Goal: Task Accomplishment & Management: Manage account settings

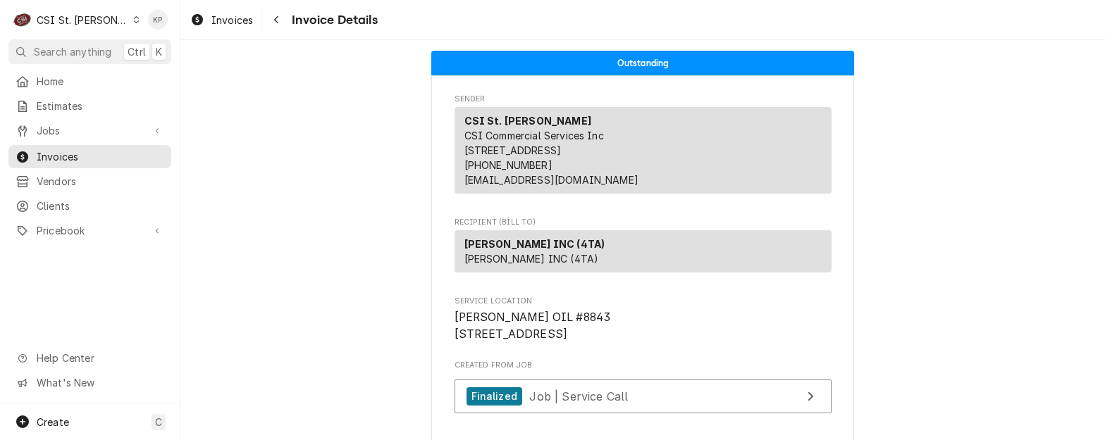
scroll to position [3212, 0]
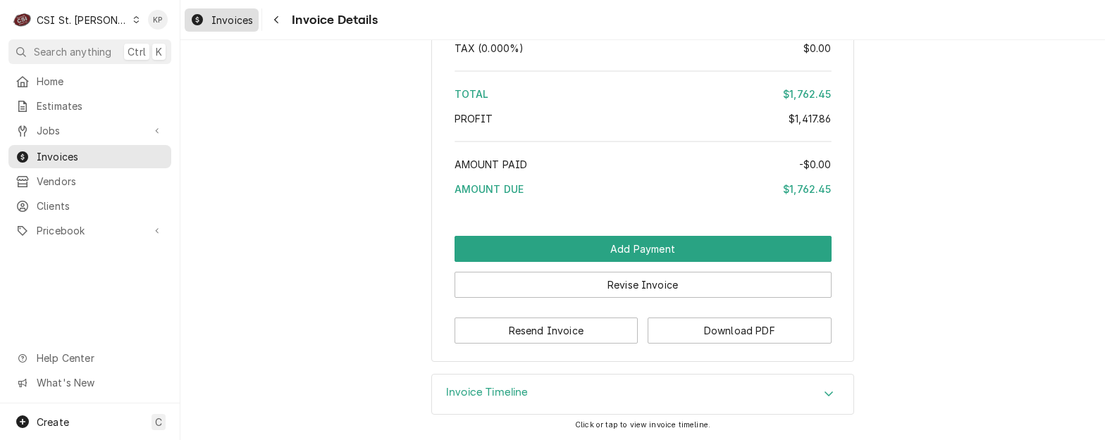
click at [212, 17] on span "Invoices" at bounding box center [232, 20] width 42 height 15
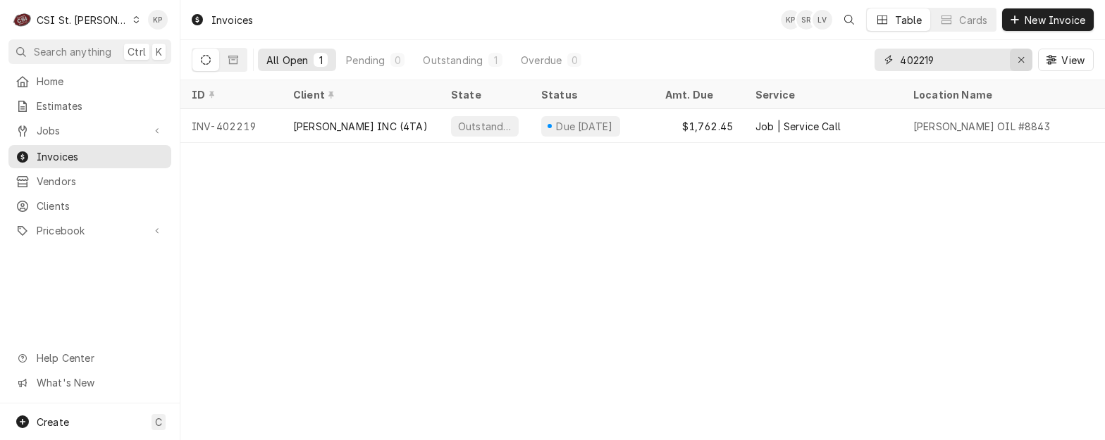
click at [1027, 58] on div "Erase input" at bounding box center [1021, 60] width 14 height 14
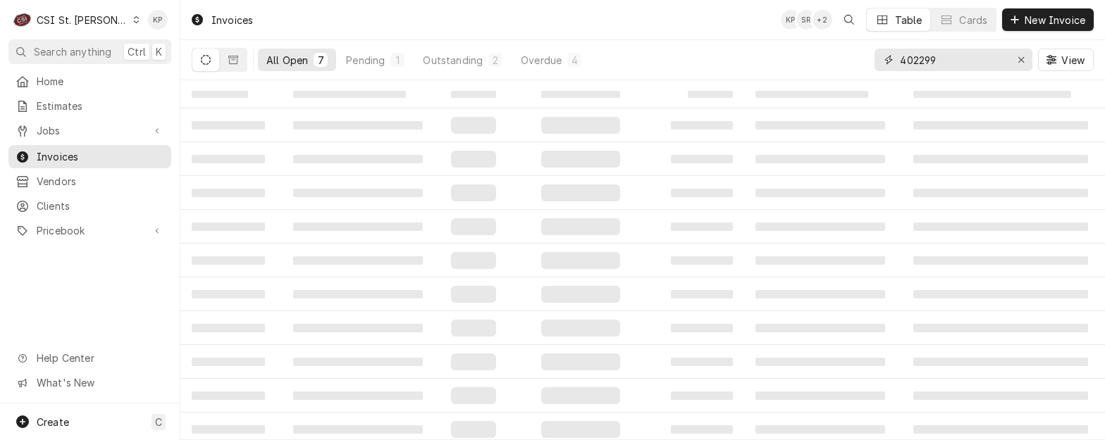
type input "402299"
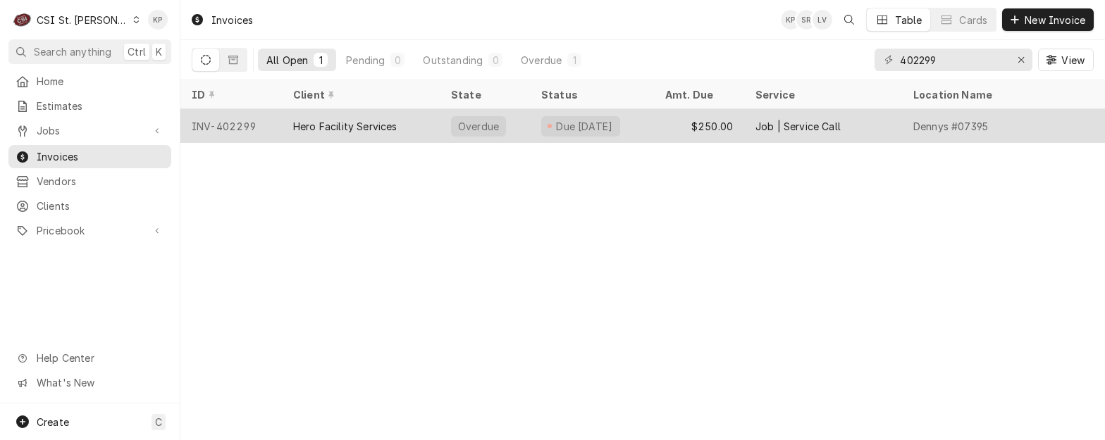
click at [251, 126] on div "INV-402299" at bounding box center [230, 126] width 101 height 34
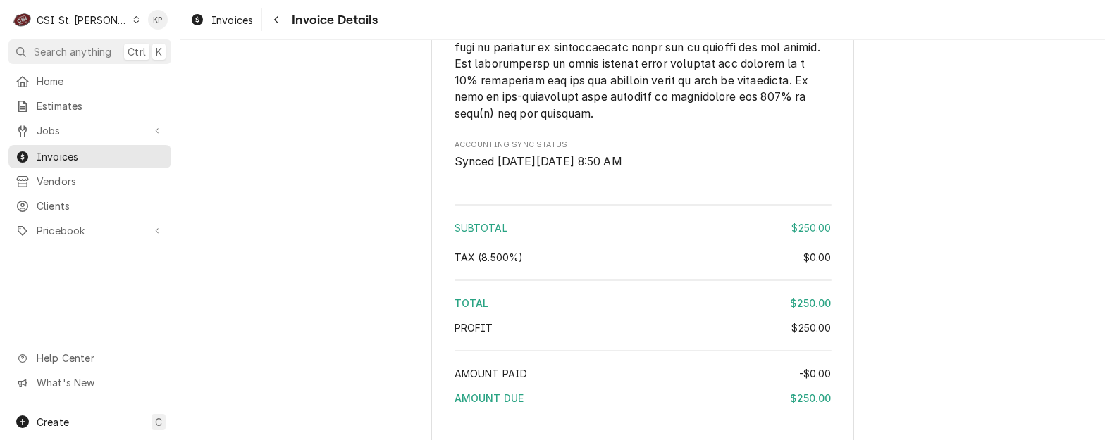
scroll to position [2394, 0]
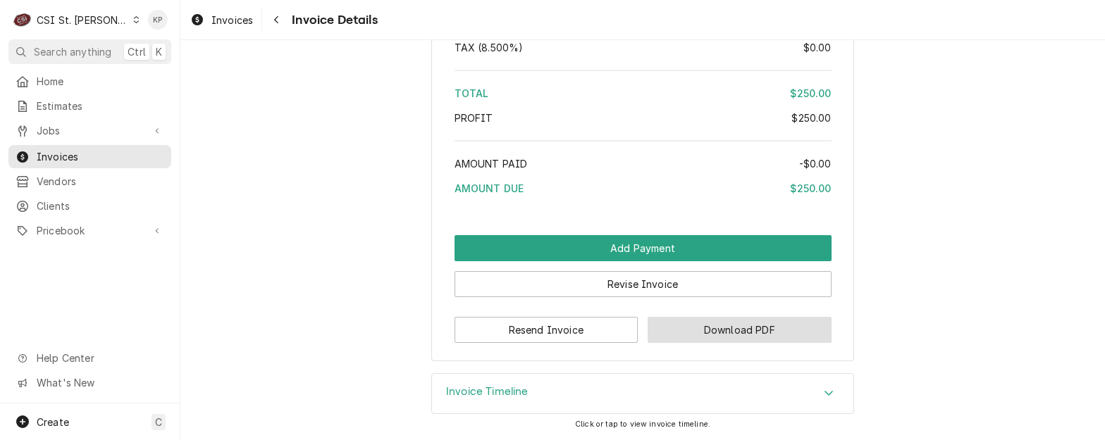
click at [660, 336] on button "Download PDF" at bounding box center [740, 330] width 184 height 26
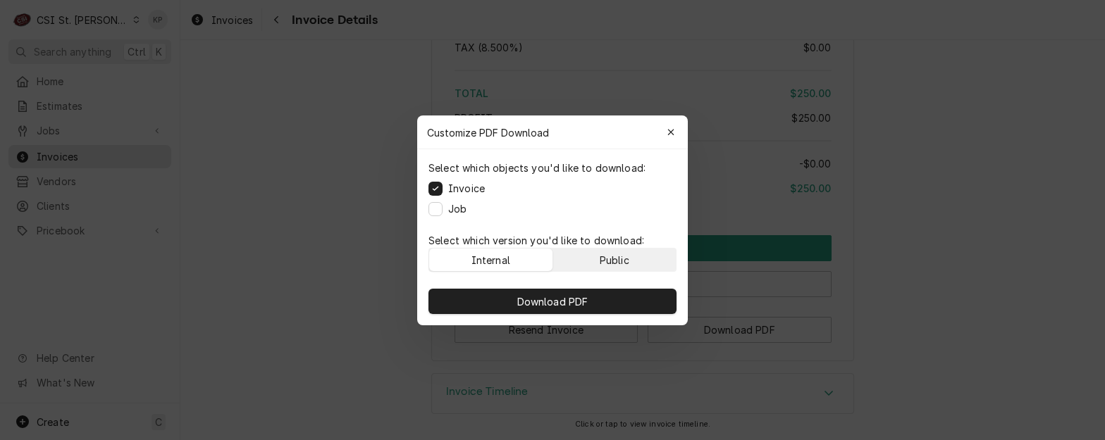
click at [638, 264] on button "Public" at bounding box center [614, 260] width 123 height 23
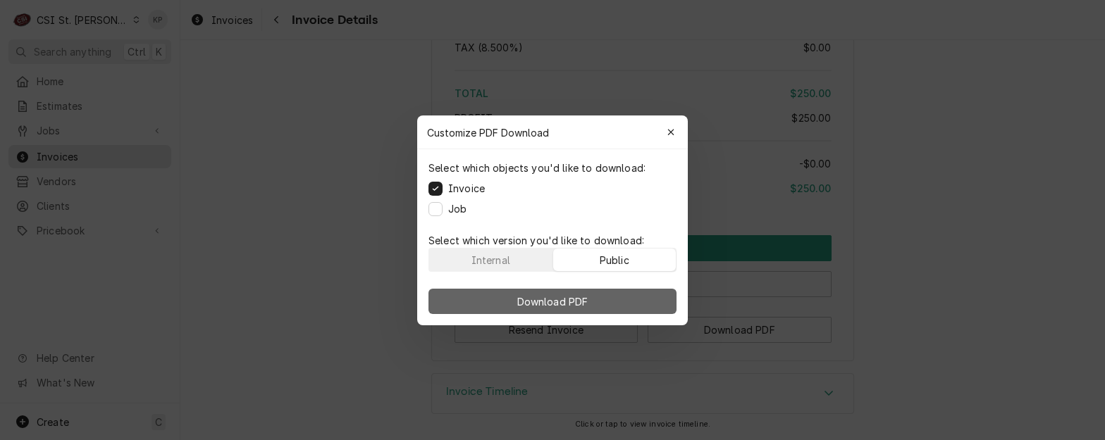
click at [643, 306] on button "Download PDF" at bounding box center [552, 301] width 248 height 25
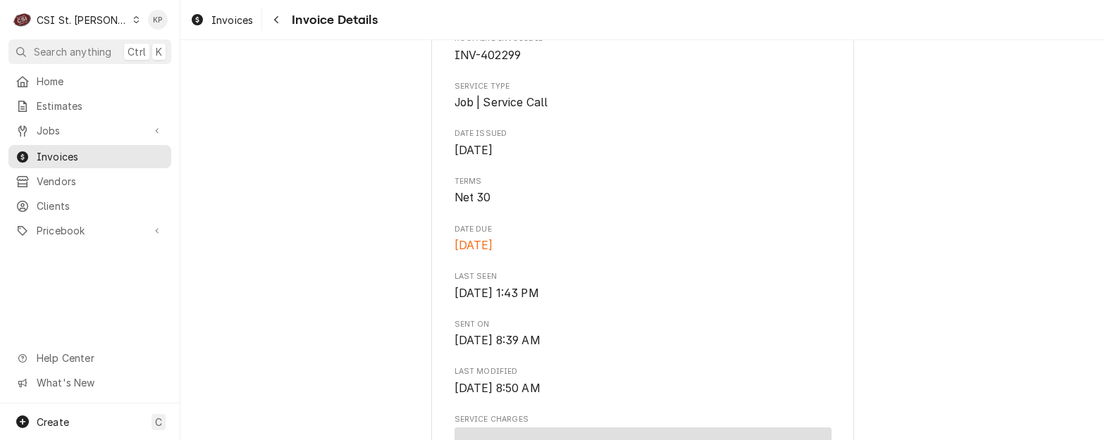
scroll to position [351, 0]
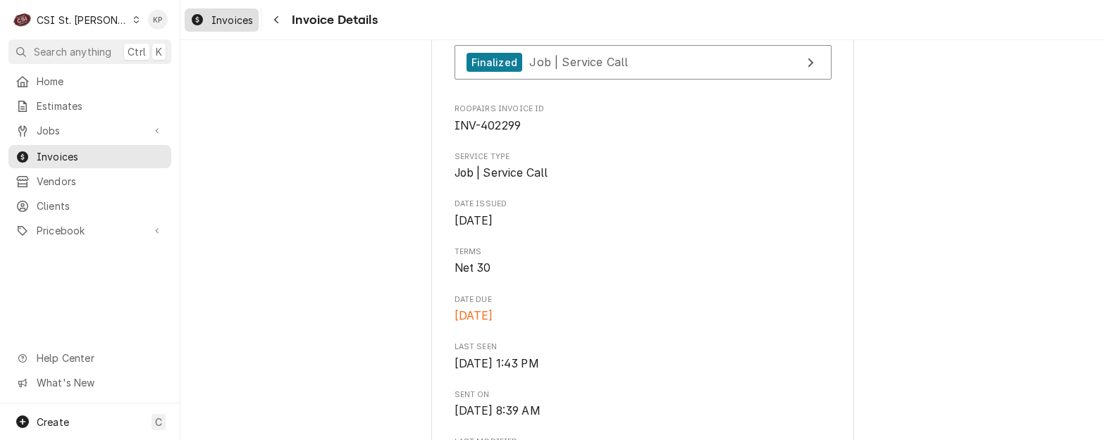
click at [216, 24] on span "Invoices" at bounding box center [232, 20] width 42 height 15
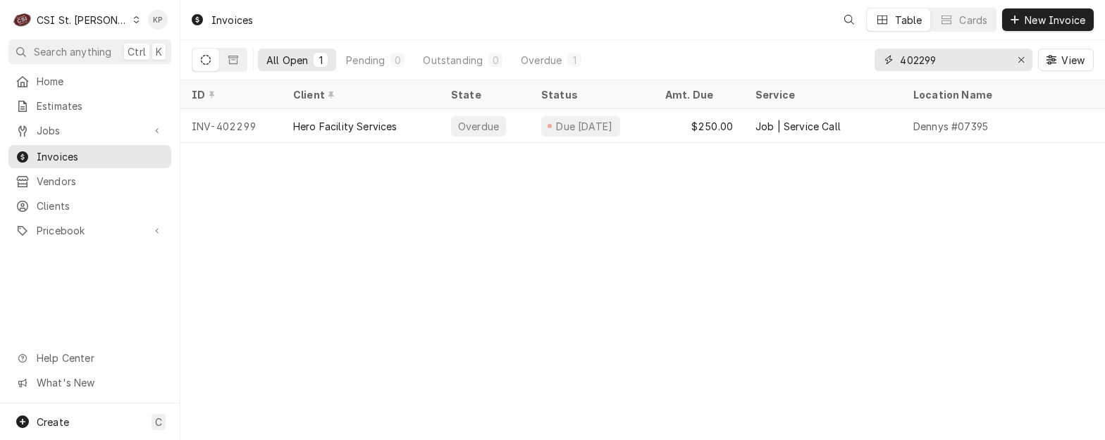
click at [1022, 56] on icon "Erase input" at bounding box center [1021, 60] width 8 height 10
click at [954, 56] on input "Dynamic Content Wrapper" at bounding box center [966, 60] width 132 height 23
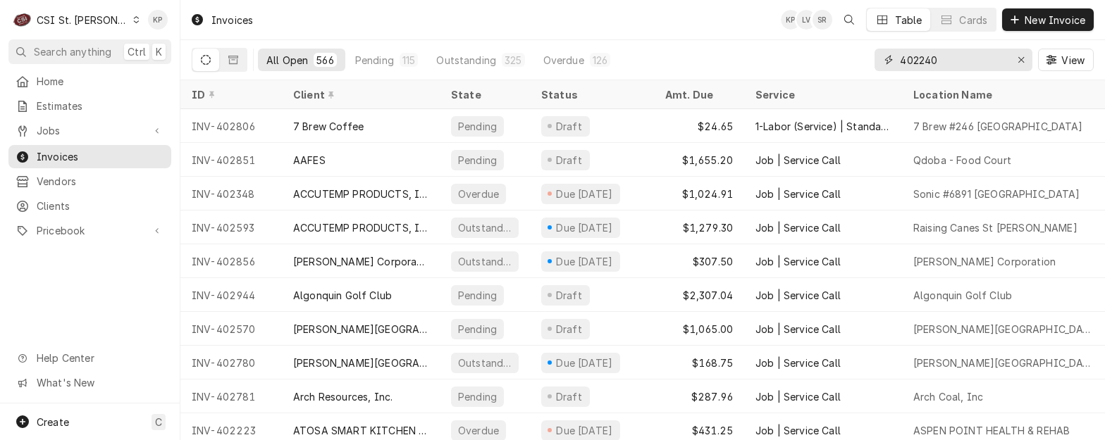
type input "402240"
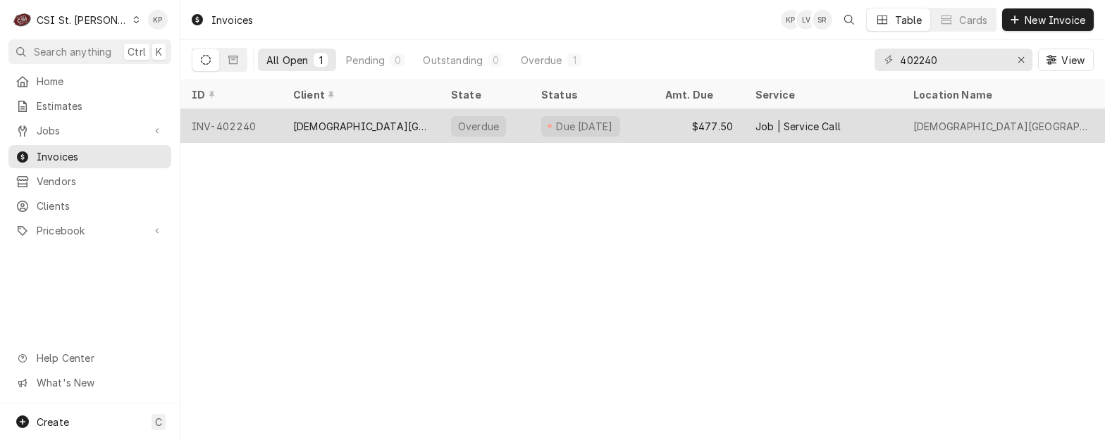
click at [230, 122] on div "INV-402240" at bounding box center [230, 126] width 101 height 34
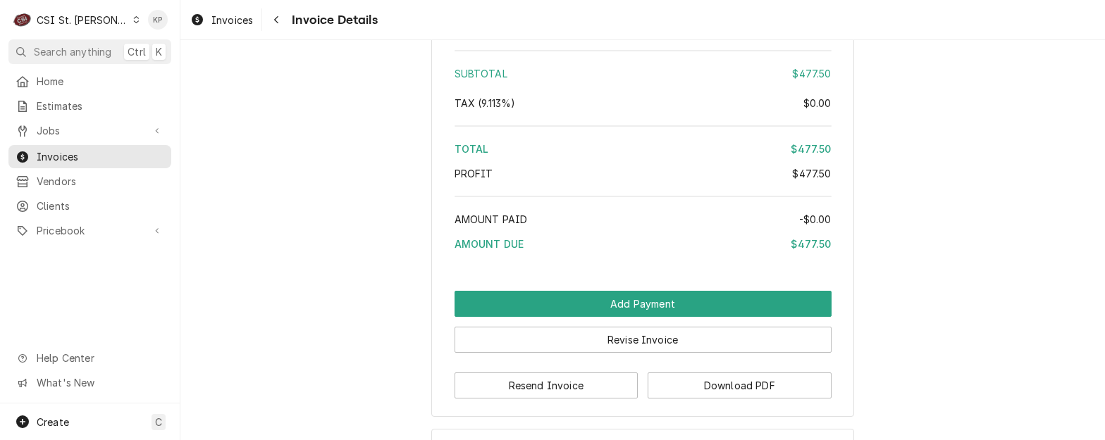
scroll to position [2464, 0]
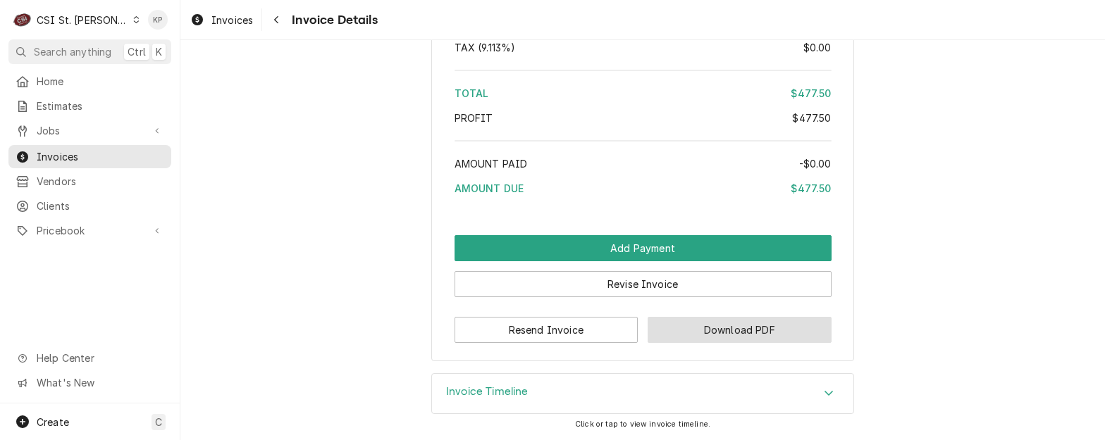
click at [671, 330] on button "Download PDF" at bounding box center [740, 330] width 184 height 26
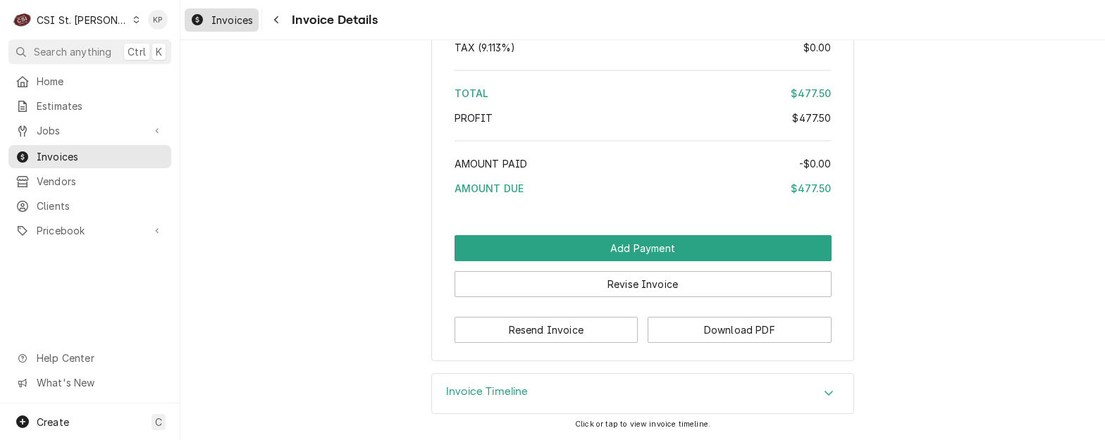
drag, startPoint x: 228, startPoint y: 13, endPoint x: 244, endPoint y: 20, distance: 17.7
click at [228, 13] on span "Invoices" at bounding box center [232, 20] width 42 height 15
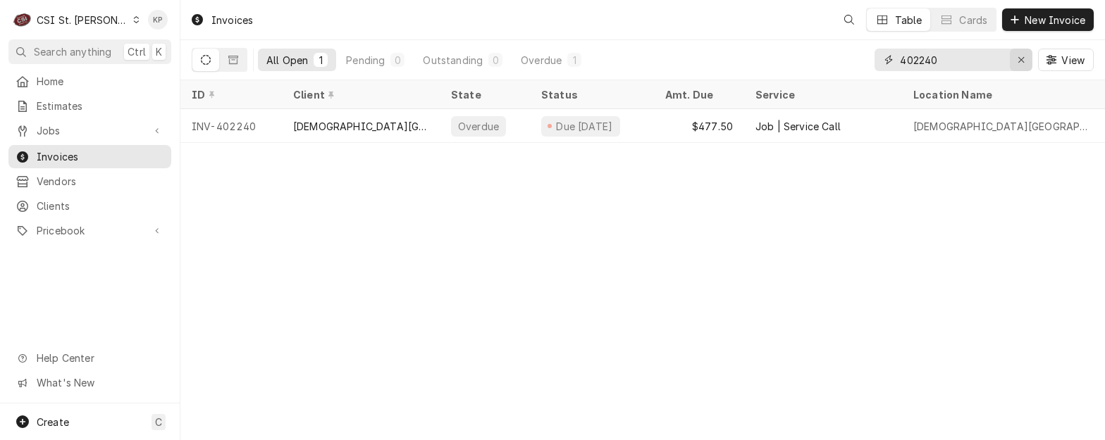
click at [1020, 61] on icon "Erase input" at bounding box center [1021, 60] width 8 height 10
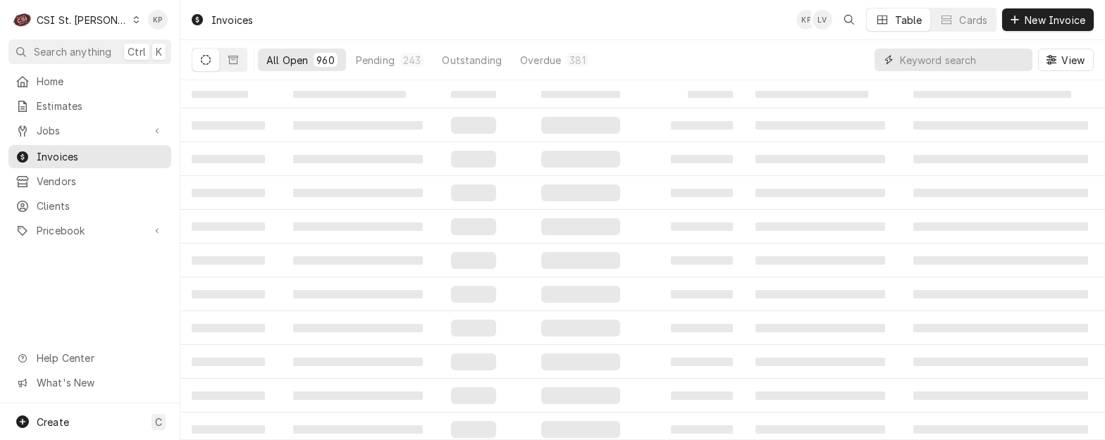
click at [904, 61] on input "Dynamic Content Wrapper" at bounding box center [962, 60] width 125 height 23
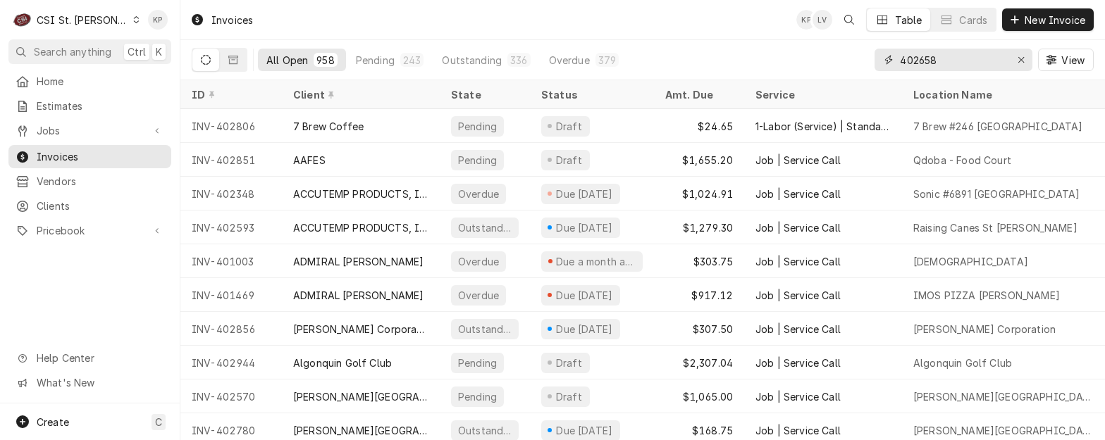
type input "402658"
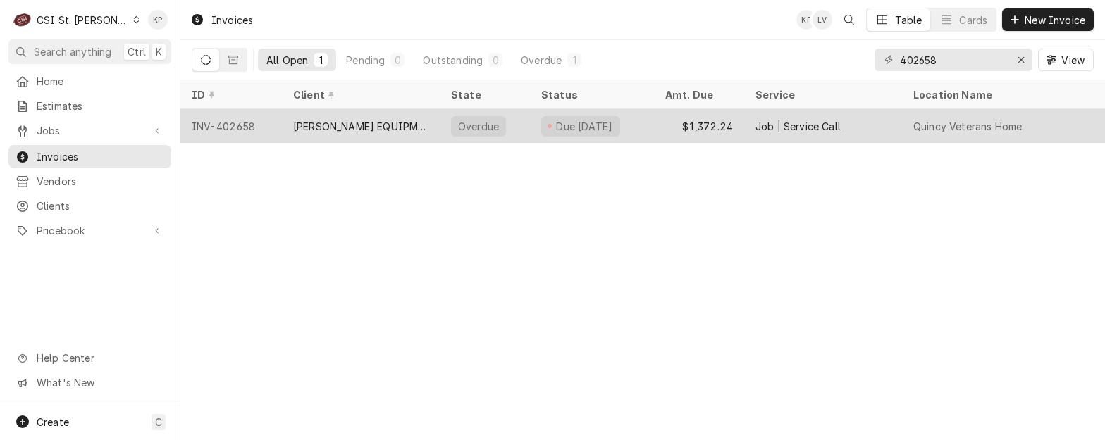
click at [231, 126] on div "INV-402658" at bounding box center [230, 126] width 101 height 34
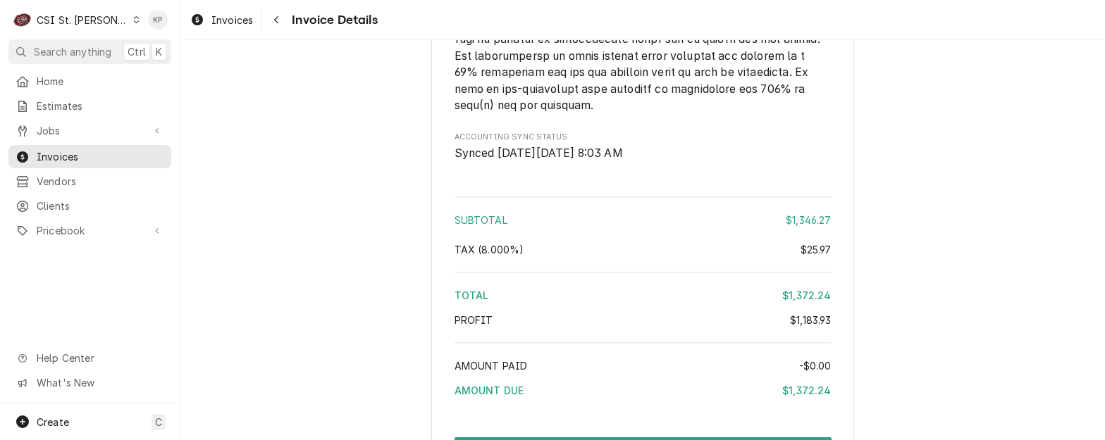
scroll to position [2677, 0]
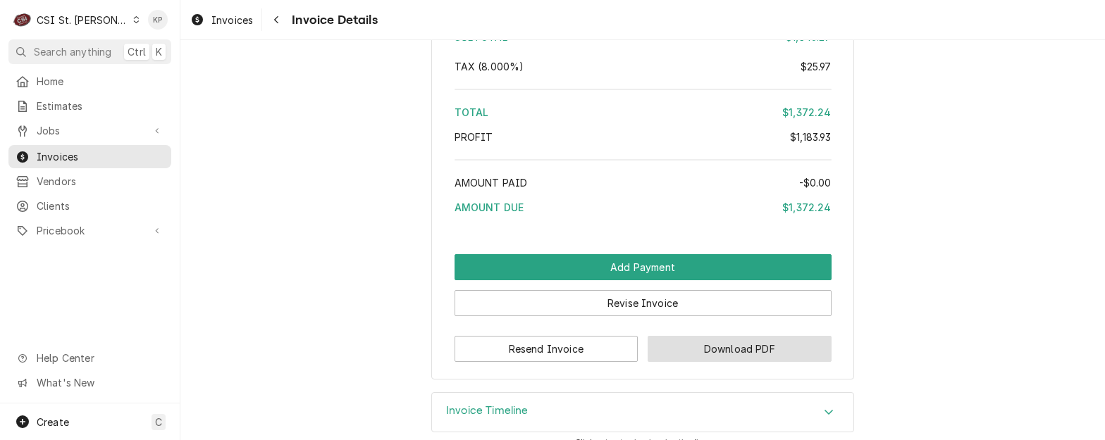
click at [699, 362] on button "Download PDF" at bounding box center [740, 349] width 184 height 26
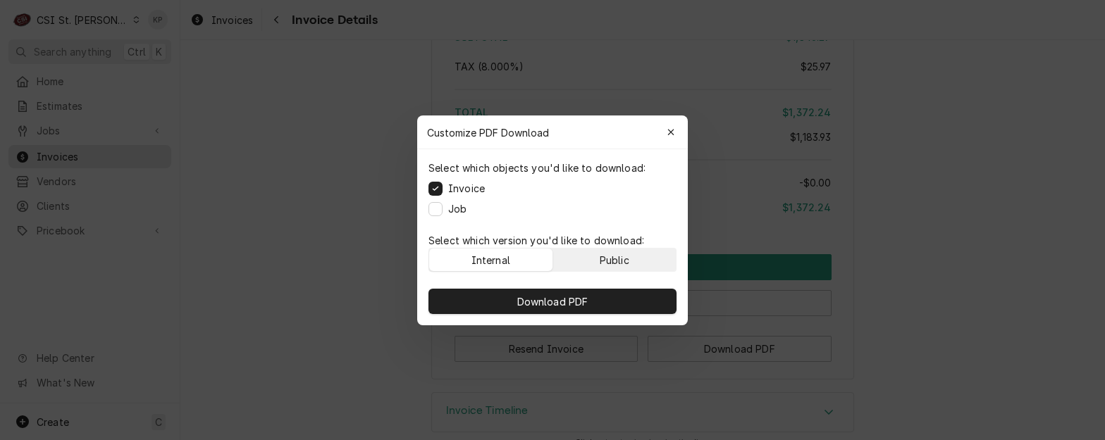
click at [620, 254] on div "Public" at bounding box center [615, 259] width 30 height 15
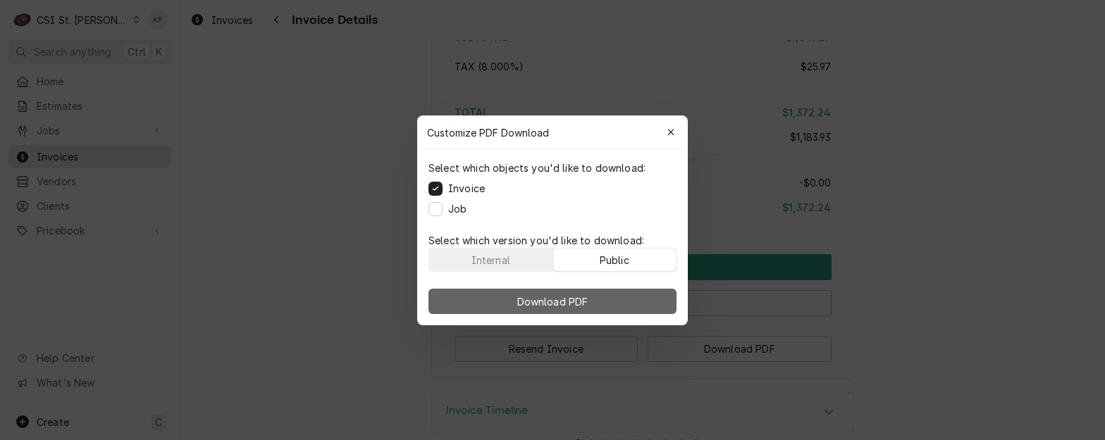
drag, startPoint x: 618, startPoint y: 295, endPoint x: 692, endPoint y: 292, distance: 74.0
click at [619, 295] on button "Download PDF" at bounding box center [552, 301] width 248 height 25
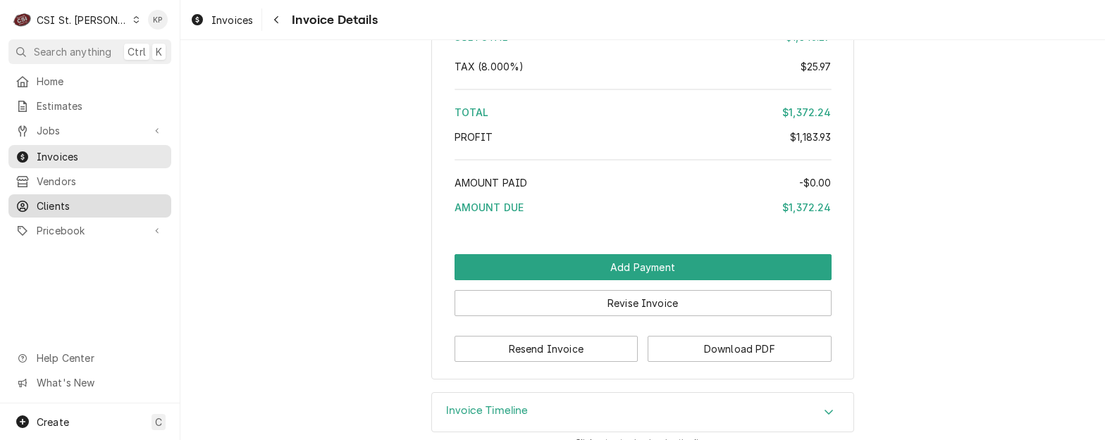
drag, startPoint x: 54, startPoint y: 199, endPoint x: 99, endPoint y: 194, distance: 45.4
click at [54, 199] on span "Clients" at bounding box center [101, 206] width 128 height 15
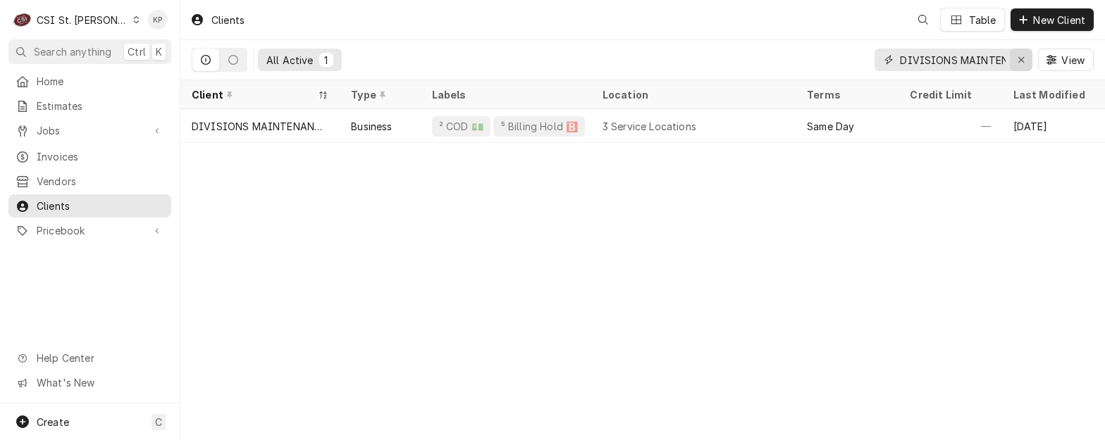
click at [1019, 58] on icon "Erase input" at bounding box center [1021, 60] width 8 height 10
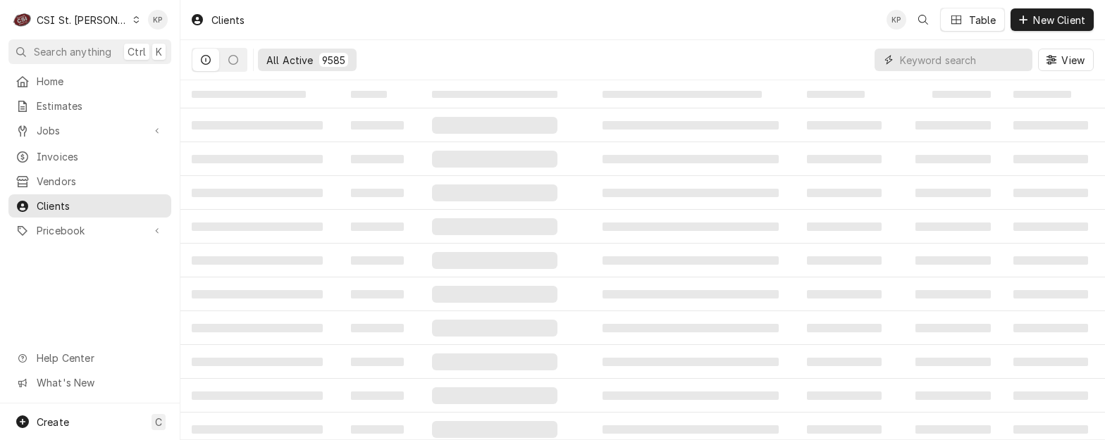
paste input "[PERSON_NAME] EQUIPMENT & SUPPLIES"
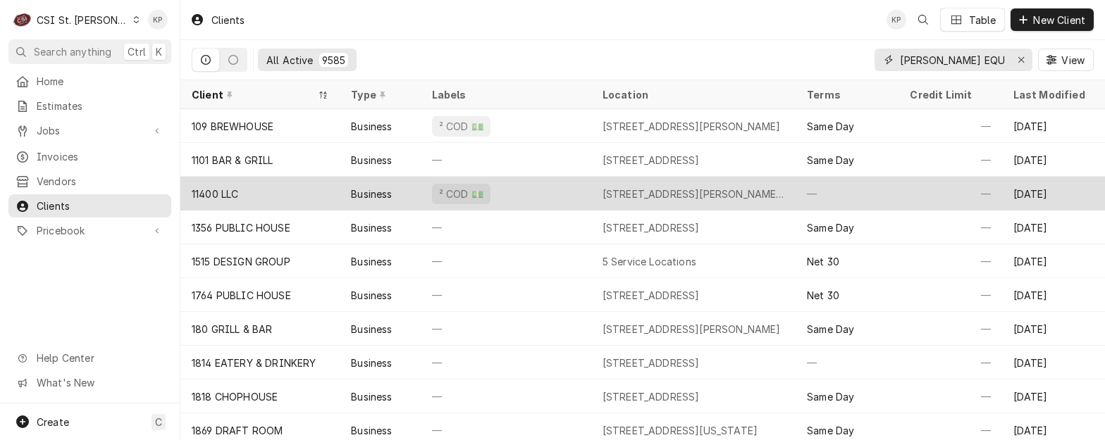
scroll to position [0, 89]
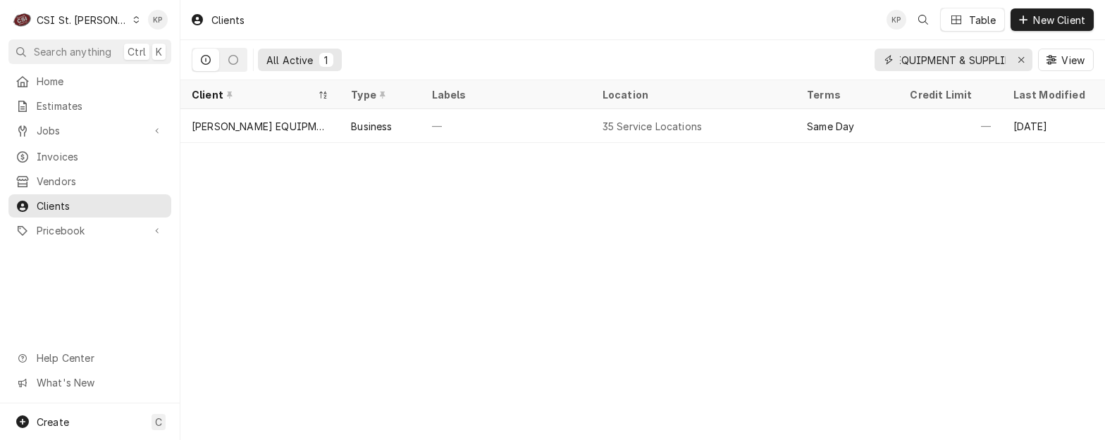
type input "[PERSON_NAME] EQUIPMENT & SUPPLIES"
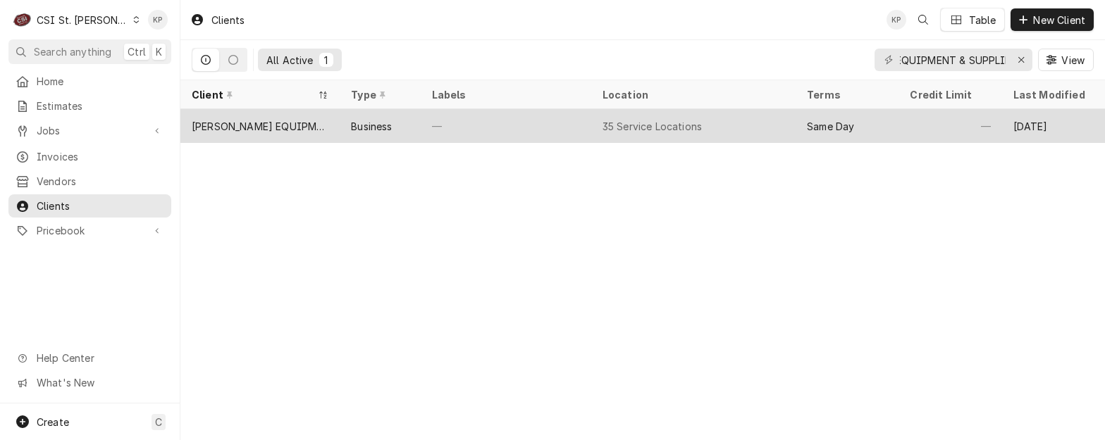
scroll to position [0, 0]
click at [199, 119] on div "[PERSON_NAME] EQUIPMENT & SUPPLIES" at bounding box center [260, 126] width 137 height 15
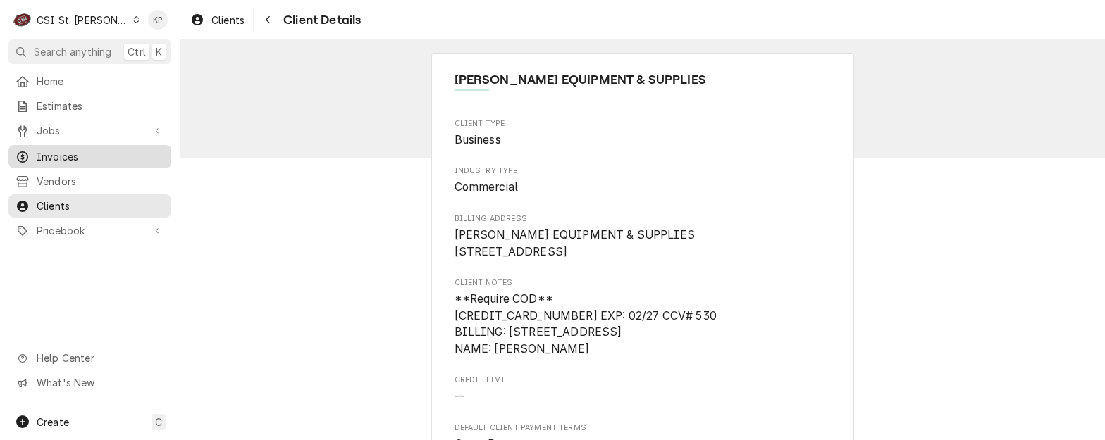
click at [68, 151] on span "Invoices" at bounding box center [101, 156] width 128 height 15
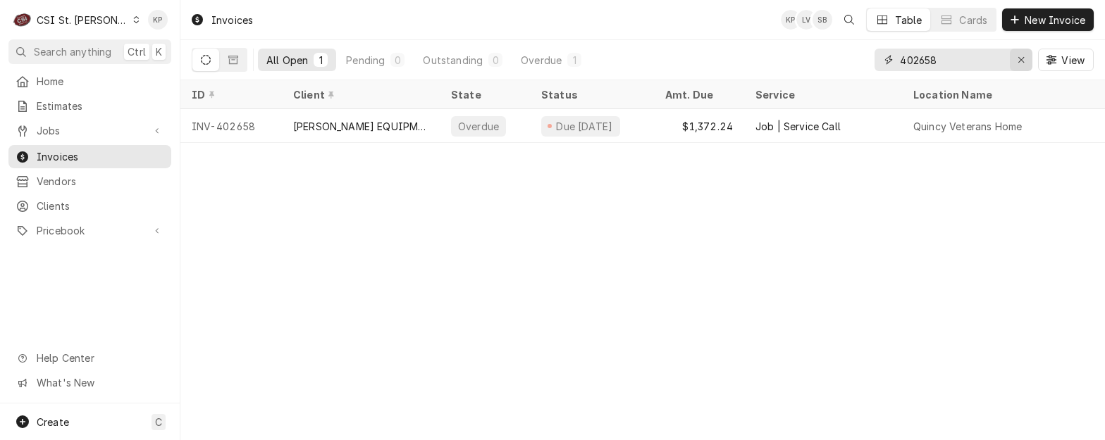
click at [1024, 60] on div "Erase input" at bounding box center [1021, 60] width 14 height 14
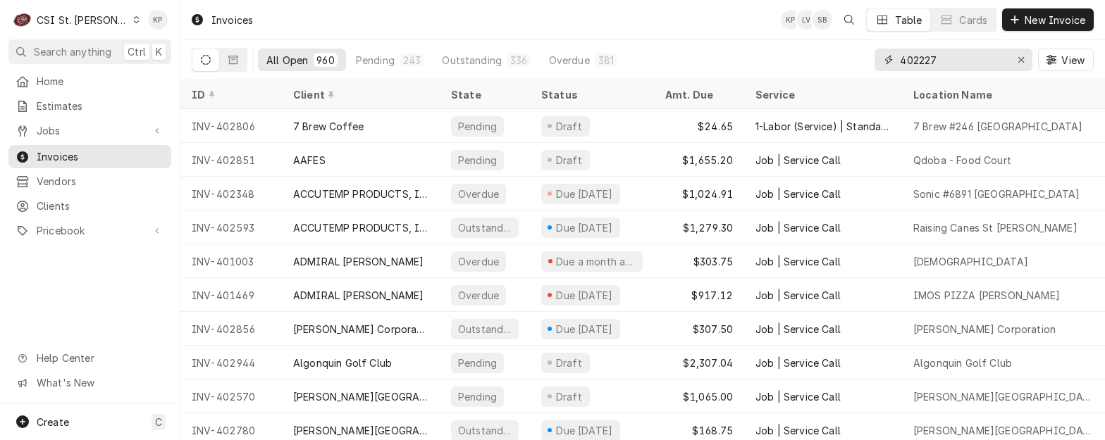
type input "402227"
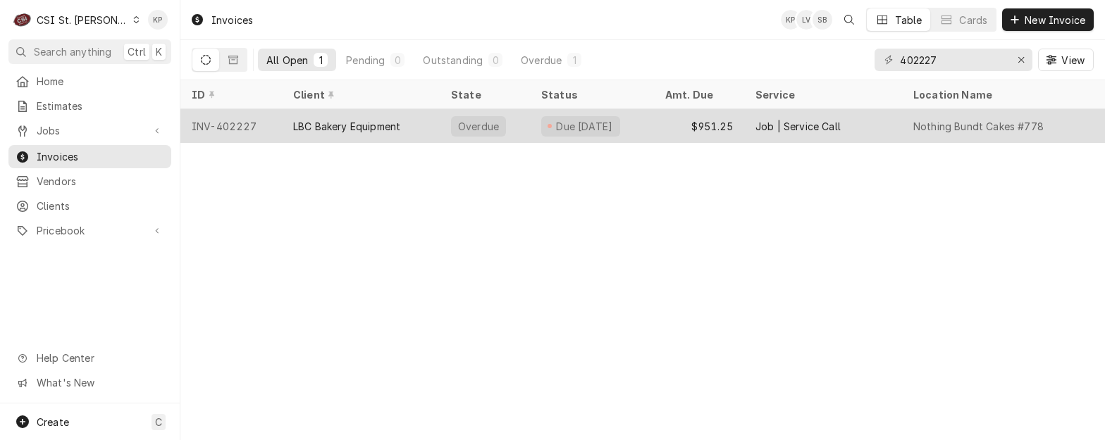
click at [245, 125] on div "INV-402227" at bounding box center [230, 126] width 101 height 34
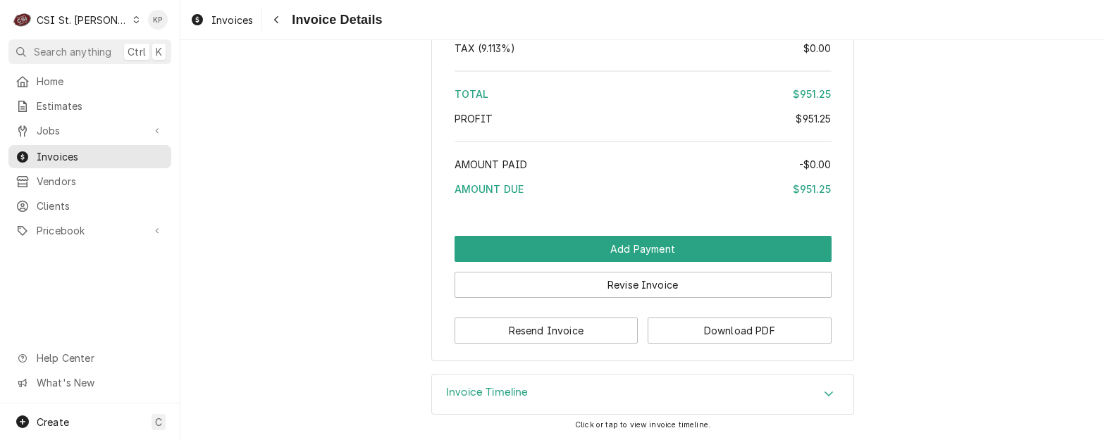
scroll to position [2537, 0]
click at [736, 325] on button "Download PDF" at bounding box center [740, 331] width 184 height 26
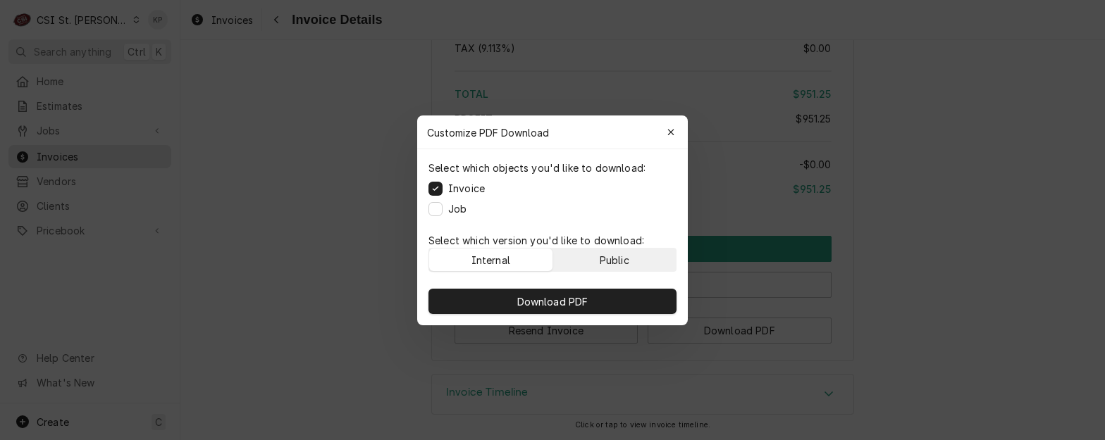
click at [620, 256] on div "Public" at bounding box center [615, 259] width 30 height 15
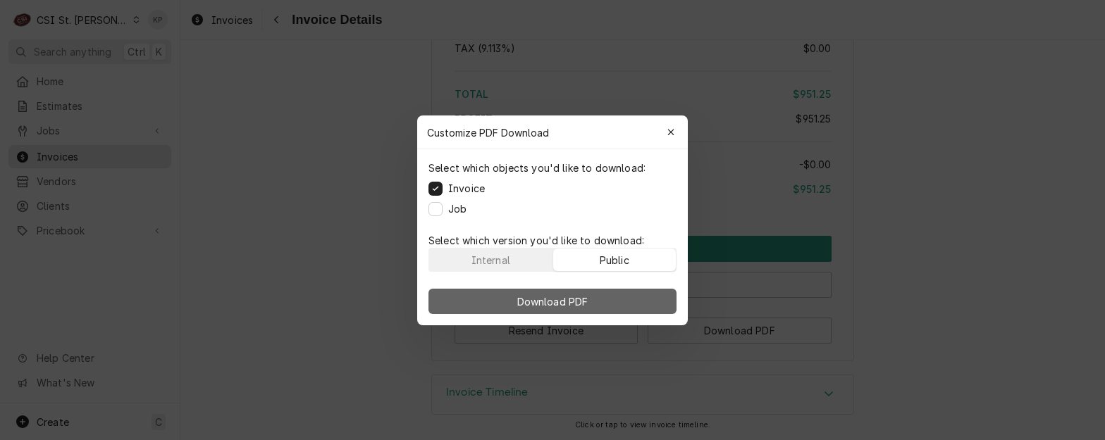
click at [647, 309] on button "Download PDF" at bounding box center [552, 301] width 248 height 25
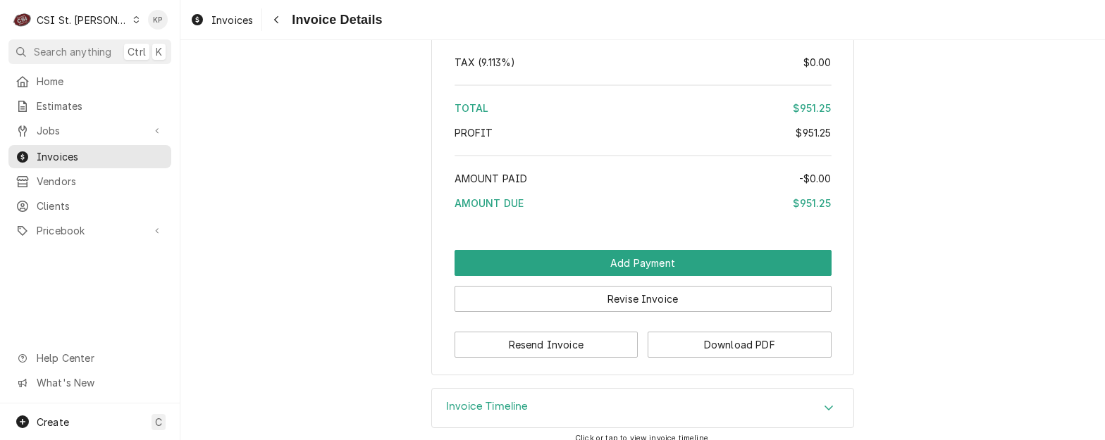
scroll to position [2717, 0]
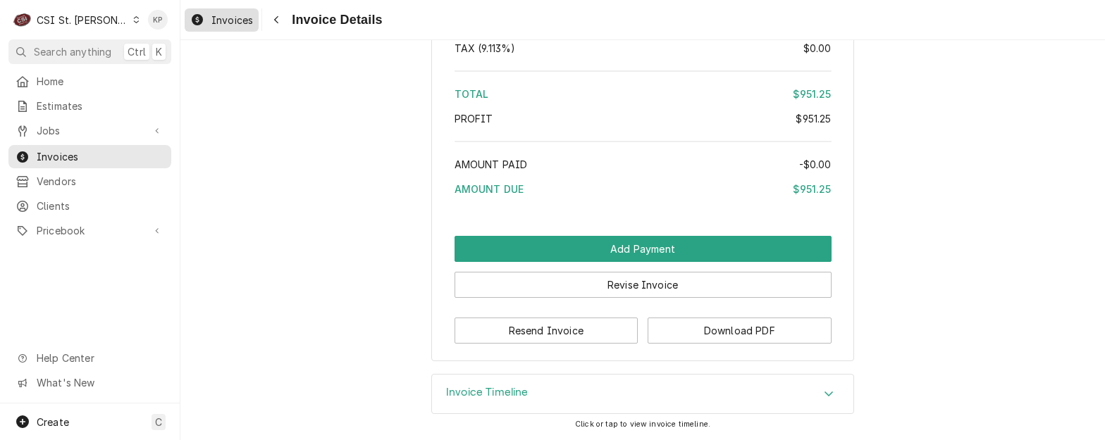
click at [218, 17] on span "Invoices" at bounding box center [232, 20] width 42 height 15
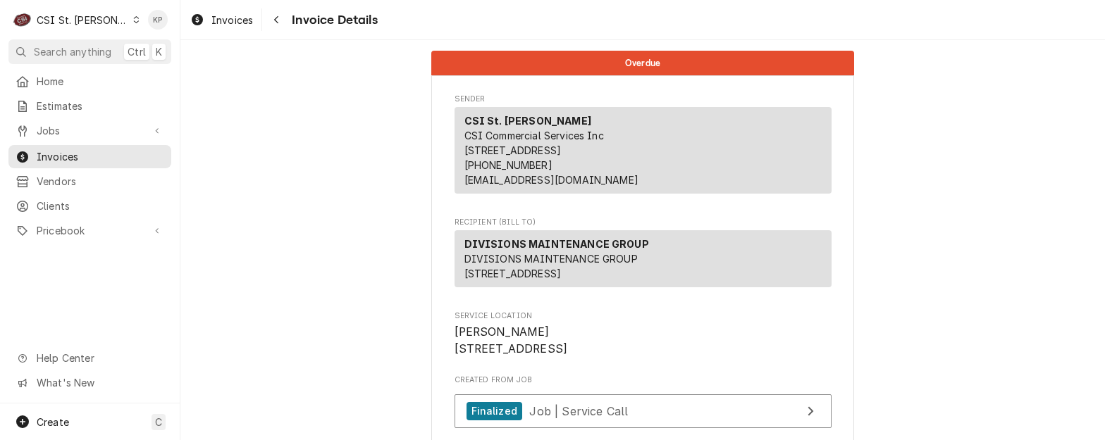
scroll to position [211, 0]
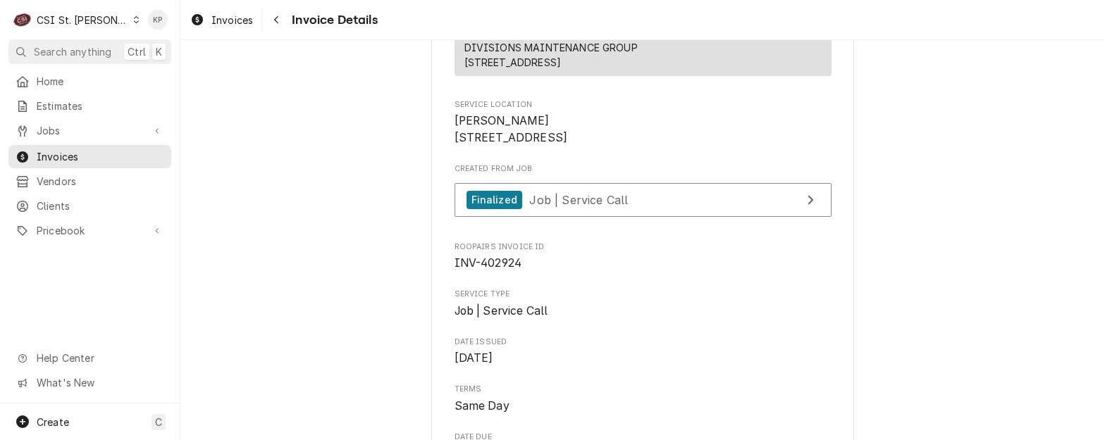
click at [133, 16] on icon "Dynamic Content Wrapper" at bounding box center [136, 19] width 6 height 7
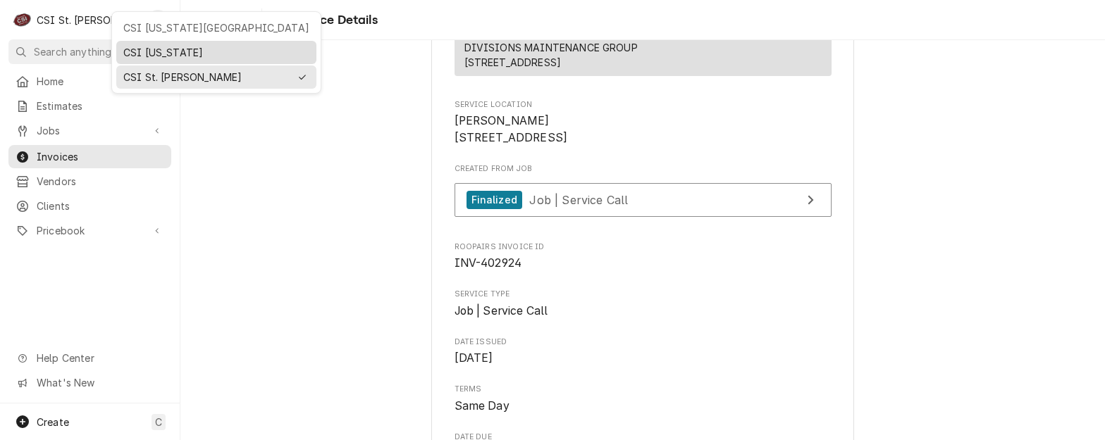
click at [125, 49] on div "CSI [US_STATE]" at bounding box center [216, 52] width 186 height 15
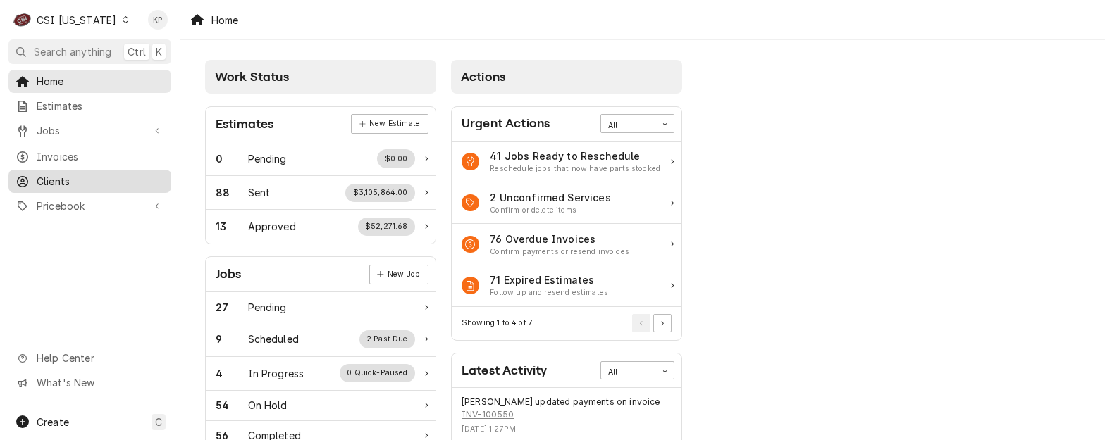
click at [54, 176] on span "Clients" at bounding box center [101, 181] width 128 height 15
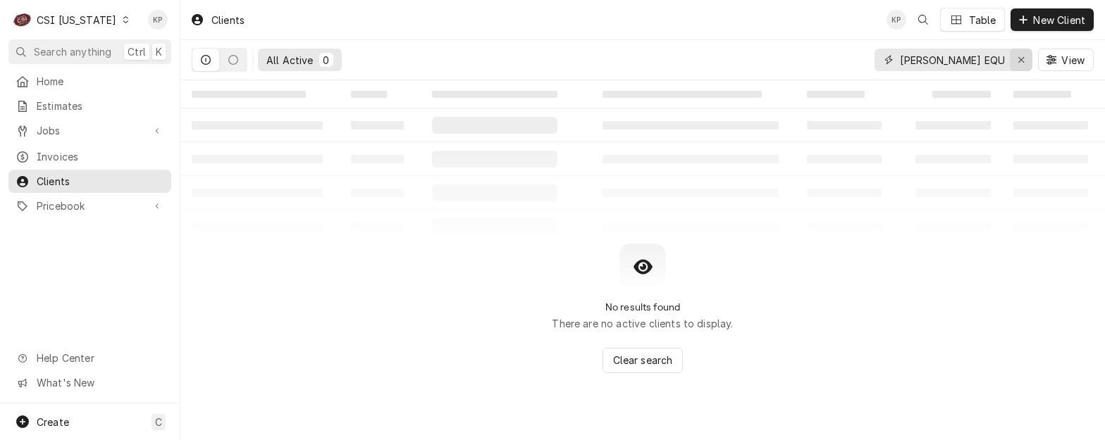
click at [1023, 59] on icon "Erase input" at bounding box center [1021, 60] width 8 height 10
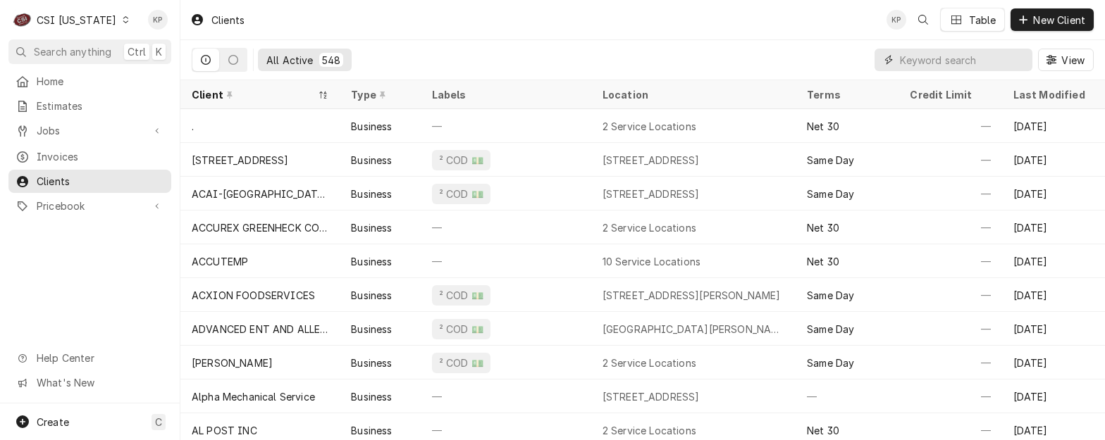
click at [923, 56] on input "Dynamic Content Wrapper" at bounding box center [962, 60] width 125 height 23
paste input "[GEOGRAPHIC_DATA]"
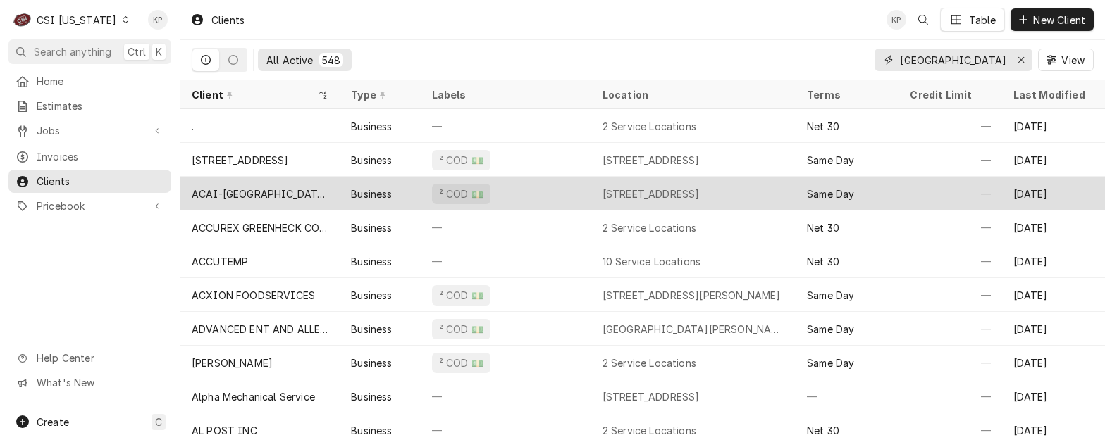
scroll to position [0, 71]
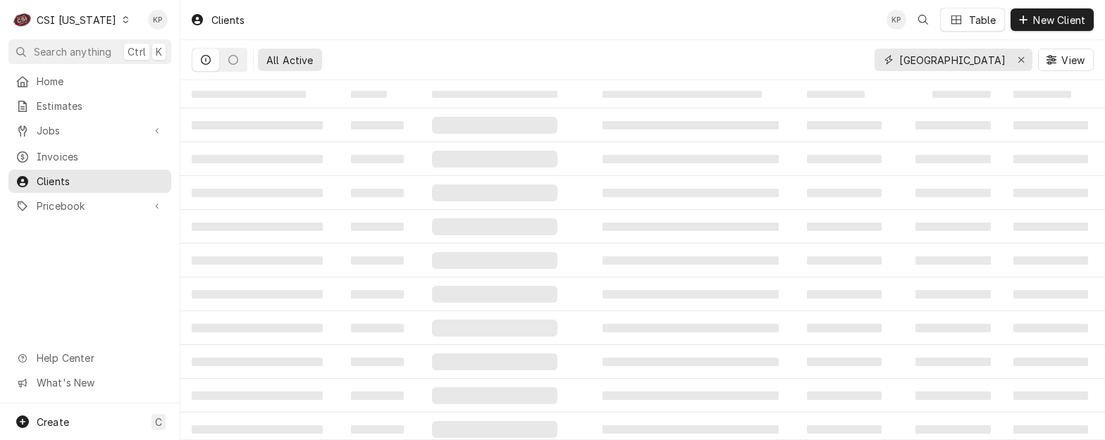
type input "AUBURNDALE LEARNING ACADEMY"
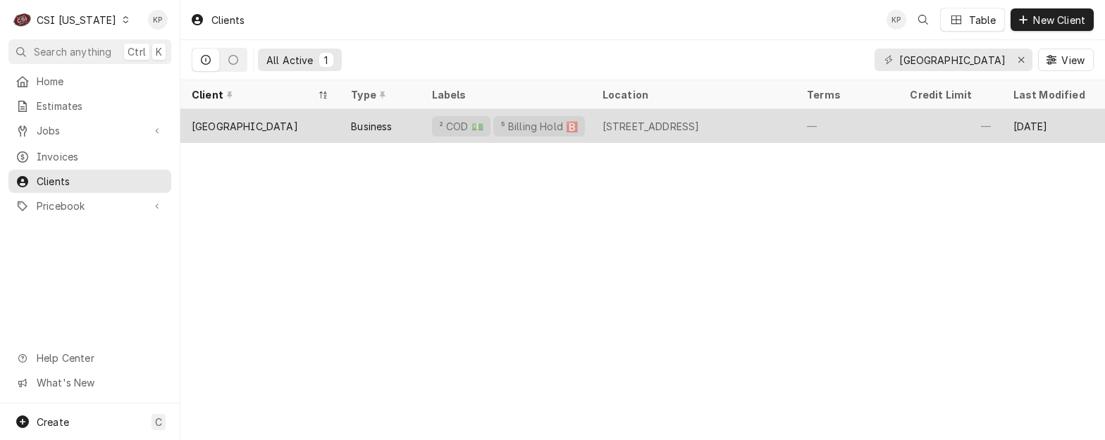
scroll to position [0, 0]
click at [253, 120] on div "AUBURNDALE LEARNING ACADEMY" at bounding box center [245, 126] width 106 height 15
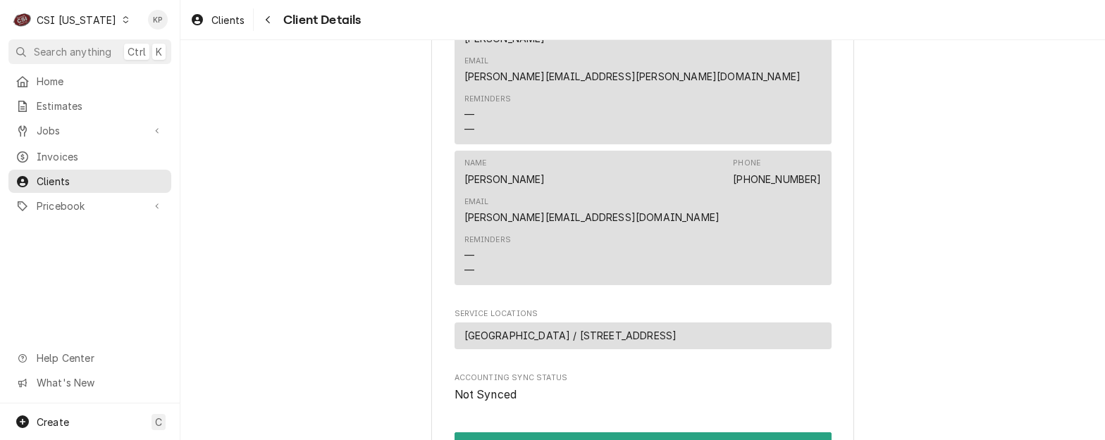
scroll to position [807, 0]
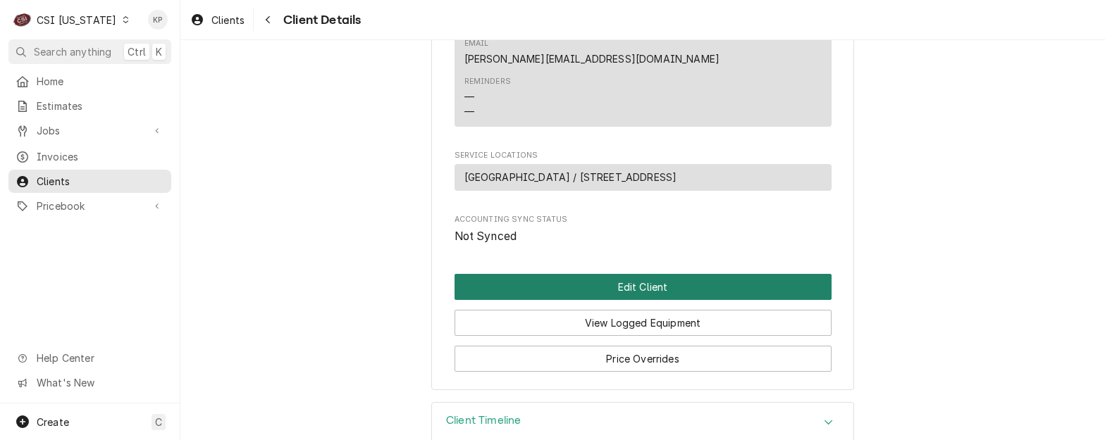
click at [618, 274] on button "Edit Client" at bounding box center [642, 287] width 377 height 26
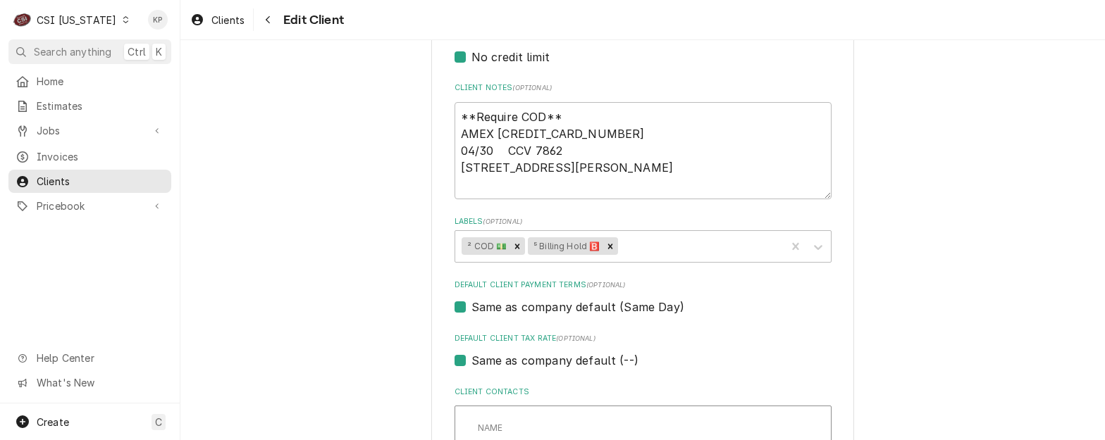
scroll to position [634, 0]
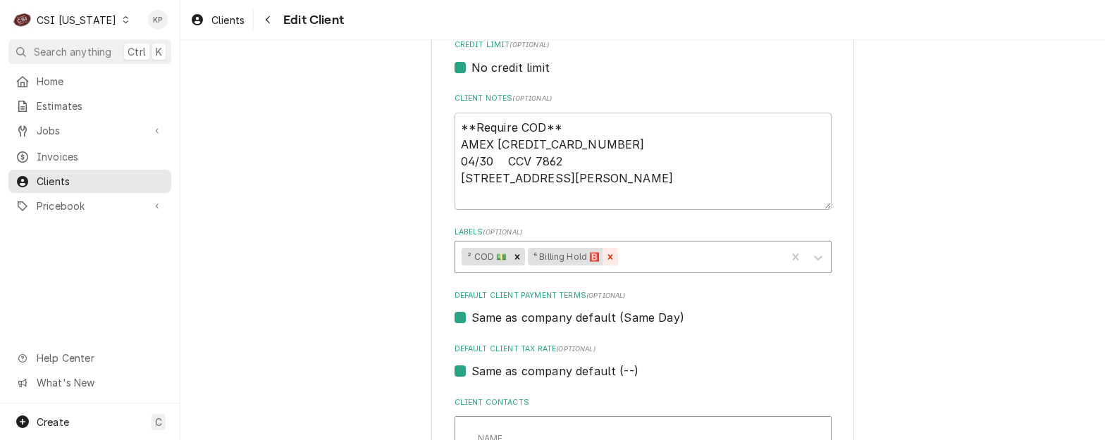
click at [606, 259] on icon "Remove ⁵ Billing Hold 🅱️" at bounding box center [610, 257] width 10 height 10
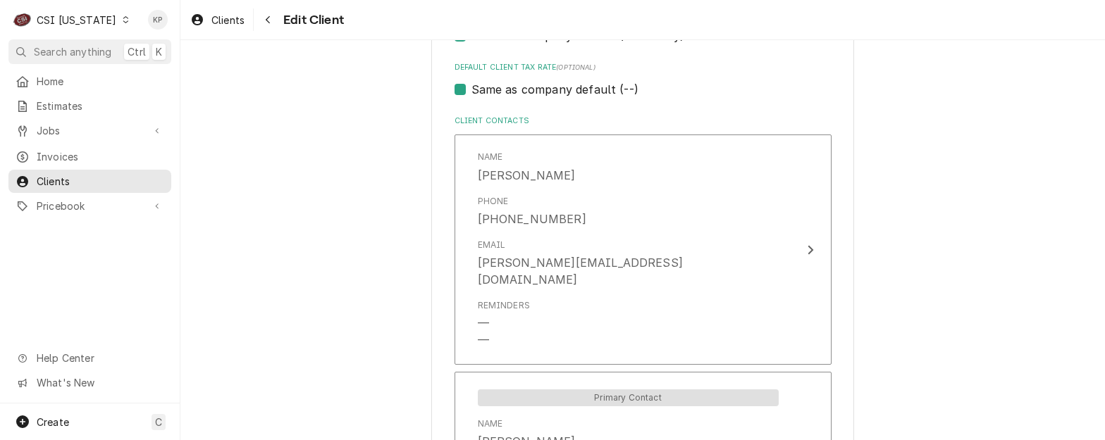
scroll to position [1297, 0]
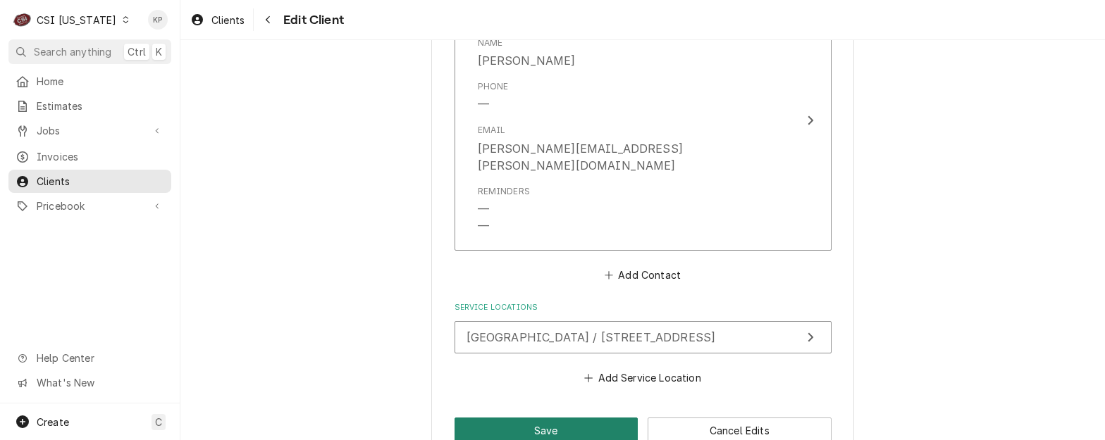
click at [557, 418] on button "Save" at bounding box center [546, 431] width 184 height 26
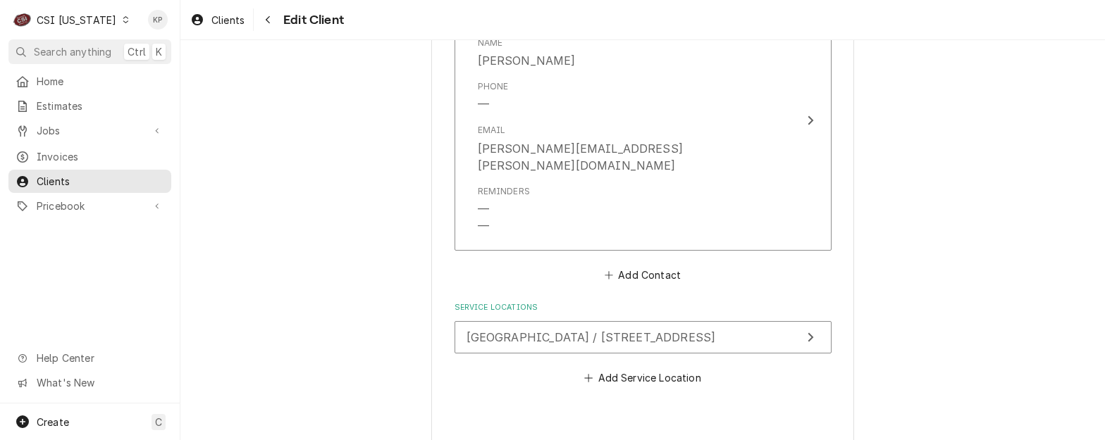
type textarea "x"
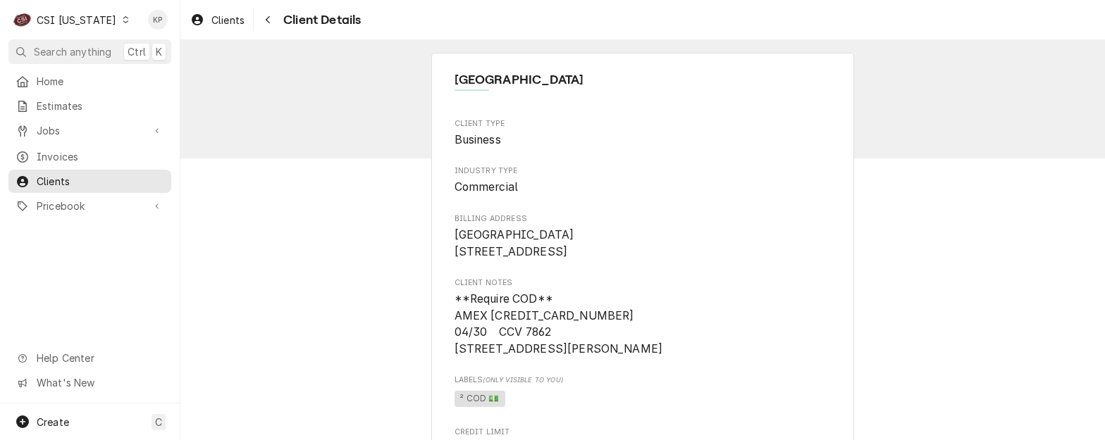
click at [120, 16] on div "Dynamic Content Wrapper" at bounding box center [125, 20] width 10 height 10
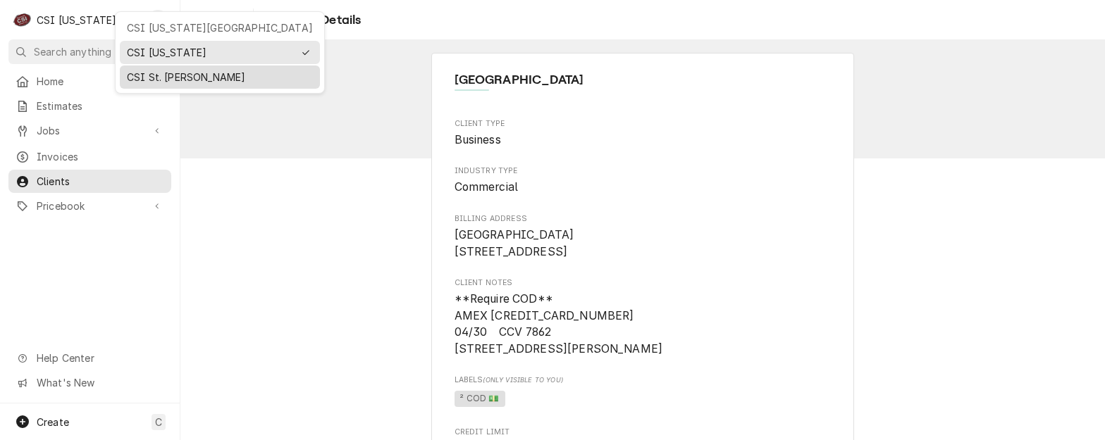
click at [149, 73] on div "CSI St. Louis" at bounding box center [220, 77] width 186 height 15
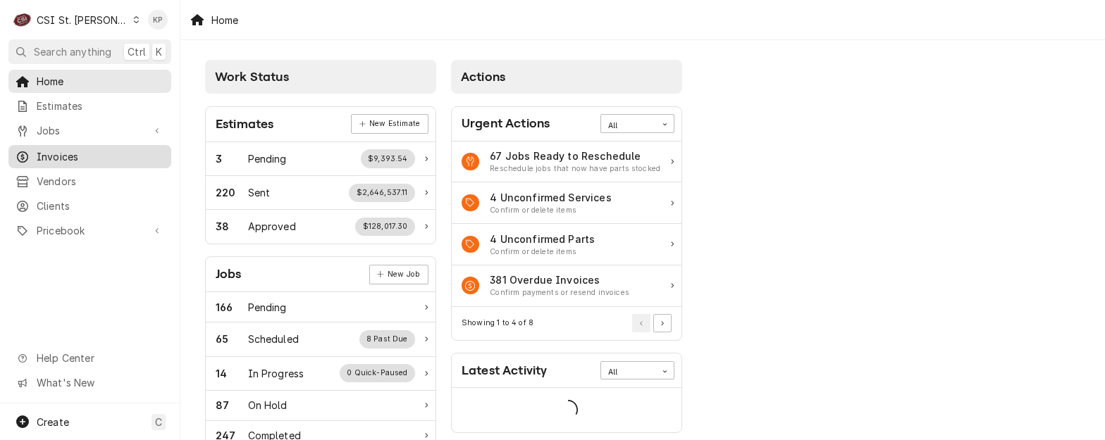
click at [69, 154] on span "Invoices" at bounding box center [101, 156] width 128 height 15
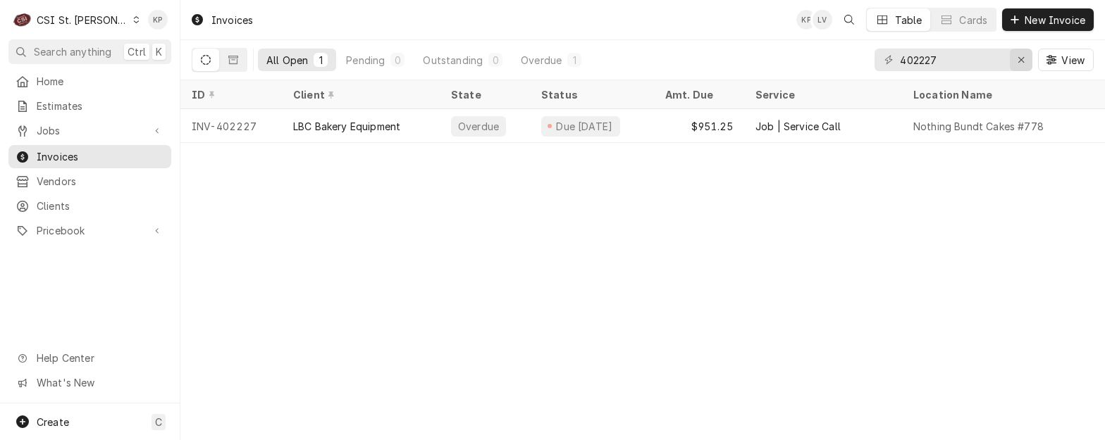
click at [1024, 56] on icon "Erase input" at bounding box center [1021, 60] width 8 height 10
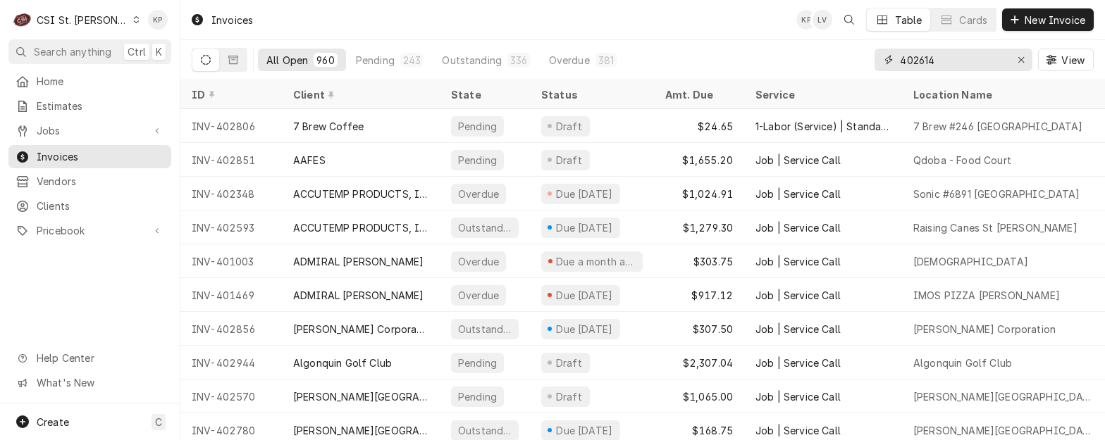
type input "402614"
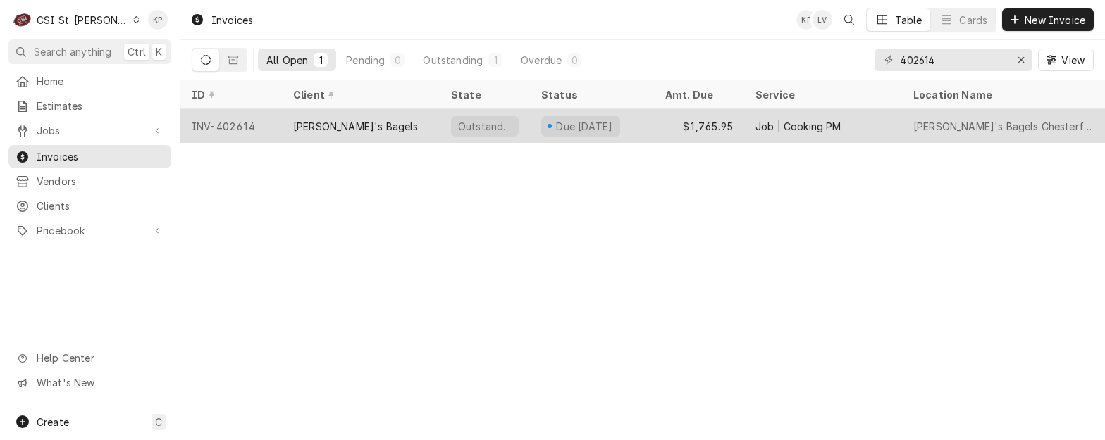
click at [235, 122] on div "INV-402614" at bounding box center [230, 126] width 101 height 34
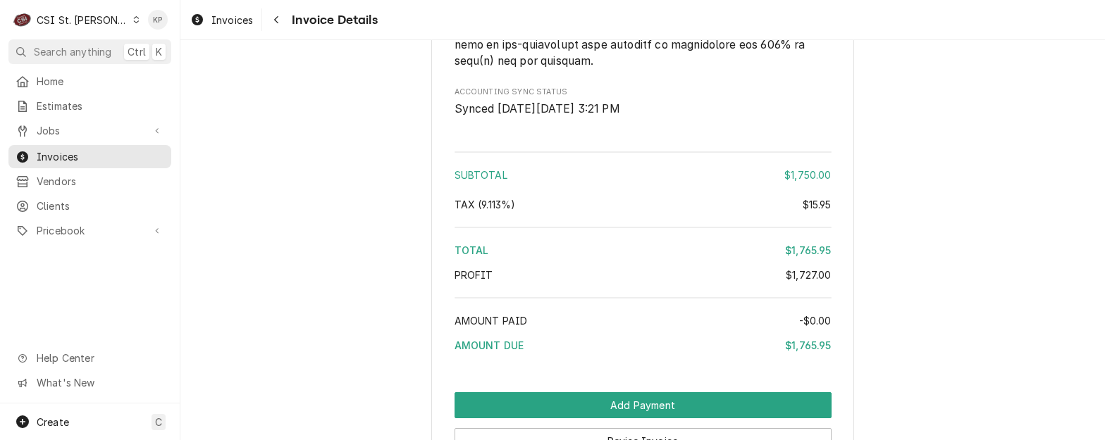
scroll to position [2880, 0]
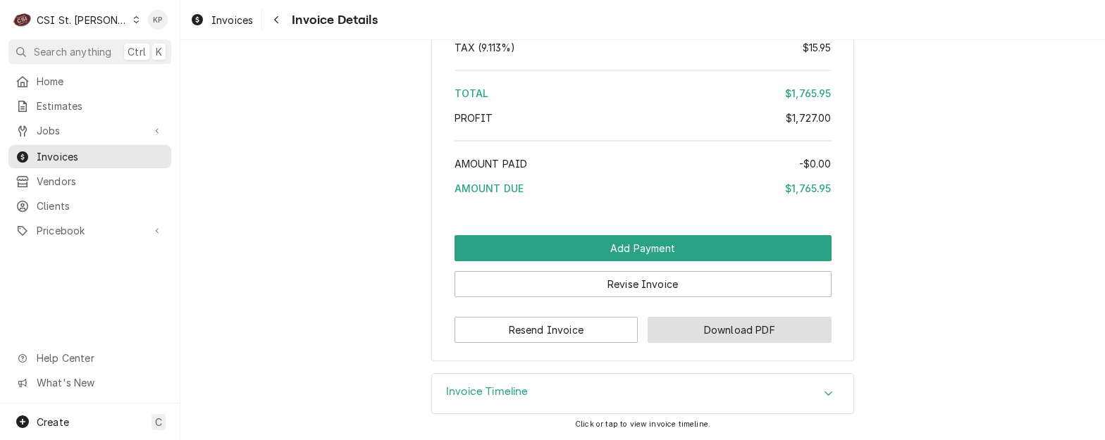
click at [648, 328] on button "Download PDF" at bounding box center [740, 330] width 184 height 26
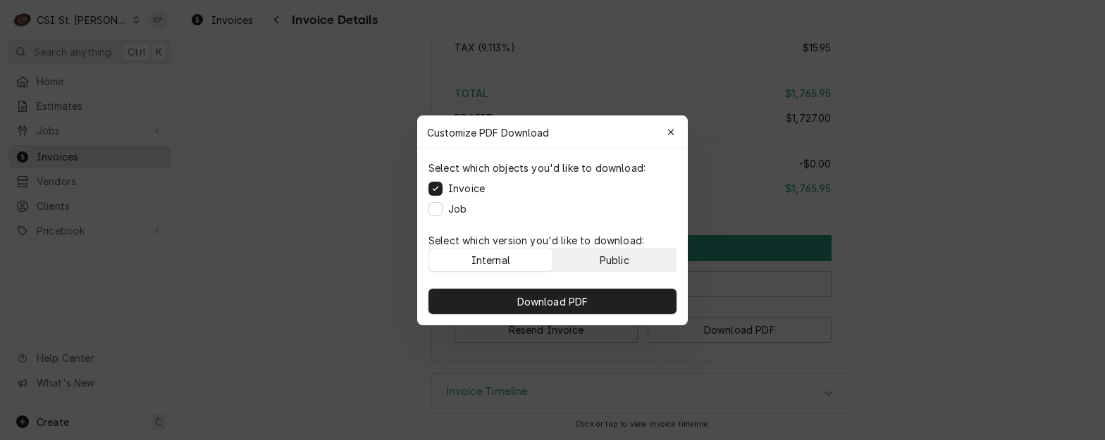
click at [605, 254] on div "Public" at bounding box center [615, 259] width 30 height 15
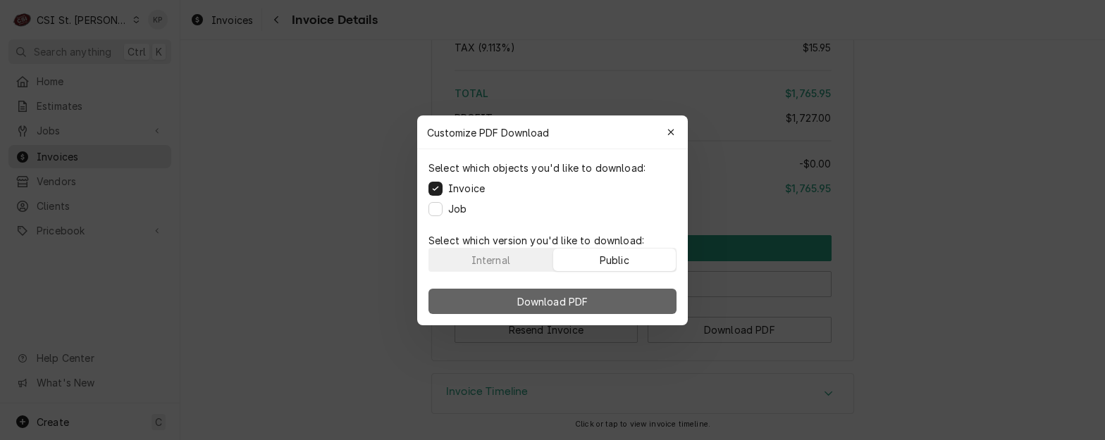
click at [612, 301] on button "Download PDF" at bounding box center [552, 301] width 248 height 25
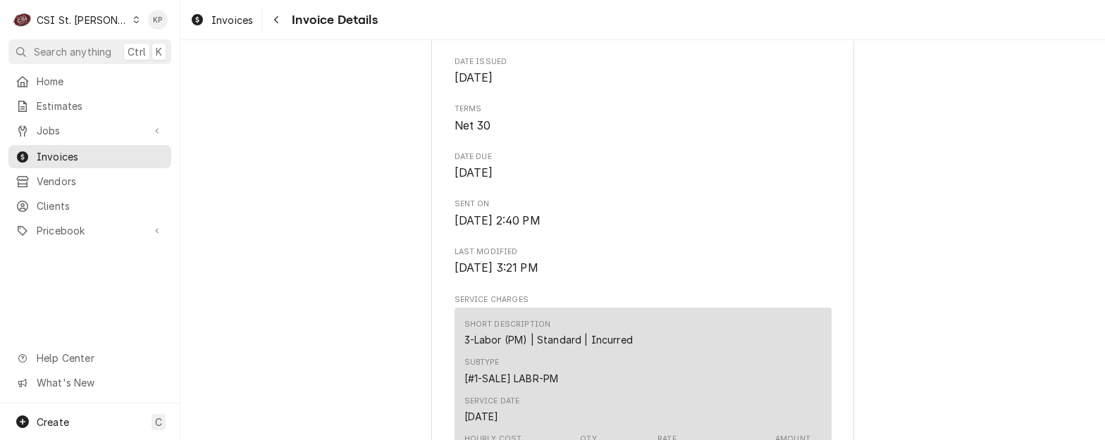
scroll to position [344, 0]
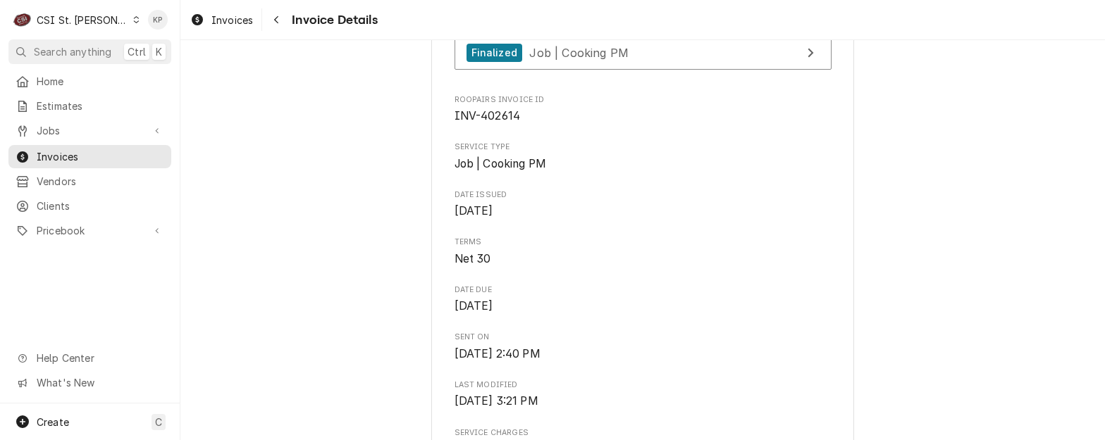
click at [132, 18] on div "Dynamic Content Wrapper" at bounding box center [136, 20] width 8 height 10
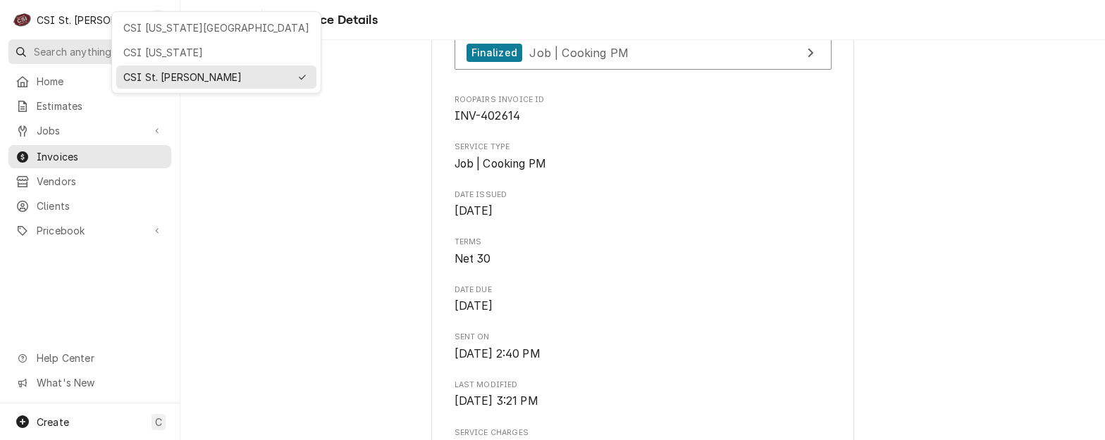
drag, startPoint x: 135, startPoint y: 47, endPoint x: 122, endPoint y: 59, distance: 17.4
click at [135, 48] on div "CSI [US_STATE]" at bounding box center [216, 52] width 186 height 15
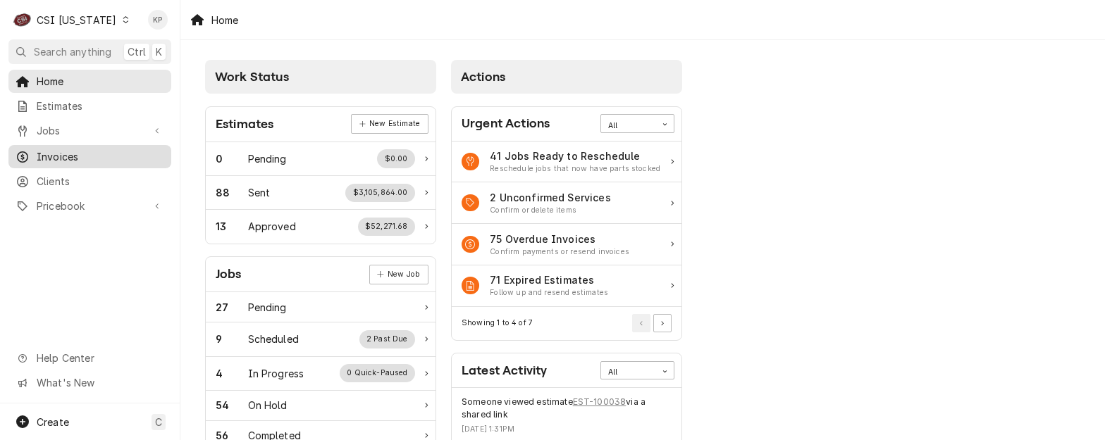
click at [75, 156] on span "Invoices" at bounding box center [101, 156] width 128 height 15
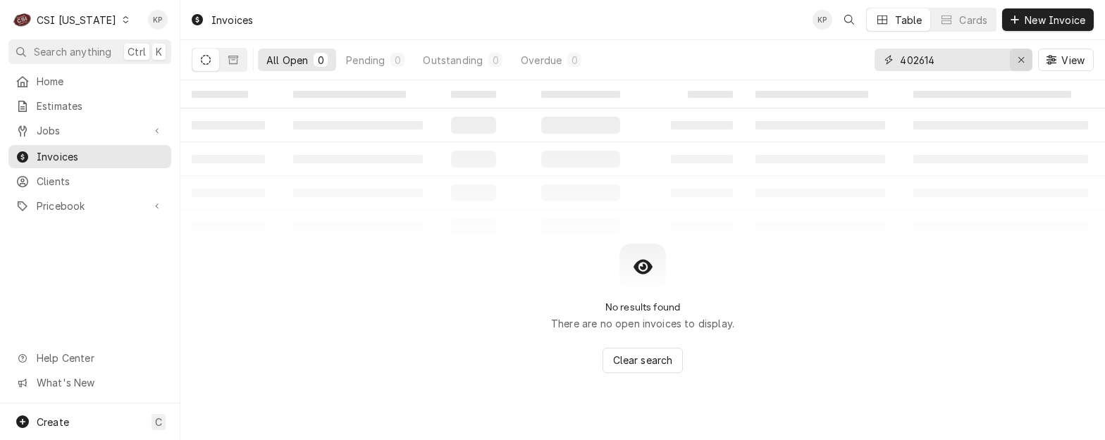
click at [1017, 59] on icon "Erase input" at bounding box center [1021, 60] width 8 height 10
click at [954, 68] on input "Dynamic Content Wrapper" at bounding box center [966, 60] width 132 height 23
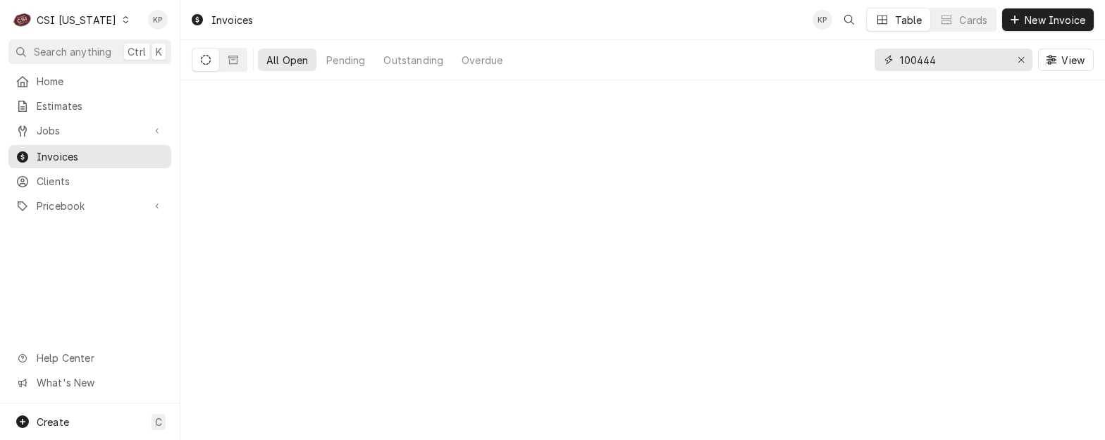
type input "100444"
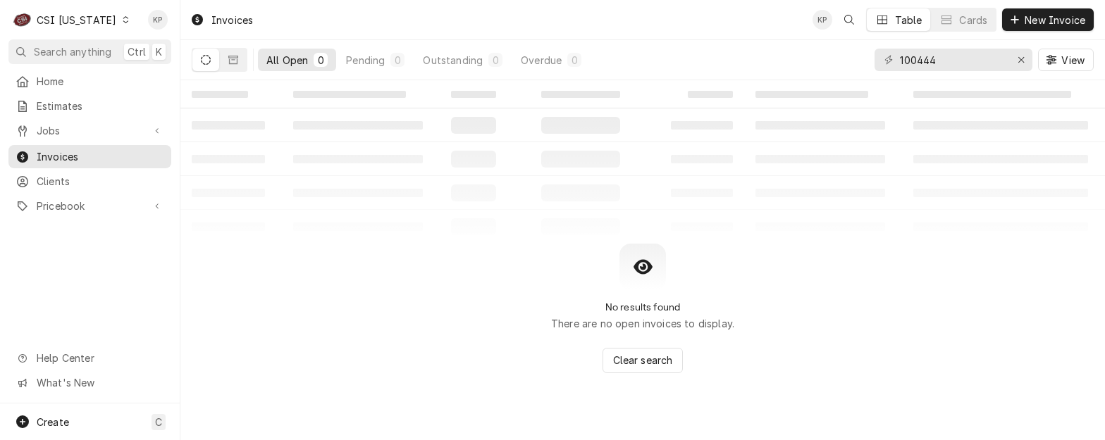
click at [199, 60] on button "Dynamic Content Wrapper" at bounding box center [205, 60] width 27 height 23
click at [206, 60] on icon "Dynamic Content Wrapper" at bounding box center [206, 60] width 10 height 10
click at [236, 61] on icon "Dynamic Content Wrapper" at bounding box center [233, 60] width 10 height 10
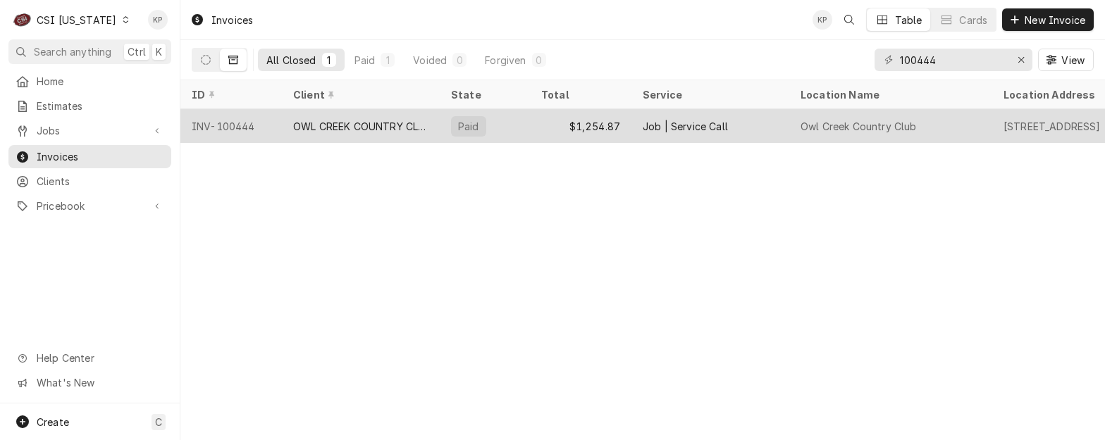
click at [339, 119] on div "OWL CREEK COUNTRY CLUB" at bounding box center [360, 126] width 135 height 15
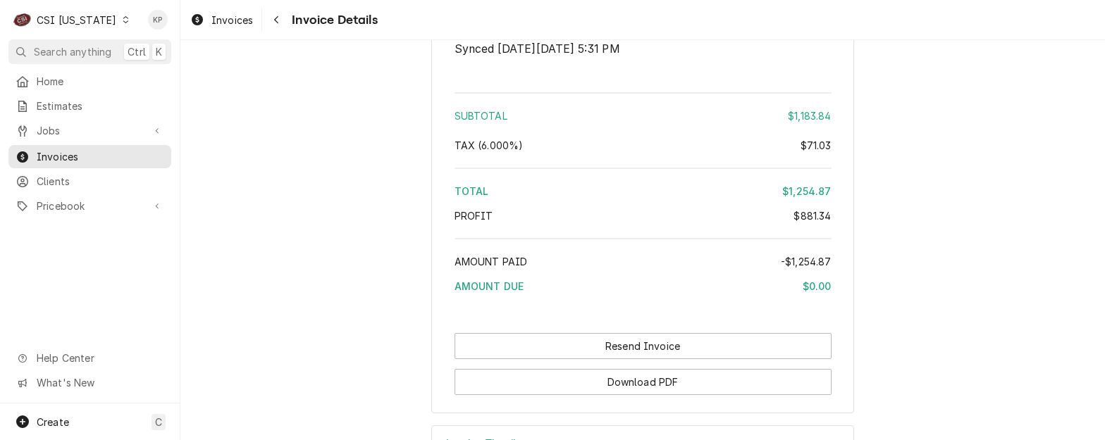
scroll to position [3198, 0]
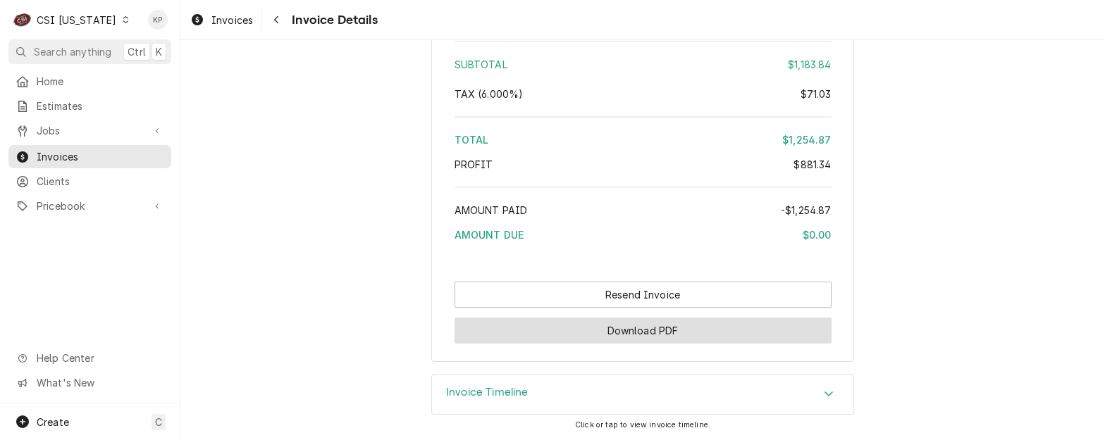
click at [626, 338] on button "Download PDF" at bounding box center [642, 331] width 377 height 26
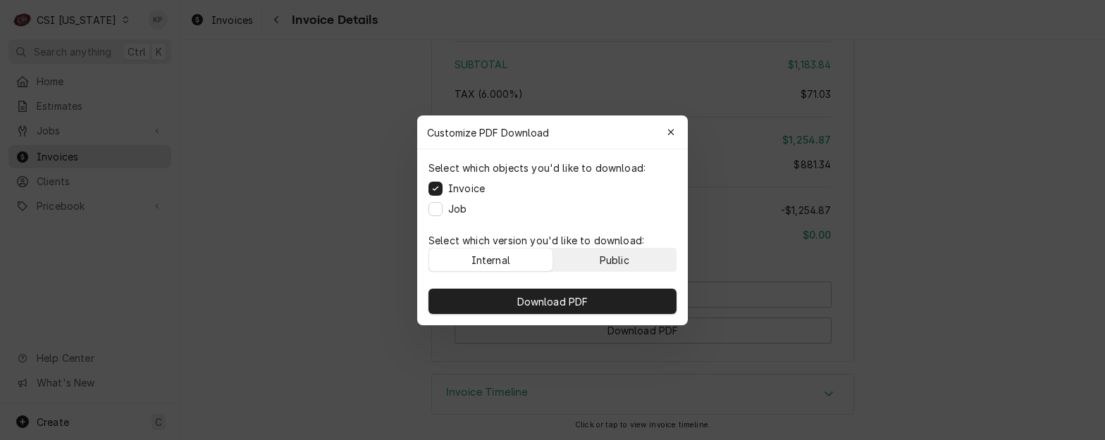
click at [586, 254] on button "Public" at bounding box center [614, 260] width 123 height 23
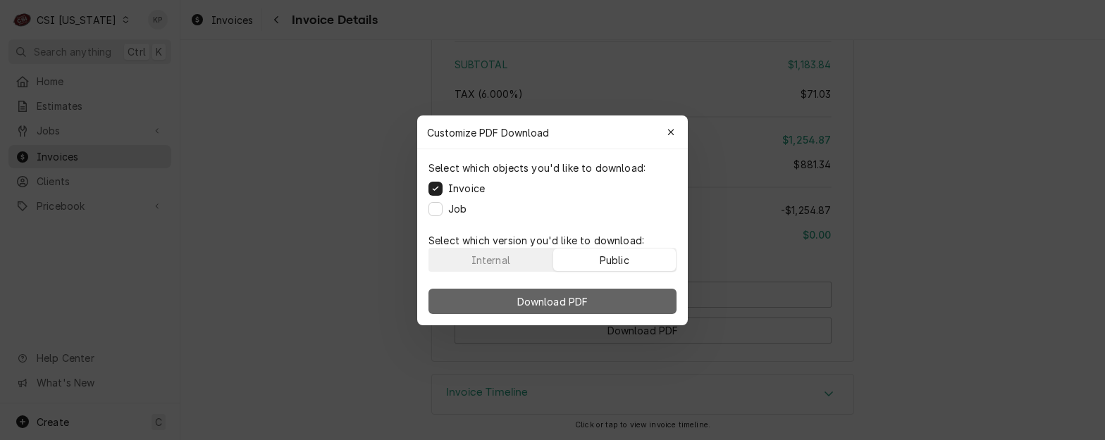
click at [600, 304] on button "Download PDF" at bounding box center [552, 301] width 248 height 25
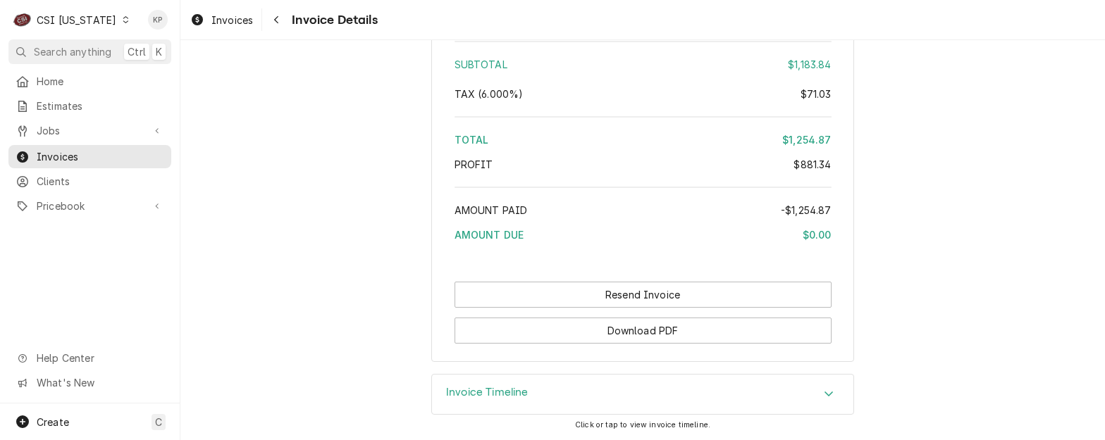
scroll to position [3128, 0]
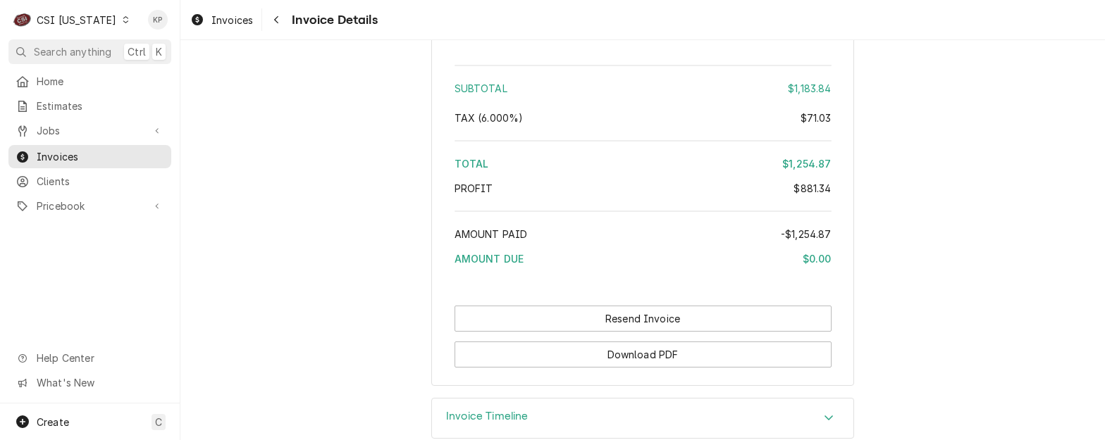
click at [123, 20] on icon "Dynamic Content Wrapper" at bounding box center [126, 19] width 6 height 7
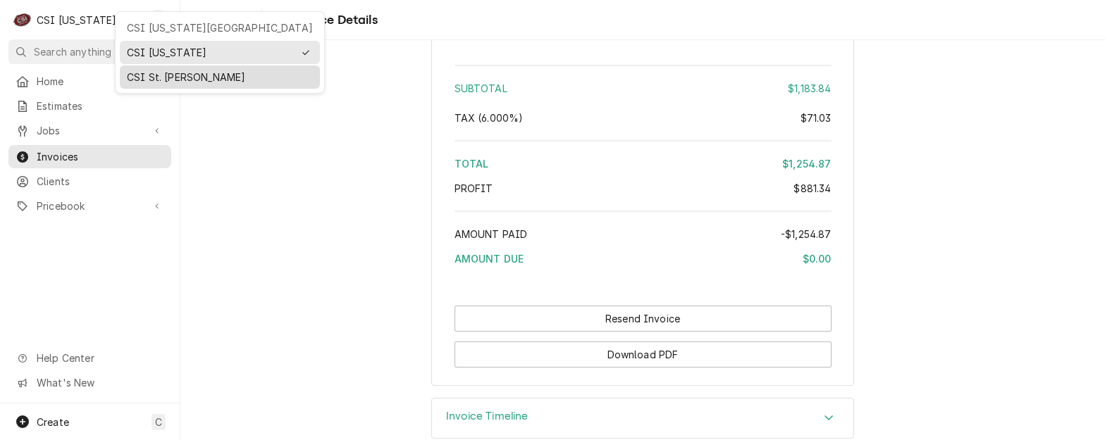
click at [140, 73] on div "CSI St. [PERSON_NAME]" at bounding box center [220, 77] width 186 height 15
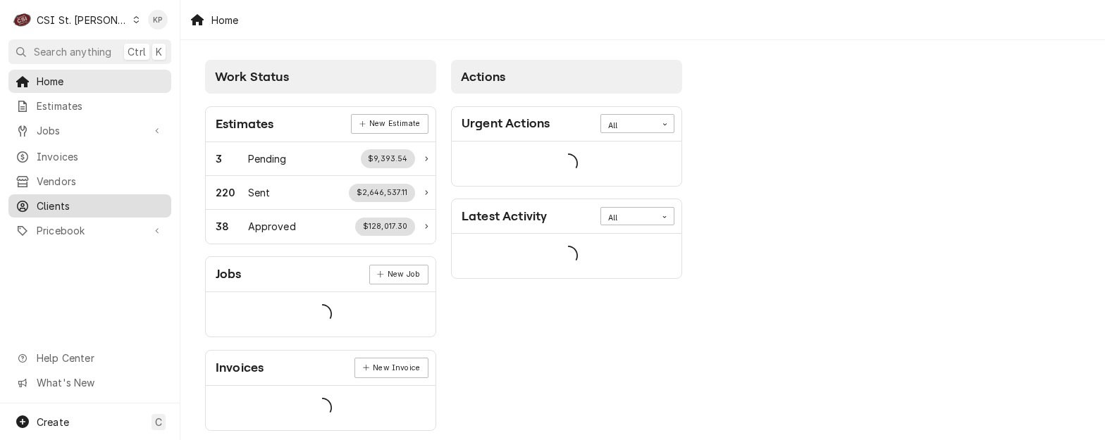
click at [50, 203] on span "Clients" at bounding box center [101, 206] width 128 height 15
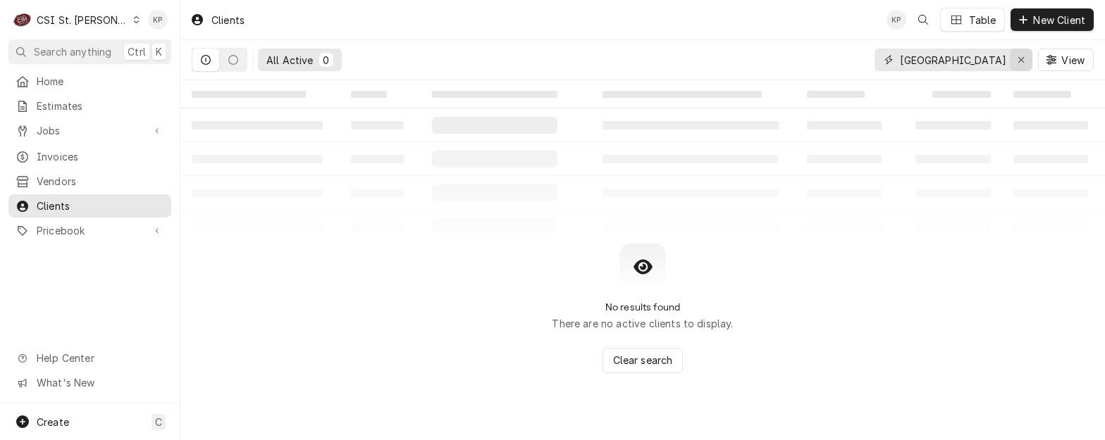
click at [1017, 63] on icon "Erase input" at bounding box center [1021, 60] width 8 height 10
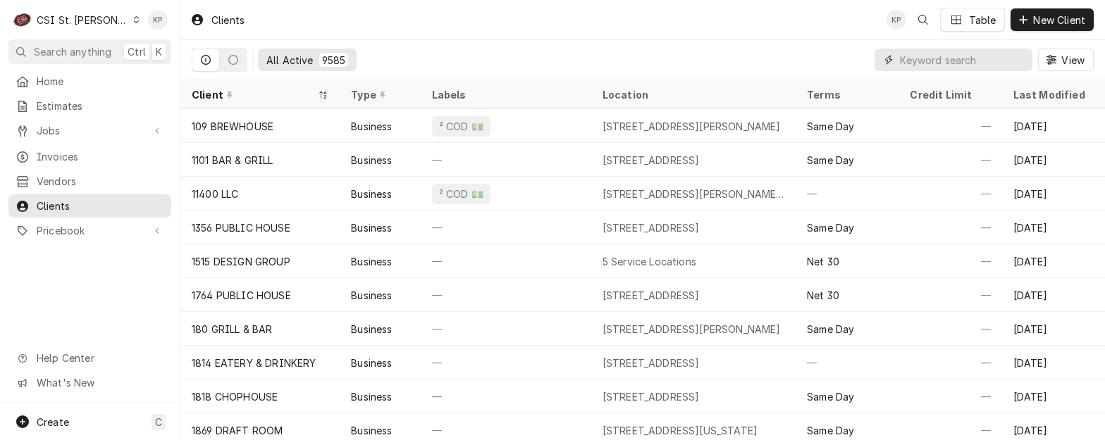
paste input "[PERSON_NAME] OVENS / HOT ROCKS"
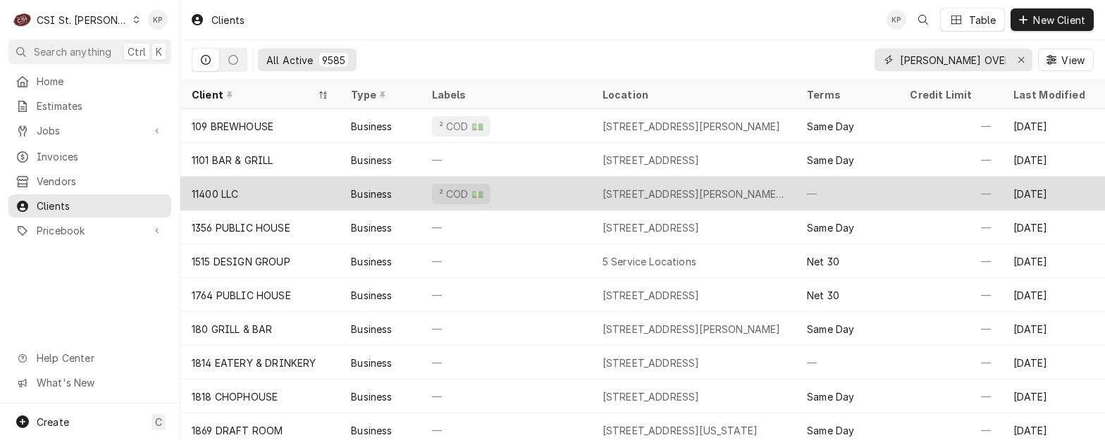
scroll to position [0, 39]
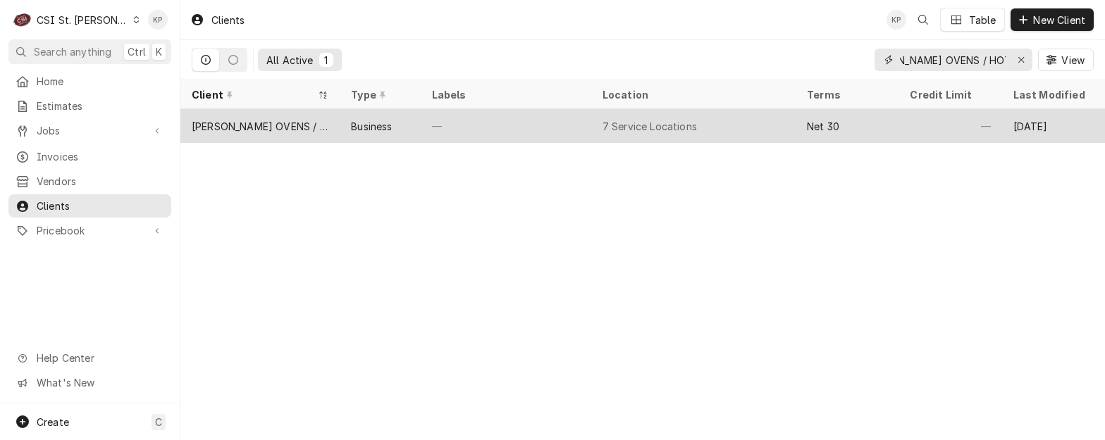
type input "[PERSON_NAME] OVENS / HOT ROCKS"
click at [250, 122] on div "[PERSON_NAME] OVENS / HOT ROCKS" at bounding box center [260, 126] width 137 height 15
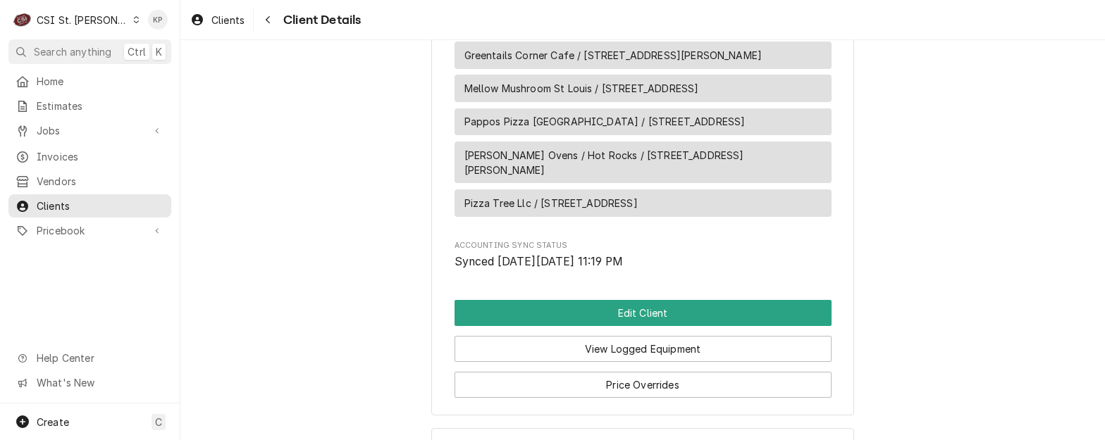
scroll to position [1057, 0]
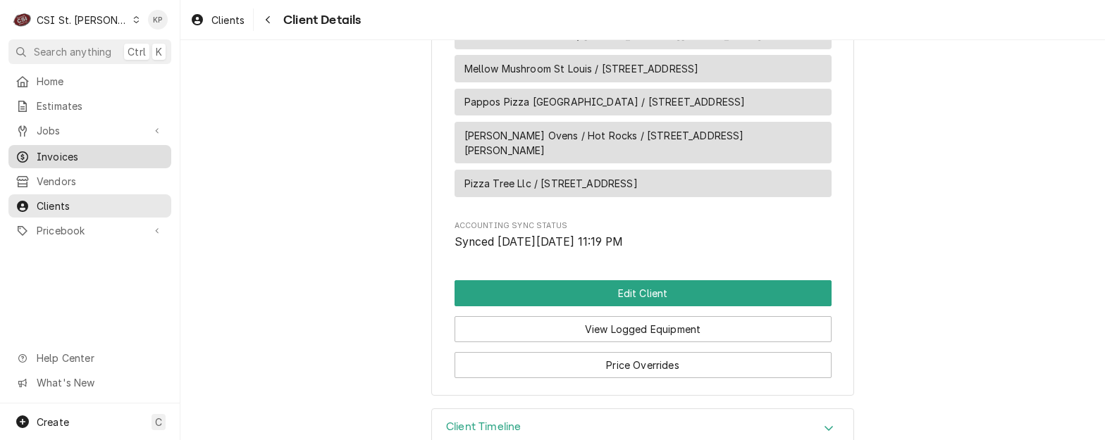
click at [42, 151] on span "Invoices" at bounding box center [101, 156] width 128 height 15
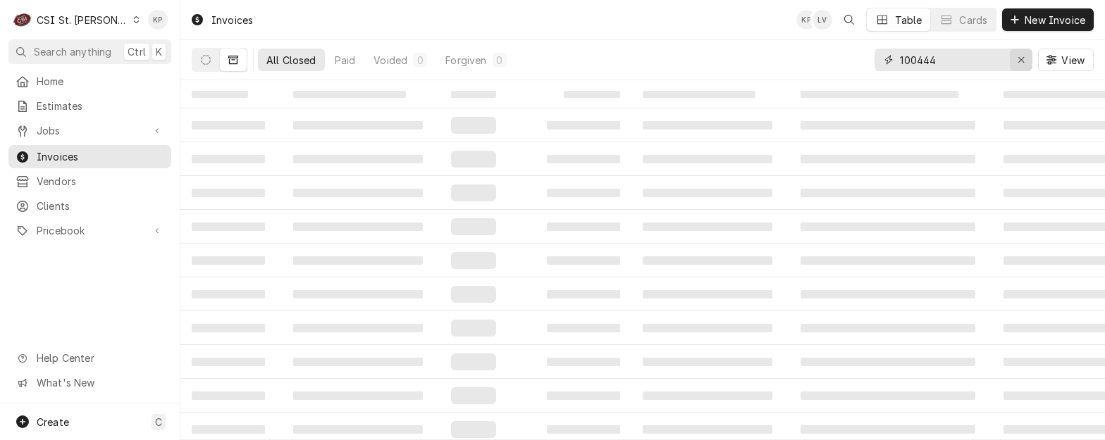
click at [1025, 63] on div "Erase input" at bounding box center [1021, 60] width 14 height 14
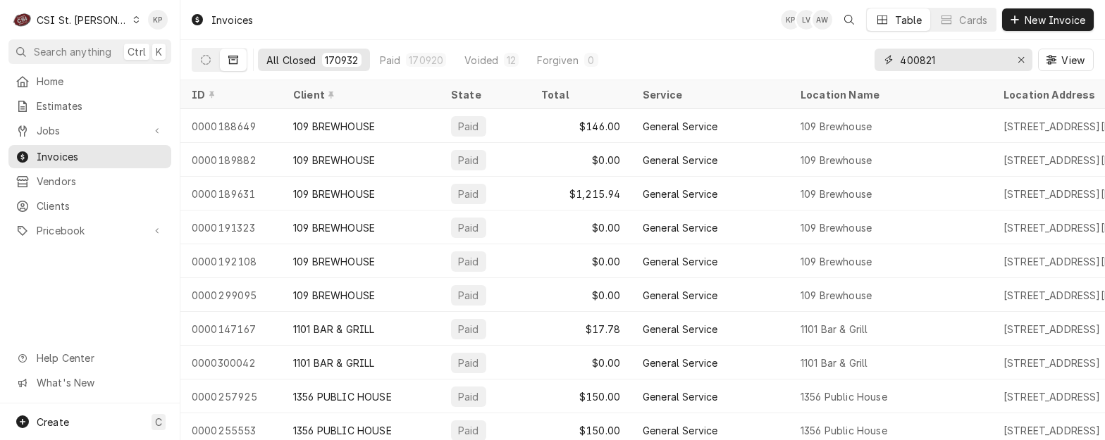
type input "400821"
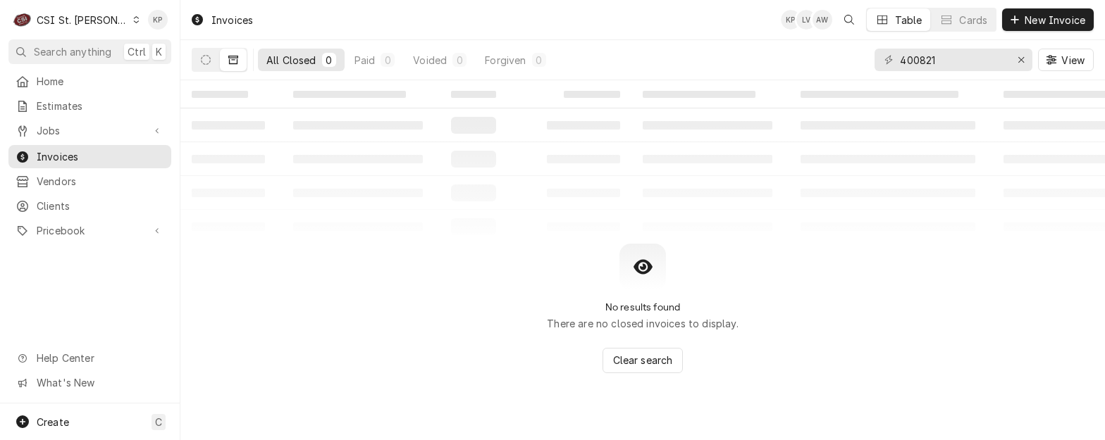
click at [233, 57] on icon "Dynamic Content Wrapper" at bounding box center [233, 60] width 10 height 10
click at [202, 59] on icon "Dynamic Content Wrapper" at bounding box center [206, 60] width 10 height 10
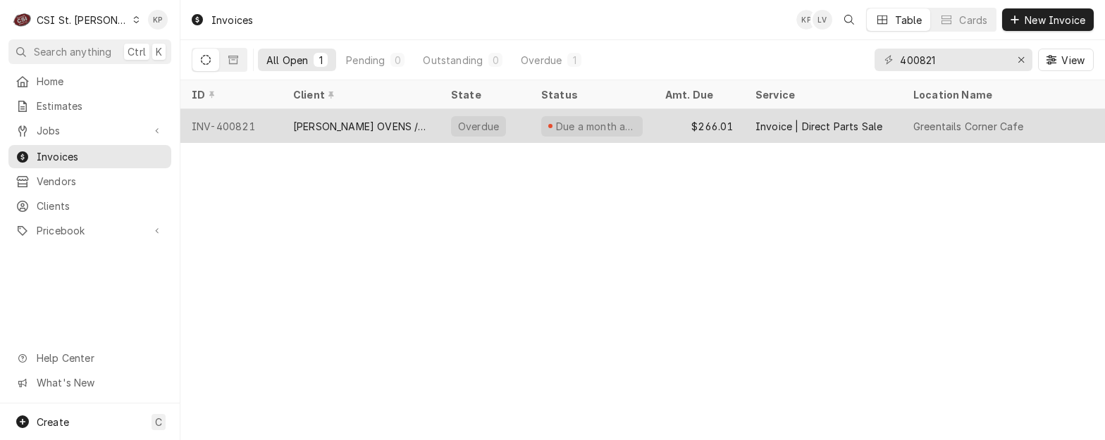
click at [233, 122] on div "INV-400821" at bounding box center [230, 126] width 101 height 34
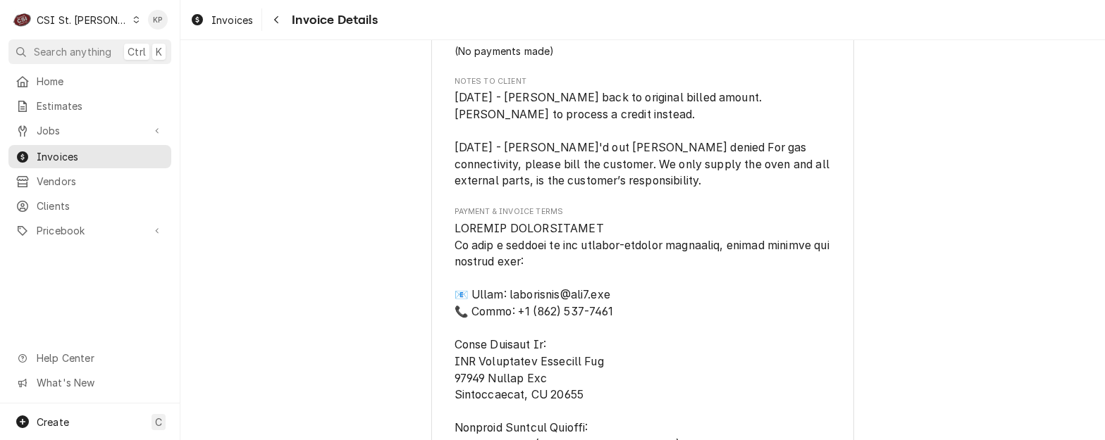
scroll to position [1183, 0]
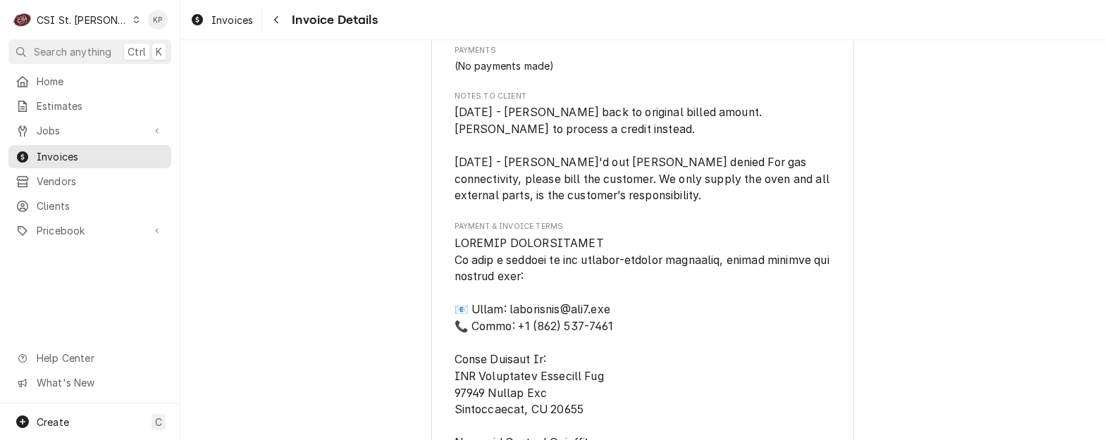
drag, startPoint x: 447, startPoint y: 141, endPoint x: 626, endPoint y: 252, distance: 210.4
click at [626, 252] on div "Sender CSI St. Louis CSI Commercial Services Inc 18330 Edison Ave Chesterfield,…" at bounding box center [642, 87] width 423 height 2391
click at [447, 120] on div "Sender CSI St. Louis CSI Commercial Services Inc 18330 Edison Ave Chesterfield,…" at bounding box center [642, 87] width 423 height 2391
drag, startPoint x: 450, startPoint y: 123, endPoint x: 654, endPoint y: 256, distance: 243.9
click at [654, 204] on div "Notes to Client Mon, Jun 30, 2025 - David Reverted back to original billed amou…" at bounding box center [642, 147] width 377 height 113
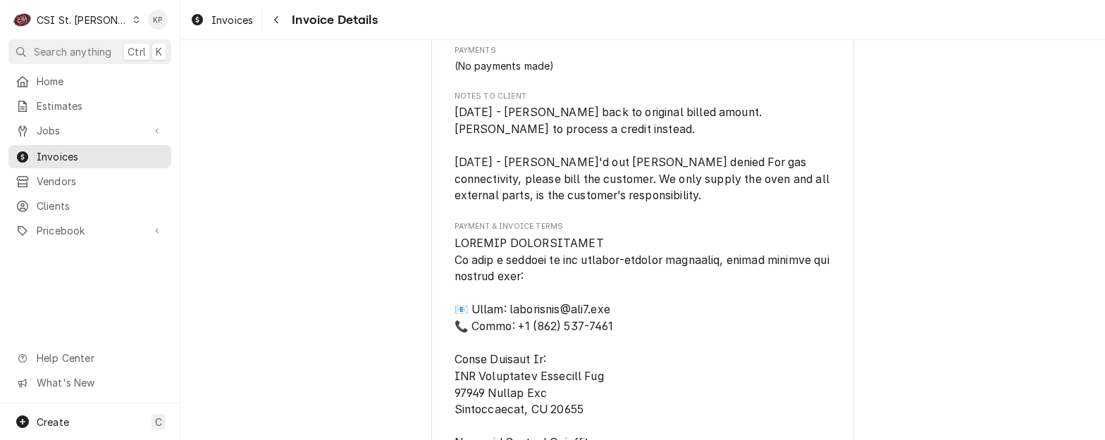
drag, startPoint x: 654, startPoint y: 256, endPoint x: 503, endPoint y: 134, distance: 194.3
copy div "Notes to Client Mon, Jun 30, 2025 - David Reverted back to original billed amou…"
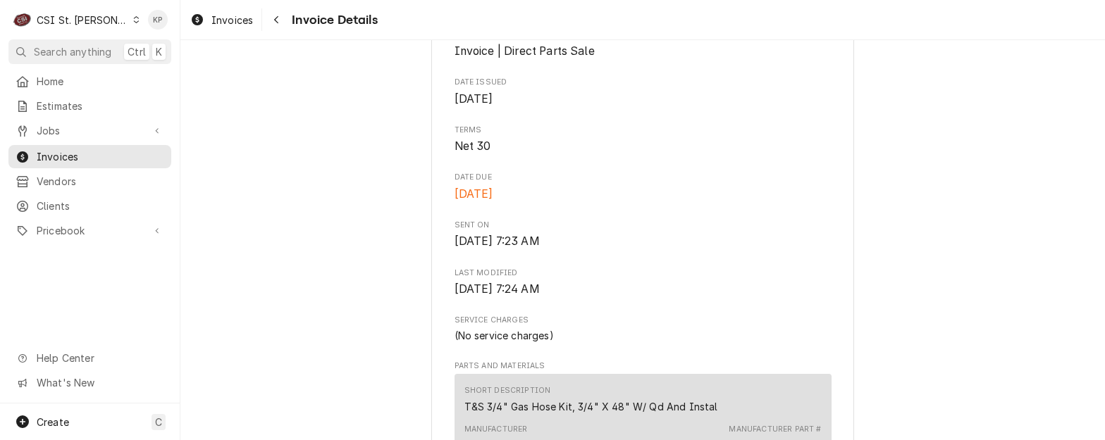
scroll to position [267, 0]
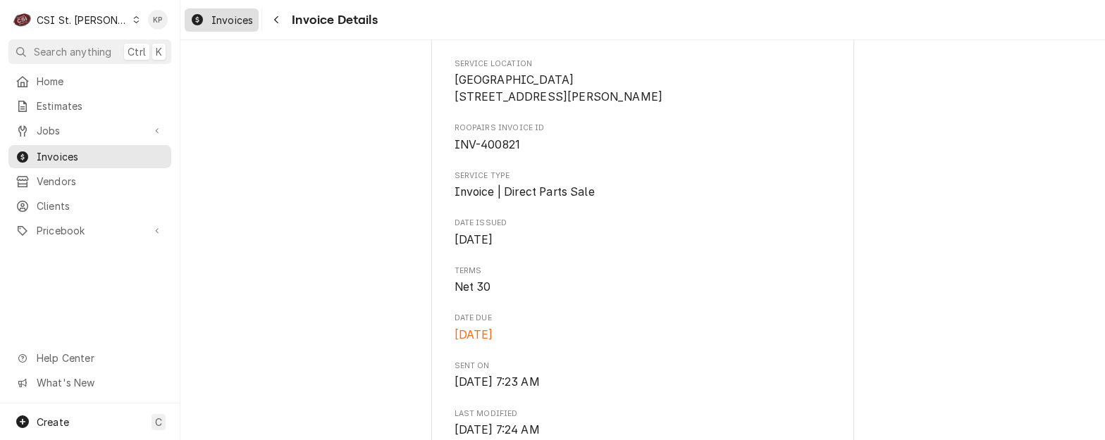
drag, startPoint x: 223, startPoint y: 22, endPoint x: 230, endPoint y: 26, distance: 8.2
click at [223, 22] on span "Invoices" at bounding box center [232, 20] width 42 height 15
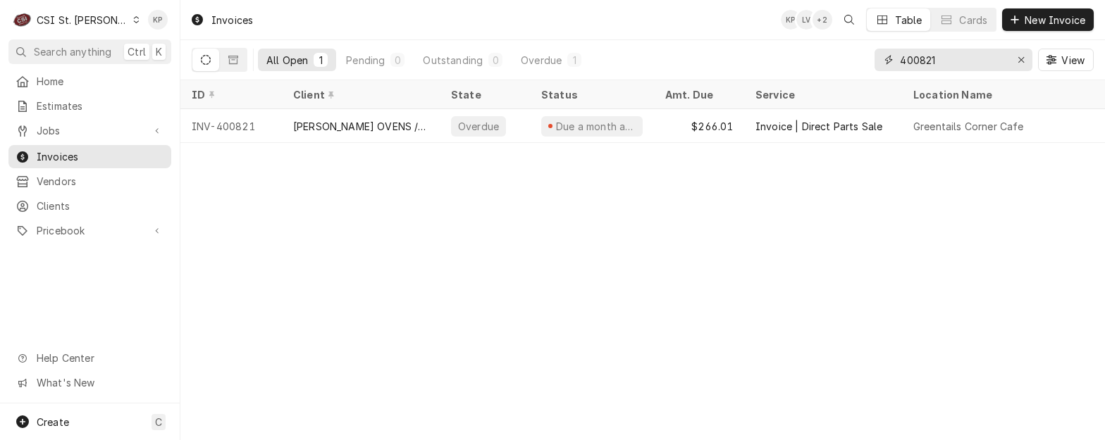
drag, startPoint x: 1020, startPoint y: 60, endPoint x: 1012, endPoint y: 69, distance: 12.5
click at [1020, 60] on icon "Erase input" at bounding box center [1021, 60] width 8 height 10
click at [963, 58] on input "Dynamic Content Wrapper" at bounding box center [966, 60] width 132 height 23
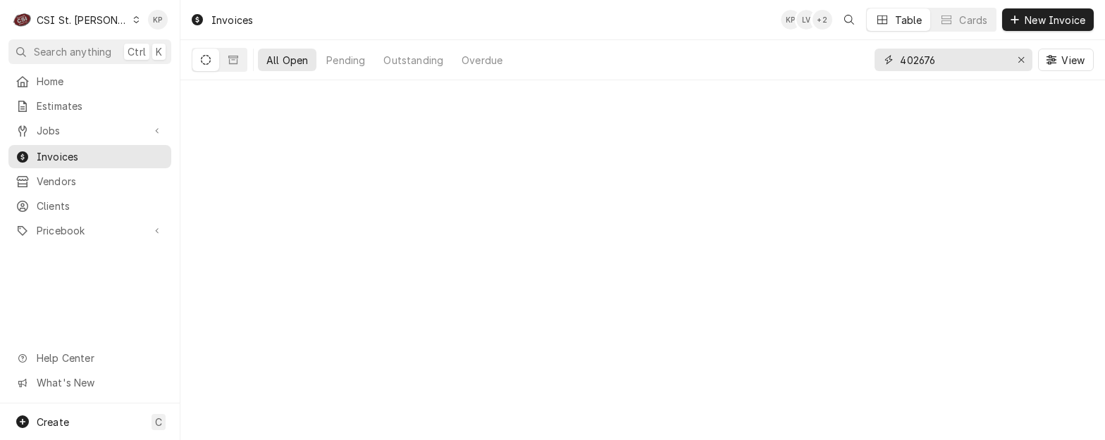
type input "402676"
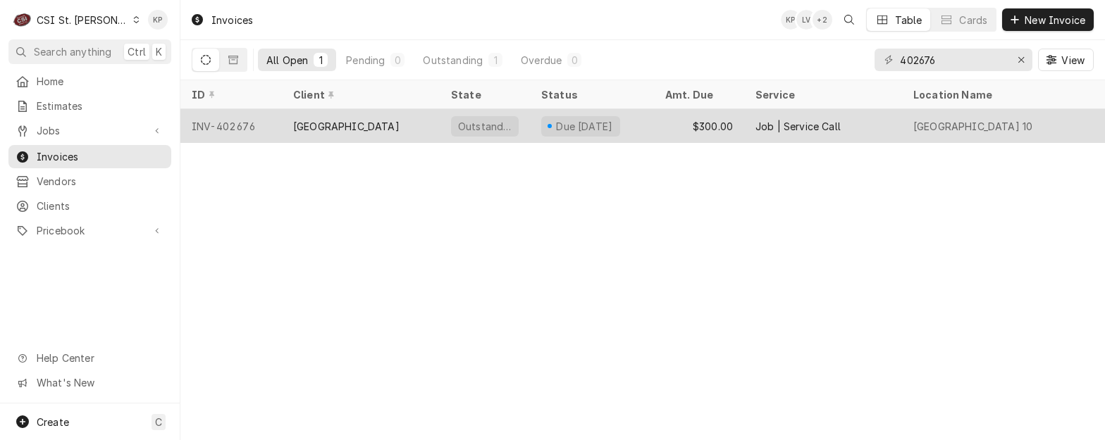
click at [247, 123] on div "INV-402676" at bounding box center [230, 126] width 101 height 34
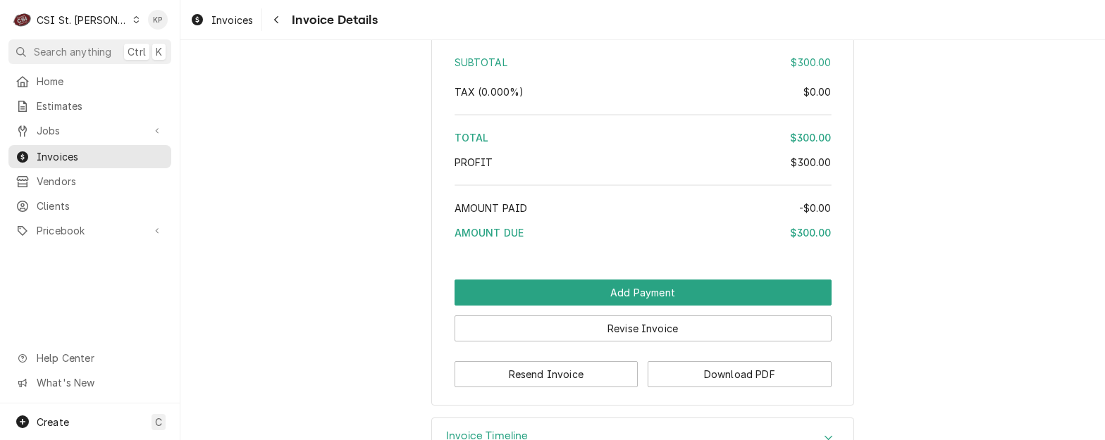
scroll to position [2134, 0]
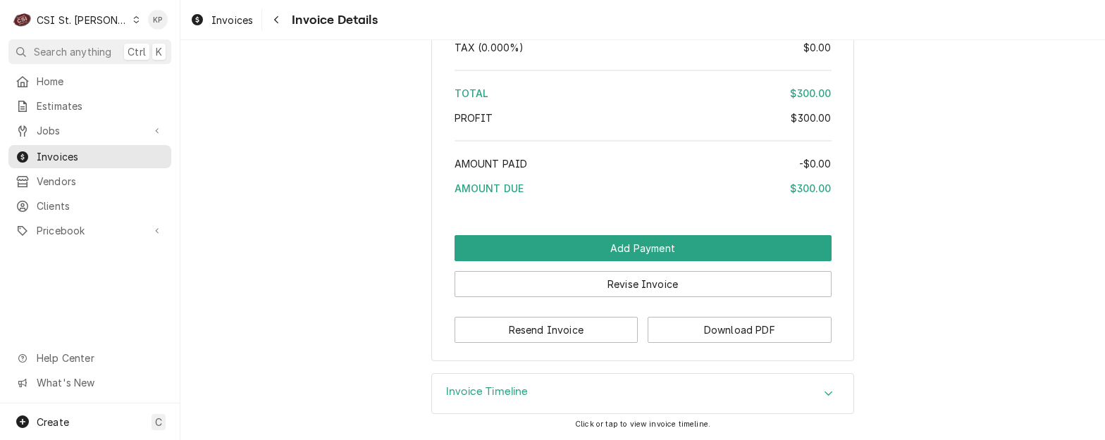
click at [691, 316] on div "Resend Invoice Download PDF" at bounding box center [642, 325] width 377 height 36
click at [687, 330] on button "Download PDF" at bounding box center [740, 330] width 184 height 26
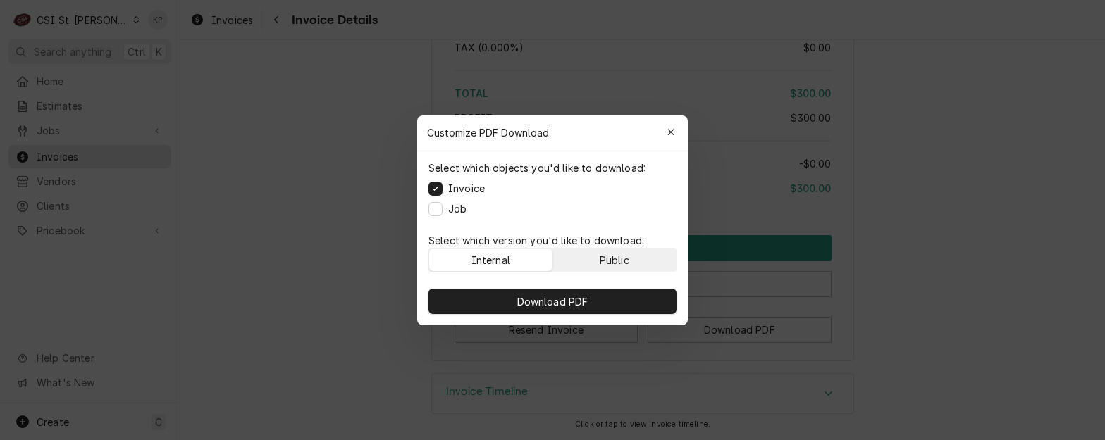
click at [637, 263] on button "Public" at bounding box center [614, 260] width 123 height 23
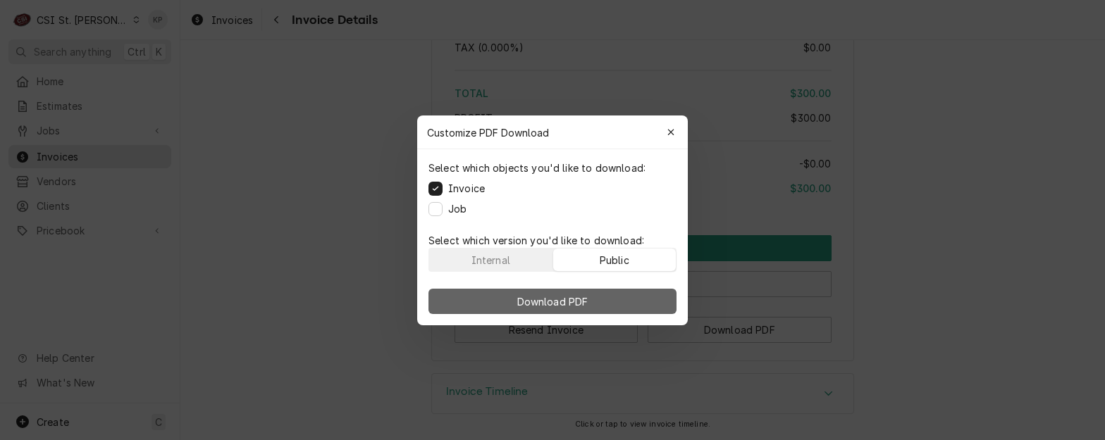
click at [631, 297] on button "Download PDF" at bounding box center [552, 301] width 248 height 25
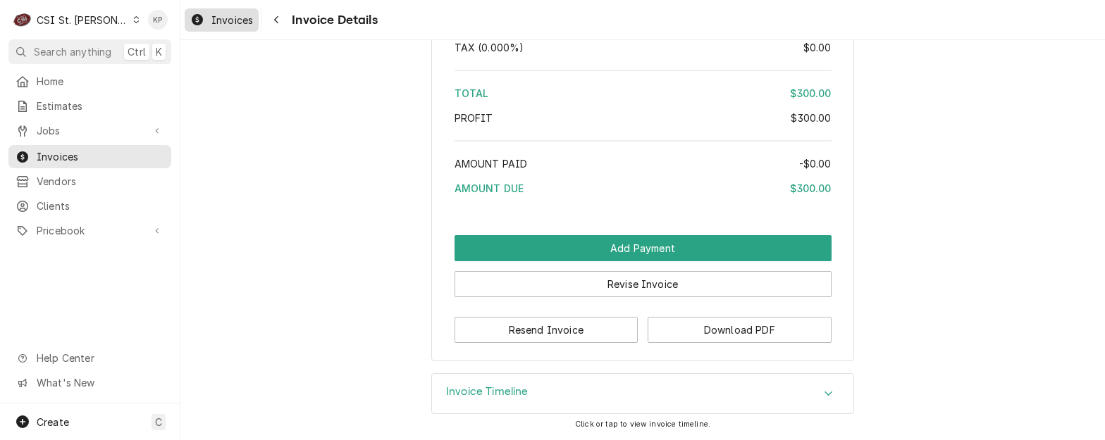
click at [211, 22] on div "Invoices" at bounding box center [221, 20] width 68 height 18
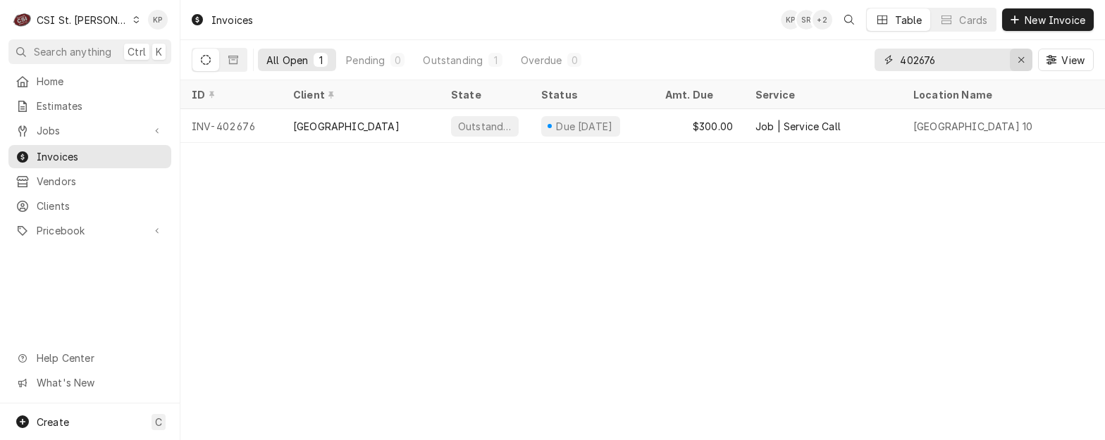
click at [1021, 62] on icon "Erase input" at bounding box center [1021, 60] width 8 height 10
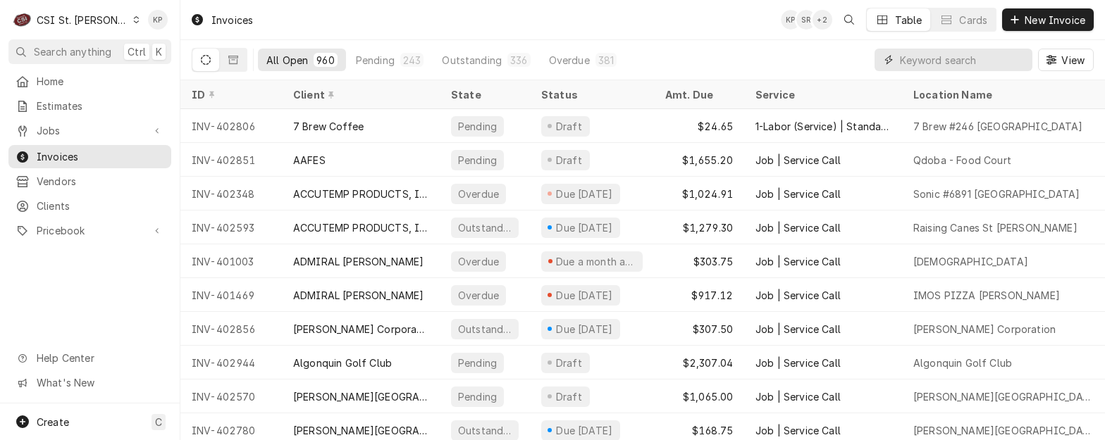
drag, startPoint x: 924, startPoint y: 58, endPoint x: 924, endPoint y: 47, distance: 10.6
click at [924, 55] on input "Dynamic Content Wrapper" at bounding box center [962, 60] width 125 height 23
type input "402784"
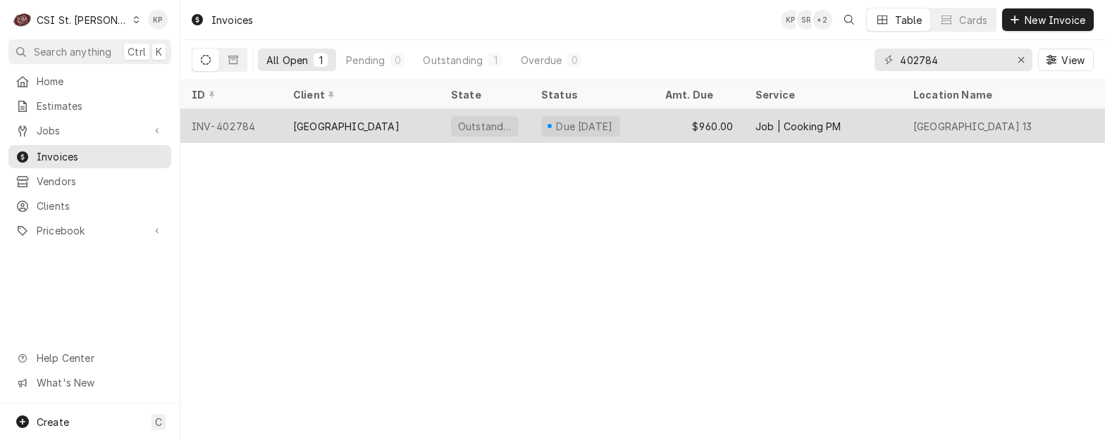
click at [247, 121] on div "INV-402784" at bounding box center [230, 126] width 101 height 34
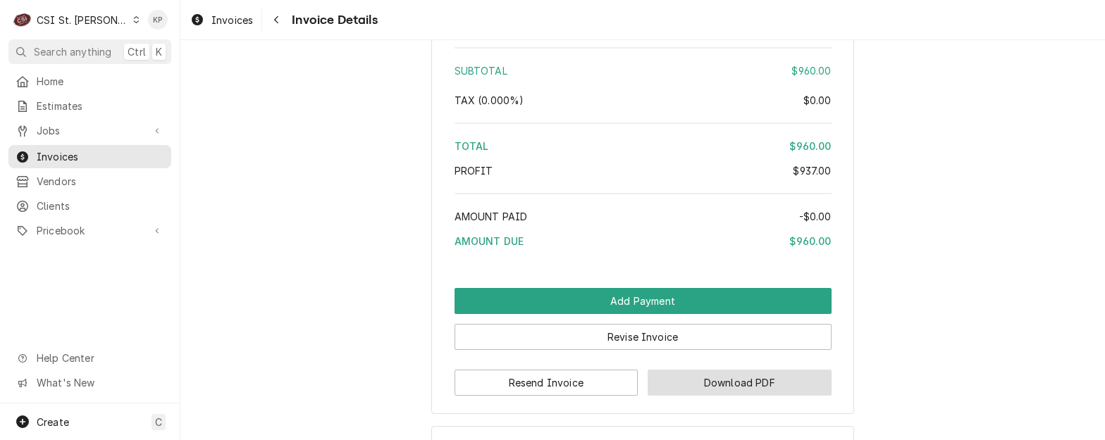
scroll to position [2441, 0]
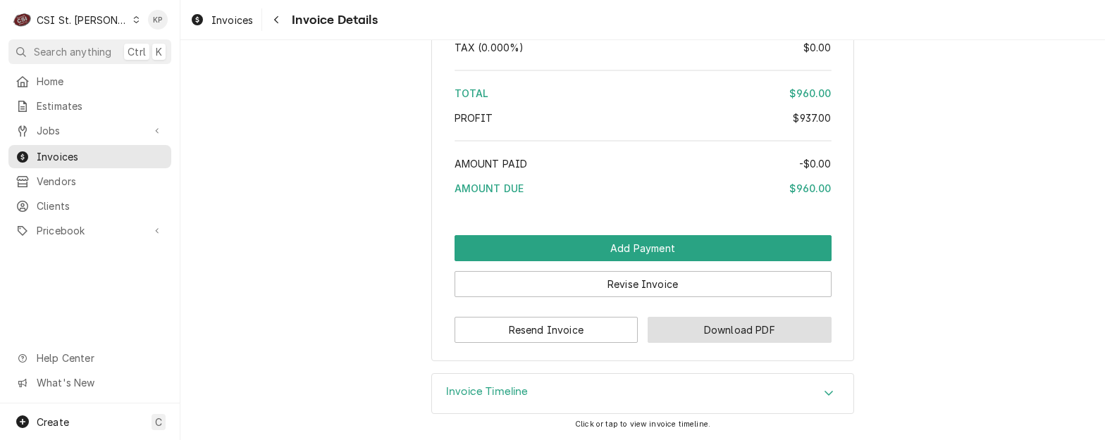
click at [683, 334] on button "Download PDF" at bounding box center [740, 330] width 184 height 26
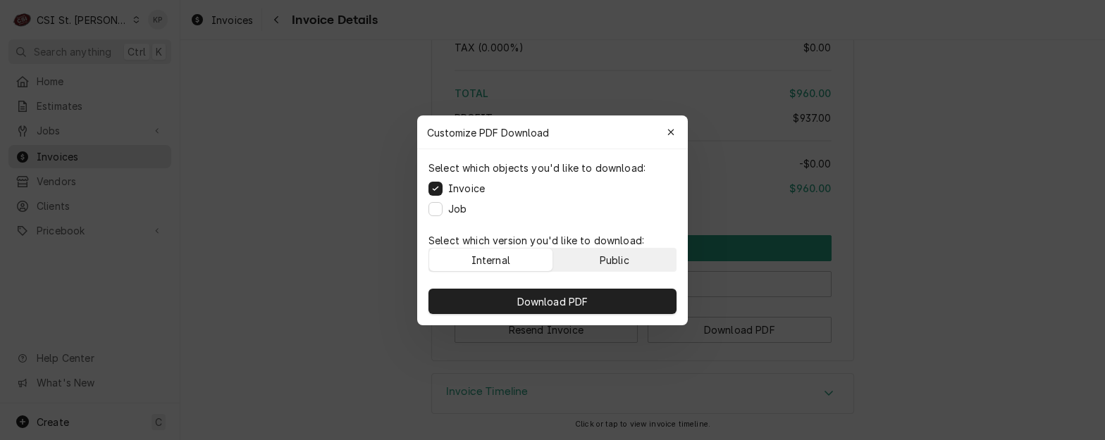
click at [637, 261] on button "Public" at bounding box center [614, 260] width 123 height 23
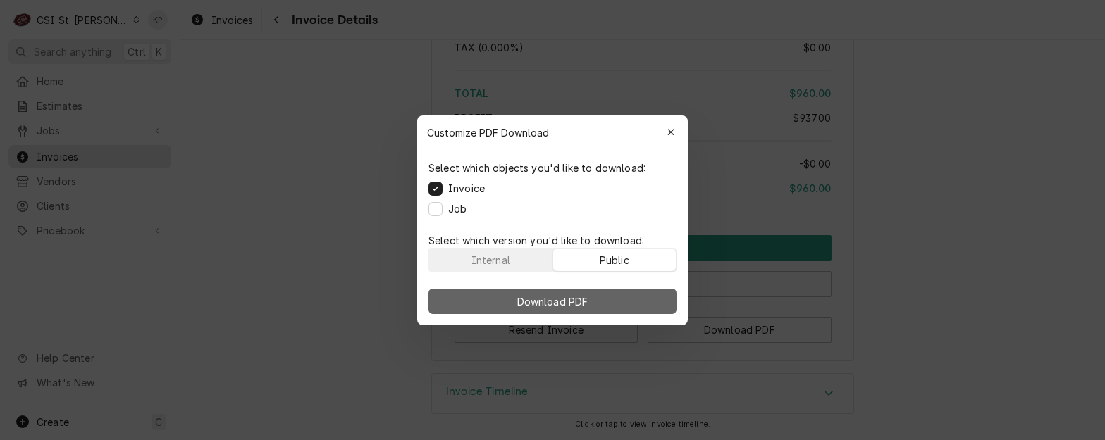
click at [640, 299] on button "Download PDF" at bounding box center [552, 301] width 248 height 25
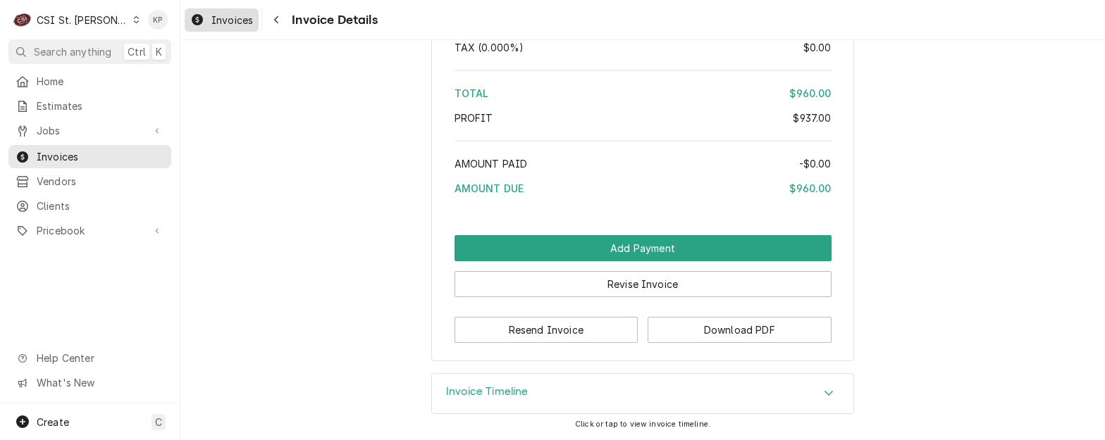
click at [237, 18] on span "Invoices" at bounding box center [232, 20] width 42 height 15
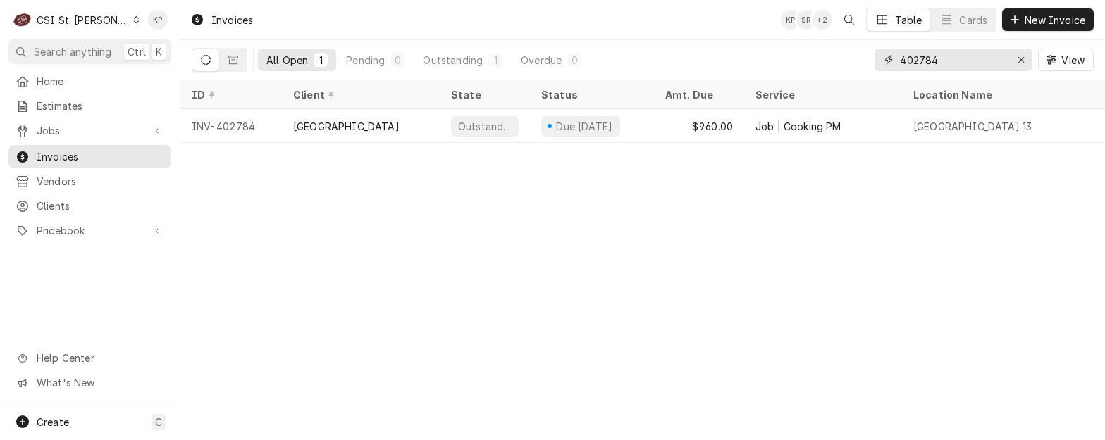
click at [1018, 59] on icon "Erase input" at bounding box center [1021, 60] width 8 height 10
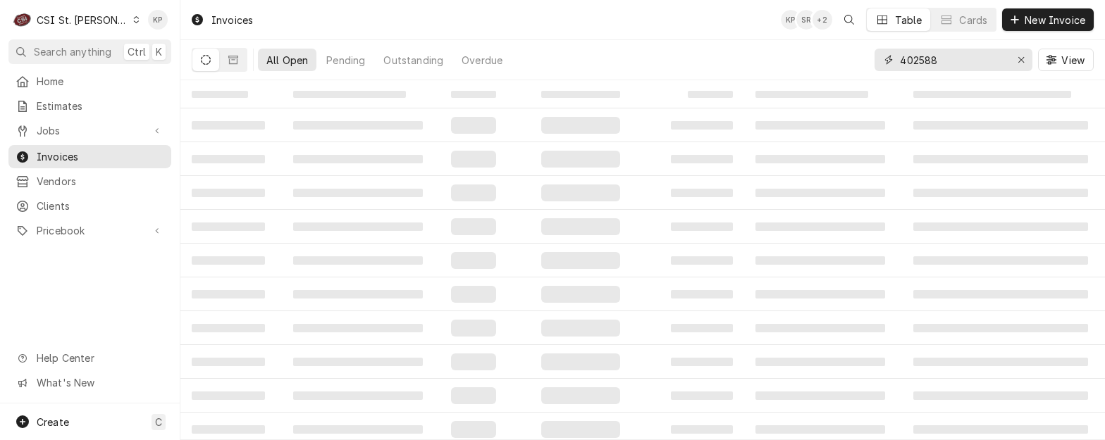
type input "402588"
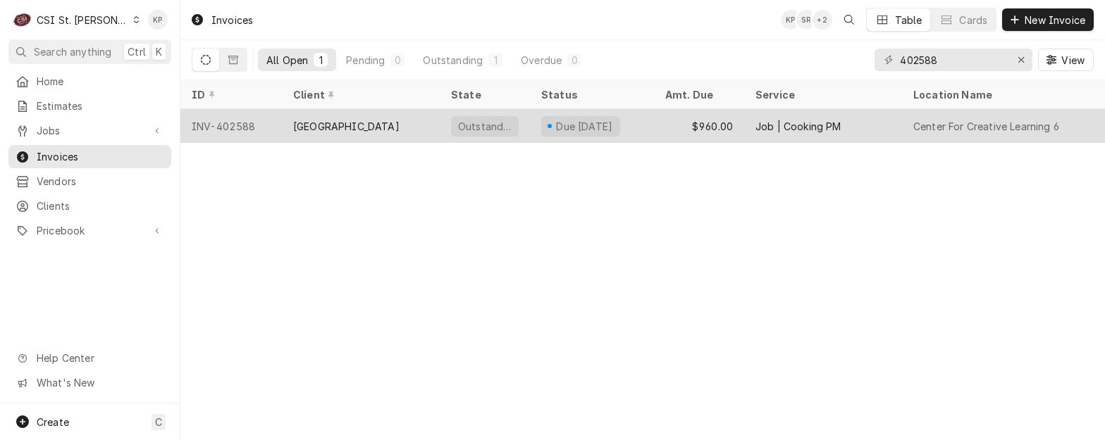
click at [229, 123] on div "INV-402588" at bounding box center [230, 126] width 101 height 34
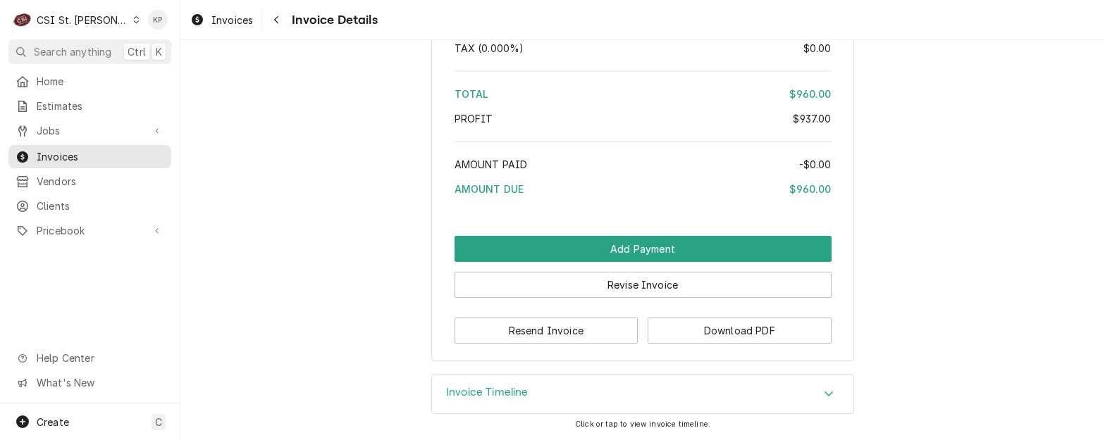
scroll to position [2668, 0]
click at [707, 333] on button "Download PDF" at bounding box center [740, 331] width 184 height 26
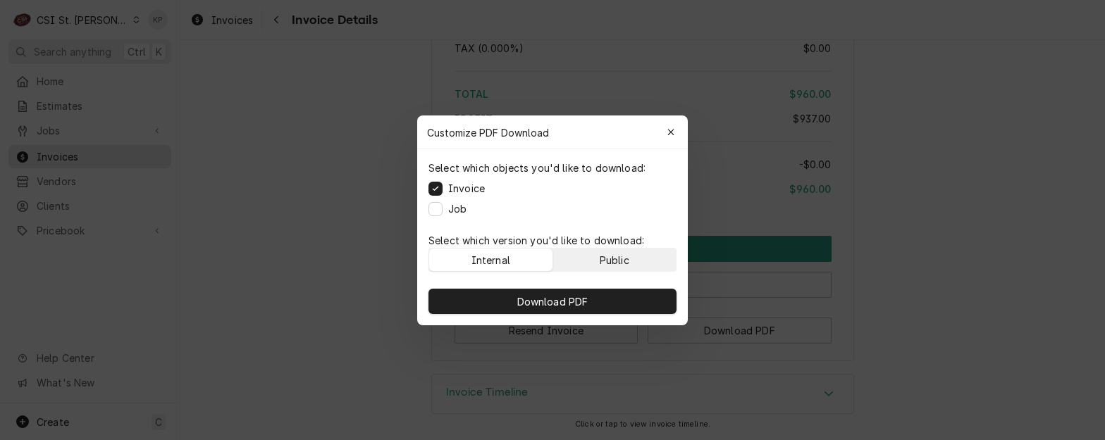
click at [626, 249] on button "Public" at bounding box center [614, 260] width 123 height 23
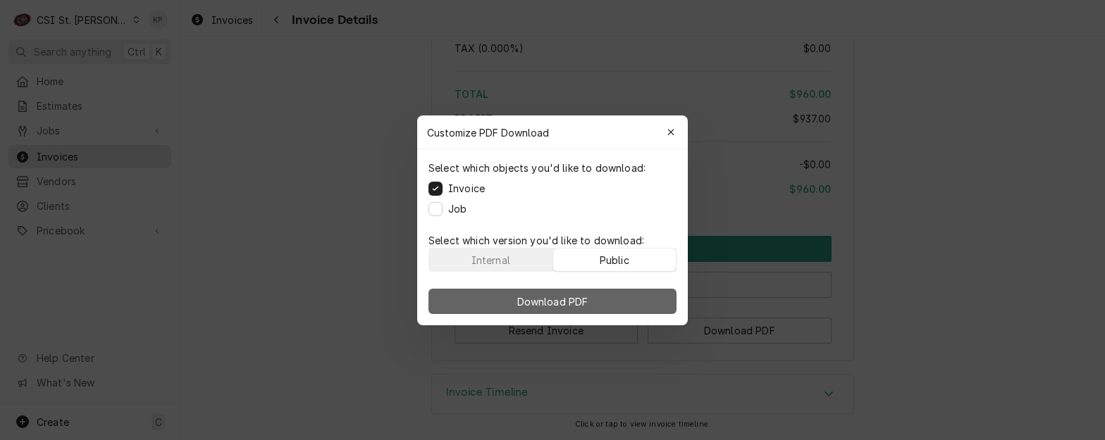
click at [636, 296] on button "Download PDF" at bounding box center [552, 301] width 248 height 25
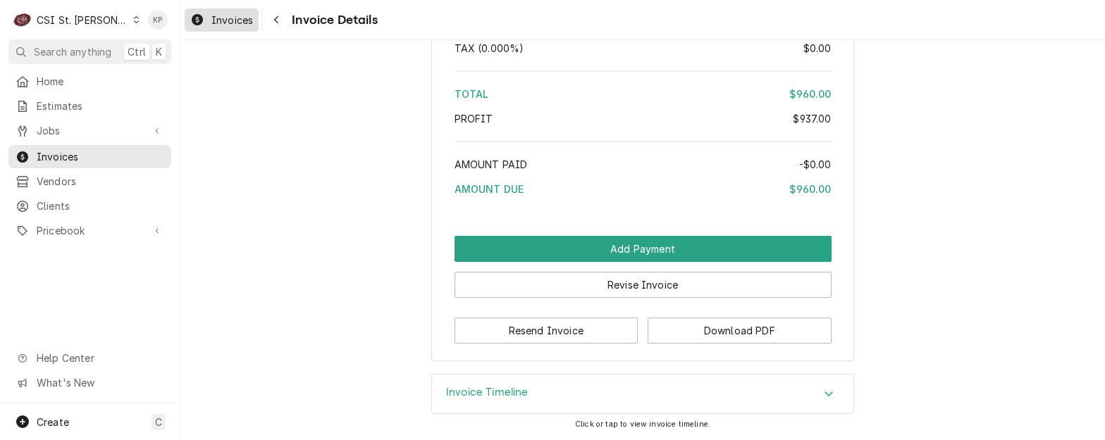
click at [234, 23] on span "Invoices" at bounding box center [232, 20] width 42 height 15
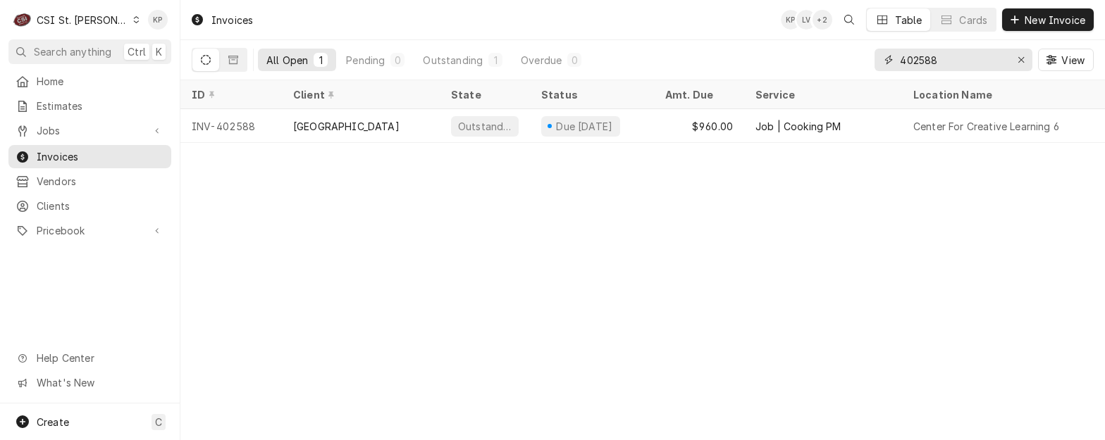
drag, startPoint x: 917, startPoint y: 61, endPoint x: 995, endPoint y: 63, distance: 77.5
click at [985, 63] on input "402588" at bounding box center [953, 60] width 106 height 23
type input "402724"
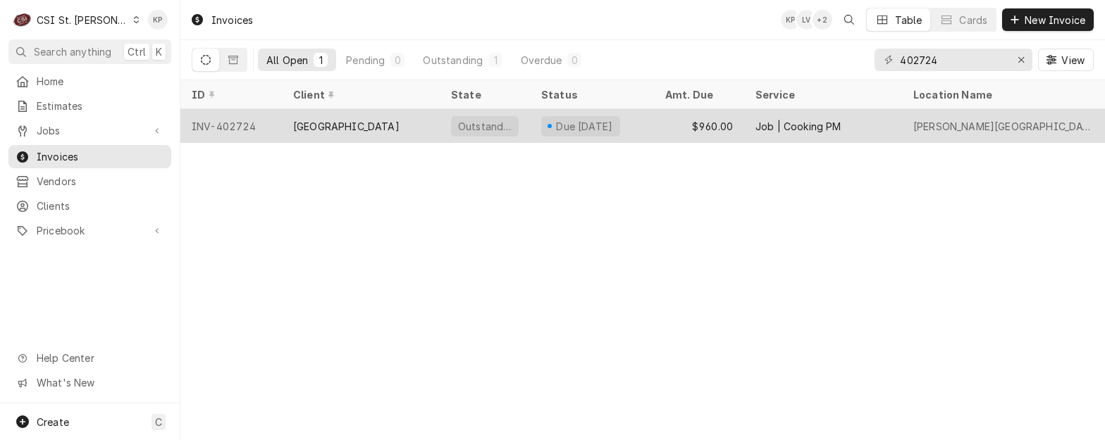
click at [236, 118] on div "INV-402724" at bounding box center [230, 126] width 101 height 34
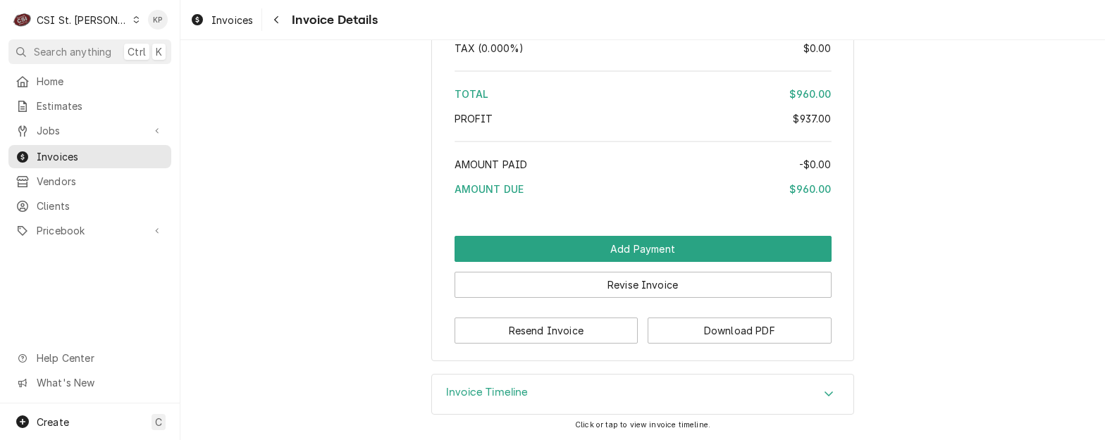
scroll to position [2654, 0]
click at [688, 338] on button "Download PDF" at bounding box center [740, 331] width 184 height 26
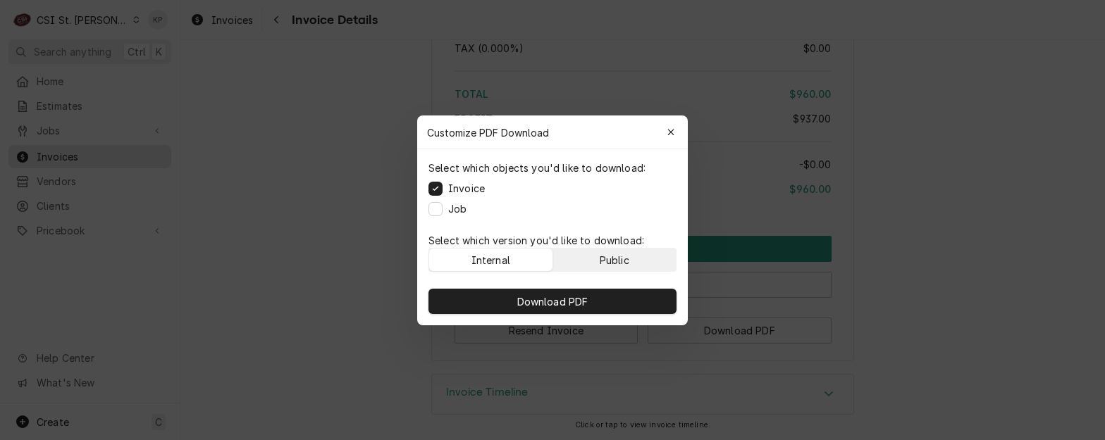
click at [632, 261] on button "Public" at bounding box center [614, 260] width 123 height 23
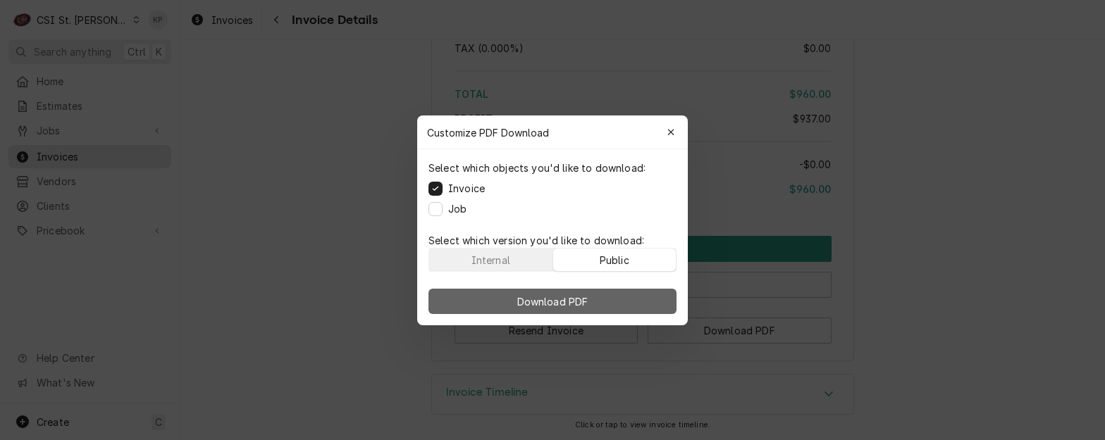
click at [636, 298] on button "Download PDF" at bounding box center [552, 301] width 248 height 25
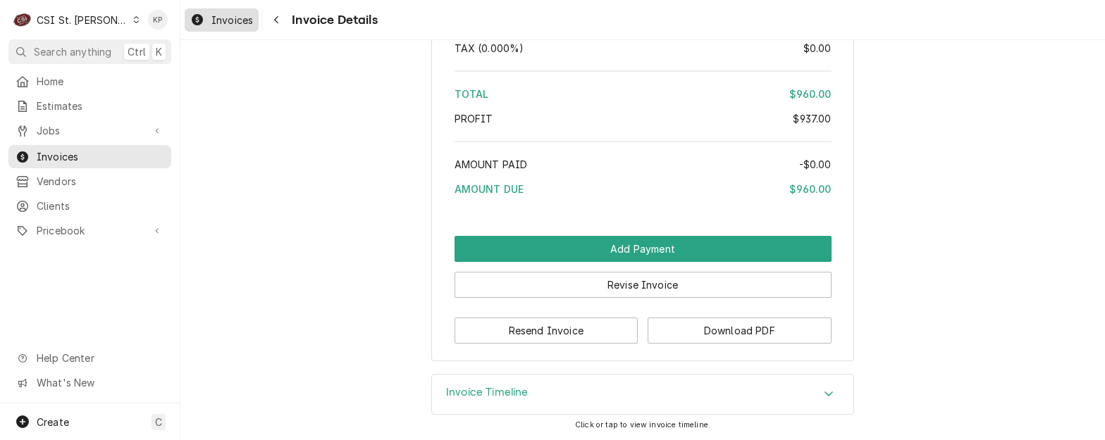
click at [230, 20] on span "Invoices" at bounding box center [232, 20] width 42 height 15
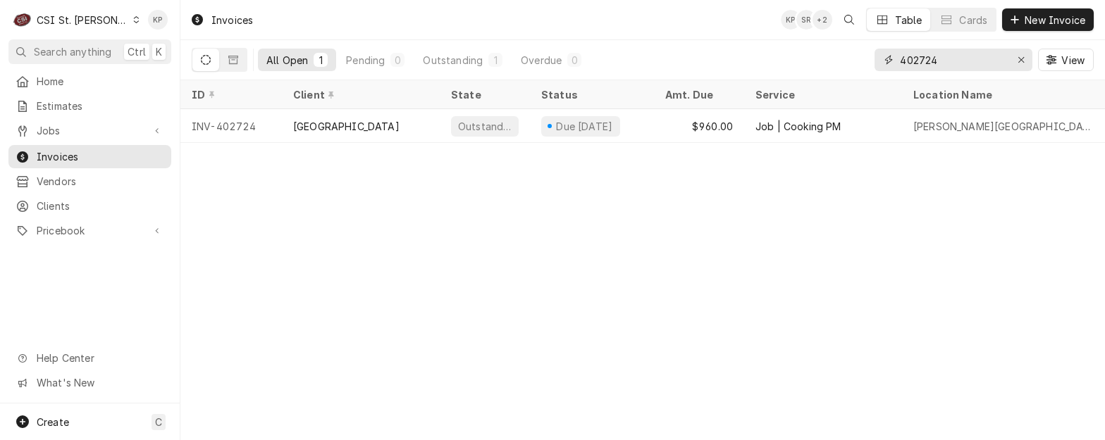
drag, startPoint x: 919, startPoint y: 60, endPoint x: 966, endPoint y: 61, distance: 47.2
click at [966, 61] on input "402724" at bounding box center [953, 60] width 106 height 23
type input "402677"
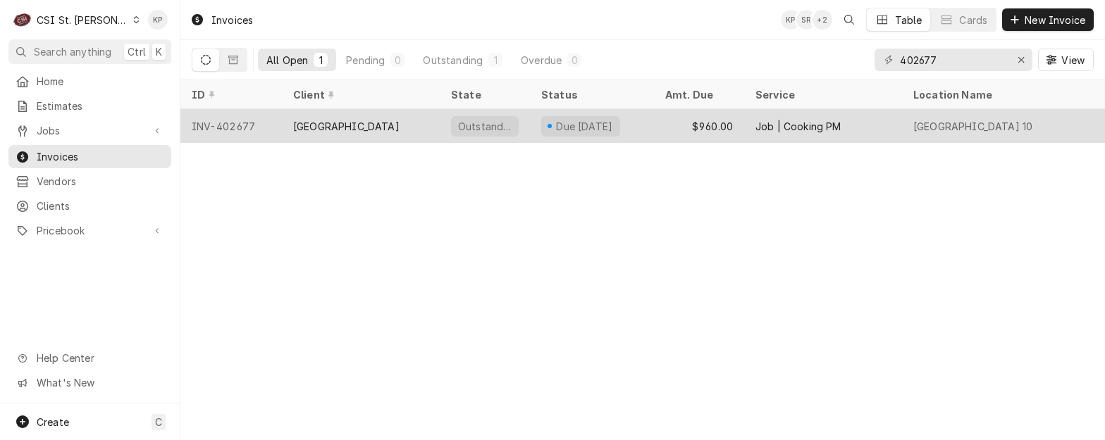
click at [249, 132] on div "INV-402677" at bounding box center [230, 126] width 101 height 34
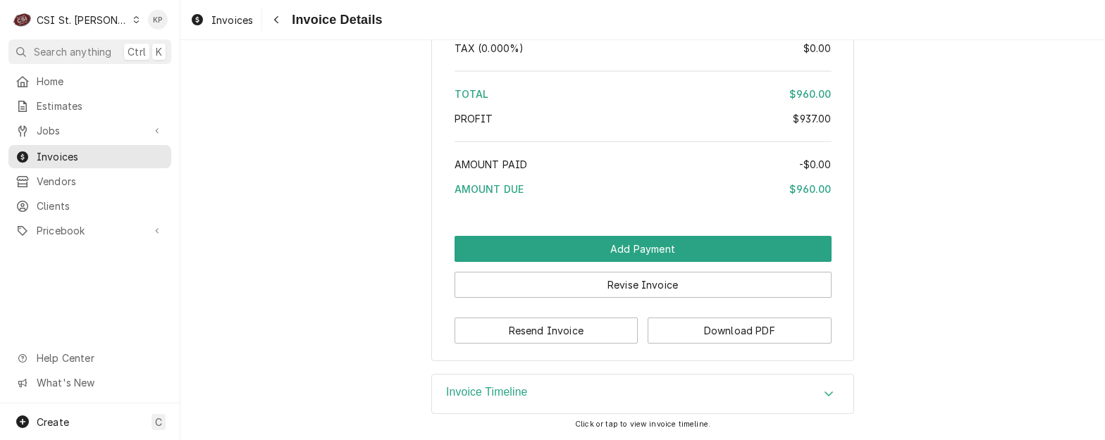
scroll to position [2441, 0]
click at [713, 312] on div "Resend Invoice Download PDF" at bounding box center [642, 326] width 377 height 36
click at [715, 326] on button "Download PDF" at bounding box center [740, 331] width 184 height 26
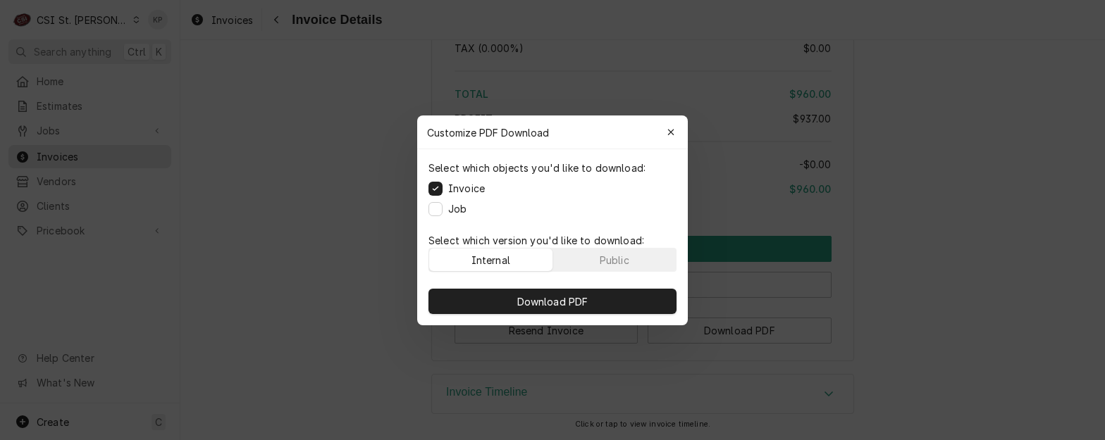
drag, startPoint x: 618, startPoint y: 260, endPoint x: 610, endPoint y: 279, distance: 20.5
click at [618, 261] on div "Public" at bounding box center [615, 259] width 30 height 15
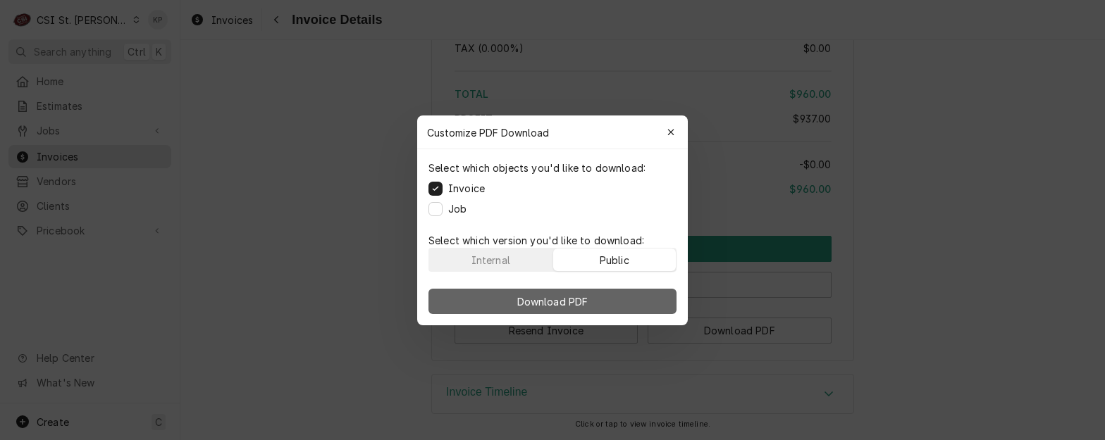
click at [607, 305] on button "Download PDF" at bounding box center [552, 301] width 248 height 25
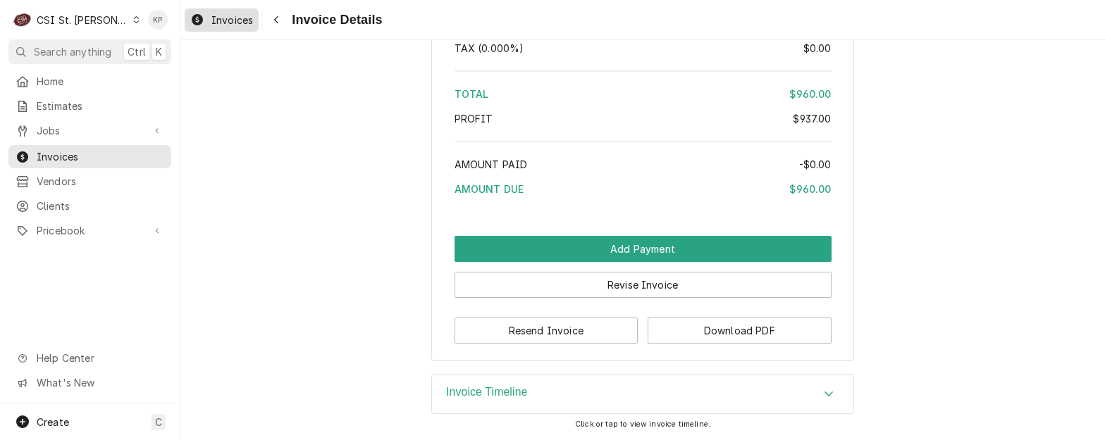
click at [239, 16] on span "Invoices" at bounding box center [232, 20] width 42 height 15
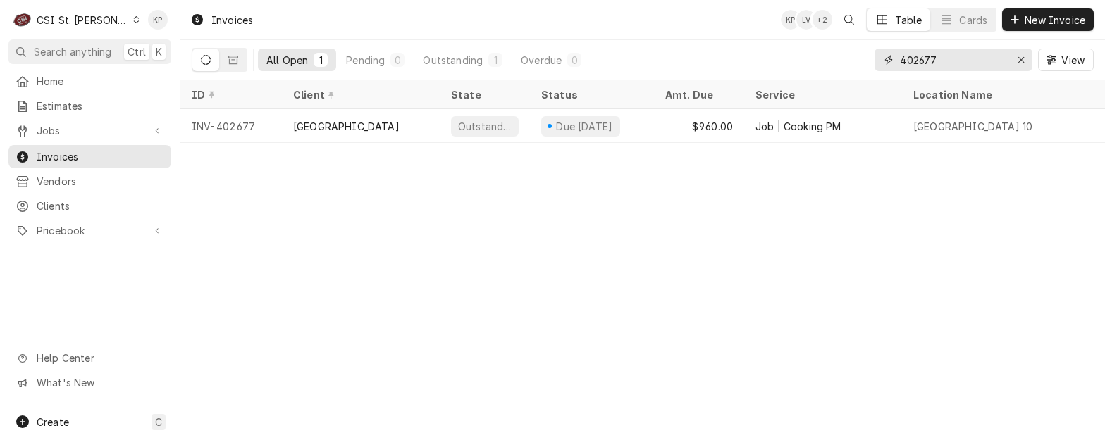
drag, startPoint x: 924, startPoint y: 57, endPoint x: 993, endPoint y: 56, distance: 69.1
click at [991, 60] on input "402677" at bounding box center [953, 60] width 106 height 23
type input "402611"
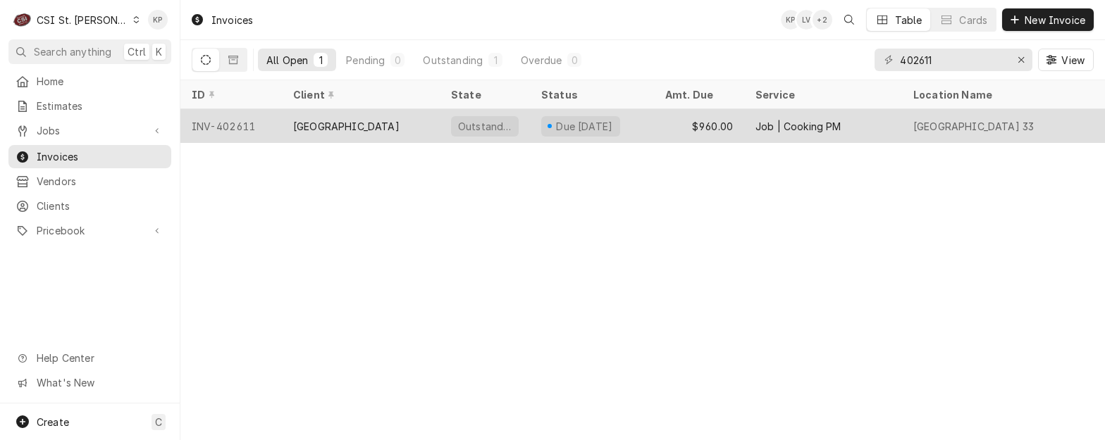
click at [235, 123] on div "INV-402611" at bounding box center [230, 126] width 101 height 34
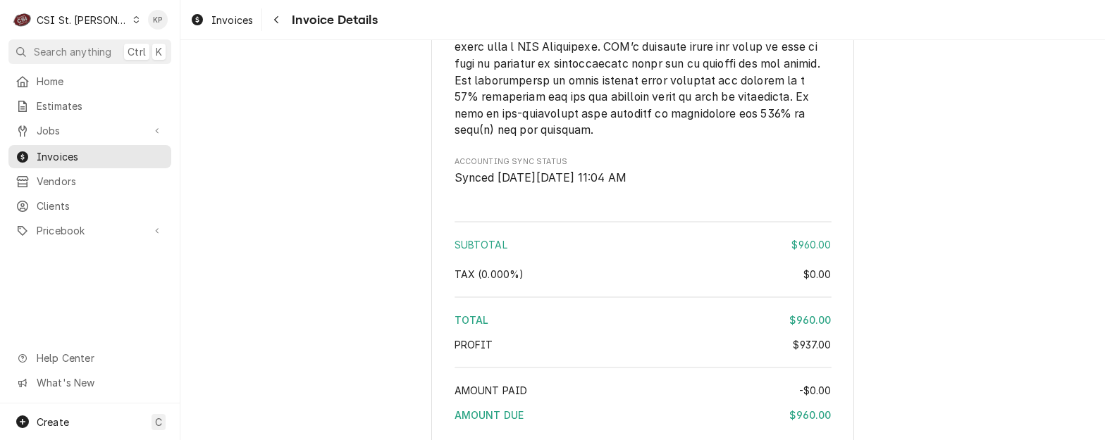
scroll to position [2668, 0]
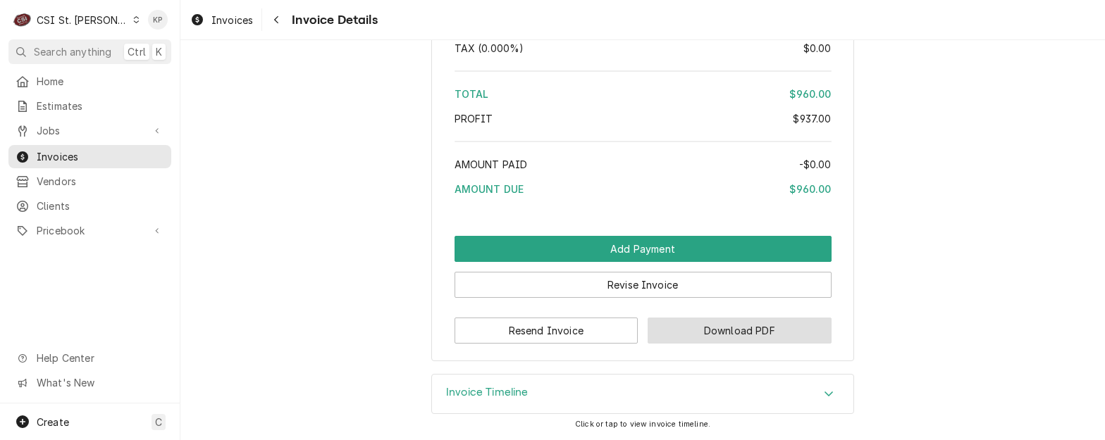
click at [694, 335] on button "Download PDF" at bounding box center [740, 331] width 184 height 26
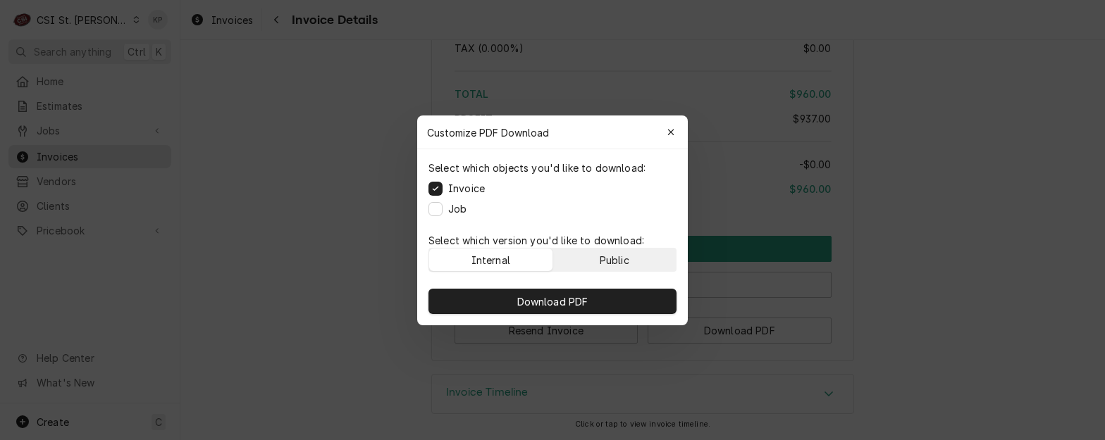
click at [641, 268] on button "Public" at bounding box center [614, 260] width 123 height 23
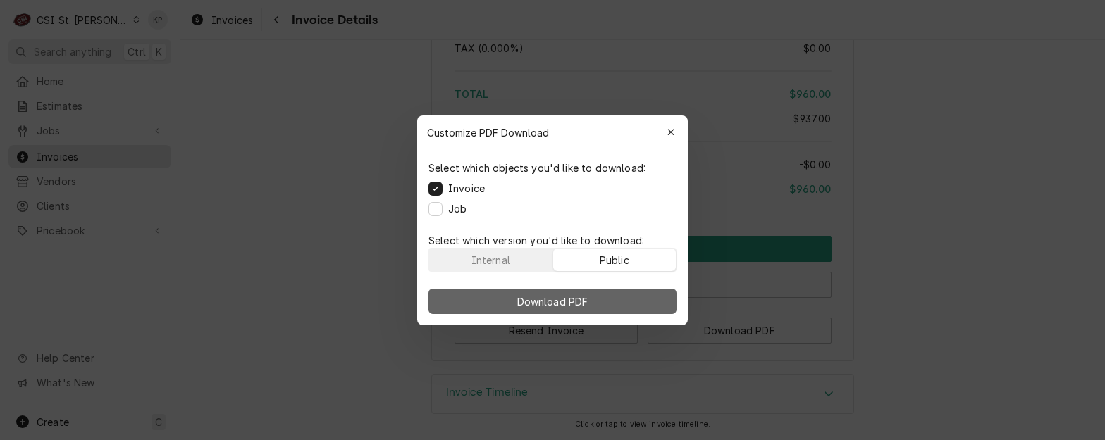
click at [636, 303] on button "Download PDF" at bounding box center [552, 301] width 248 height 25
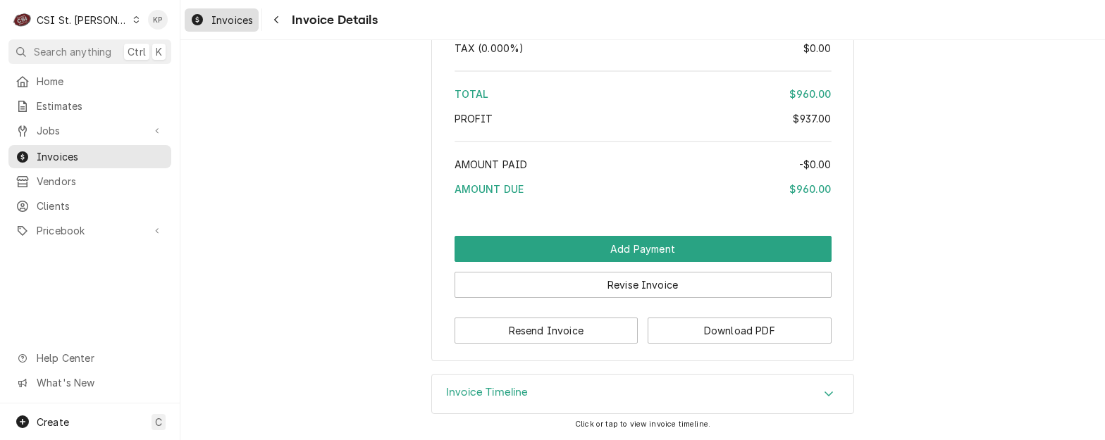
click at [236, 20] on span "Invoices" at bounding box center [232, 20] width 42 height 15
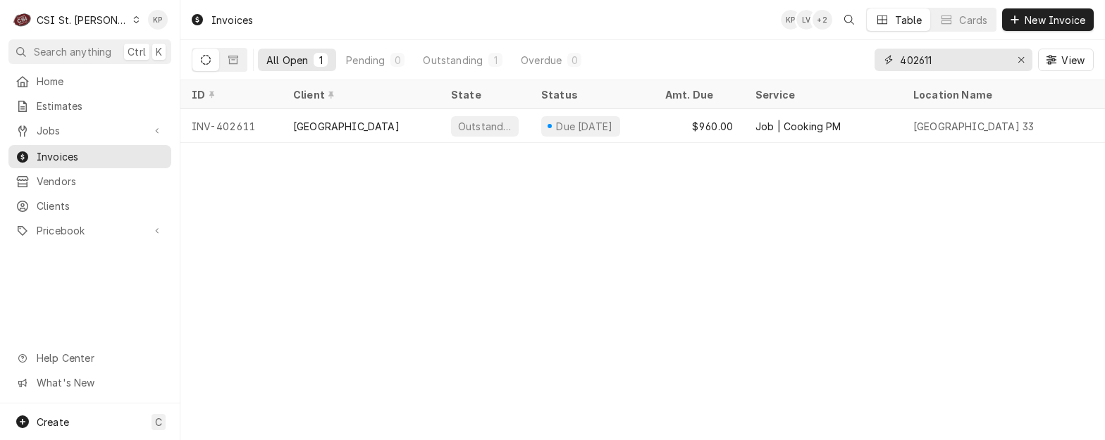
click at [939, 58] on input "402611" at bounding box center [953, 60] width 106 height 23
type input "402618"
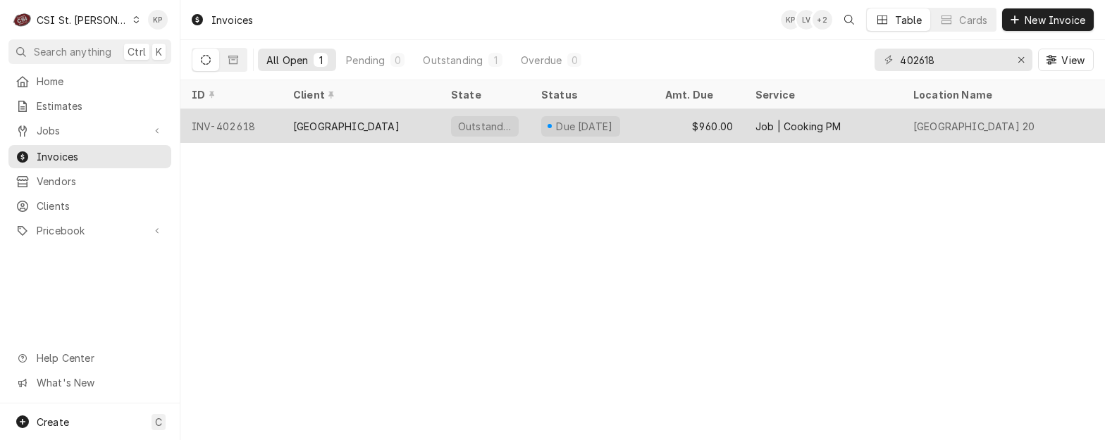
click at [340, 124] on div "[GEOGRAPHIC_DATA]" at bounding box center [346, 126] width 106 height 15
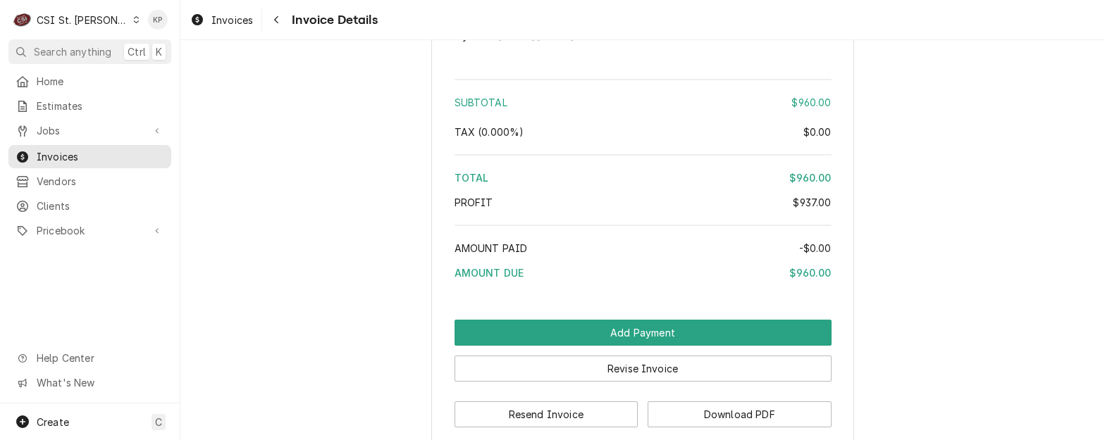
scroll to position [2456, 0]
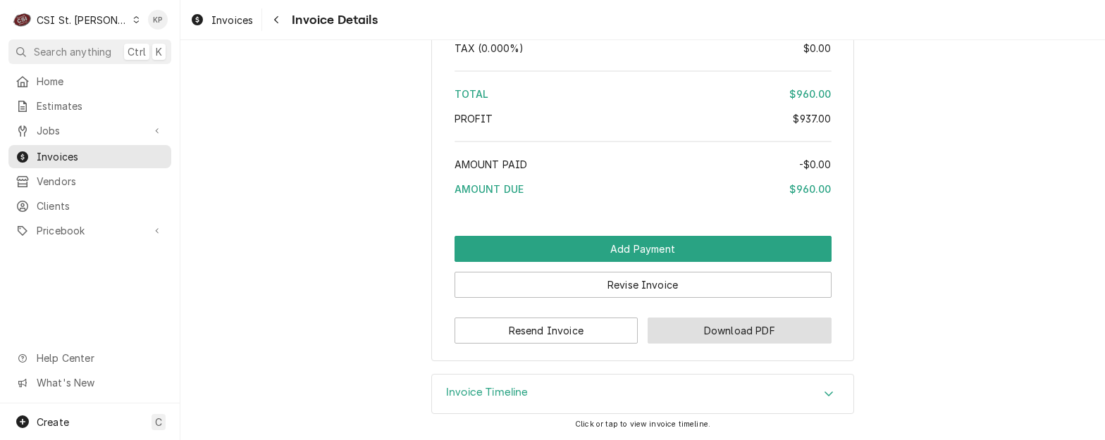
click at [653, 334] on button "Download PDF" at bounding box center [740, 331] width 184 height 26
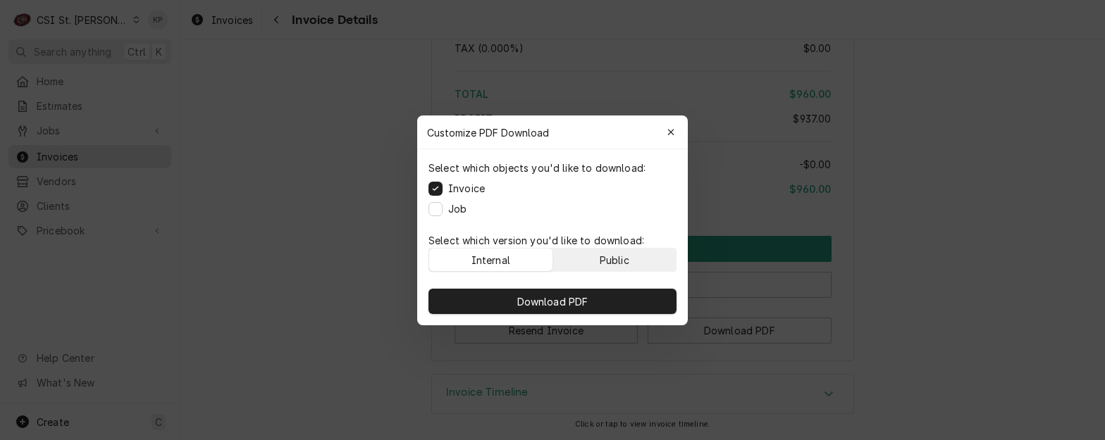
click at [638, 262] on button "Public" at bounding box center [614, 260] width 123 height 23
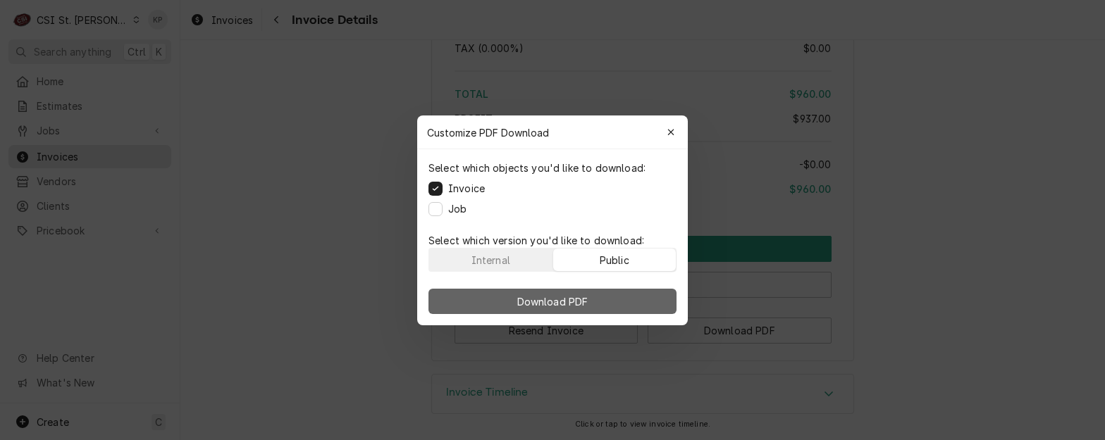
click at [627, 296] on button "Download PDF" at bounding box center [552, 301] width 248 height 25
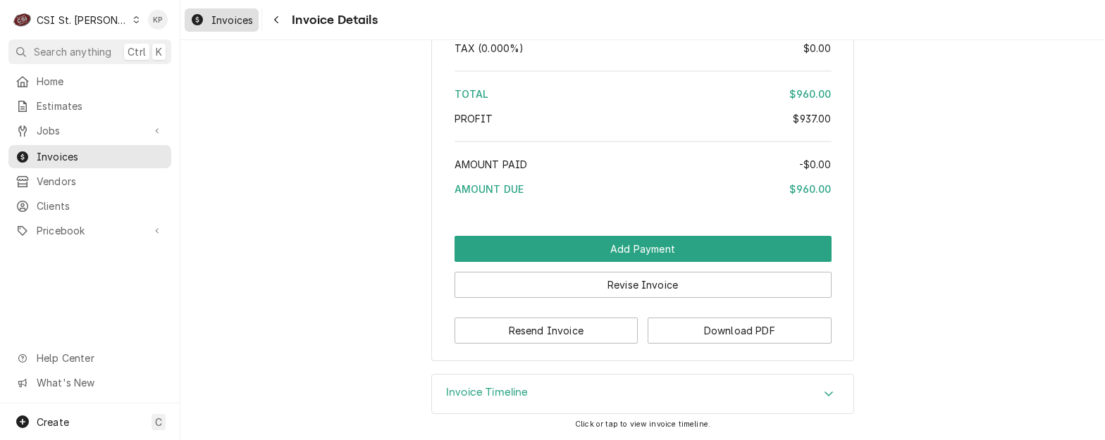
click at [242, 23] on span "Invoices" at bounding box center [232, 20] width 42 height 15
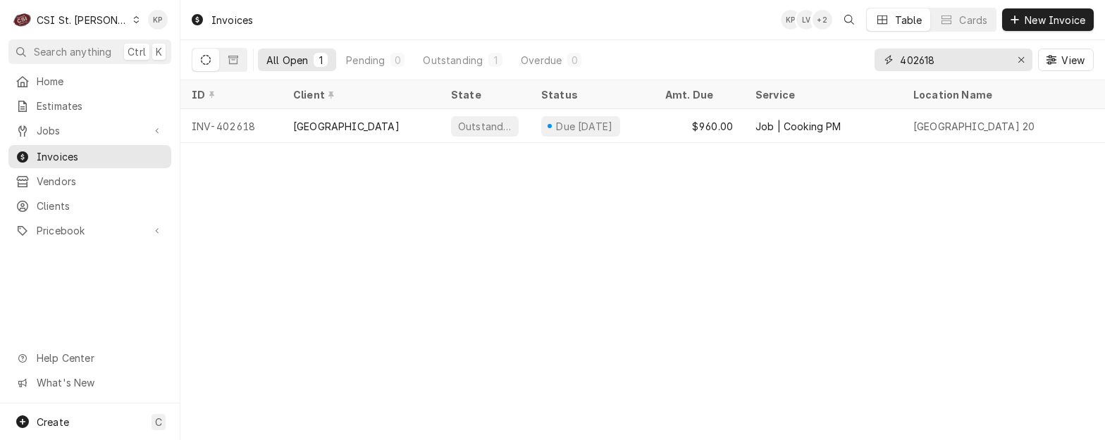
drag, startPoint x: 936, startPoint y: 59, endPoint x: 958, endPoint y: 60, distance: 21.9
click at [955, 61] on input "402618" at bounding box center [953, 60] width 106 height 23
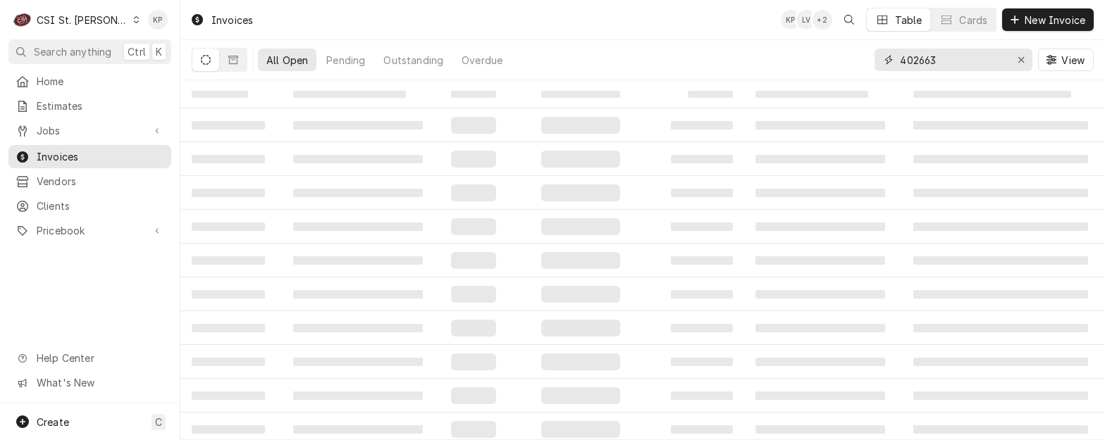
type input "402663"
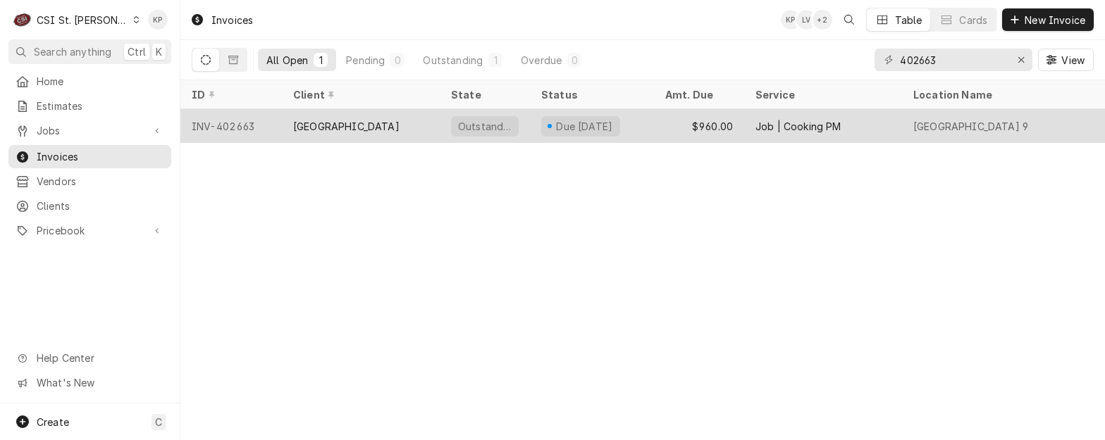
click at [221, 120] on div "INV-402663" at bounding box center [230, 126] width 101 height 34
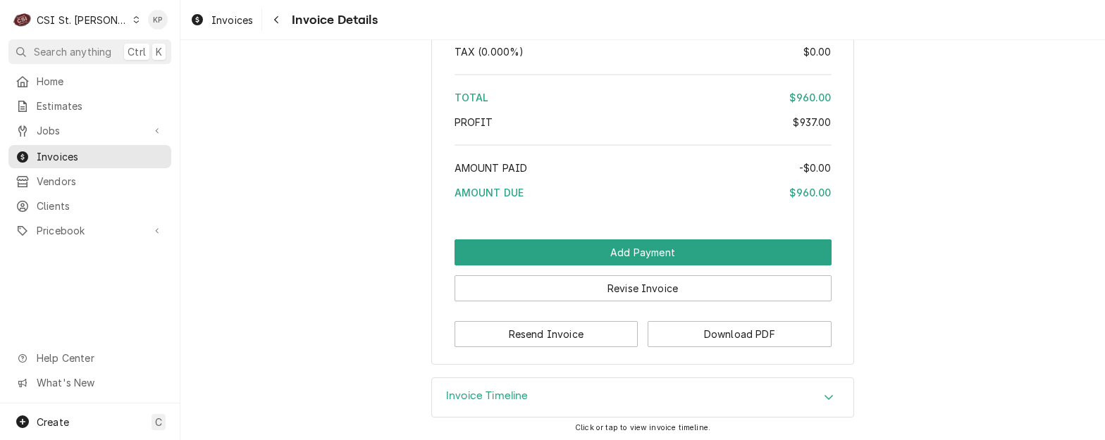
scroll to position [2456, 0]
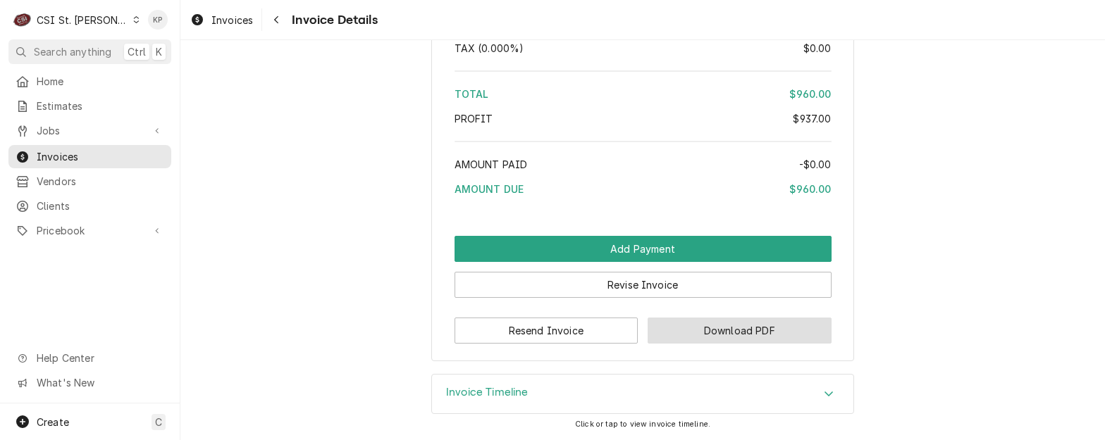
click at [687, 328] on button "Download PDF" at bounding box center [740, 331] width 184 height 26
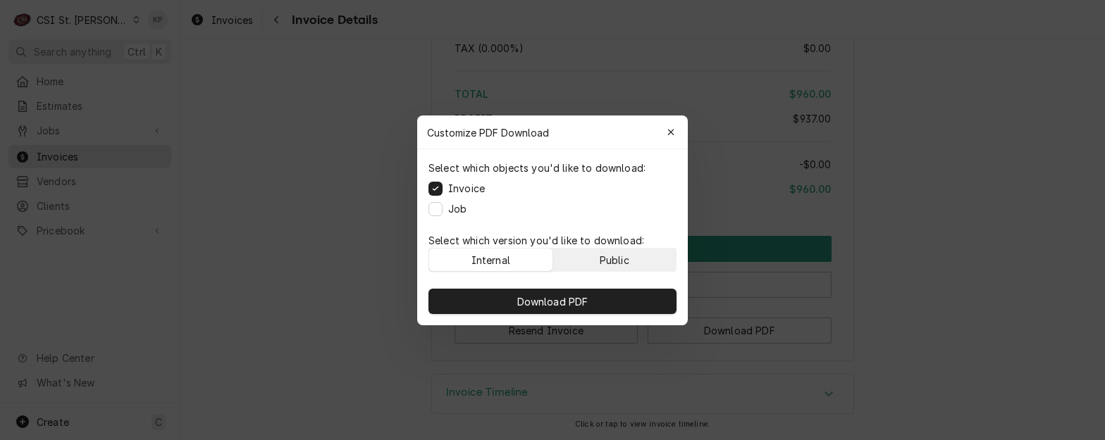
click at [615, 256] on button "Public" at bounding box center [614, 260] width 123 height 23
drag, startPoint x: 605, startPoint y: 312, endPoint x: 614, endPoint y: 306, distance: 11.7
click at [605, 316] on div "Download PDF" at bounding box center [552, 302] width 271 height 48
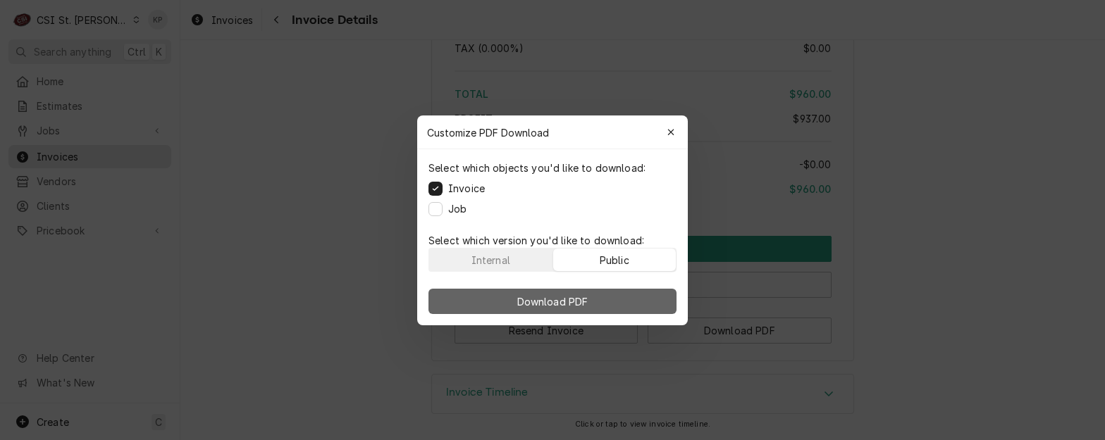
click at [643, 303] on button "Download PDF" at bounding box center [552, 301] width 248 height 25
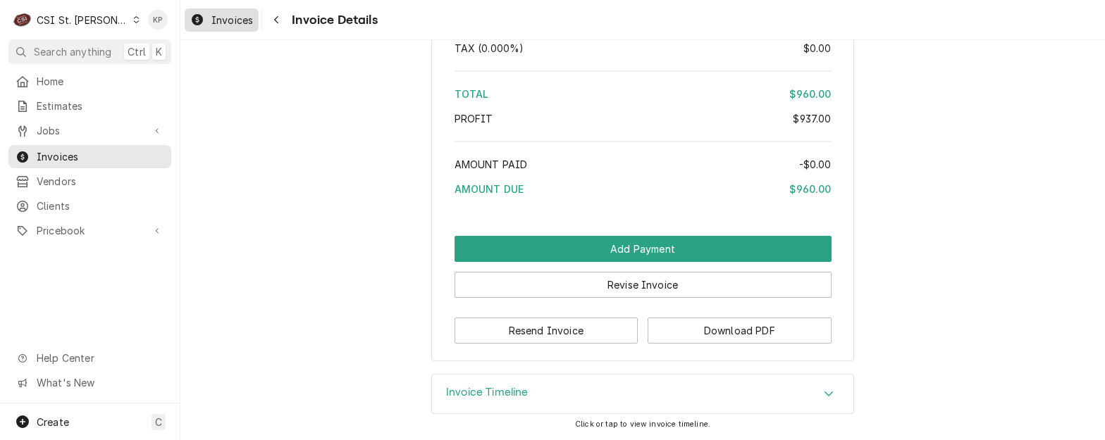
click at [247, 22] on span "Invoices" at bounding box center [232, 20] width 42 height 15
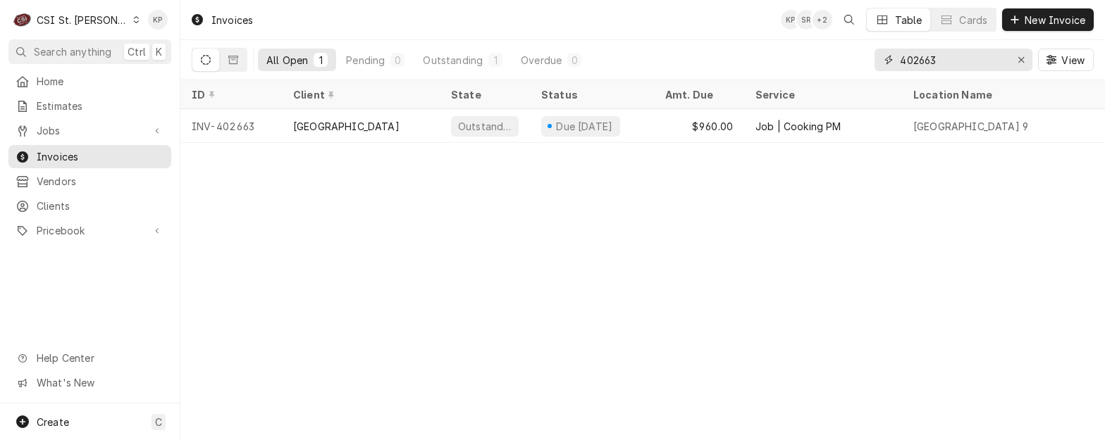
click at [938, 65] on input "402663" at bounding box center [953, 60] width 106 height 23
type input "402666"
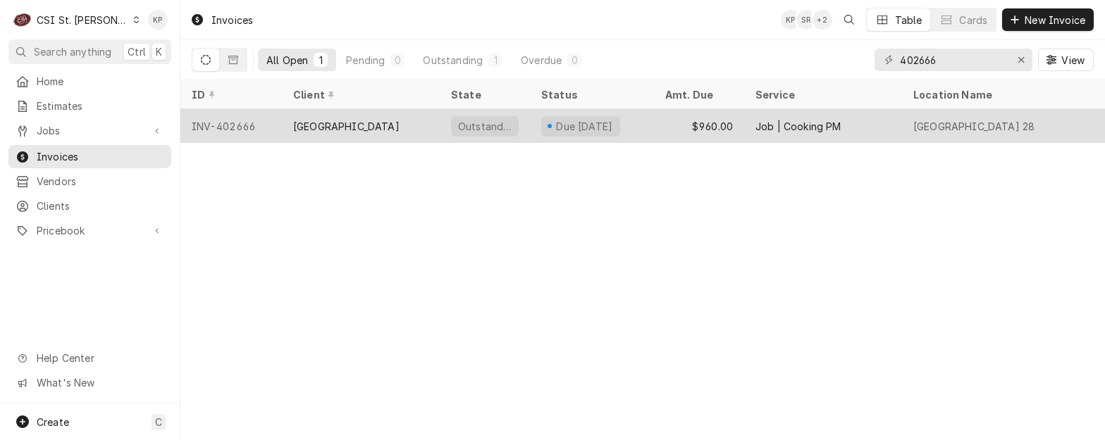
click at [247, 122] on div "INV-402666" at bounding box center [230, 126] width 101 height 34
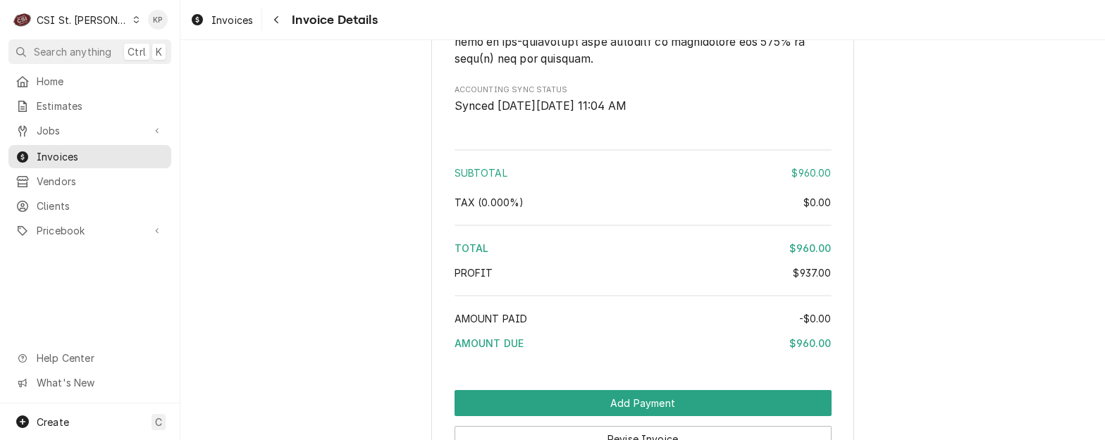
scroll to position [2456, 0]
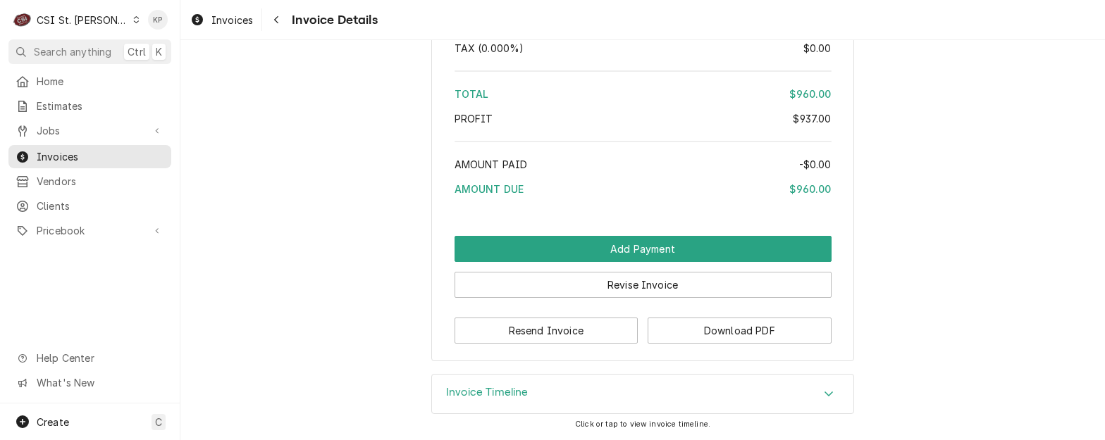
click at [667, 311] on div "Resend Invoice Download PDF" at bounding box center [642, 326] width 377 height 36
click at [657, 326] on button "Download PDF" at bounding box center [740, 331] width 184 height 26
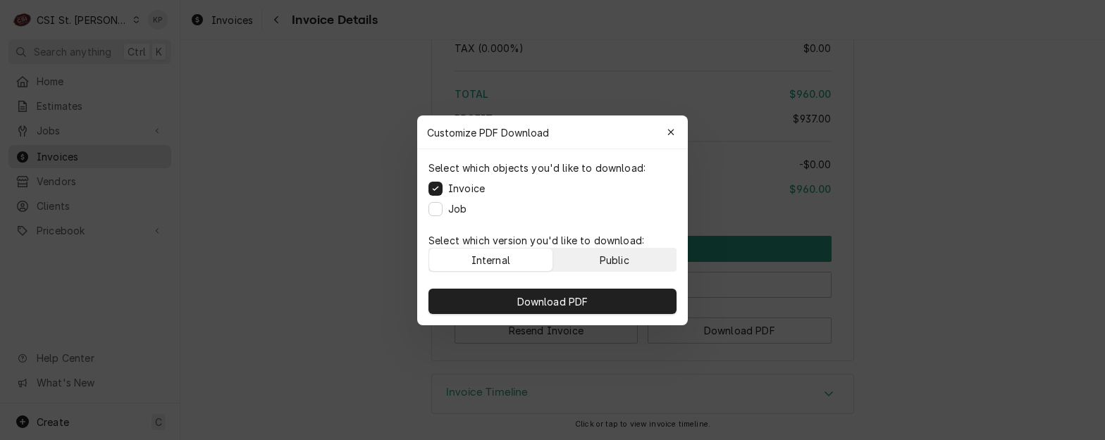
click at [613, 260] on div "Public" at bounding box center [615, 259] width 30 height 15
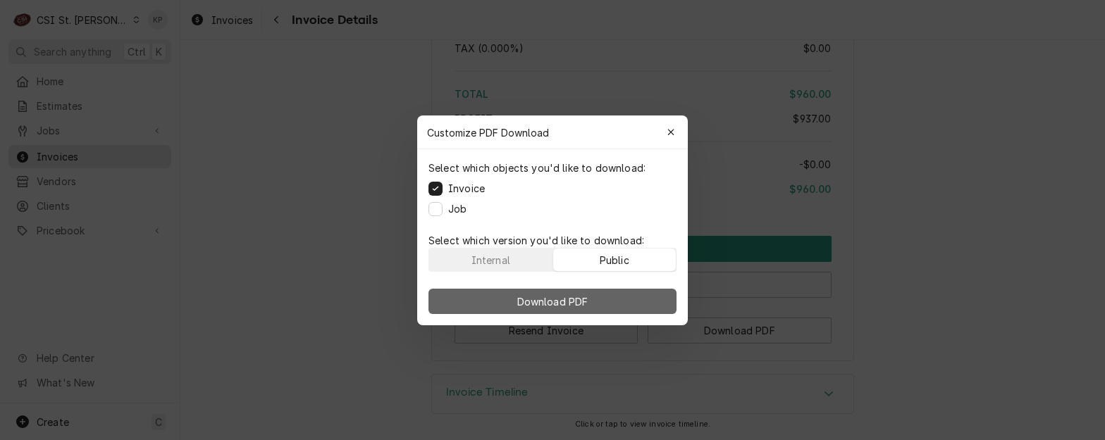
click at [608, 295] on button "Download PDF" at bounding box center [552, 301] width 248 height 25
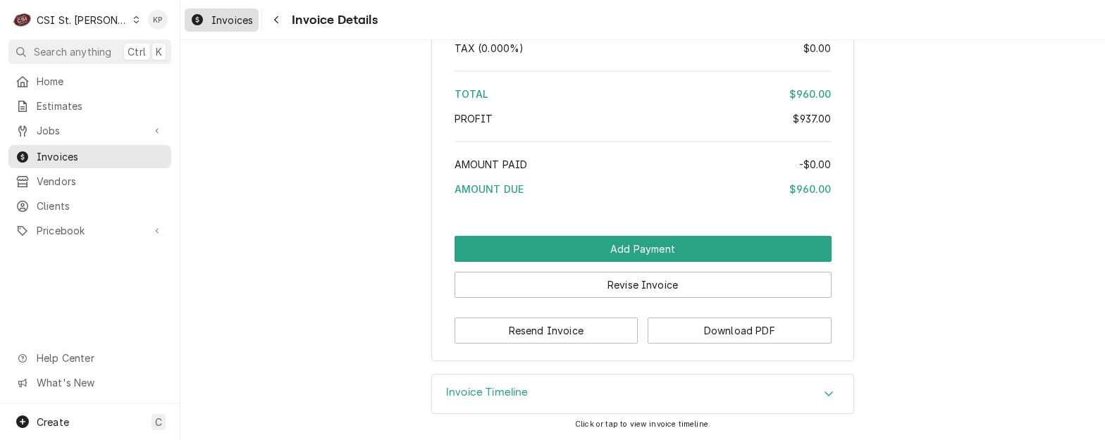
click at [220, 18] on span "Invoices" at bounding box center [232, 20] width 42 height 15
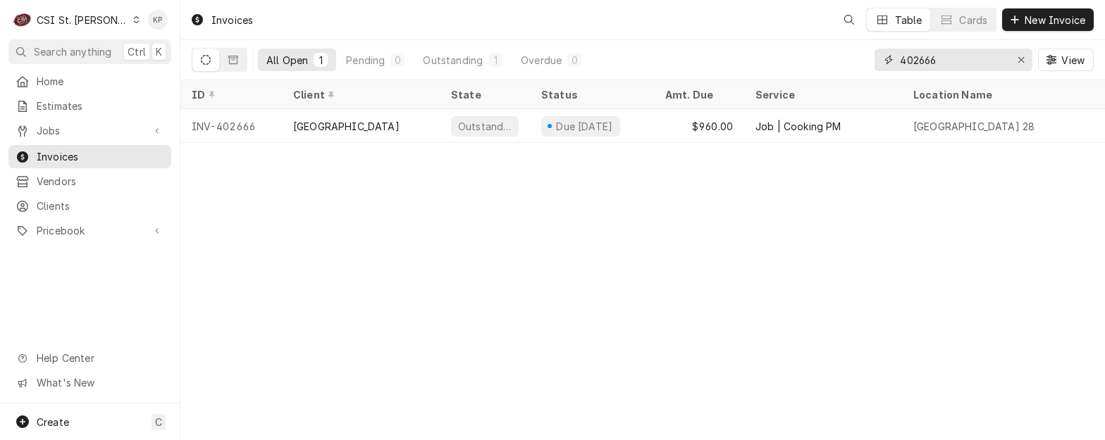
click at [1019, 61] on icon "Erase input" at bounding box center [1021, 60] width 8 height 10
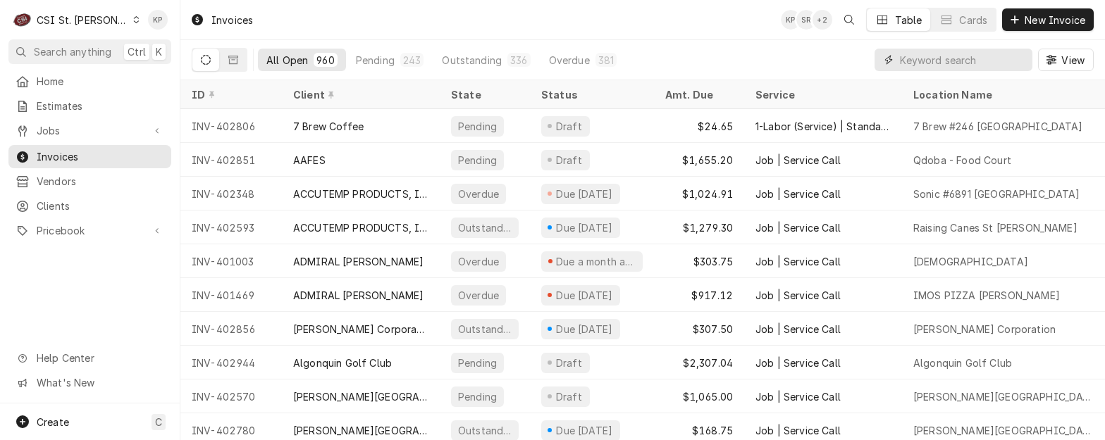
click at [954, 61] on input "Dynamic Content Wrapper" at bounding box center [962, 60] width 125 height 23
type input "402753"
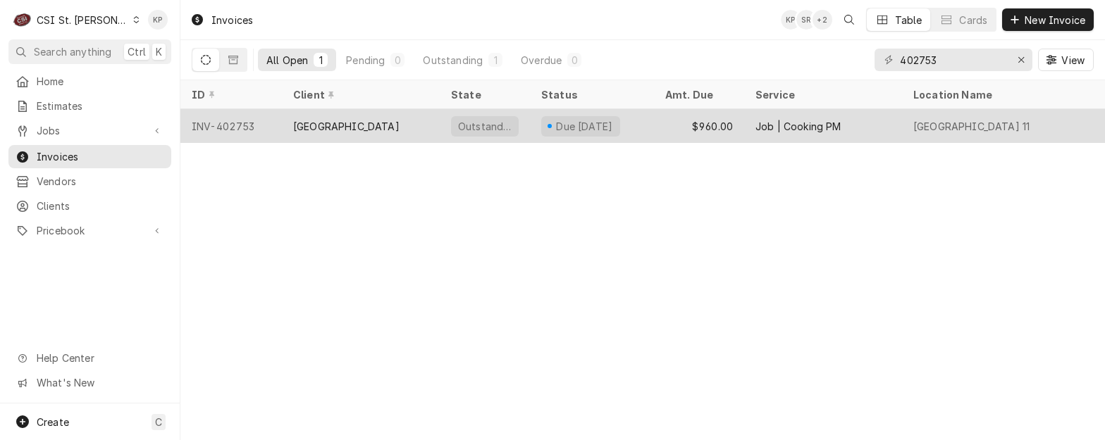
click at [243, 120] on div "INV-402753" at bounding box center [230, 126] width 101 height 34
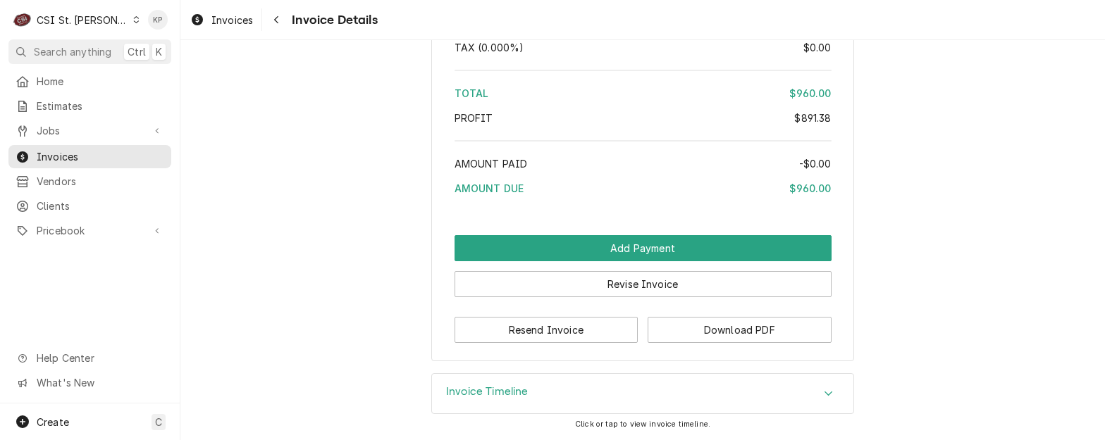
scroll to position [2716, 0]
click at [654, 332] on button "Download PDF" at bounding box center [740, 330] width 184 height 26
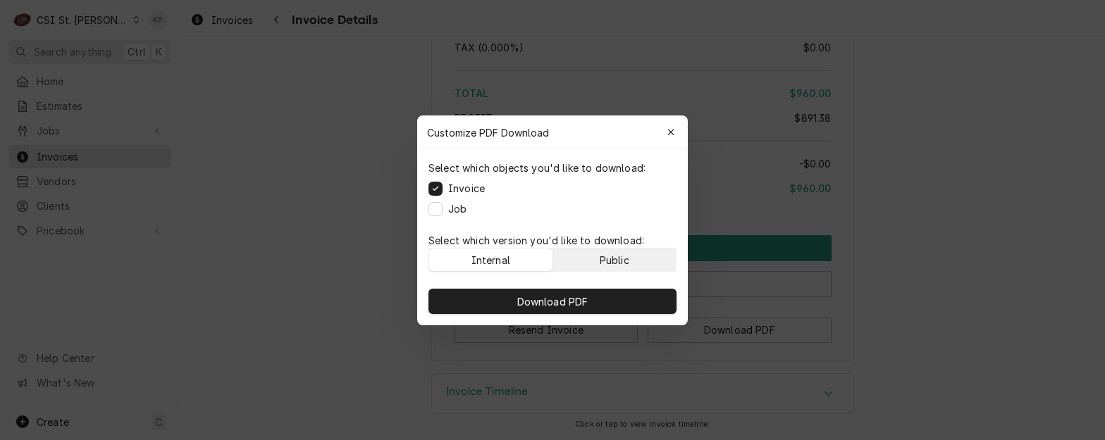
click at [587, 261] on button "Public" at bounding box center [614, 260] width 123 height 23
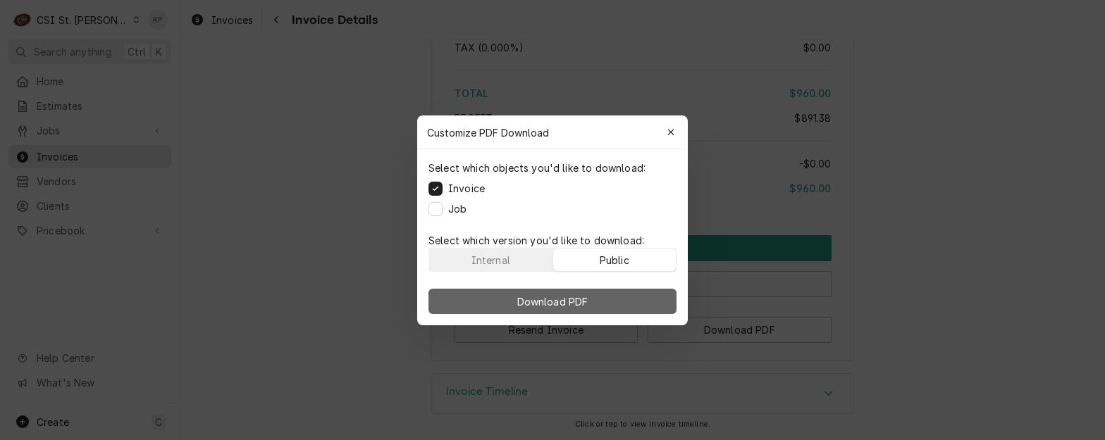
click at [586, 297] on span "Download PDF" at bounding box center [552, 301] width 77 height 15
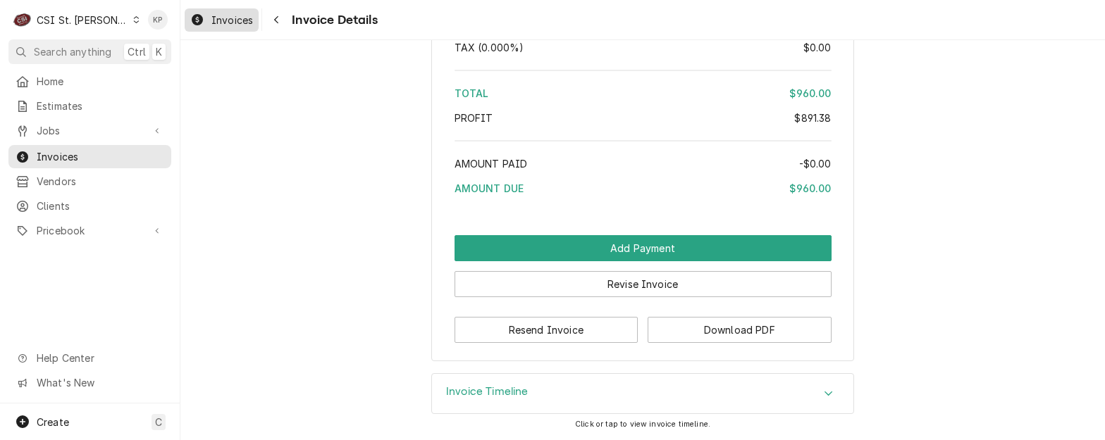
click at [238, 20] on span "Invoices" at bounding box center [232, 20] width 42 height 15
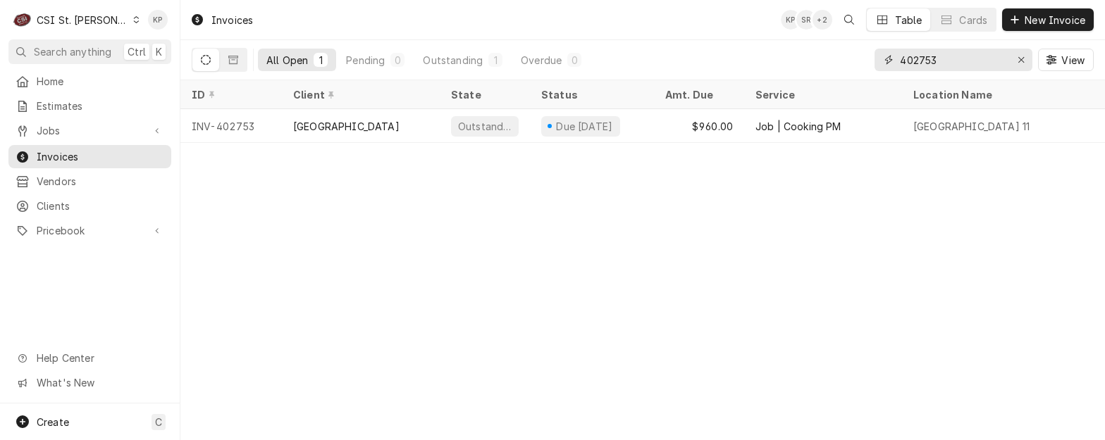
click at [921, 55] on input "402753" at bounding box center [953, 60] width 106 height 23
drag, startPoint x: 921, startPoint y: 55, endPoint x: 982, endPoint y: 54, distance: 60.6
click at [979, 56] on input "402753" at bounding box center [953, 60] width 106 height 23
type input "402818"
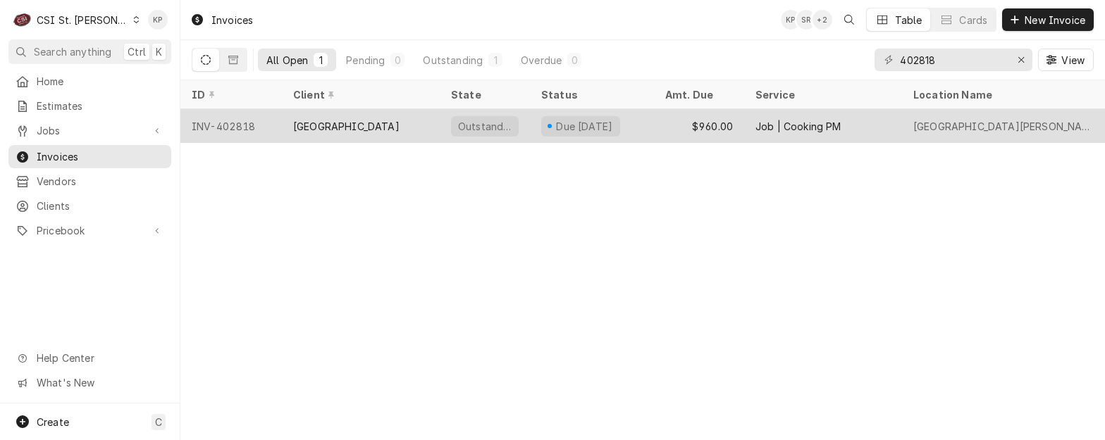
click at [226, 123] on div "INV-402818" at bounding box center [230, 126] width 101 height 34
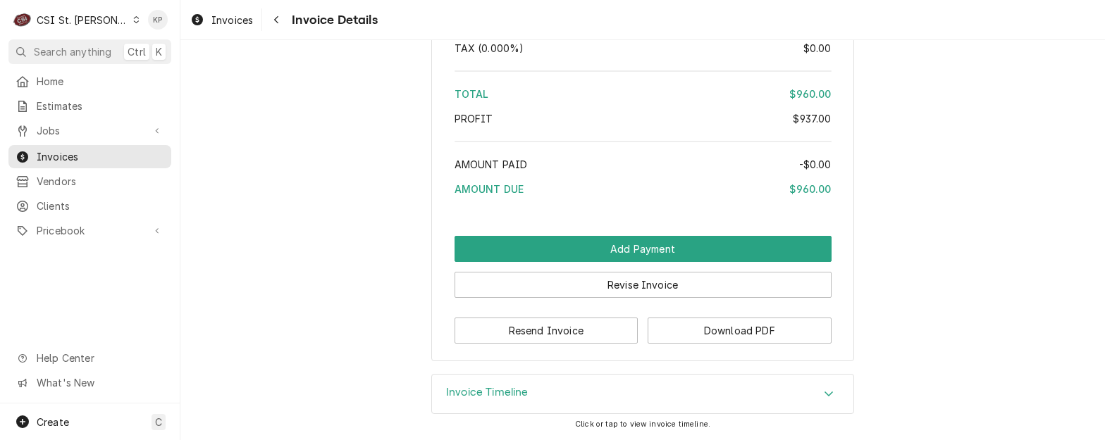
scroll to position [2668, 0]
click at [661, 323] on button "Download PDF" at bounding box center [740, 331] width 184 height 26
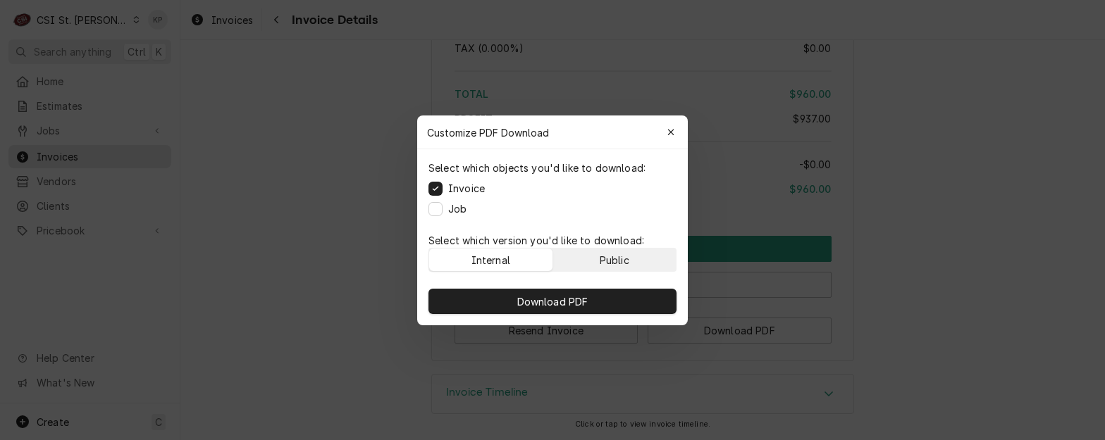
click at [605, 260] on div "Public" at bounding box center [615, 259] width 30 height 15
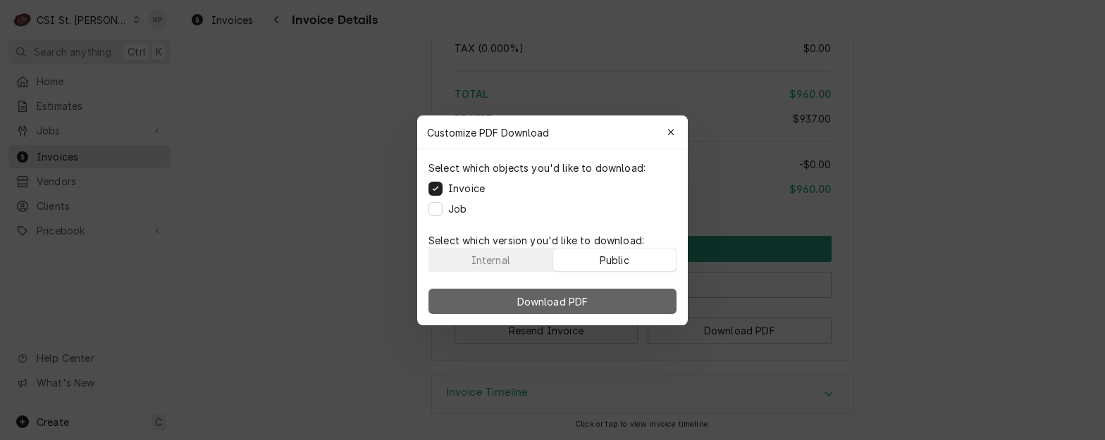
click at [606, 295] on button "Download PDF" at bounding box center [552, 301] width 248 height 25
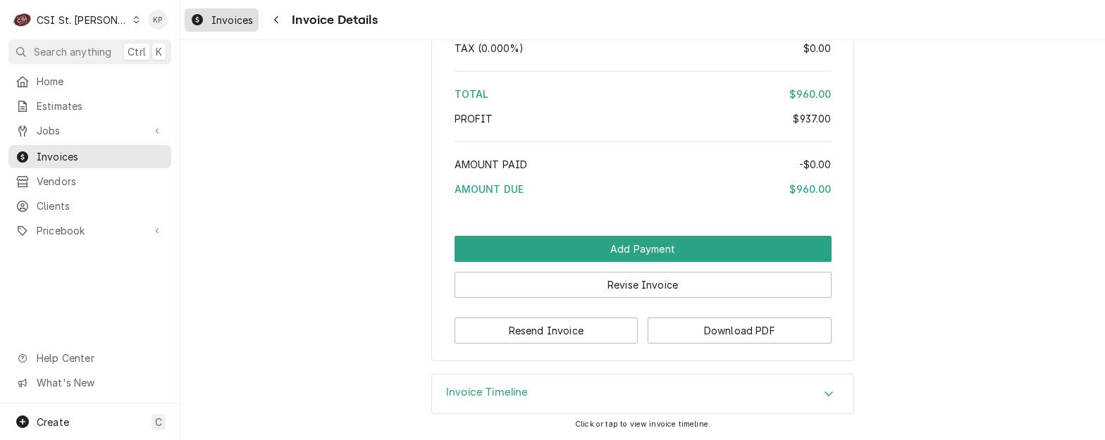
click at [231, 21] on span "Invoices" at bounding box center [232, 20] width 42 height 15
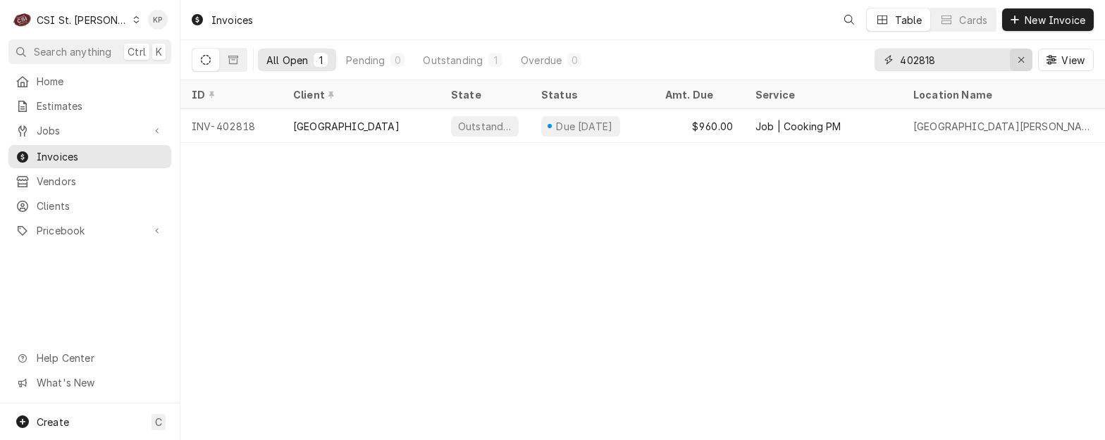
click at [1021, 62] on icon "Erase input" at bounding box center [1021, 60] width 8 height 10
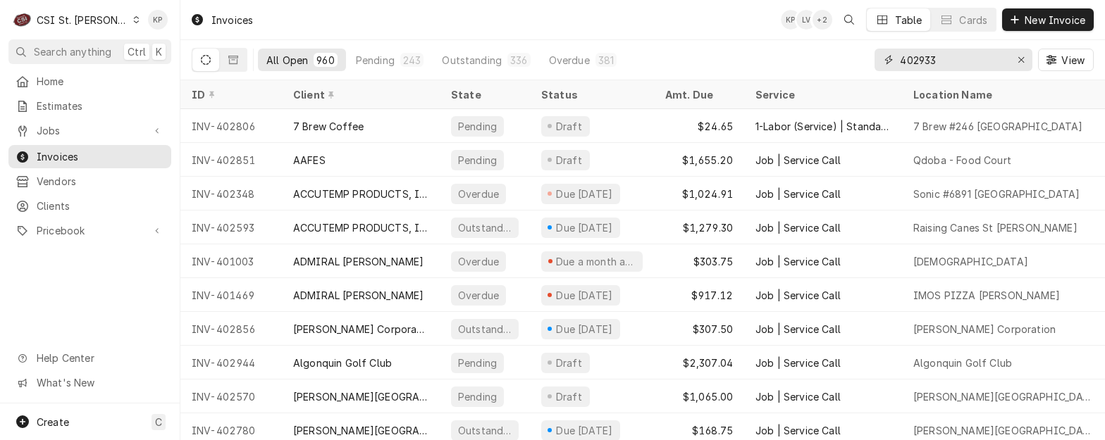
type input "402933"
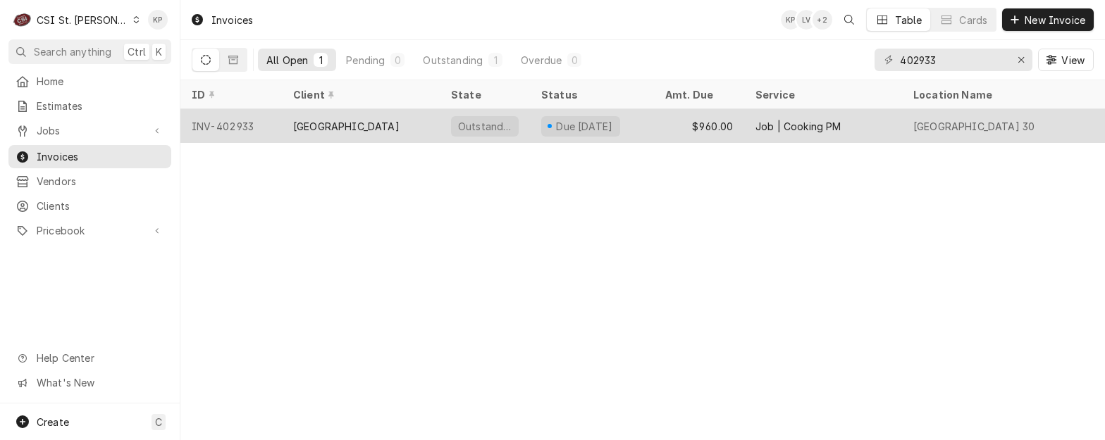
click at [213, 124] on div "INV-402933" at bounding box center [230, 126] width 101 height 34
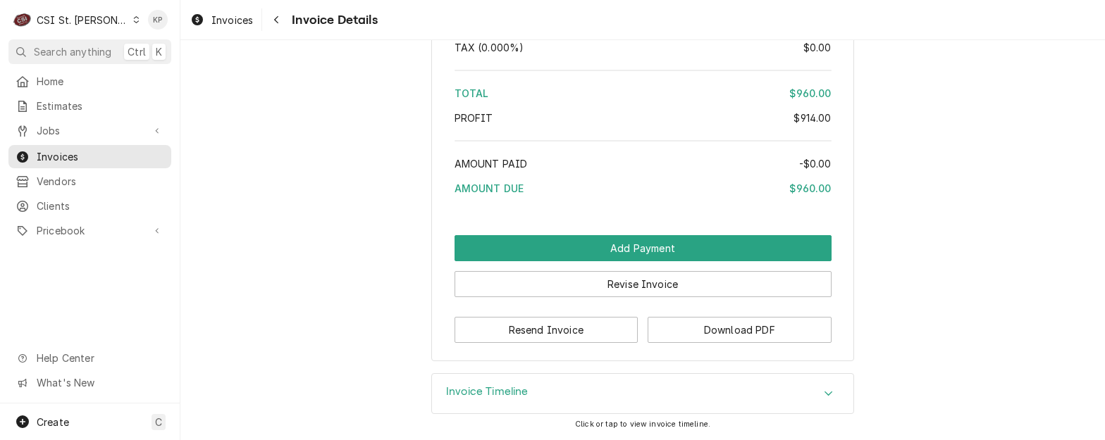
scroll to position [2716, 0]
click at [661, 326] on button "Download PDF" at bounding box center [740, 330] width 184 height 26
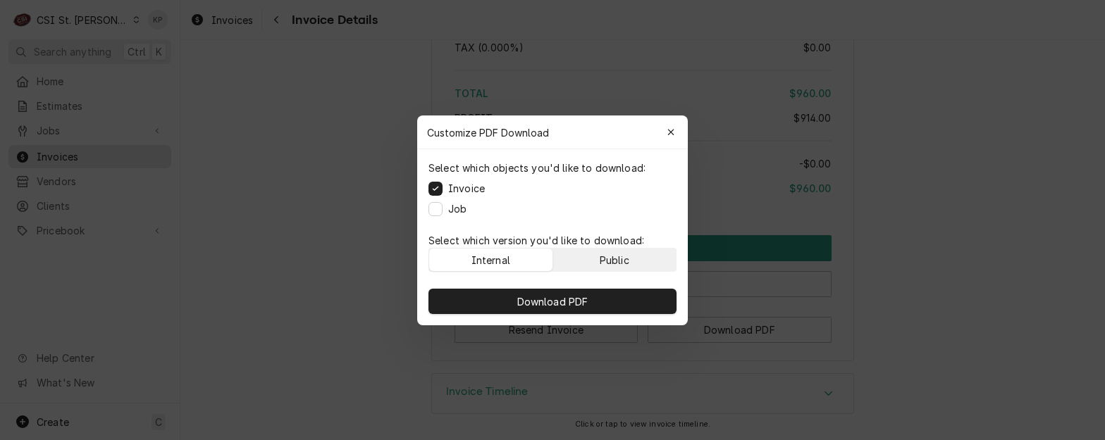
click at [625, 259] on div "Public" at bounding box center [615, 259] width 30 height 15
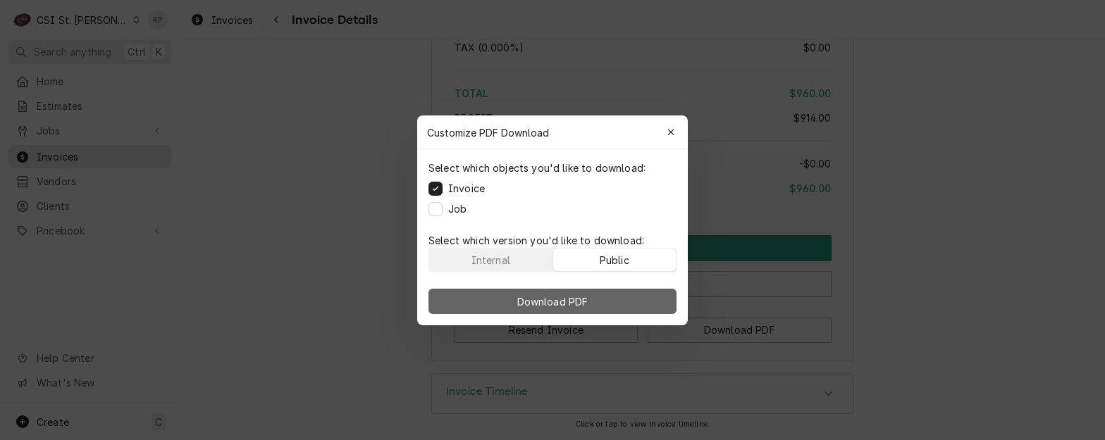
click at [637, 297] on button "Download PDF" at bounding box center [552, 301] width 248 height 25
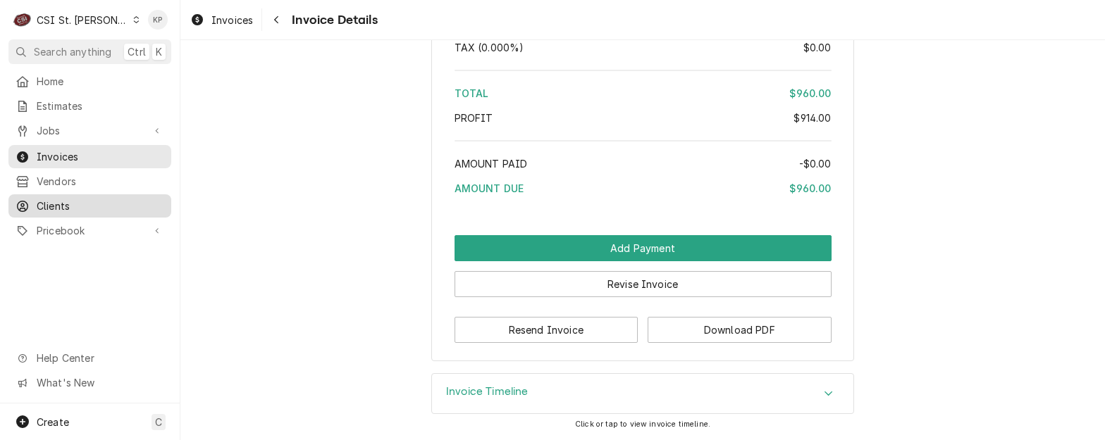
click at [42, 204] on span "Clients" at bounding box center [101, 206] width 128 height 15
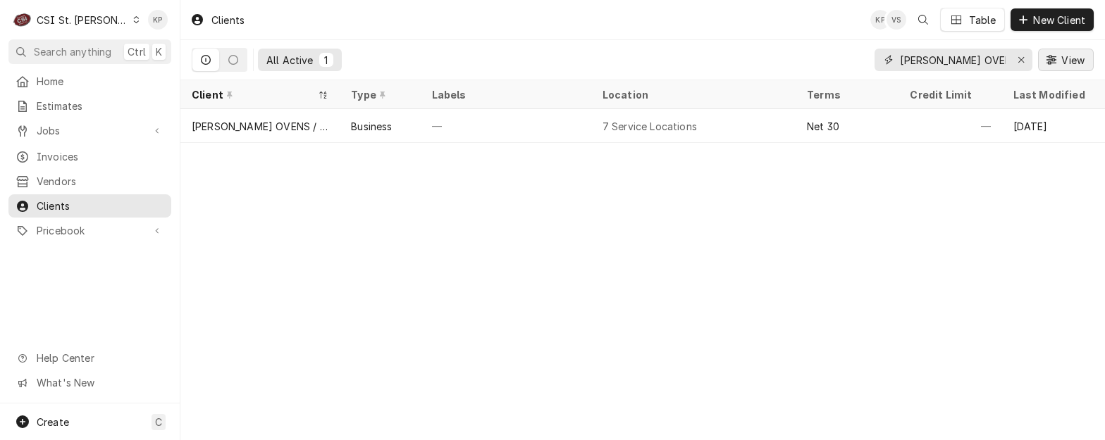
click at [1022, 63] on icon "Erase input" at bounding box center [1021, 60] width 8 height 10
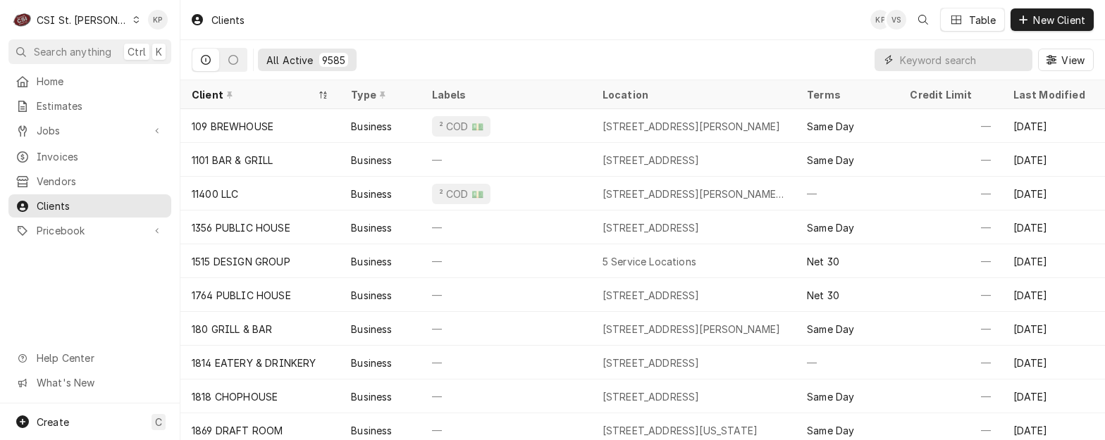
click at [906, 58] on input "Dynamic Content Wrapper" at bounding box center [962, 60] width 125 height 23
drag, startPoint x: 904, startPoint y: 61, endPoint x: 919, endPoint y: 75, distance: 20.9
paste input "[GEOGRAPHIC_DATA]"
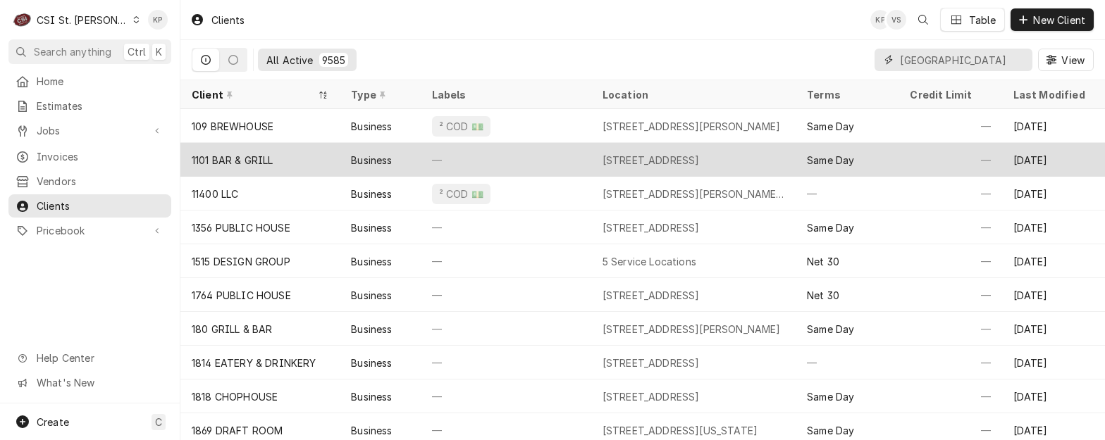
scroll to position [0, 18]
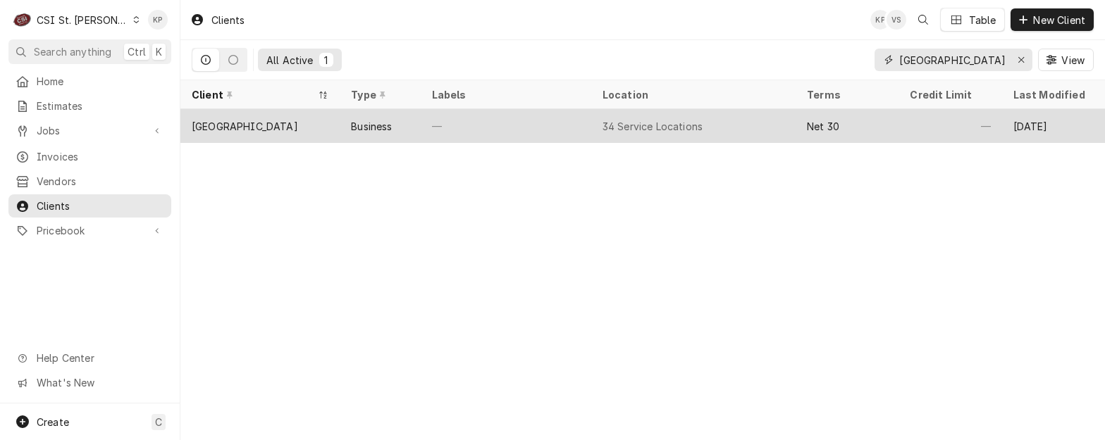
type input "[GEOGRAPHIC_DATA]"
click at [287, 119] on div "[GEOGRAPHIC_DATA]" at bounding box center [245, 126] width 106 height 15
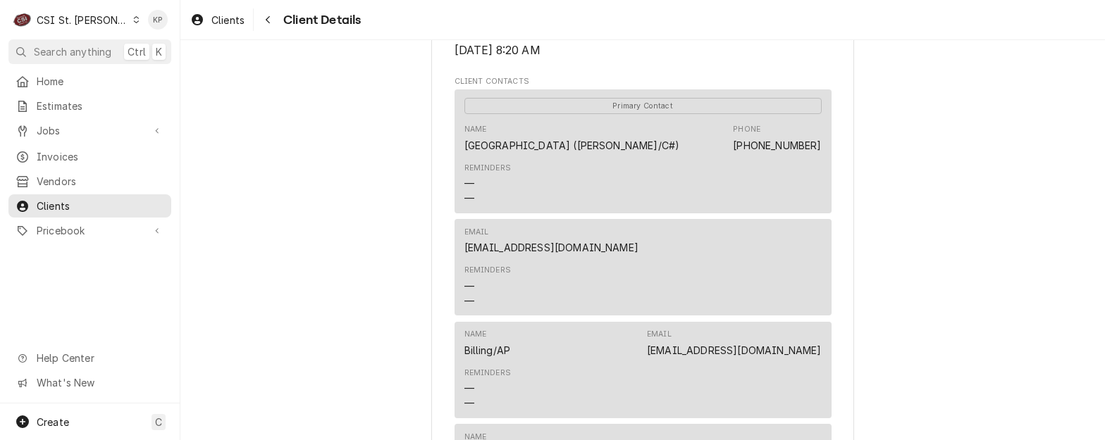
scroll to position [493, 0]
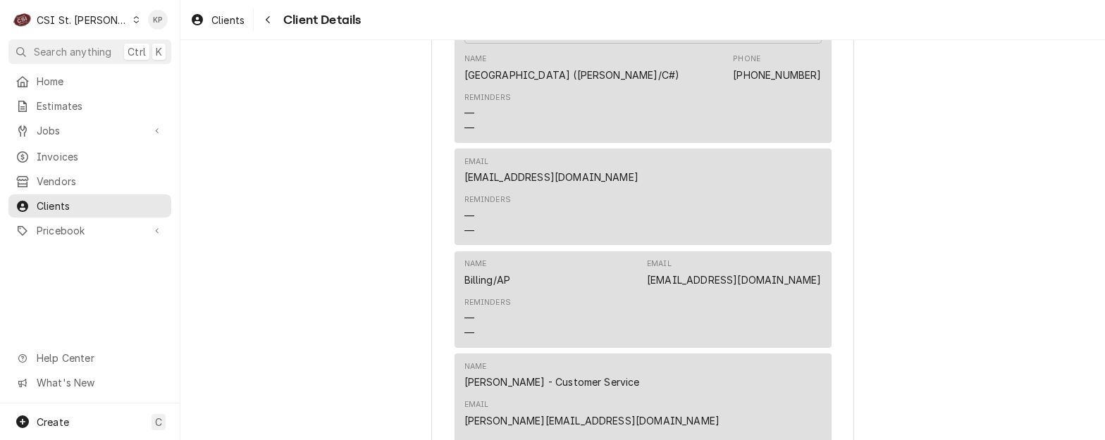
click at [821, 299] on div "Name Billing/AP Email facilitiesap@rsdmo.org Reminders — —" at bounding box center [642, 300] width 377 height 97
drag, startPoint x: 818, startPoint y: 299, endPoint x: 704, endPoint y: 303, distance: 114.2
click at [704, 303] on div "Name Billing/AP Email facilitiesap@rsdmo.org Reminders — —" at bounding box center [642, 300] width 377 height 97
drag, startPoint x: 704, startPoint y: 303, endPoint x: 752, endPoint y: 296, distance: 48.4
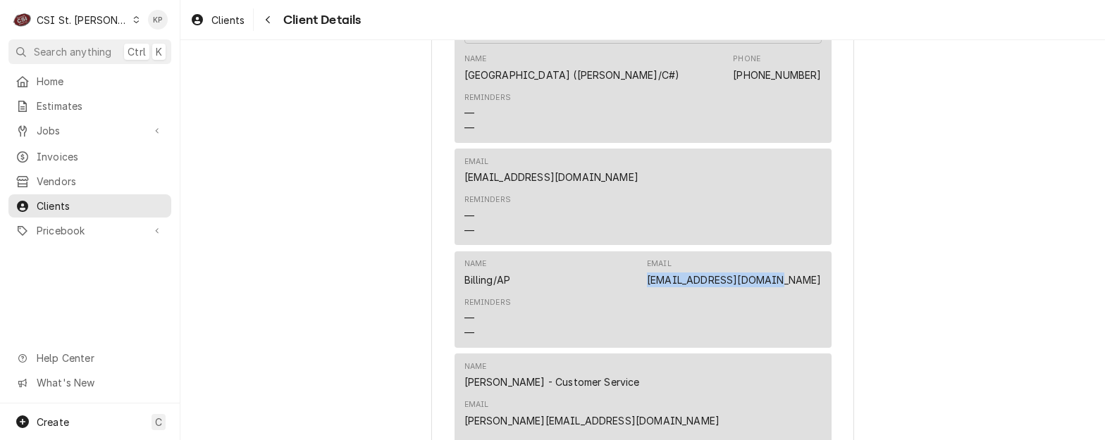
copy link "facilitiesap@rsdmo.org"
click at [671, 322] on div "Reminders — —" at bounding box center [642, 318] width 357 height 53
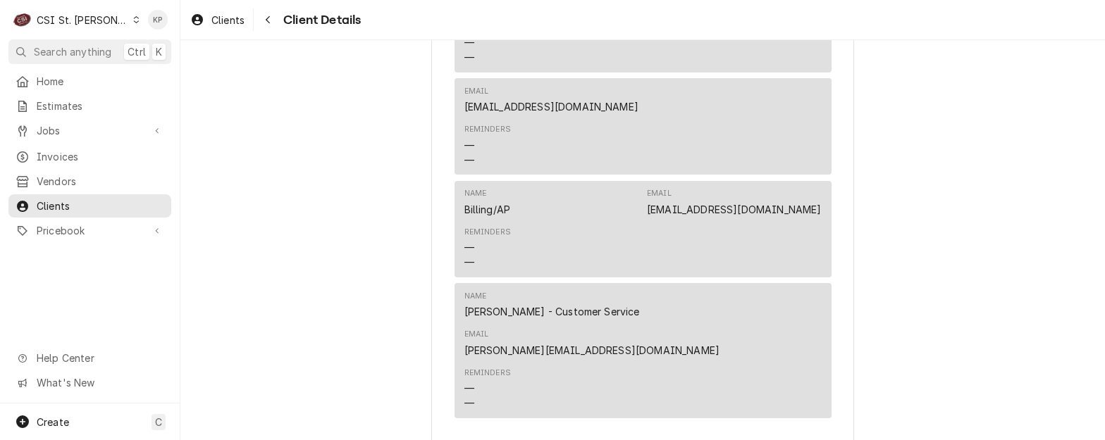
drag, startPoint x: 819, startPoint y: 330, endPoint x: 709, endPoint y: 335, distance: 110.0
click at [709, 335] on div "Name Shayla Bell - Customer Service Email shayla.bell@csi1.com Reminders — —" at bounding box center [642, 350] width 377 height 135
drag, startPoint x: 709, startPoint y: 335, endPoint x: 915, endPoint y: 322, distance: 206.8
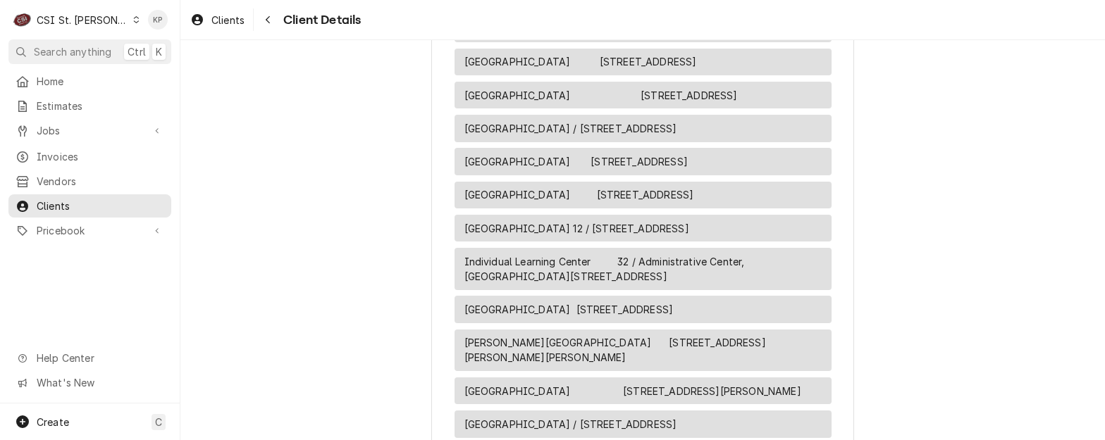
scroll to position [1048, 0]
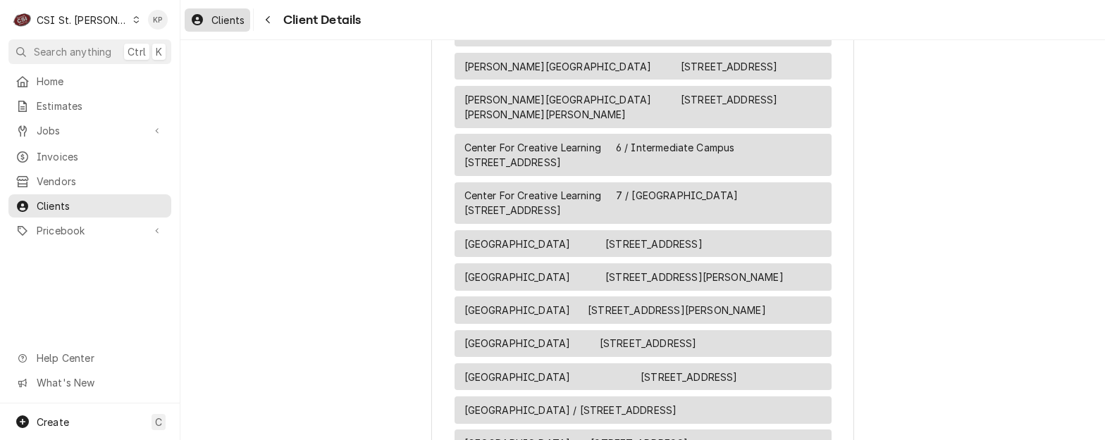
drag, startPoint x: 223, startPoint y: 15, endPoint x: 235, endPoint y: 17, distance: 11.5
click at [223, 15] on span "Clients" at bounding box center [227, 20] width 33 height 15
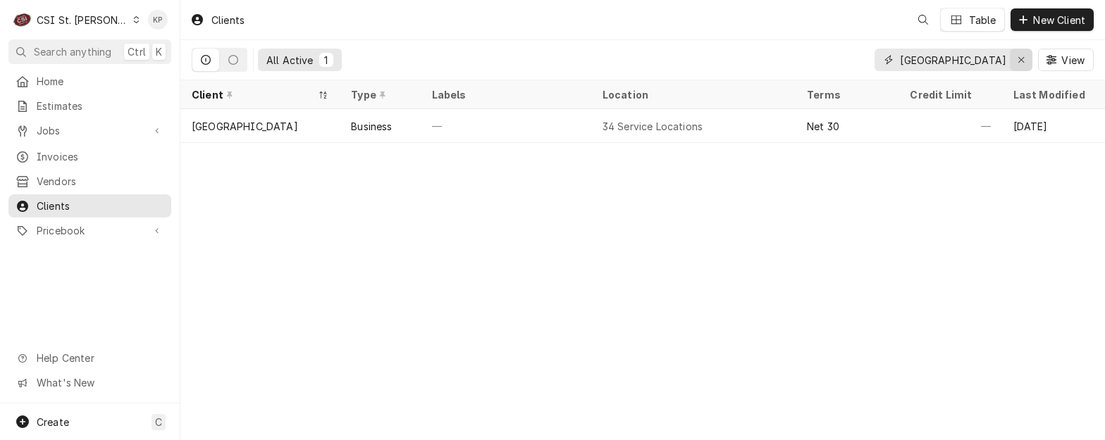
click at [1016, 57] on div "Erase input" at bounding box center [1021, 60] width 14 height 14
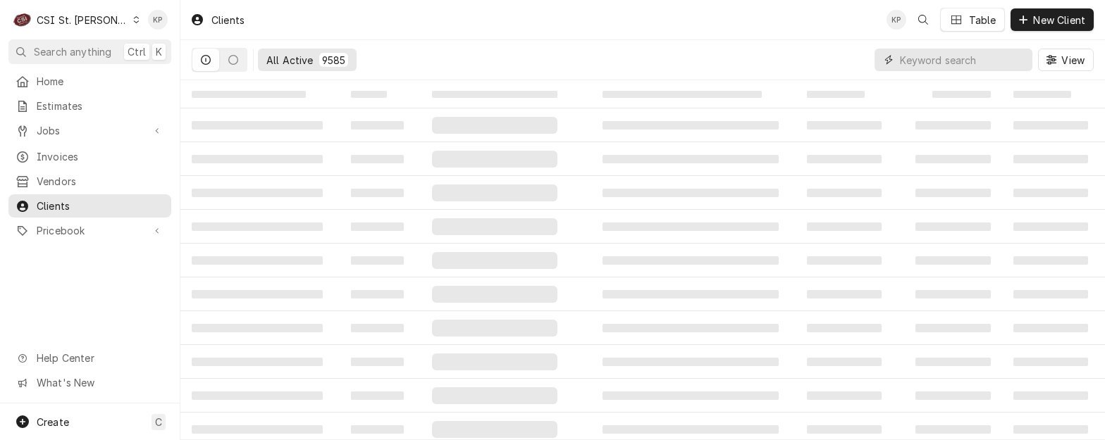
click at [953, 64] on input "Dynamic Content Wrapper" at bounding box center [962, 60] width 125 height 23
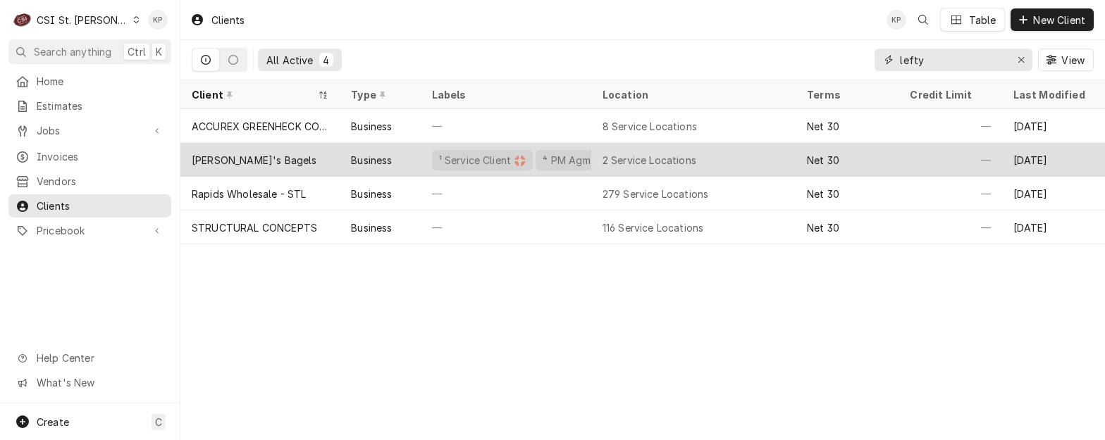
type input "lefty"
click at [251, 158] on div "Lefty's Bagels" at bounding box center [254, 160] width 125 height 15
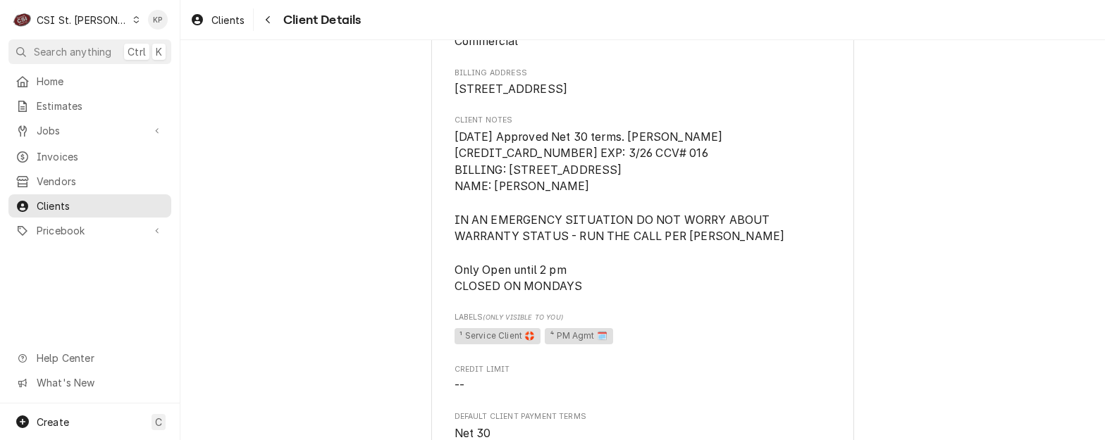
scroll to position [141, 0]
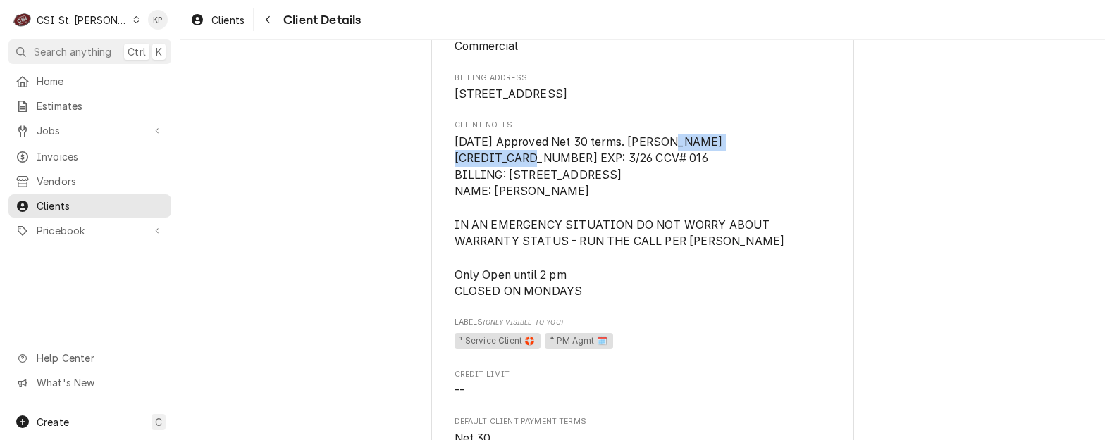
drag, startPoint x: 451, startPoint y: 174, endPoint x: 571, endPoint y: 168, distance: 119.9
click at [571, 168] on span "[DATE] Approved Net 30 terms. [PERSON_NAME] [CREDIT_CARD_NUMBER] EXP: 3/26 CCV#…" at bounding box center [619, 216] width 330 height 163
drag, startPoint x: 571, startPoint y: 168, endPoint x: 558, endPoint y: 175, distance: 14.5
copy span "[CREDIT_CARD_NUMBER]"
click at [528, 220] on span "[DATE] Approved Net 30 terms. [PERSON_NAME] [CREDIT_CARD_NUMBER] EXP: 3/26 CCV#…" at bounding box center [642, 217] width 377 height 166
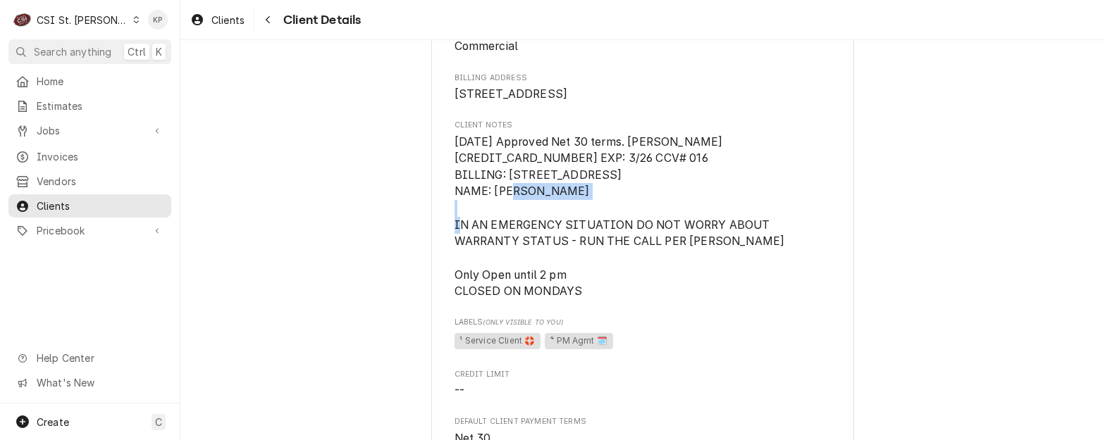
drag, startPoint x: 490, startPoint y: 205, endPoint x: 588, endPoint y: 205, distance: 97.2
click at [588, 205] on span "[DATE] Approved Net 30 terms. [PERSON_NAME] [CREDIT_CARD_NUMBER] EXP: 3/26 CCV#…" at bounding box center [642, 217] width 377 height 166
drag, startPoint x: 588, startPoint y: 205, endPoint x: 568, endPoint y: 206, distance: 19.8
copy span "[PERSON_NAME]"
click at [667, 300] on span "[DATE] Approved Net 30 terms. [PERSON_NAME] [CREDIT_CARD_NUMBER] EXP: 3/26 CCV#…" at bounding box center [642, 217] width 377 height 166
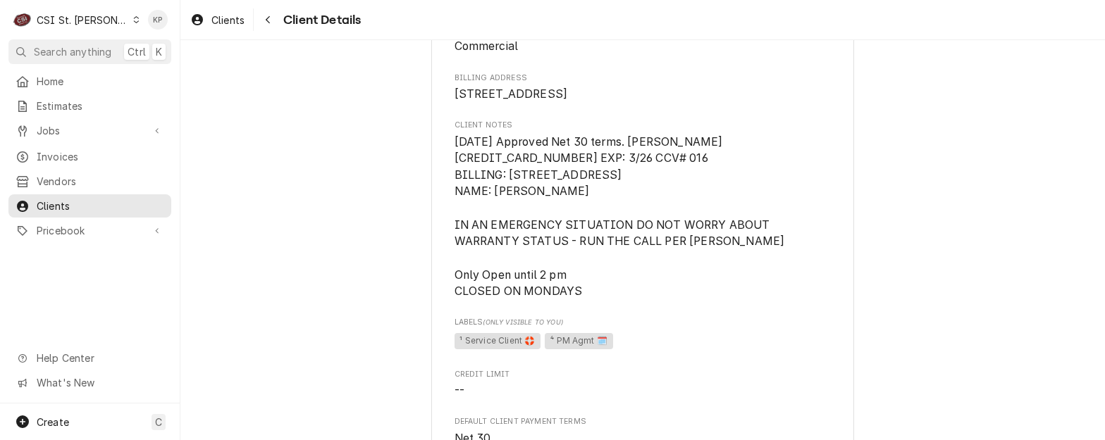
scroll to position [0, 0]
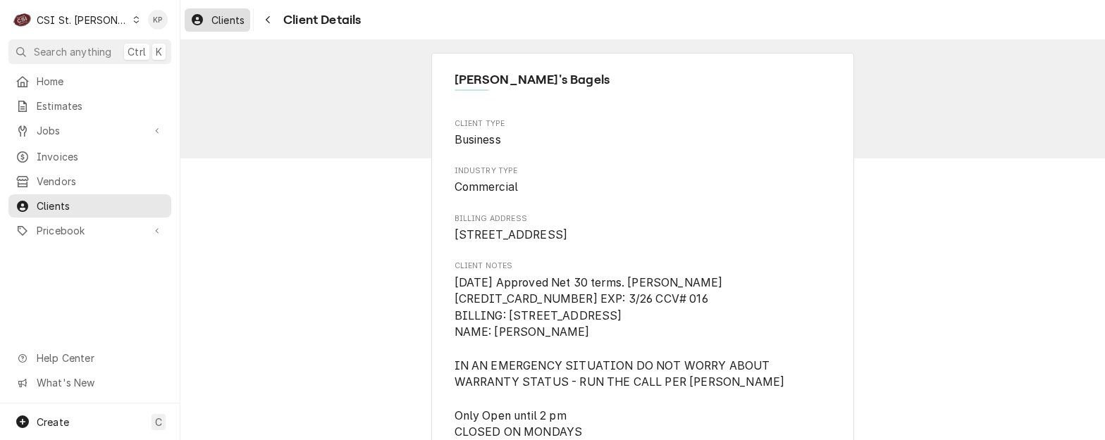
click at [234, 17] on span "Clients" at bounding box center [227, 20] width 33 height 15
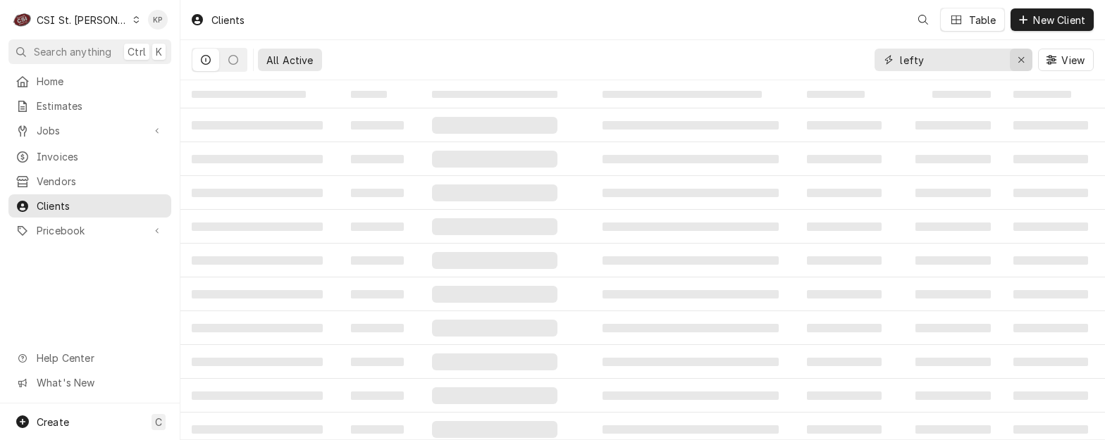
click at [1021, 57] on icon "Erase input" at bounding box center [1021, 60] width 8 height 10
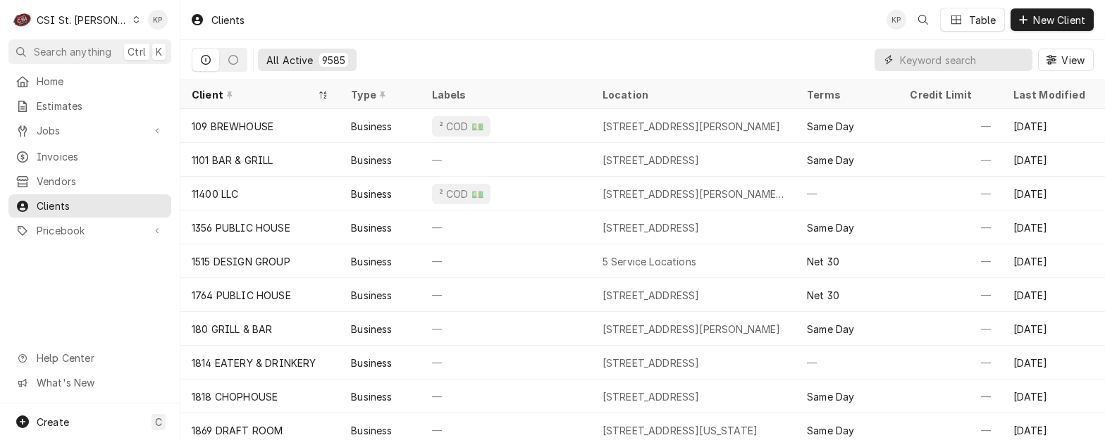
paste input "SIX STAR QUICK STOP [GEOGRAPHIC_DATA]"
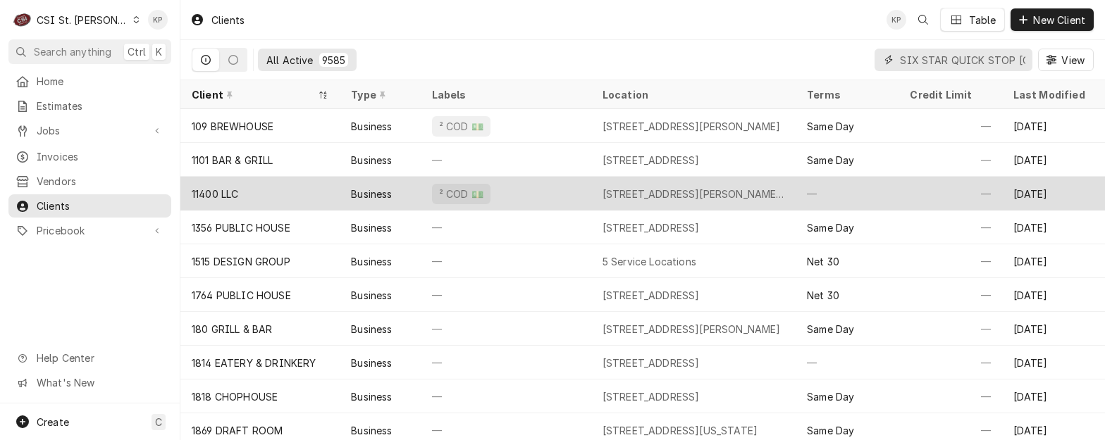
scroll to position [0, 79]
type input "SIX STAR QUICK STOP [GEOGRAPHIC_DATA]"
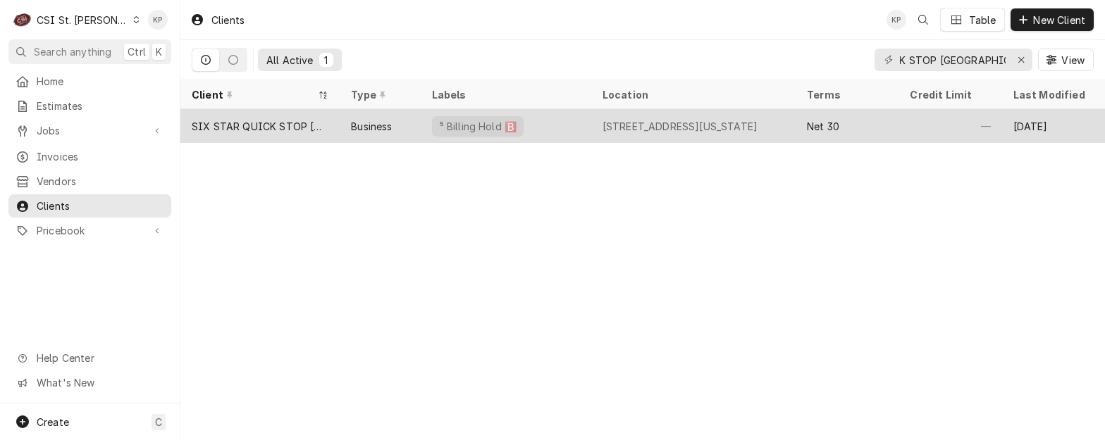
click at [236, 122] on div "SIX STAR QUICK STOP [GEOGRAPHIC_DATA]" at bounding box center [260, 126] width 137 height 15
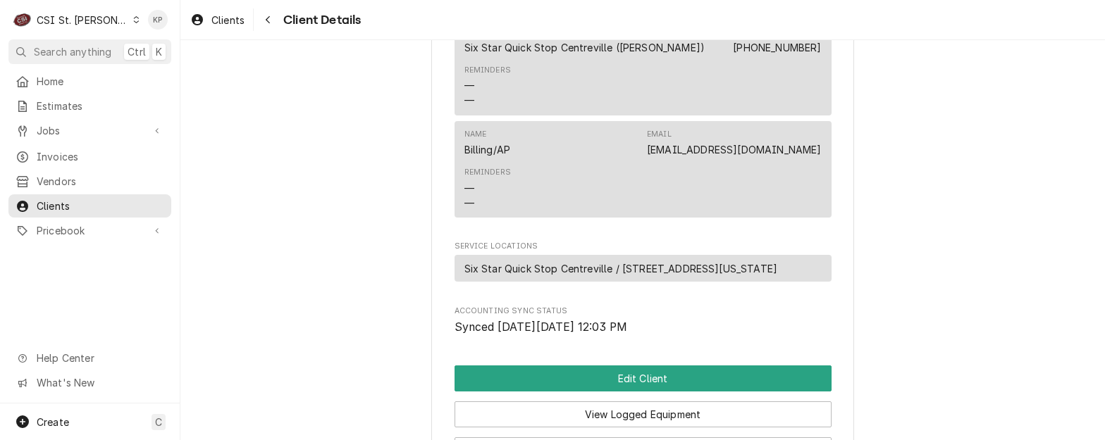
scroll to position [634, 0]
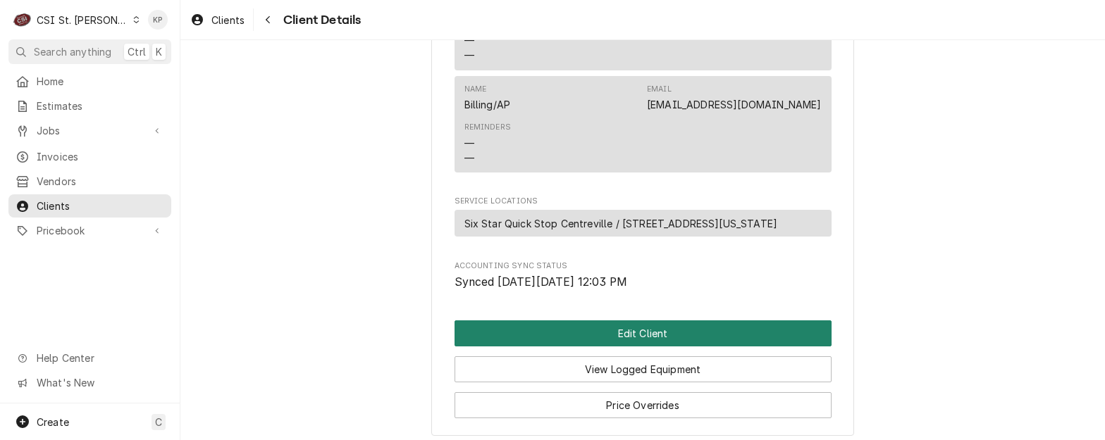
click at [618, 347] on button "Edit Client" at bounding box center [642, 334] width 377 height 26
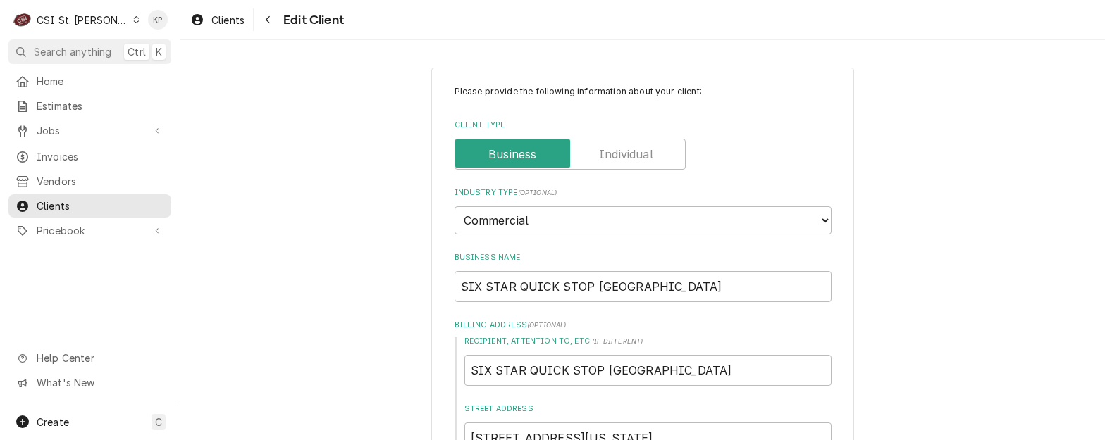
type textarea "x"
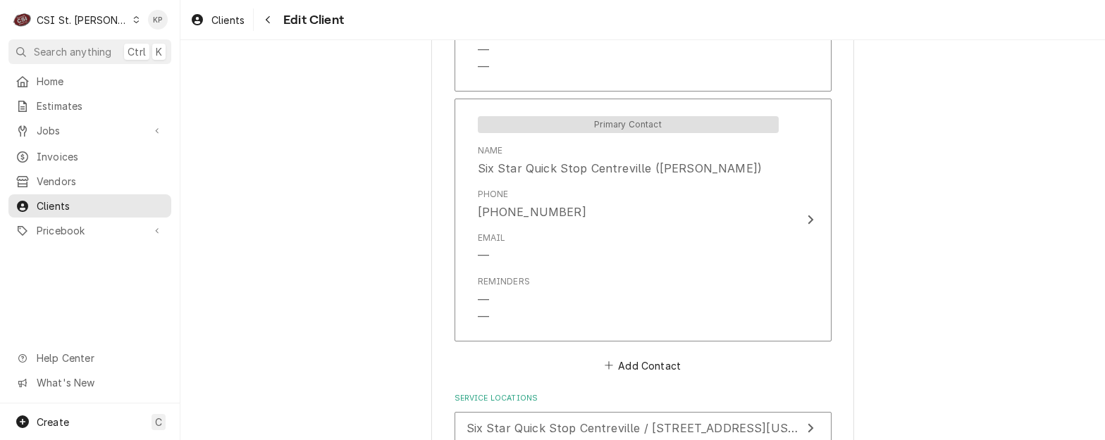
scroll to position [1198, 0]
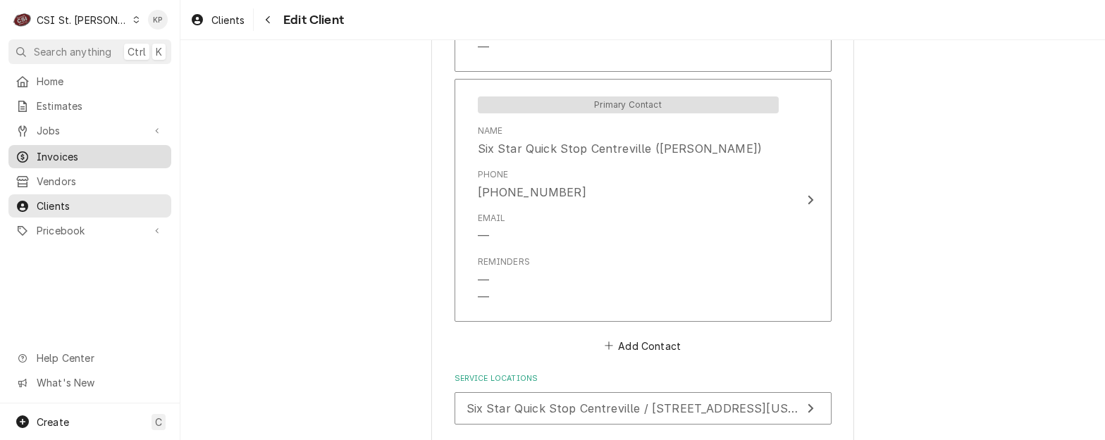
click at [66, 155] on span "Invoices" at bounding box center [101, 156] width 128 height 15
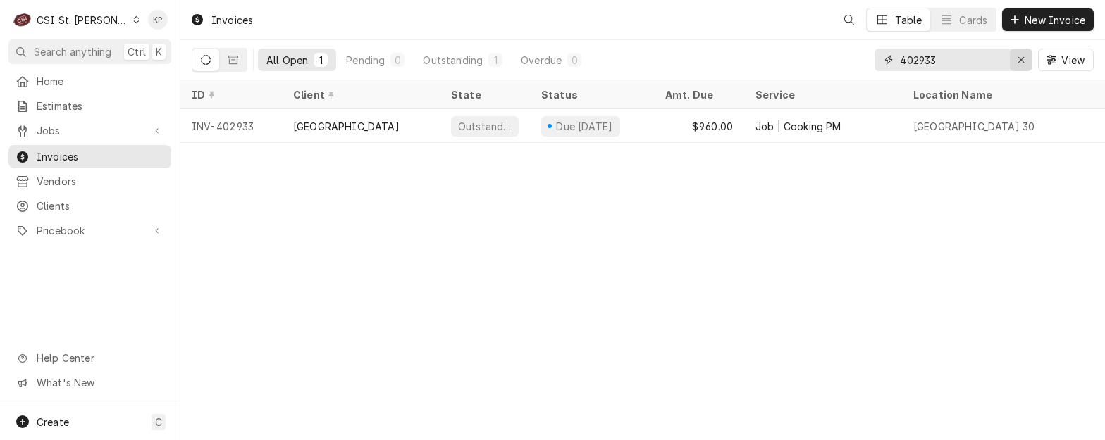
click at [1022, 60] on icon "Erase input" at bounding box center [1021, 60] width 8 height 10
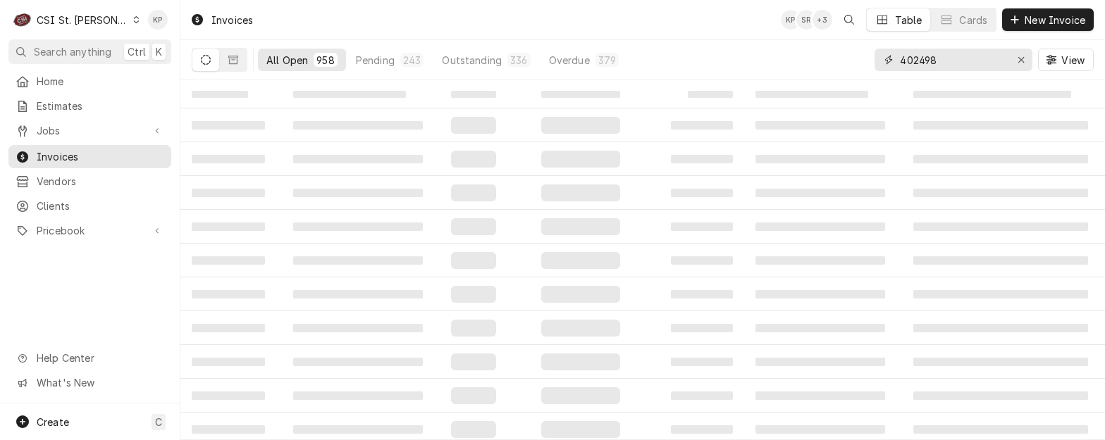
type input "402498"
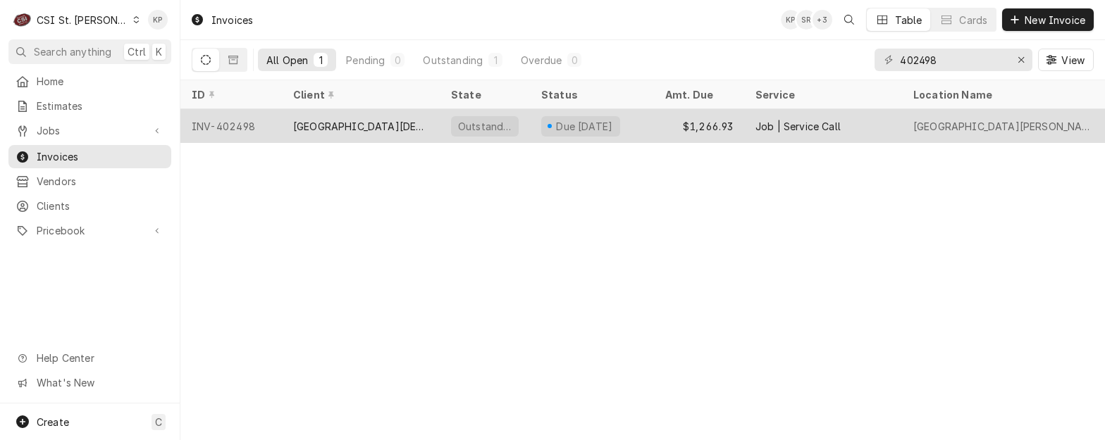
click at [224, 121] on div "INV-402498" at bounding box center [230, 126] width 101 height 34
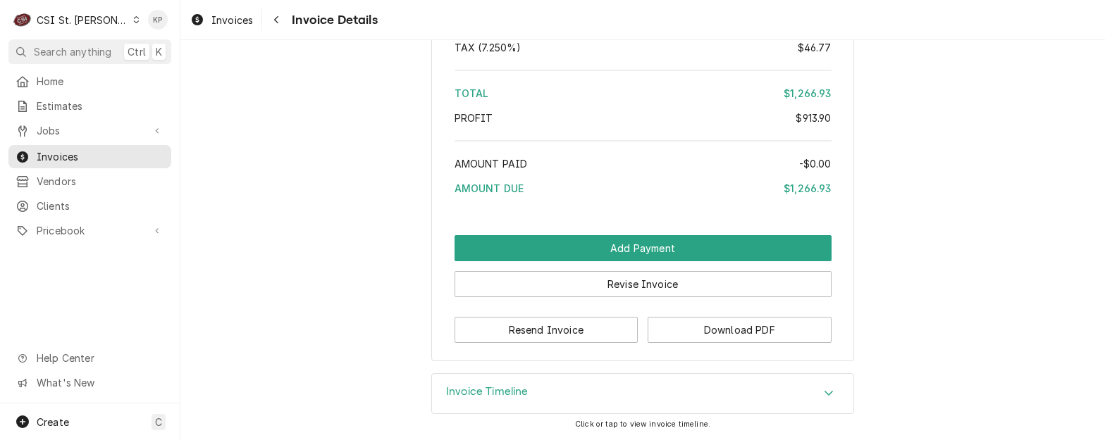
scroll to position [2972, 0]
click at [700, 323] on button "Download PDF" at bounding box center [740, 330] width 184 height 26
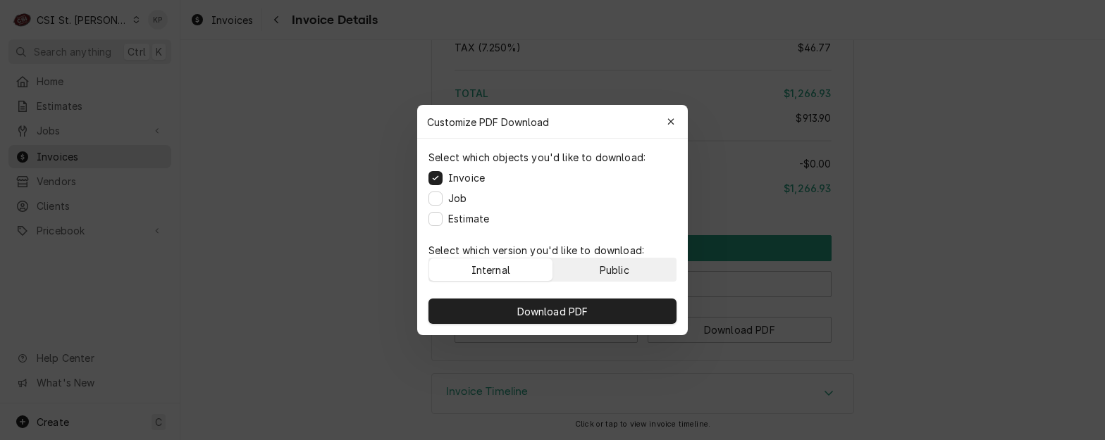
click at [631, 269] on button "Public" at bounding box center [614, 270] width 123 height 23
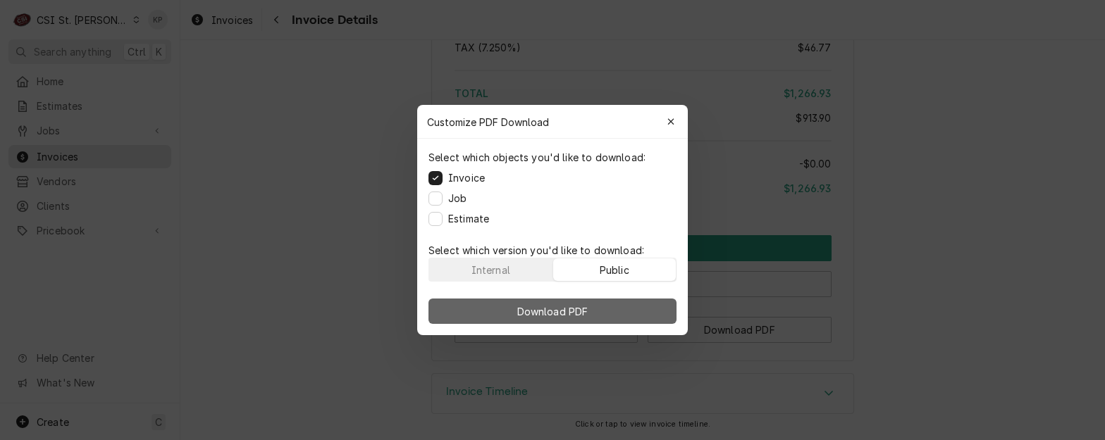
click at [629, 313] on button "Download PDF" at bounding box center [552, 311] width 248 height 25
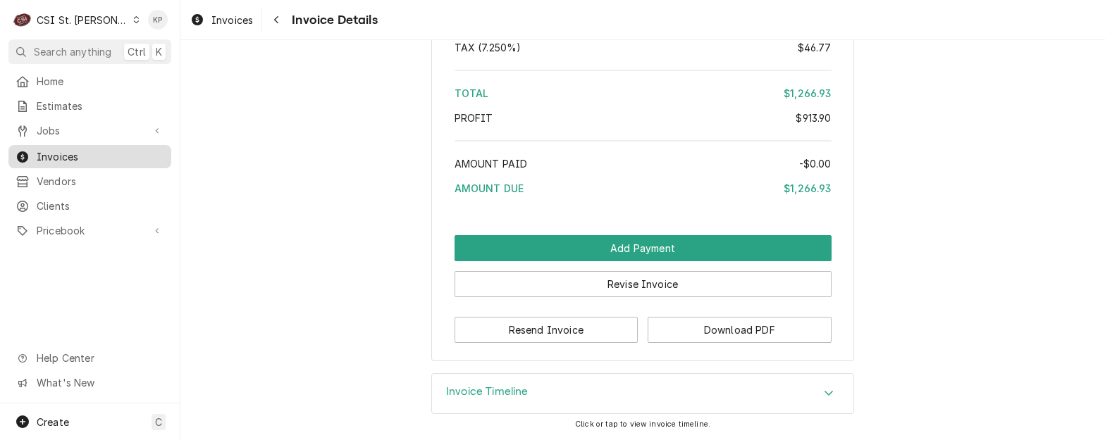
drag, startPoint x: 46, startPoint y: 151, endPoint x: 74, endPoint y: 145, distance: 28.9
click at [46, 151] on span "Invoices" at bounding box center [101, 156] width 128 height 15
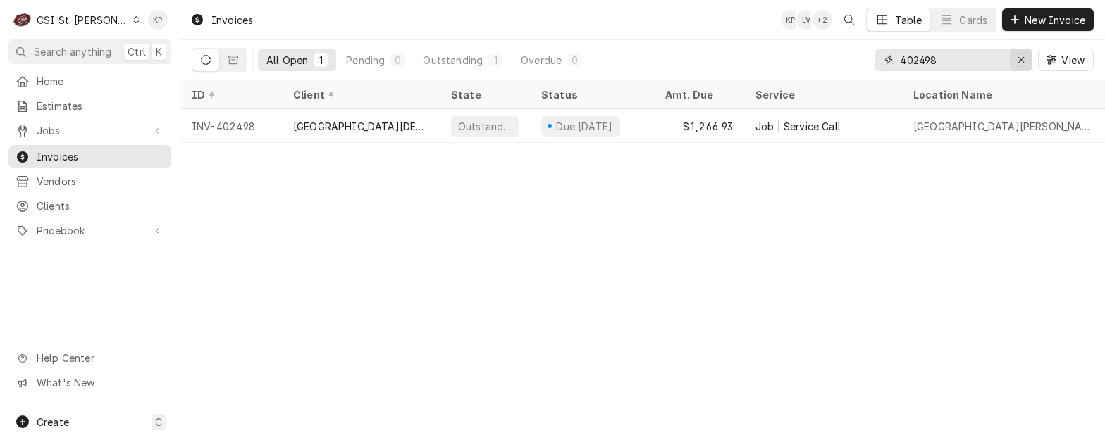
click at [1020, 58] on icon "Erase input" at bounding box center [1021, 60] width 8 height 10
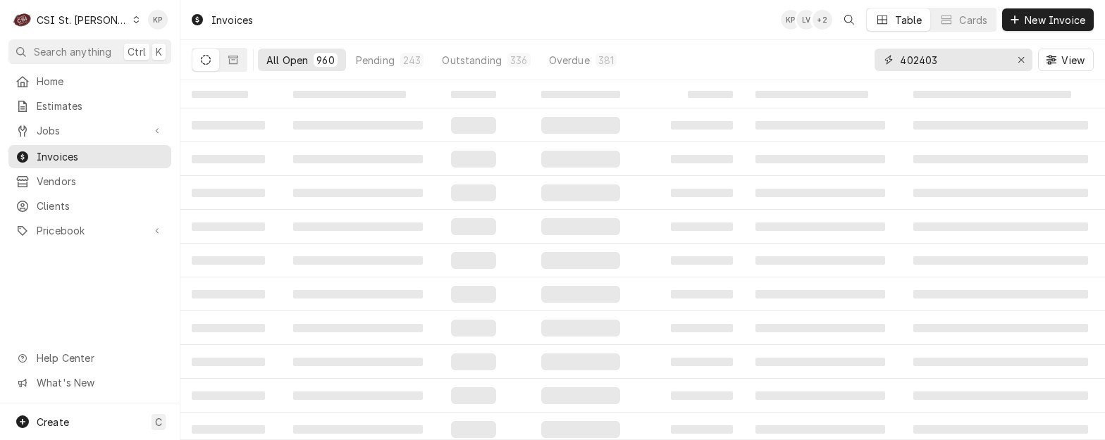
type input "402403"
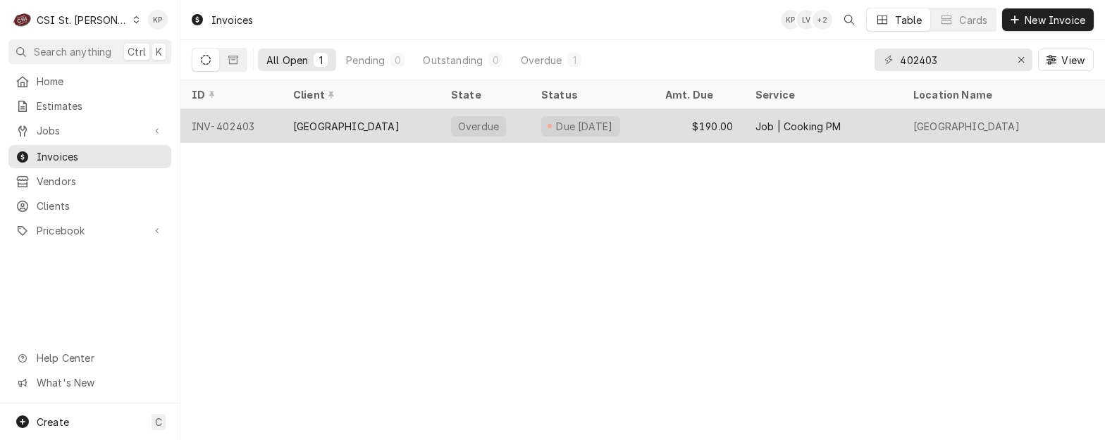
click at [233, 123] on div "INV-402403" at bounding box center [230, 126] width 101 height 34
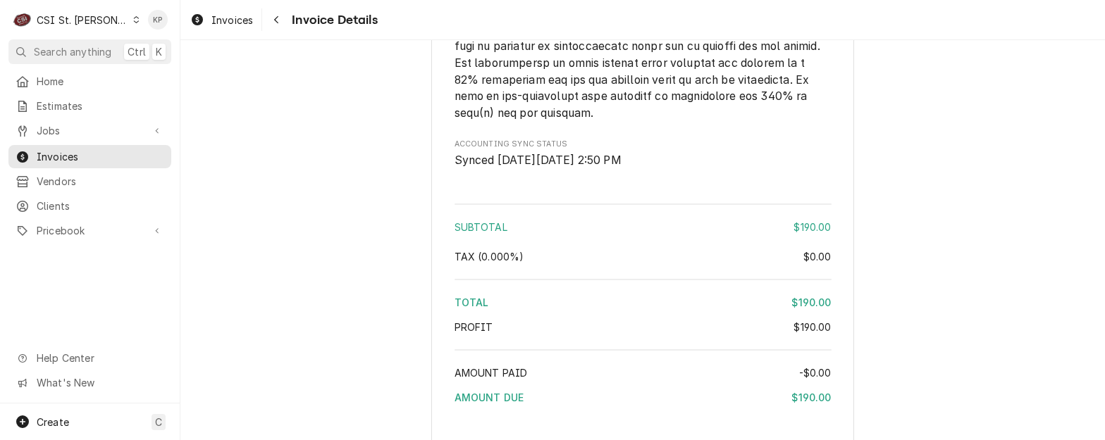
scroll to position [2213, 0]
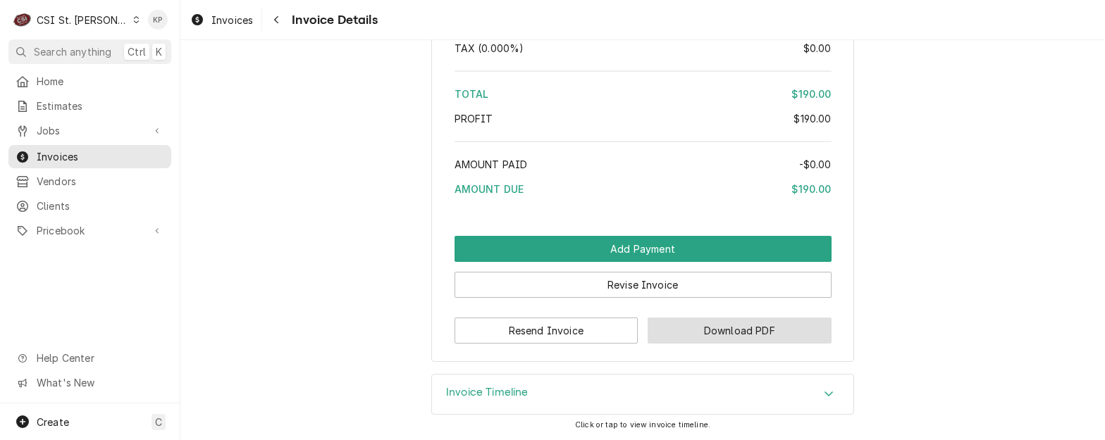
click at [764, 321] on button "Download PDF" at bounding box center [740, 331] width 184 height 26
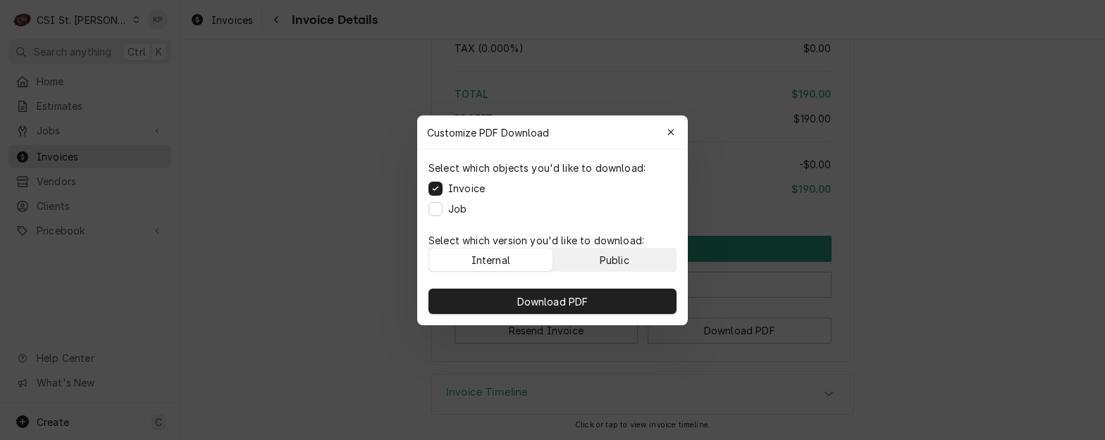
click at [612, 256] on div "Public" at bounding box center [615, 259] width 30 height 15
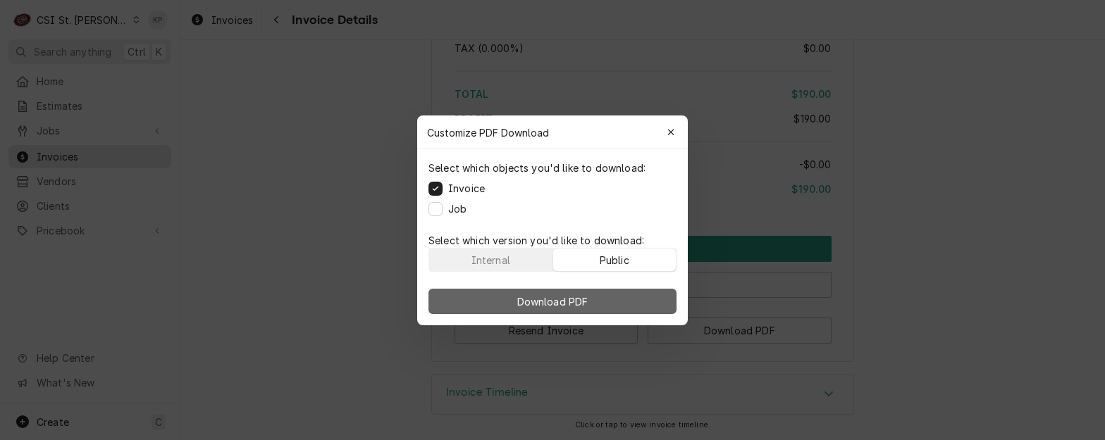
click at [614, 296] on button "Download PDF" at bounding box center [552, 301] width 248 height 25
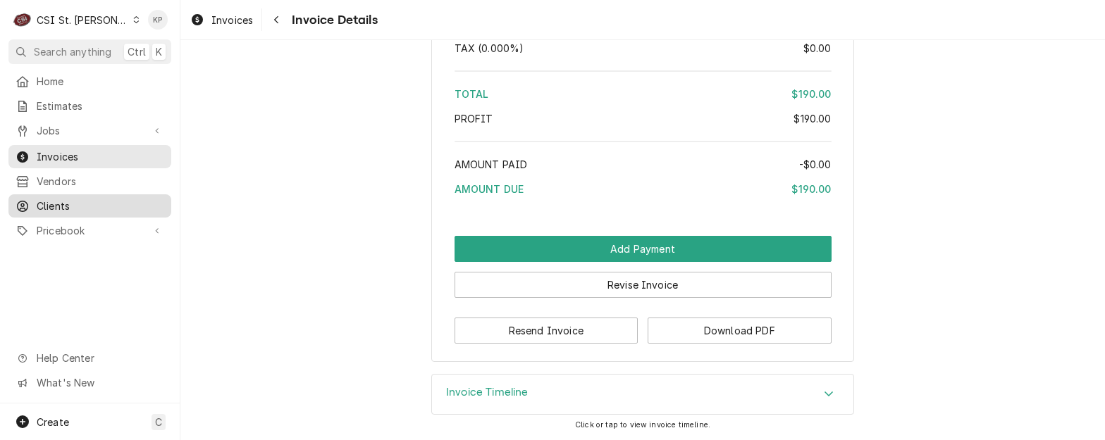
click at [61, 199] on span "Clients" at bounding box center [101, 206] width 128 height 15
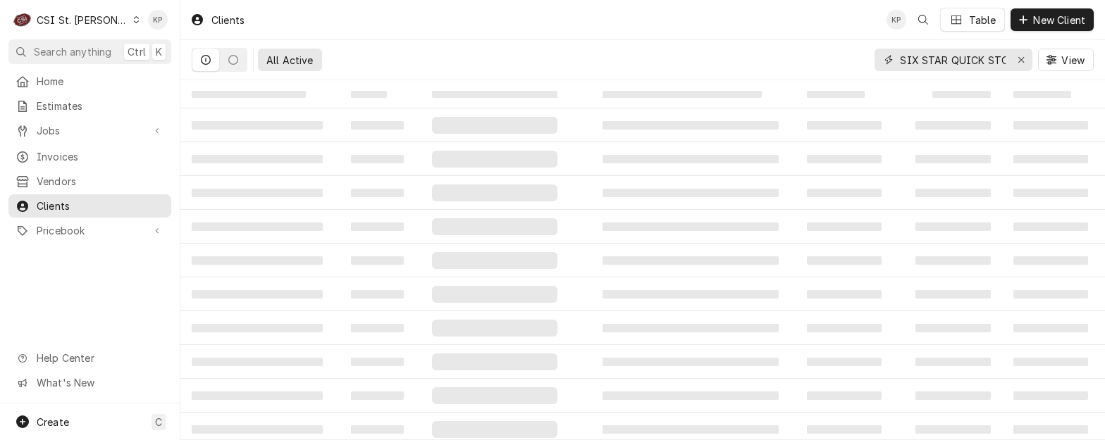
click at [1020, 54] on div "Erase input" at bounding box center [1021, 60] width 14 height 14
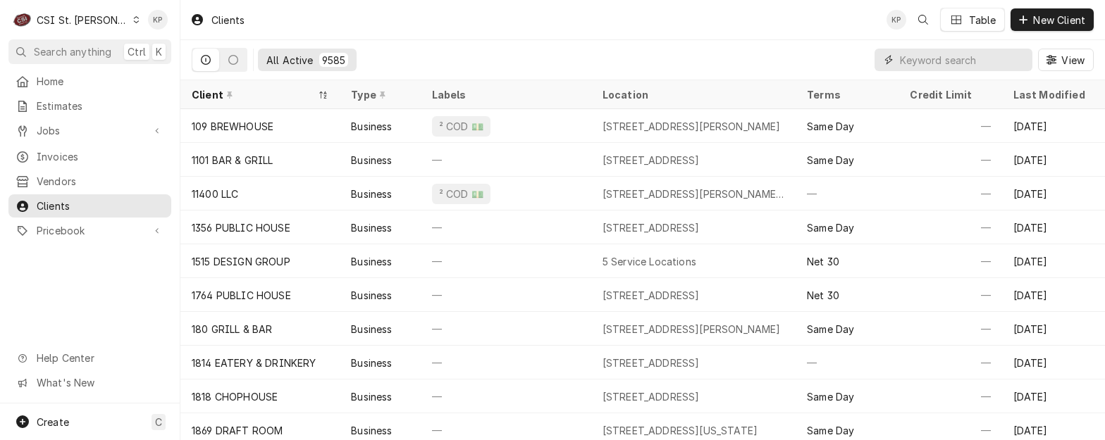
paste input "[PERSON_NAME]'s Mediterranean Cafe"
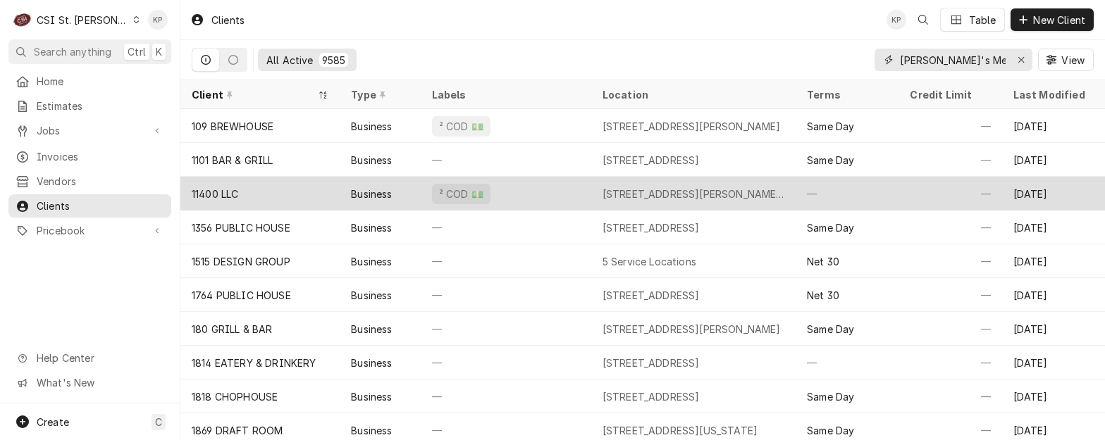
scroll to position [0, 30]
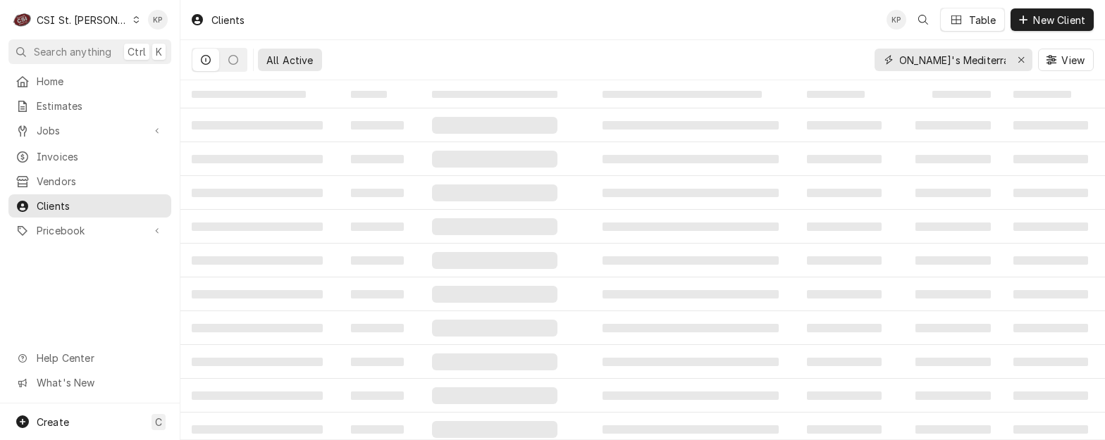
type input "[PERSON_NAME]'s Mediterranean Cafe"
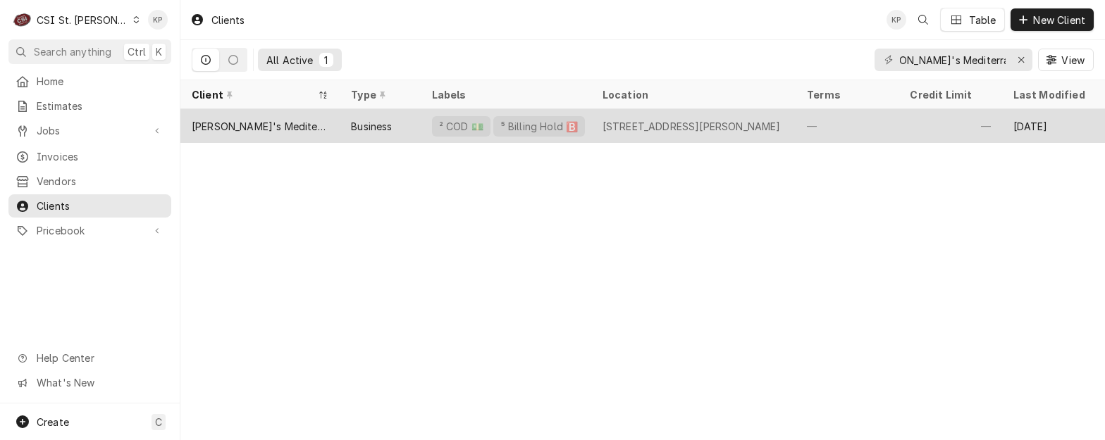
scroll to position [0, 0]
click at [201, 123] on div "Taziki's Mediterranean Cafe" at bounding box center [260, 126] width 137 height 15
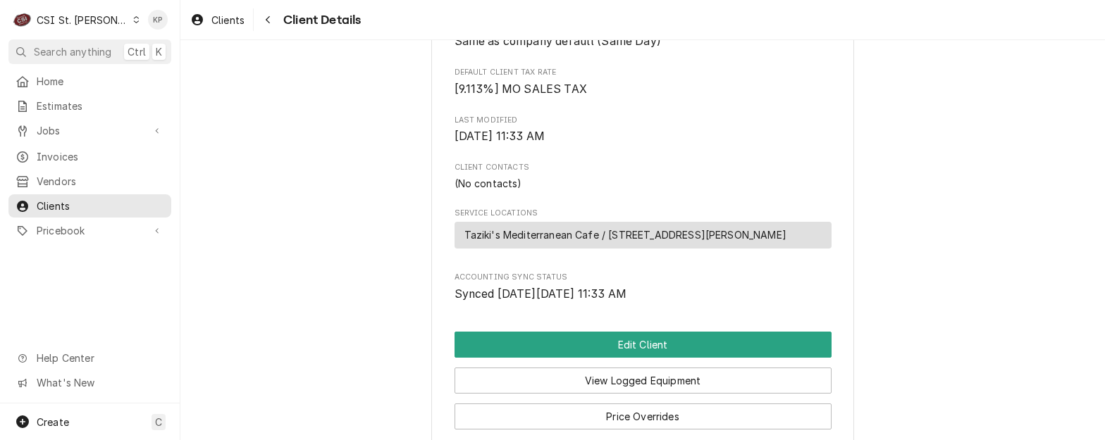
scroll to position [350, 0]
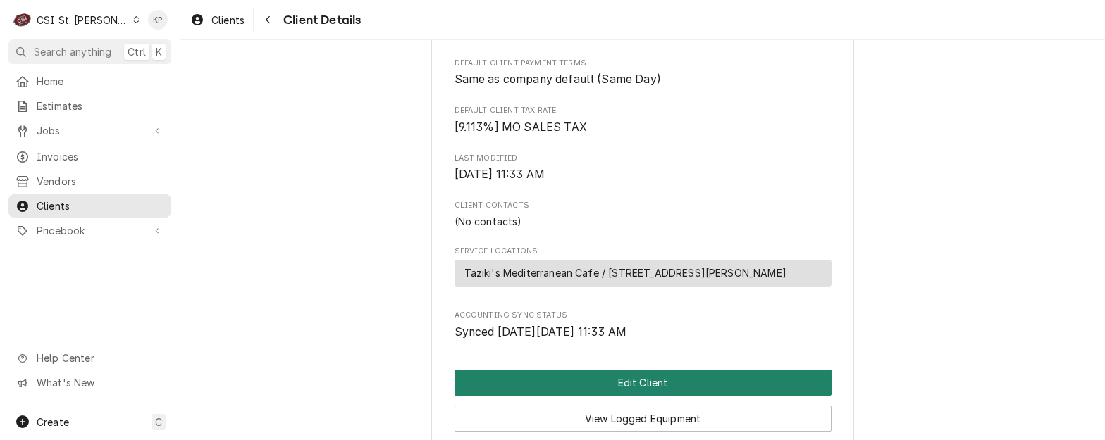
click at [698, 396] on button "Edit Client" at bounding box center [642, 383] width 377 height 26
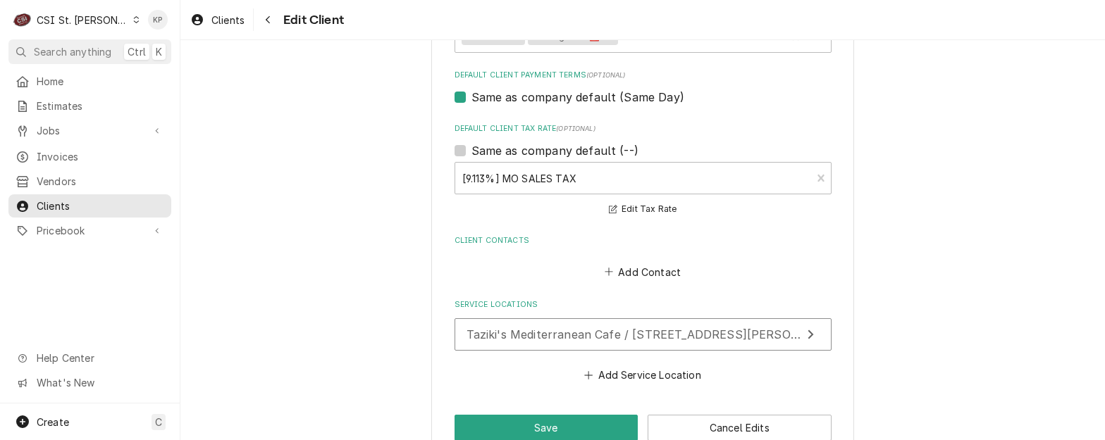
scroll to position [852, 0]
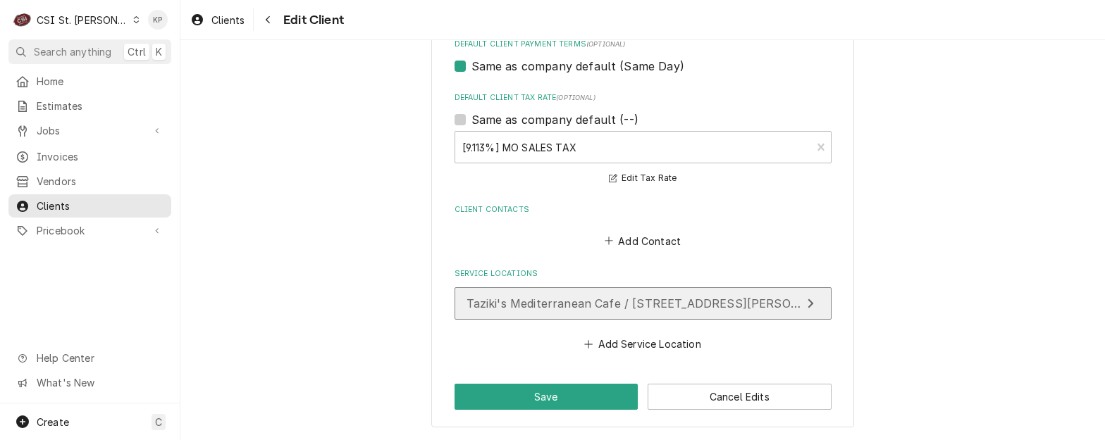
click at [694, 306] on span "Taziki's Mediterranean Cafe / 12704 Olive Blvd, St. Louis, MO 63141" at bounding box center [655, 304] width 378 height 14
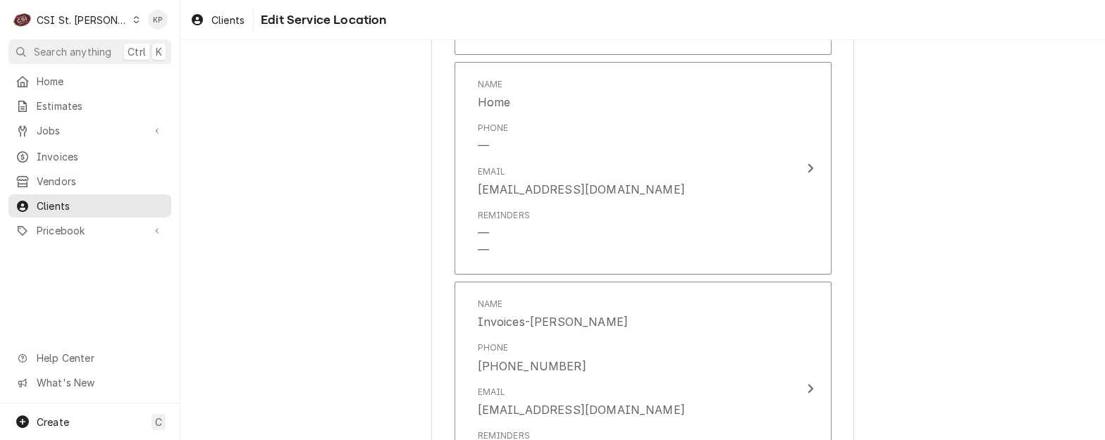
scroll to position [1339, 0]
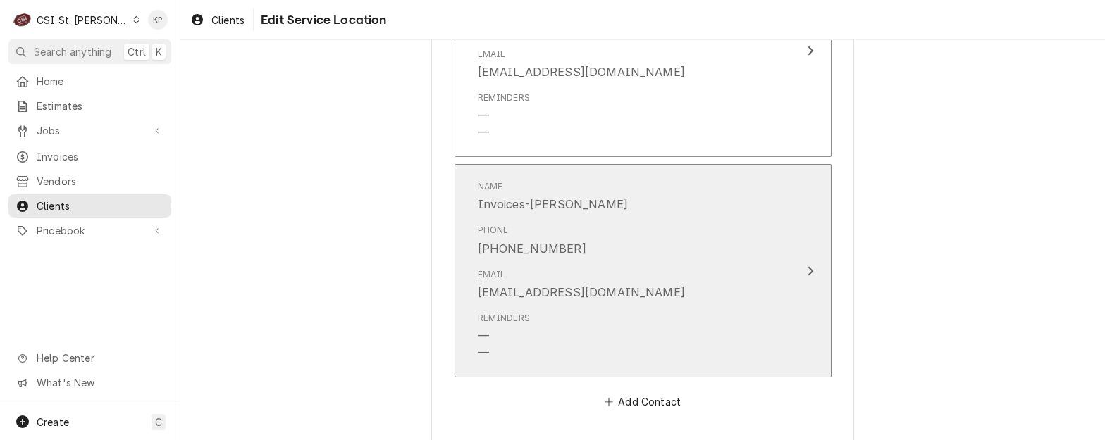
drag, startPoint x: 569, startPoint y: 247, endPoint x: 477, endPoint y: 247, distance: 91.6
click at [478, 247] on div "Phone (314) 422-2766" at bounding box center [628, 240] width 301 height 44
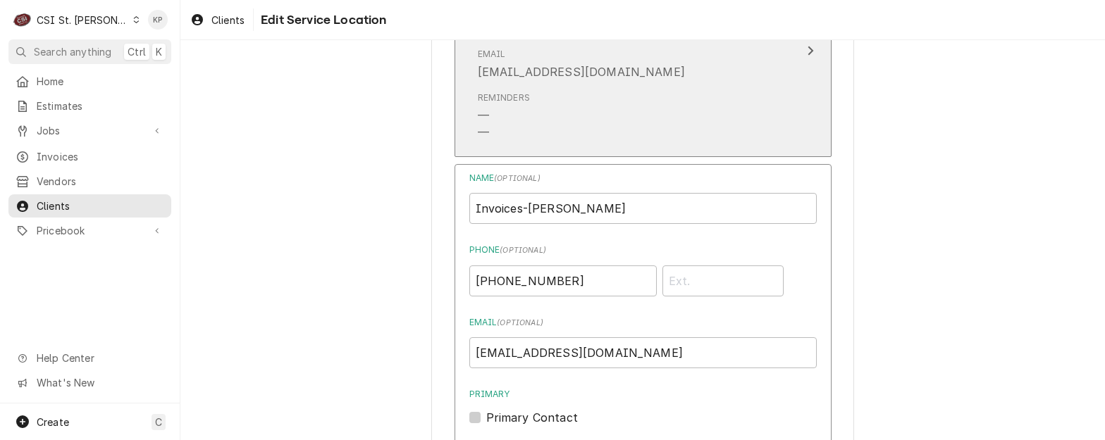
click at [617, 78] on div "Email ap@tazikis.com" at bounding box center [628, 64] width 301 height 44
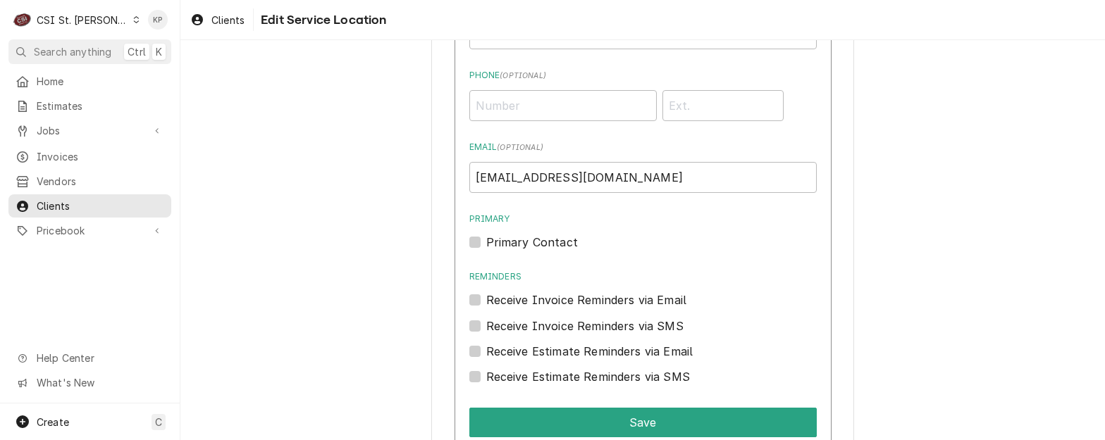
scroll to position [1159, 0]
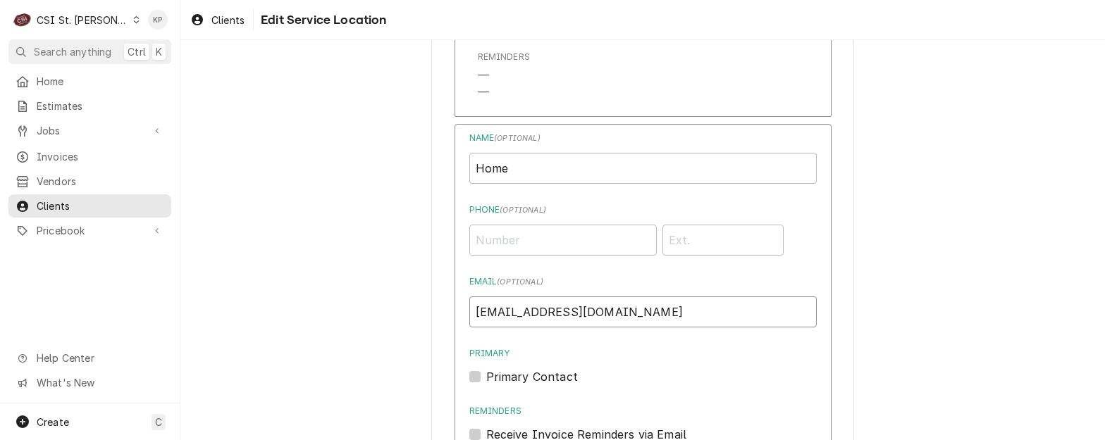
drag, startPoint x: 559, startPoint y: 316, endPoint x: 465, endPoint y: 313, distance: 94.5
click at [469, 313] on input "ap@tazikis.com" at bounding box center [642, 312] width 347 height 31
click at [610, 362] on div "Primary Primary Contact" at bounding box center [642, 366] width 347 height 38
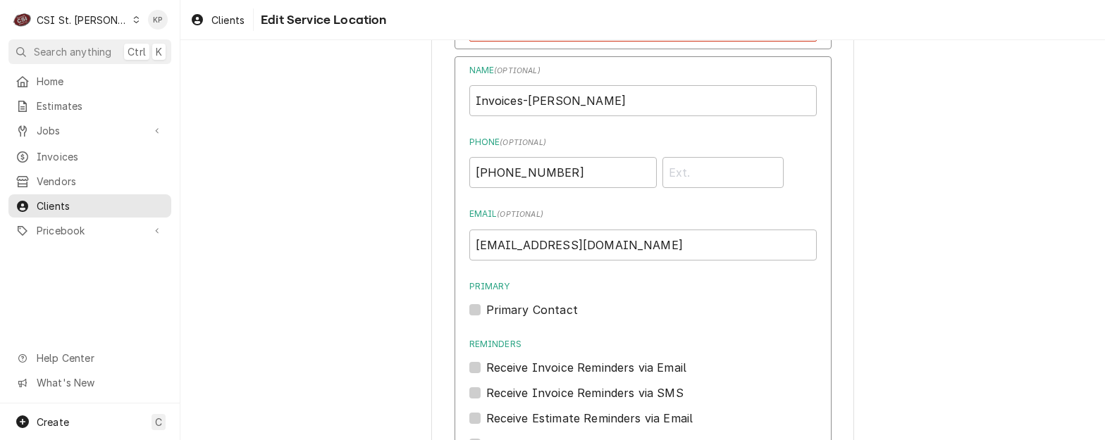
scroll to position [1934, 0]
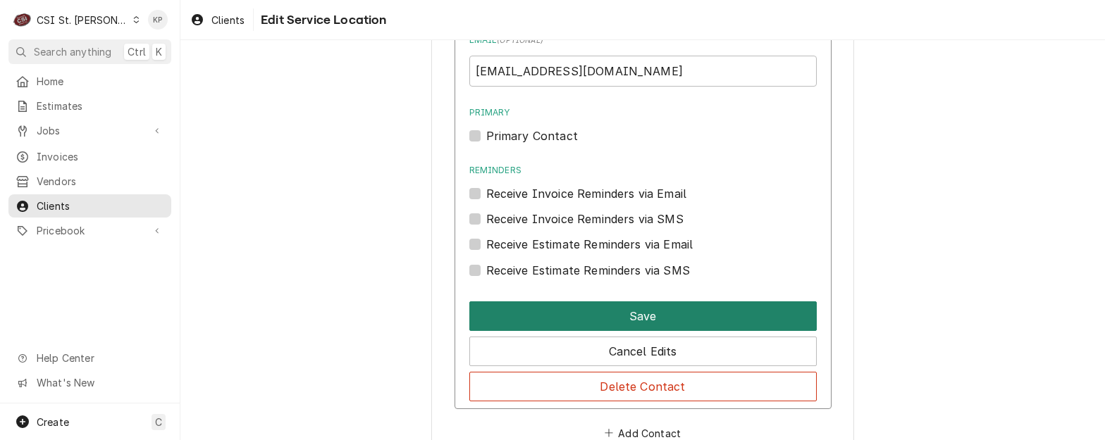
click at [614, 312] on button "Save" at bounding box center [642, 317] width 347 height 30
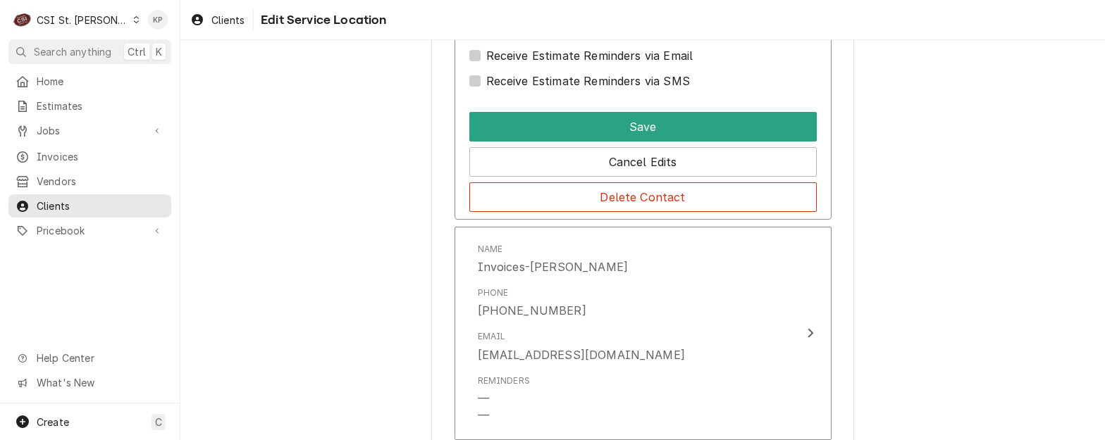
scroll to position [1709, 0]
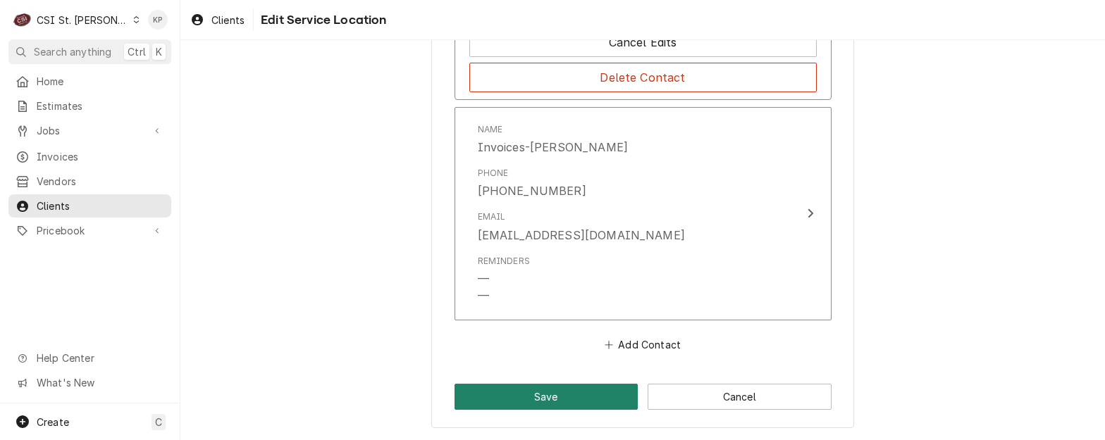
click at [555, 388] on button "Save" at bounding box center [546, 397] width 184 height 26
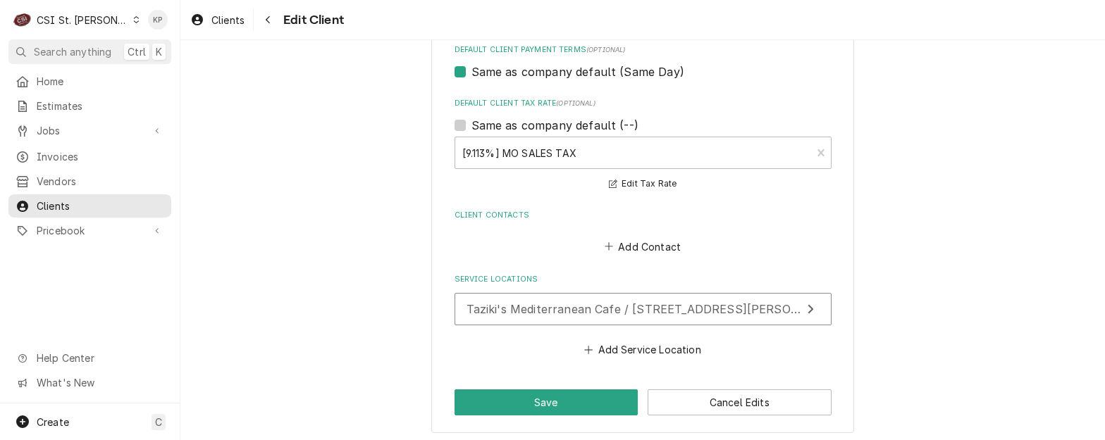
scroll to position [852, 0]
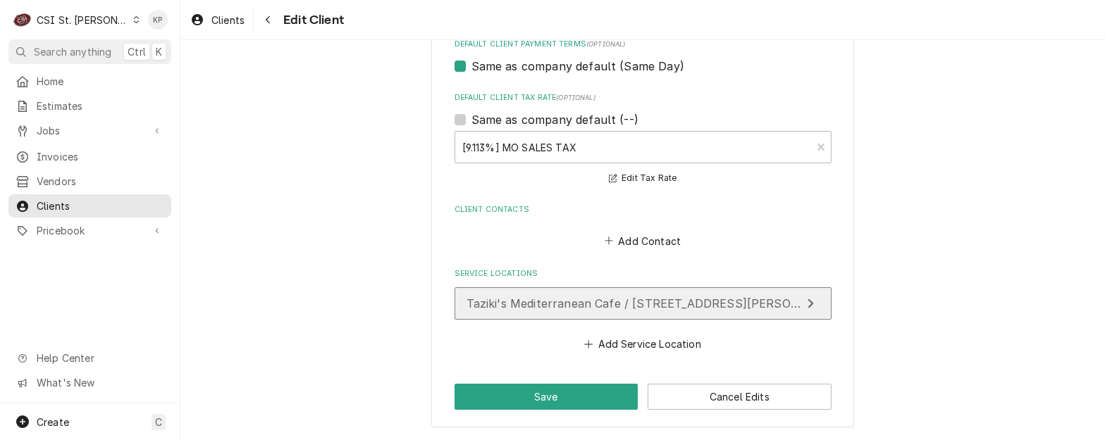
click at [635, 304] on span "Taziki's Mediterranean Cafe / [STREET_ADDRESS][PERSON_NAME]" at bounding box center [655, 304] width 378 height 14
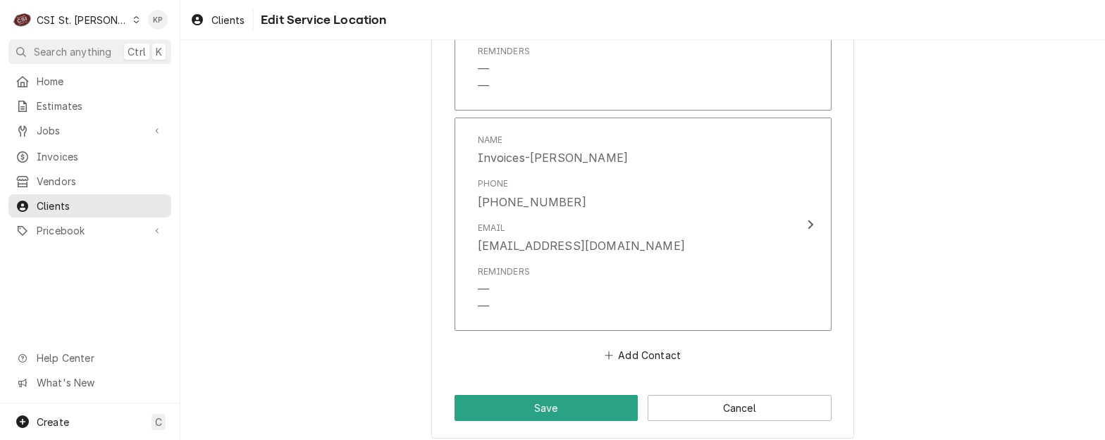
scroll to position [1397, 0]
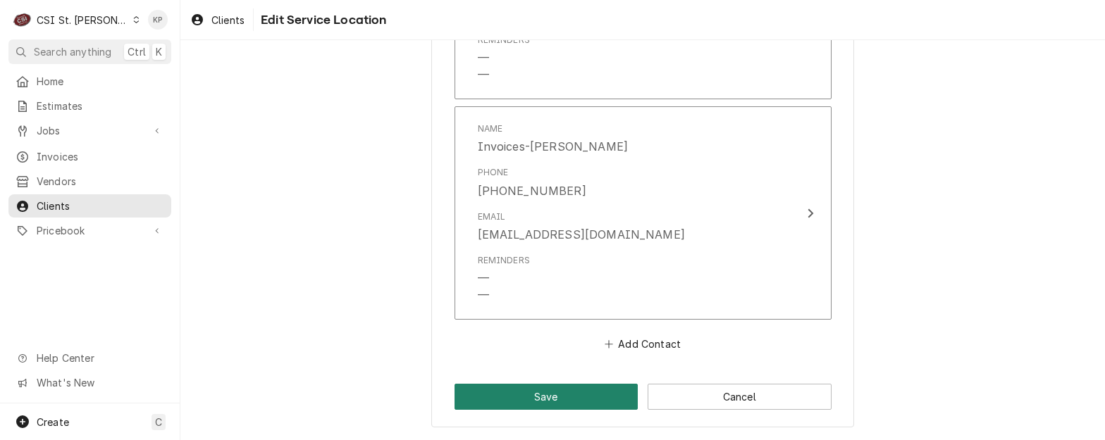
click at [545, 390] on button "Save" at bounding box center [546, 397] width 184 height 26
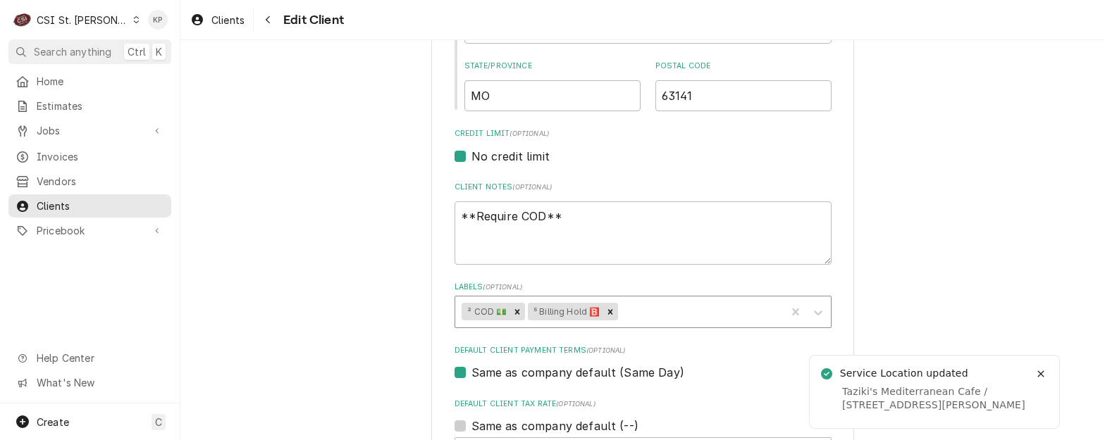
scroll to position [553, 0]
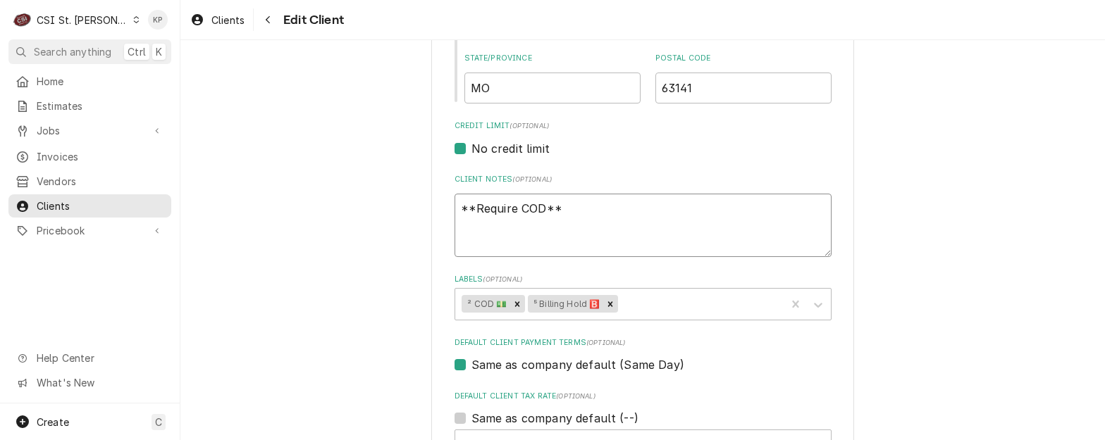
click at [564, 216] on textarea "**Require COD**" at bounding box center [642, 225] width 377 height 63
type textarea "x"
type textarea "**Require COD**"
type textarea "x"
type textarea "**Require COD** 4"
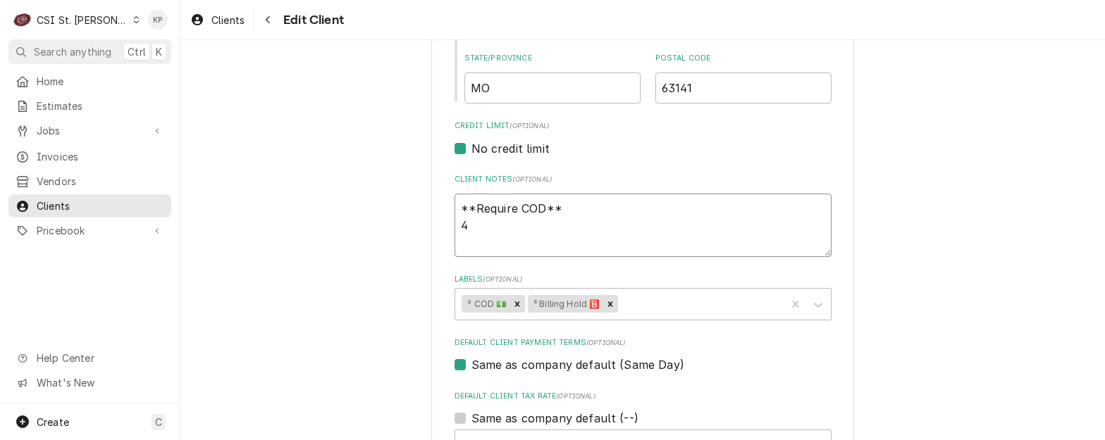
type textarea "x"
type textarea "**Require COD** 47"
type textarea "x"
type textarea "**Require COD** 471"
type textarea "x"
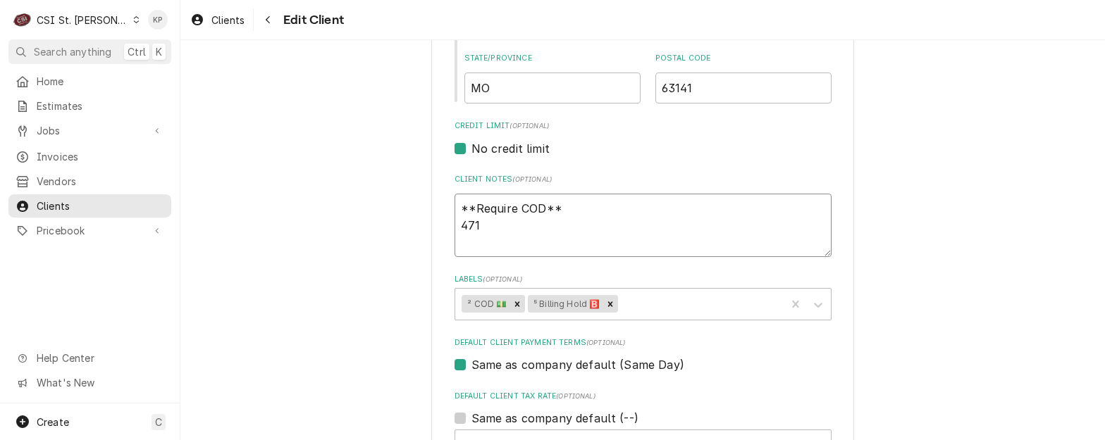
type textarea "**Require COD** 4715"
type textarea "x"
type textarea "**Require COD** 47151"
type textarea "x"
type textarea "**Require COD** 471515"
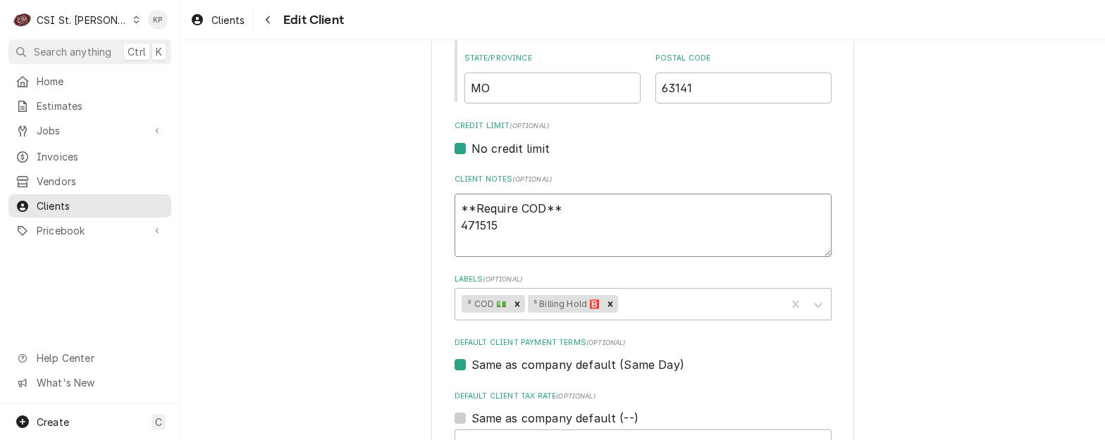
type textarea "x"
type textarea "**Require COD** 4715150"
type textarea "x"
type textarea "**Require COD** 47151500"
type textarea "x"
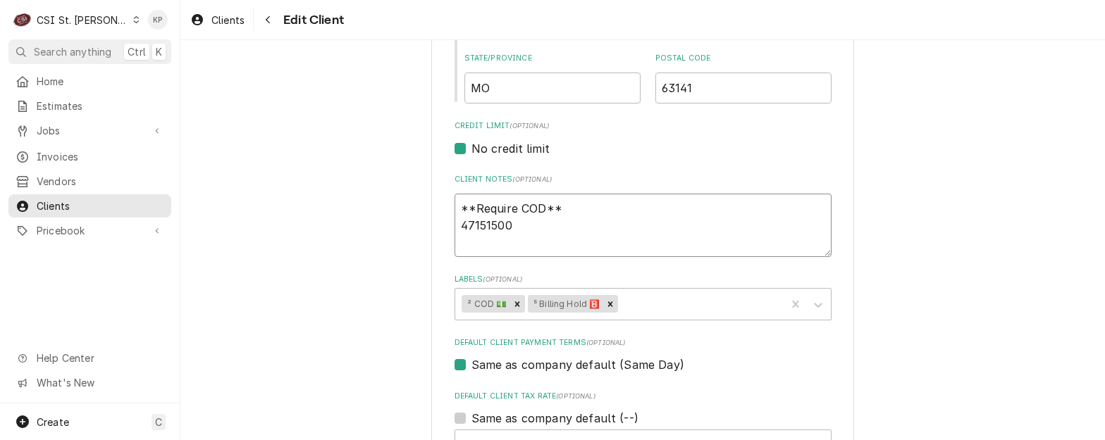
type textarea "**Require COD** 471515004"
type textarea "x"
type textarea "**Require COD** 4715150040"
type textarea "x"
type textarea "**Require COD** 47151500404"
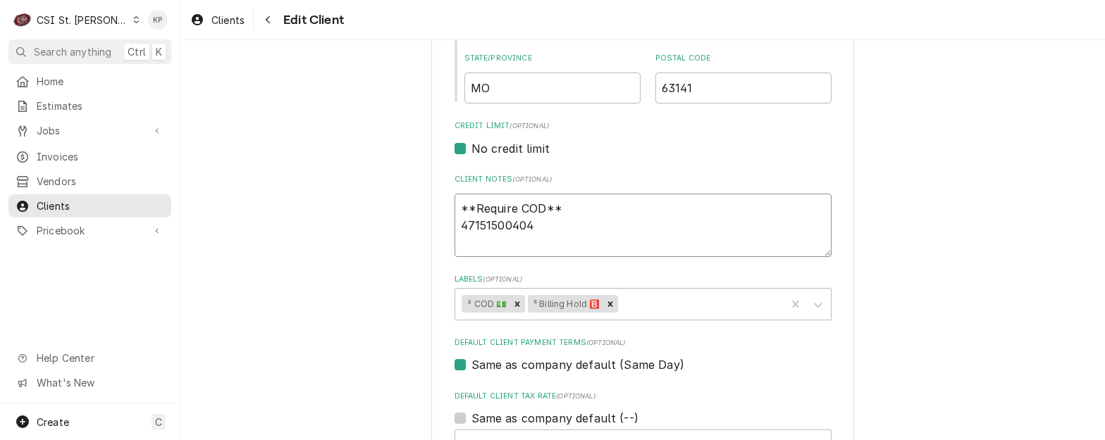
type textarea "x"
type textarea "**Require COD** 471515004040"
type textarea "x"
type textarea "**Require COD** 4715150040408"
type textarea "x"
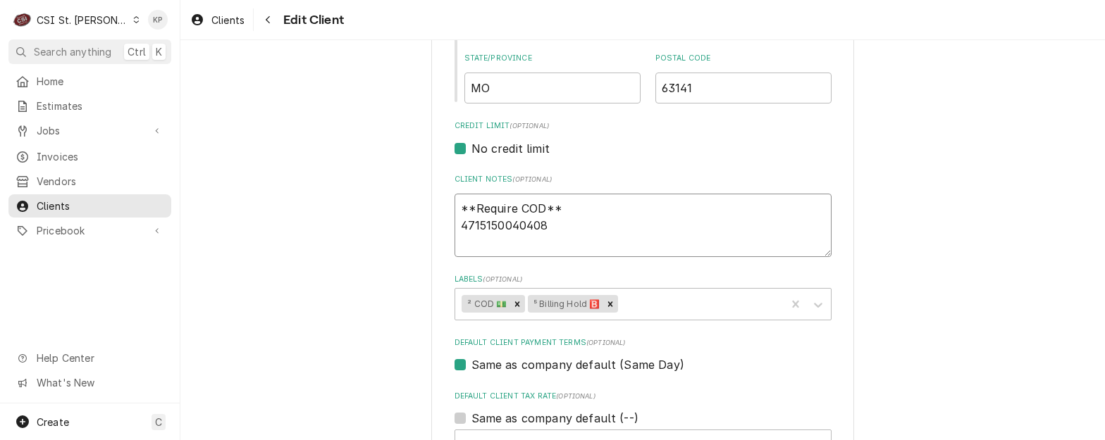
type textarea "**Require COD** 47151500404080"
type textarea "x"
type textarea "**Require COD** 471515004040808"
type textarea "x"
type textarea "**Require COD** 4715150040408081"
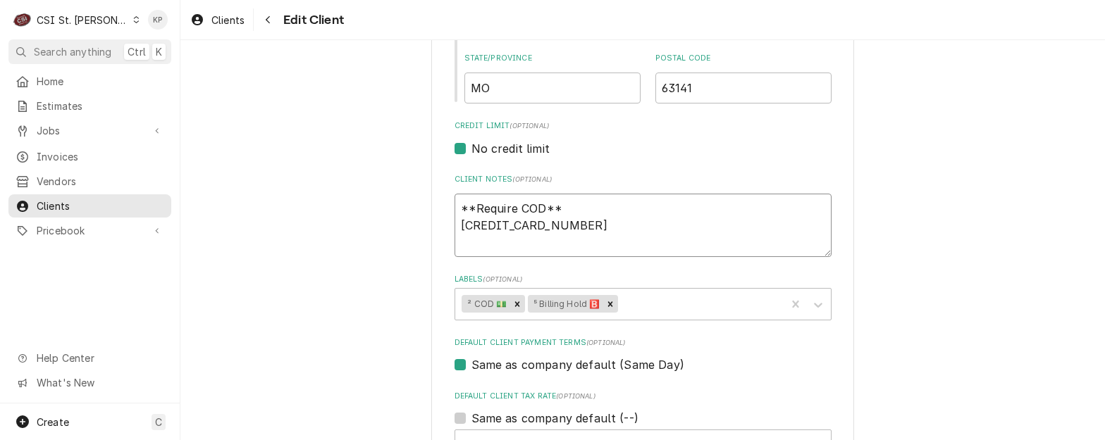
type textarea "x"
type textarea "**Require COD** 4715150040408081"
type textarea "x"
type textarea "**Require COD** 4715150040408081 E"
type textarea "x"
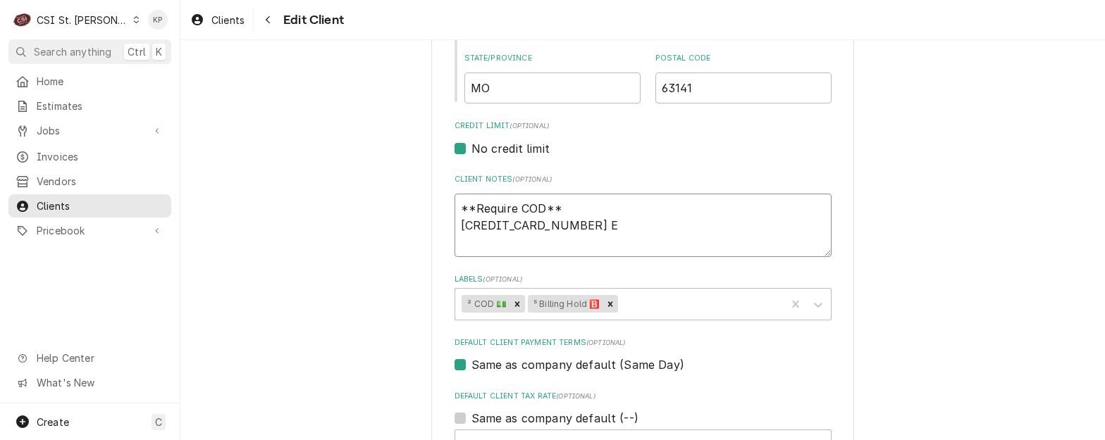
type textarea "**Require COD** 4715150040408081 EX"
type textarea "x"
type textarea "**Require COD** 4715150040408081 EXP"
type textarea "x"
type textarea "**Require COD** 4715150040408081 EXP"
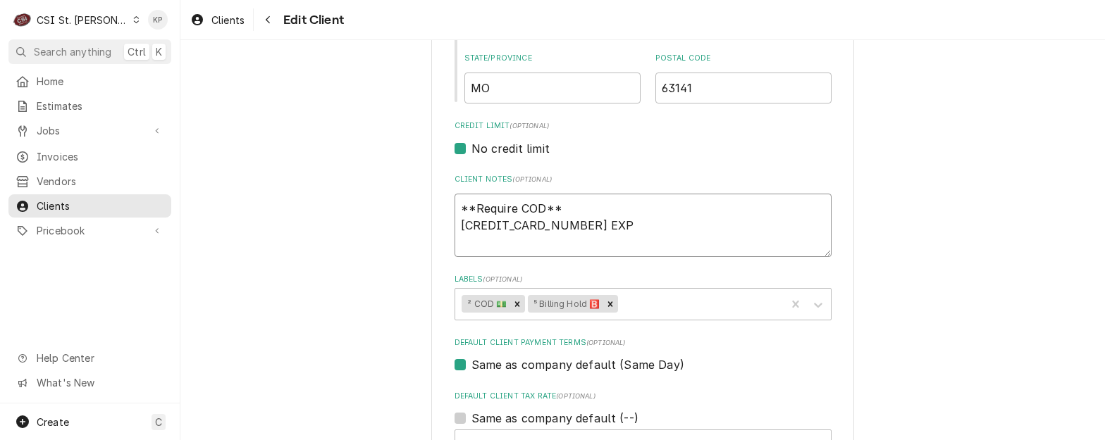
type textarea "x"
type textarea "**Require COD** 4715150040408081 EXP 0"
type textarea "x"
type textarea "**Require COD** 4715150040408081 EXP 02"
type textarea "x"
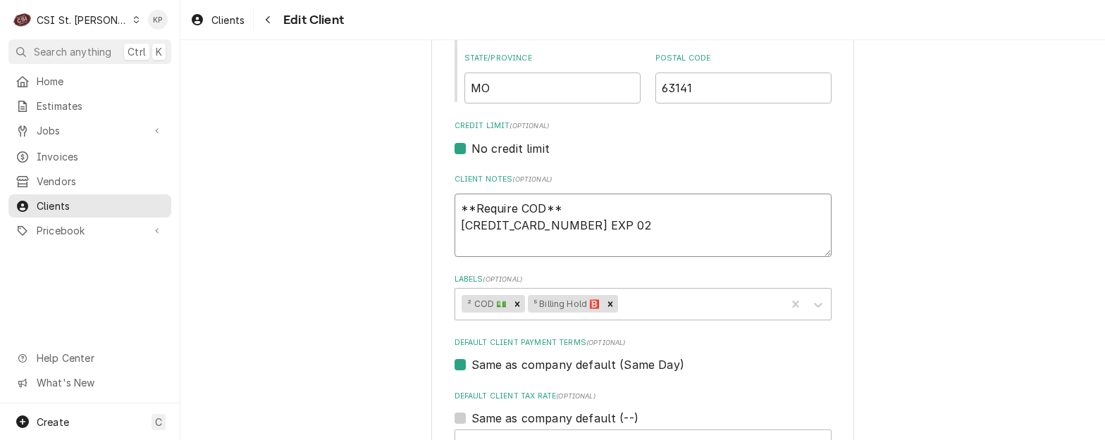
type textarea "**Require COD** 4715150040408081 EXP 02/"
type textarea "x"
type textarea "**Require COD** 4715150040408081 EXP 02/2"
type textarea "x"
type textarea "**Require COD** 4715150040408081 EXP 02/27"
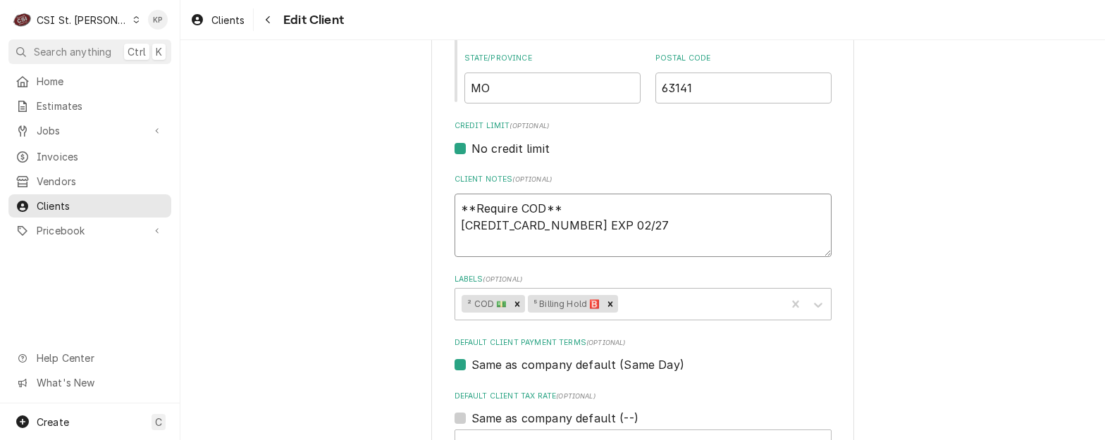
type textarea "x"
type textarea "**Require COD** 4715150040408081 EXP 02/27"
type textarea "x"
type textarea "**Require COD** 4715150040408081 EXP 02/27 6"
type textarea "x"
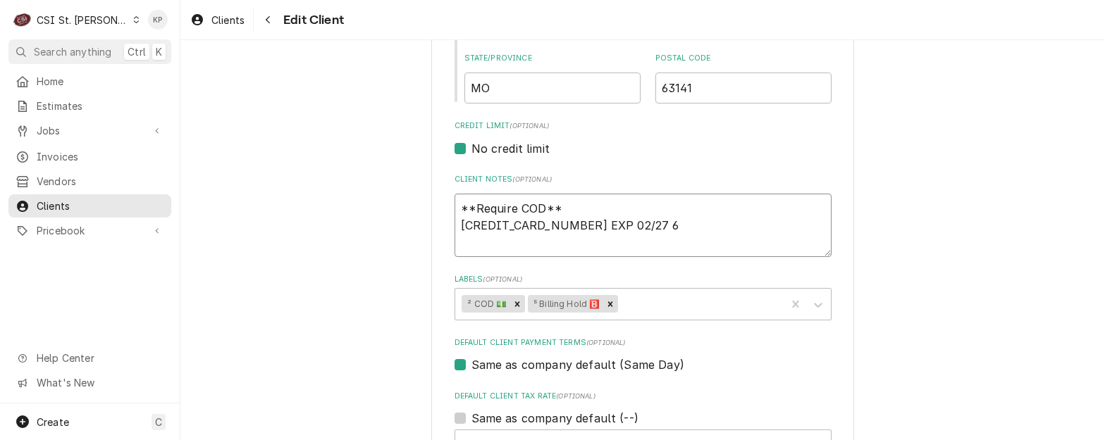
type textarea "**Require COD** 4715150040408081 EXP 02/27 67"
type textarea "x"
type textarea "**Require COD** 4715150040408081 EXP 02/27 679"
type textarea "x"
type textarea "**Require COD** 4715150040408081 EXP 02/27 679"
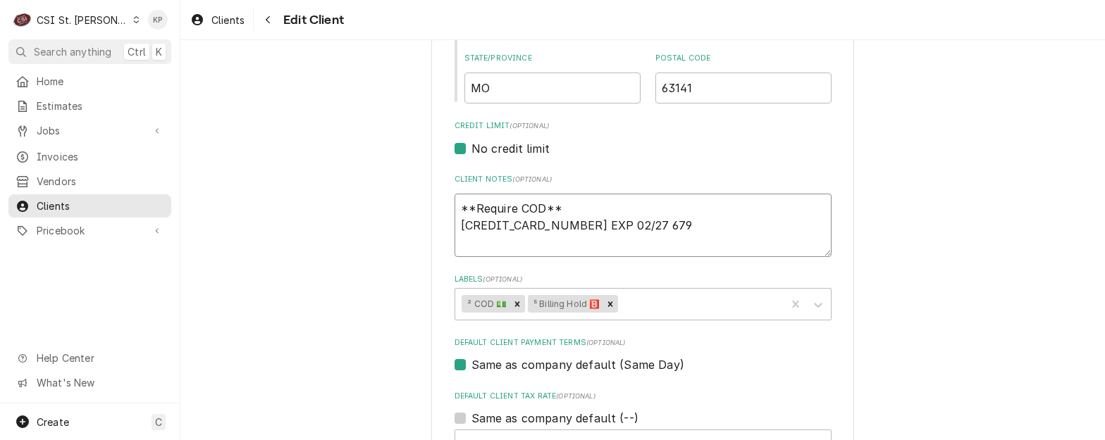
type textarea "x"
type textarea "**Require COD** 4715150040408081 EXP 02/27 679 S"
type textarea "x"
type textarea "**Require COD** 4715150040408081 EXP 02/27 679 SC"
type textarea "x"
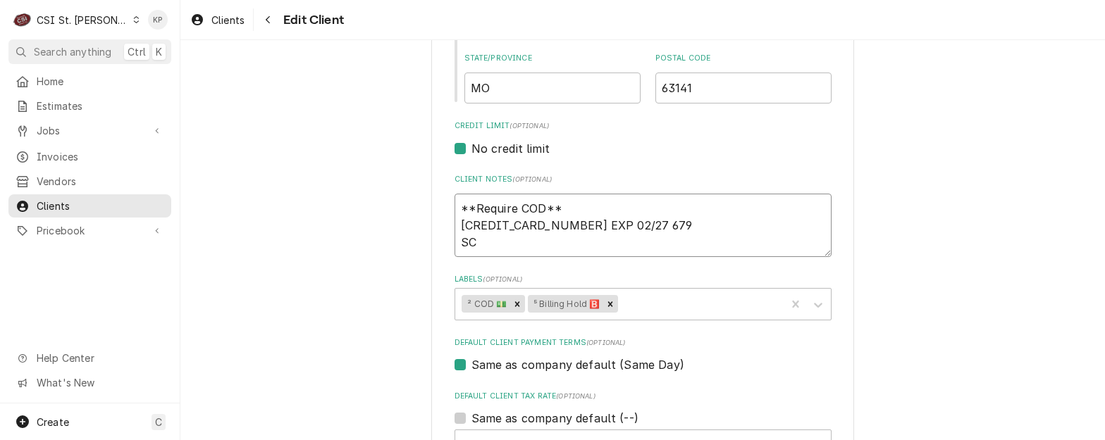
type textarea "**Require COD** 4715150040408081 EXP 02/27 679 SCO"
type textarea "x"
type textarea "**Require COD** 4715150040408081 EXP 02/27 679 SCOT"
type textarea "x"
type textarea "**Require COD** 4715150040408081 EXP 02/27 679 SCOTT"
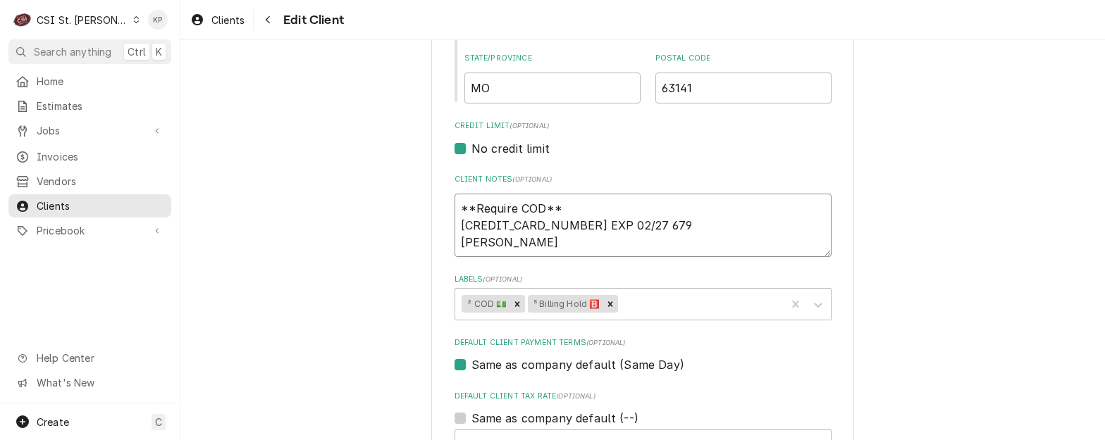
type textarea "x"
type textarea "**Require COD** 4715150040408081 EXP 02/27 679 SCOTT"
type textarea "x"
type textarea "**Require COD** 4715150040408081 EXP 02/27 679 SCOTT B"
type textarea "x"
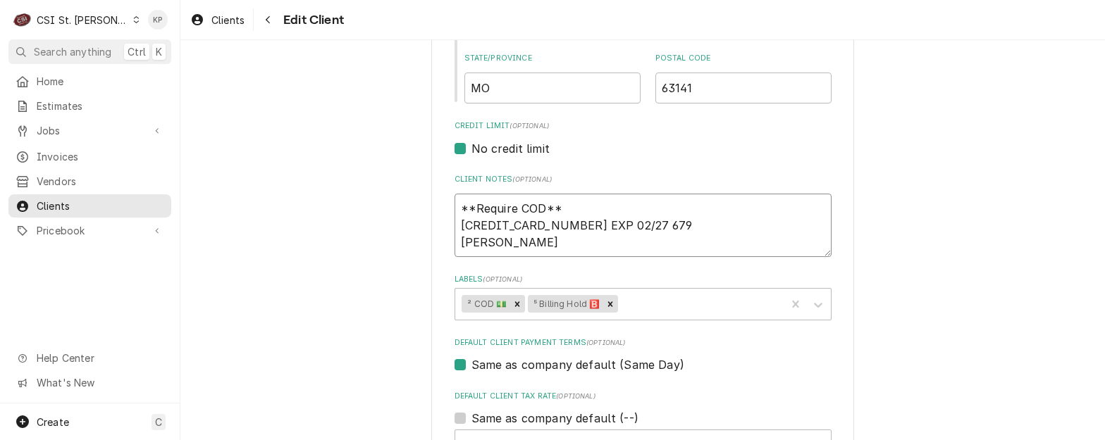
type textarea "**Require COD** 4715150040408081 EXP 02/27 679 SCOTT BO"
type textarea "x"
type textarea "**Require COD** 4715150040408081 EXP 02/27 679 SCOTT BON"
type textarea "x"
type textarea "**Require COD** 4715150040408081 EXP 02/27 679 SCOTT BONN"
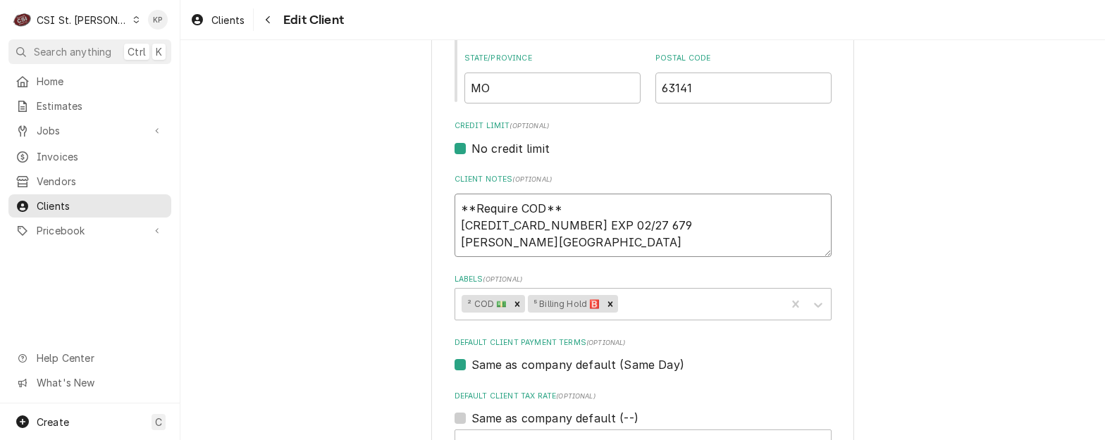
type textarea "x"
type textarea "**Require COD** 4715150040408081 EXP 02/27 679 SCOTT BONNE"
type textarea "x"
type textarea "**Require COD** 4715150040408081 EXP 02/27 679 SCOTT BONNER"
type textarea "x"
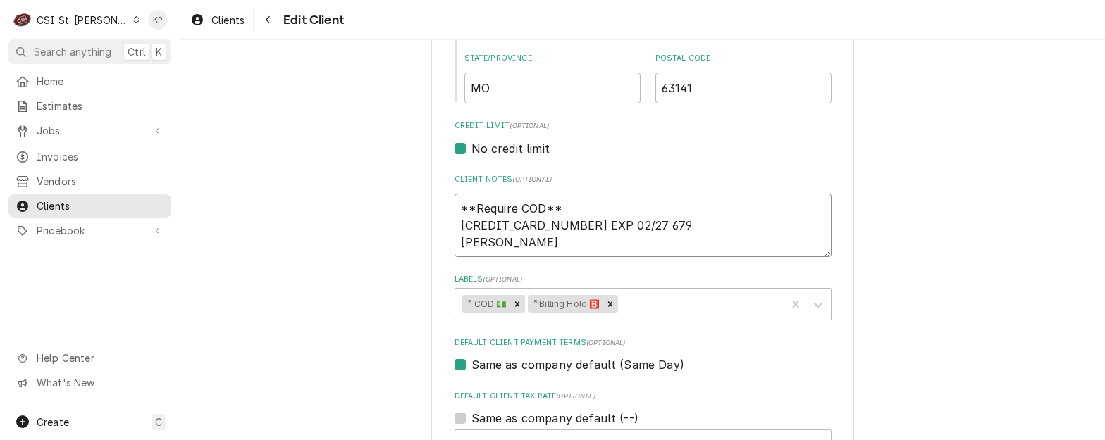
type textarea "**Require COD** 4715150040408081 EXP 02/27 679 SCOTT BONNER"
type textarea "x"
type textarea "**Require COD** 4715150040408081 EXP 02/27 679 SCOTT BONNER 3"
type textarea "x"
type textarea "**Require COD** 4715150040408081 EXP 02/27 679 SCOTT BONNER 35"
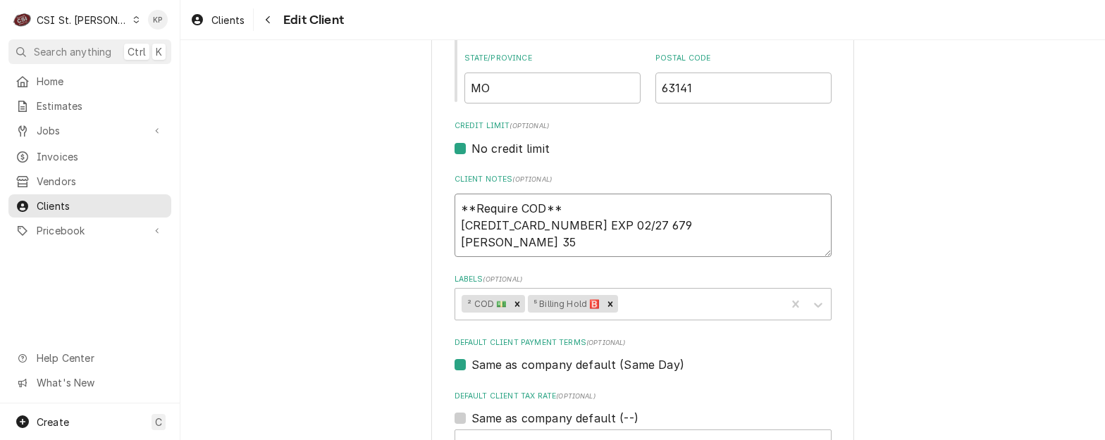
type textarea "x"
type textarea "**Require COD** 4715150040408081 EXP 02/27 679 SCOTT BONNER 352"
type textarea "x"
type textarea "**Require COD** 4715150040408081 EXP 02/27 679 SCOTT BONNER 3520"
type textarea "x"
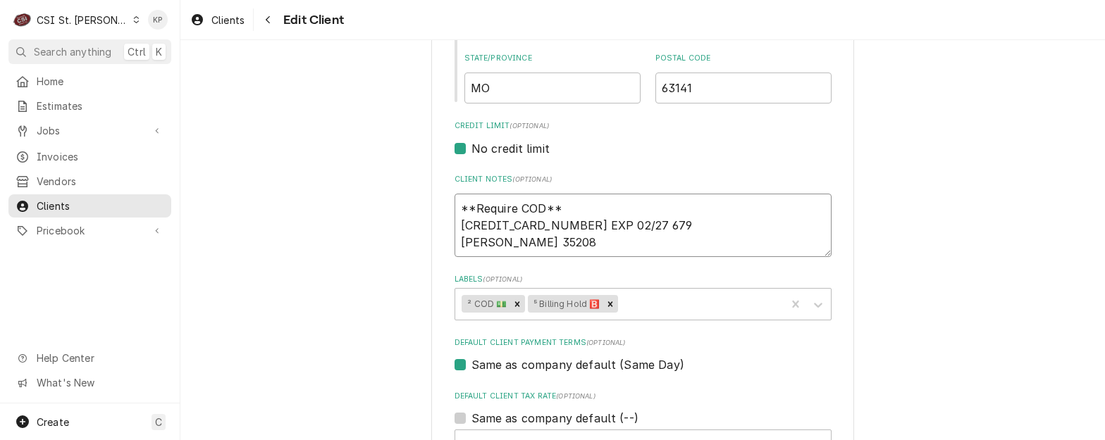
type textarea "**Require COD** 4715150040408081 EXP 02/27 679 SCOTT BONNER 35208"
click at [593, 277] on label "Labels ( optional )" at bounding box center [642, 279] width 377 height 11
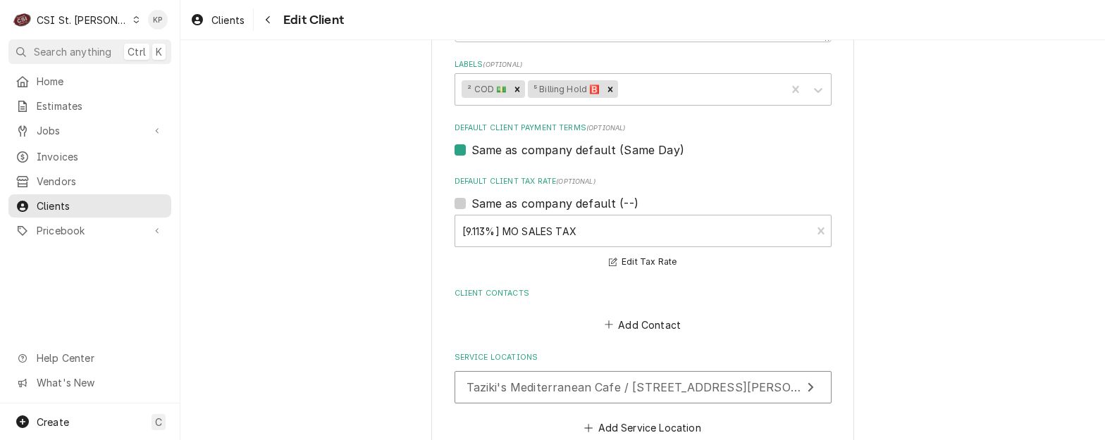
scroll to position [835, 0]
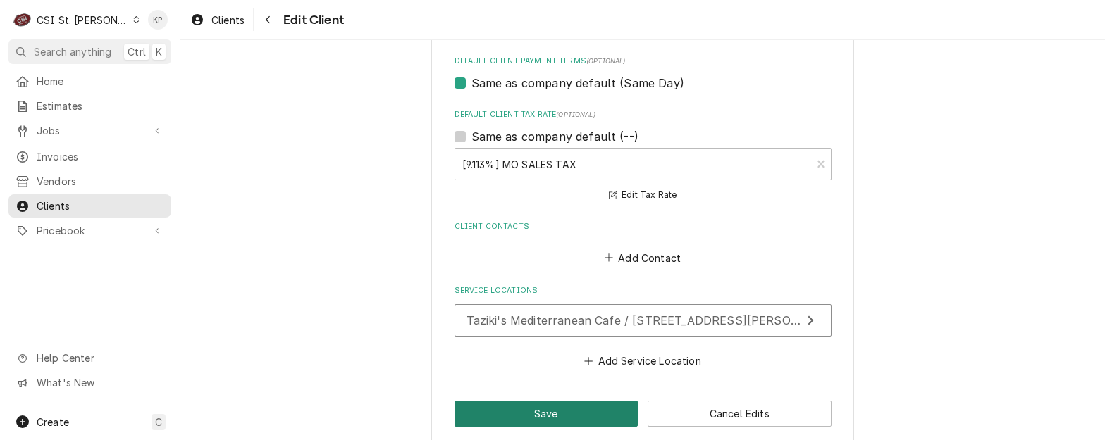
click at [541, 411] on button "Save" at bounding box center [546, 414] width 184 height 26
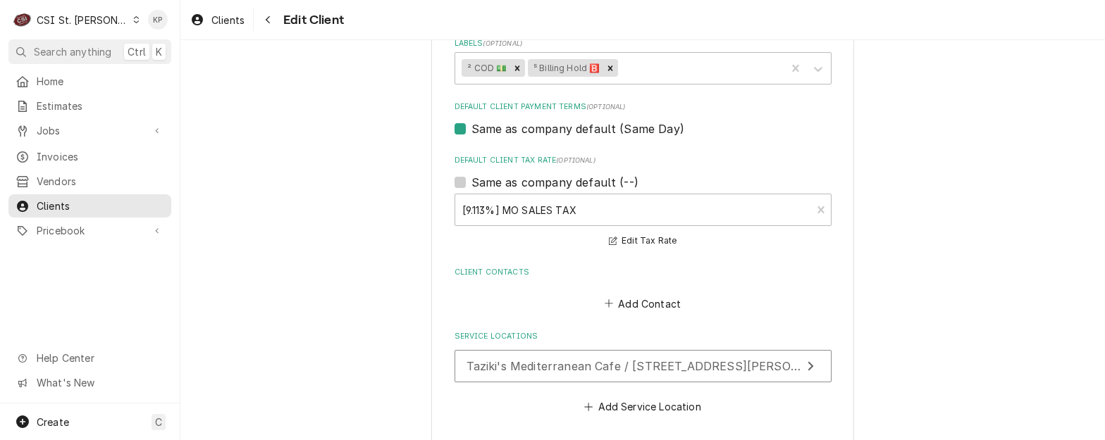
scroll to position [764, 0]
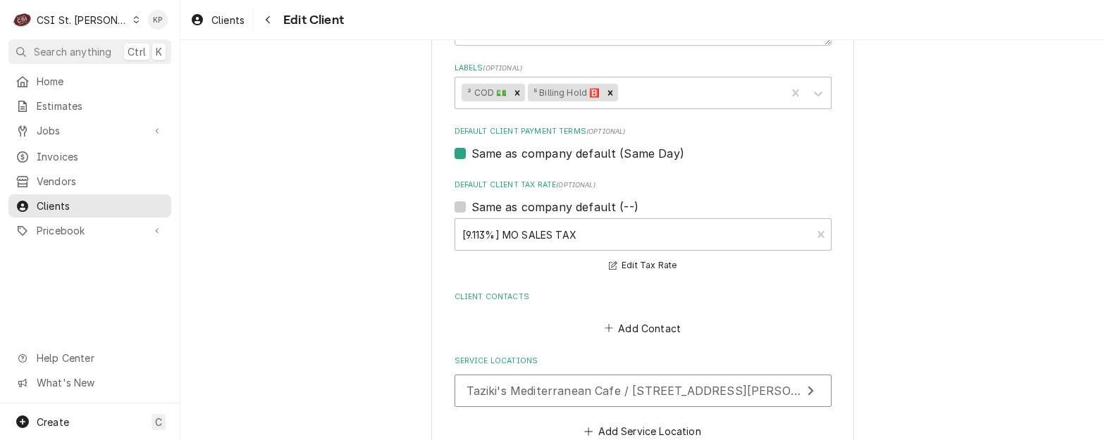
type textarea "x"
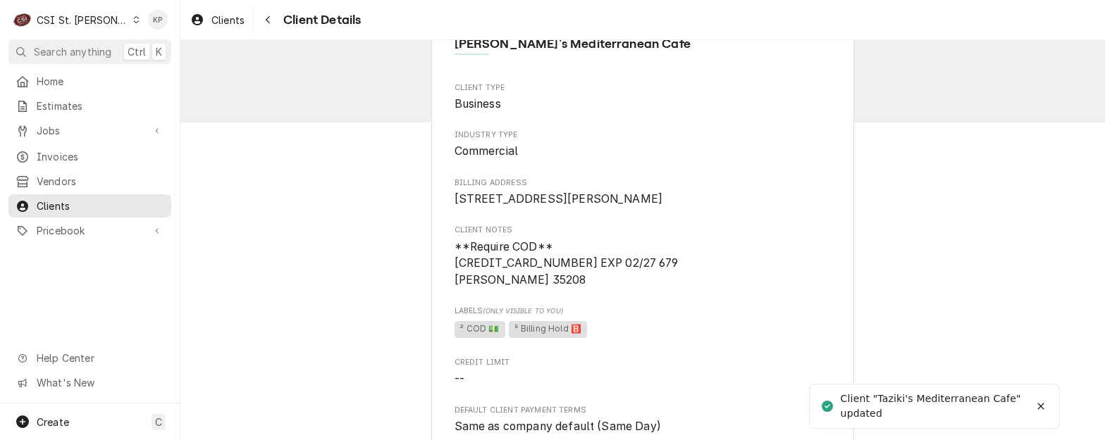
scroll to position [70, 0]
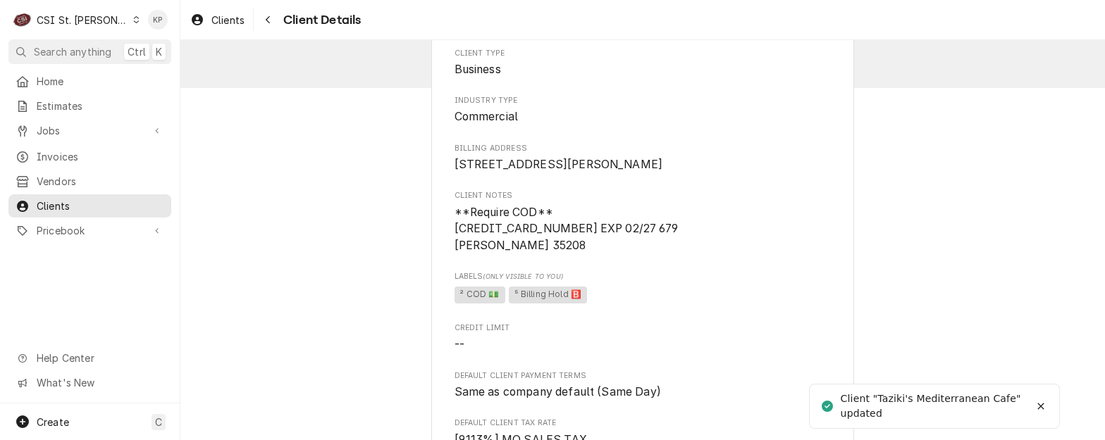
click at [475, 246] on span "**Require COD** 4715150040408081 EXP 02/27 679 SCOTT BONNER 35208" at bounding box center [565, 229] width 223 height 47
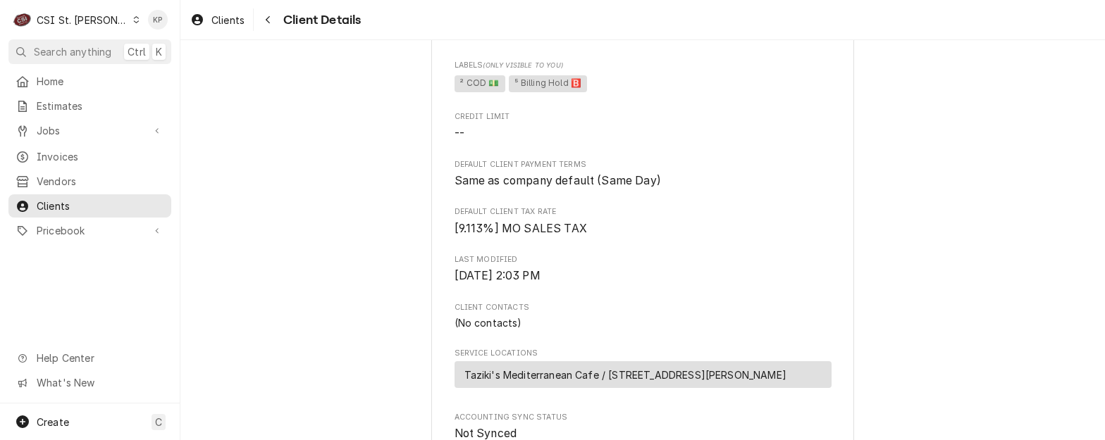
scroll to position [0, 0]
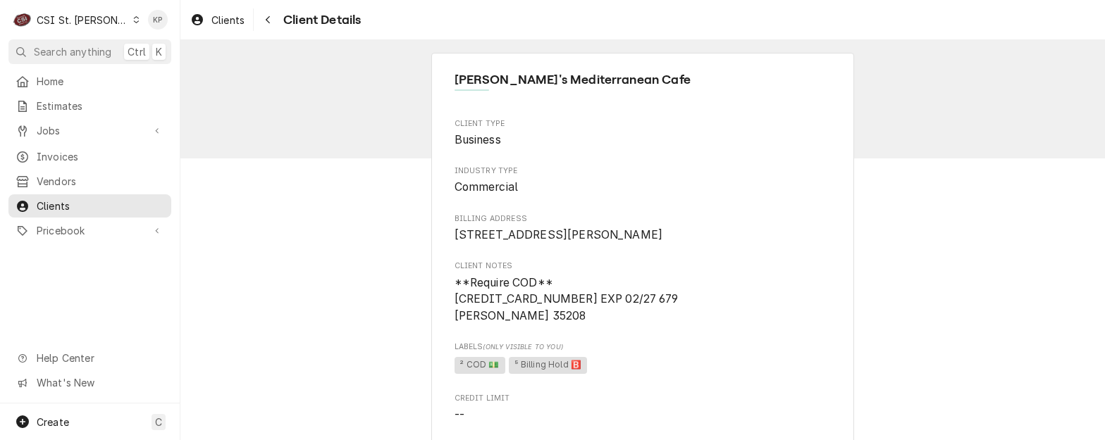
click at [605, 325] on span "**Require COD** 4715150040408081 EXP 02/27 679 SCOTT BONNER 35208" at bounding box center [642, 300] width 377 height 50
drag, startPoint x: 557, startPoint y: 314, endPoint x: 447, endPoint y: 314, distance: 109.9
drag, startPoint x: 447, startPoint y: 314, endPoint x: 460, endPoint y: 314, distance: 13.4
copy span "4715150040408081"
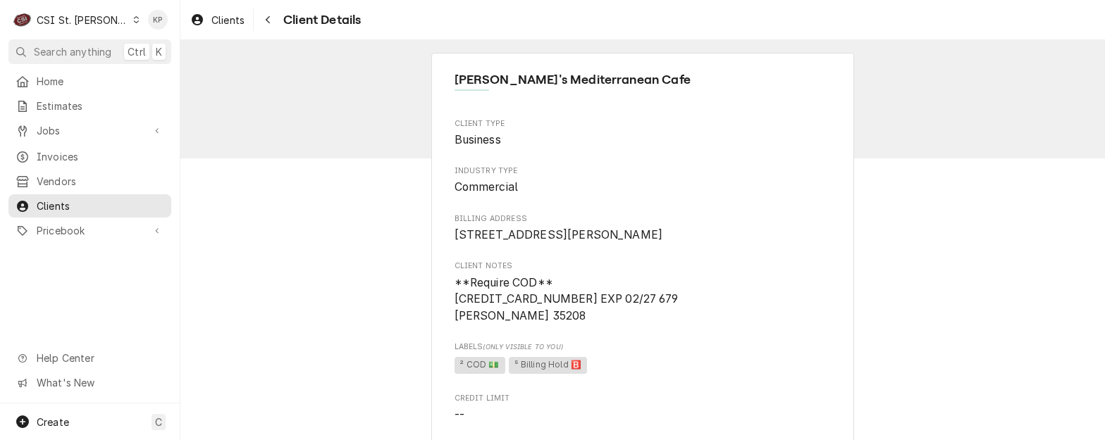
click at [696, 353] on span "Labels (Only Visible to You)" at bounding box center [642, 347] width 377 height 11
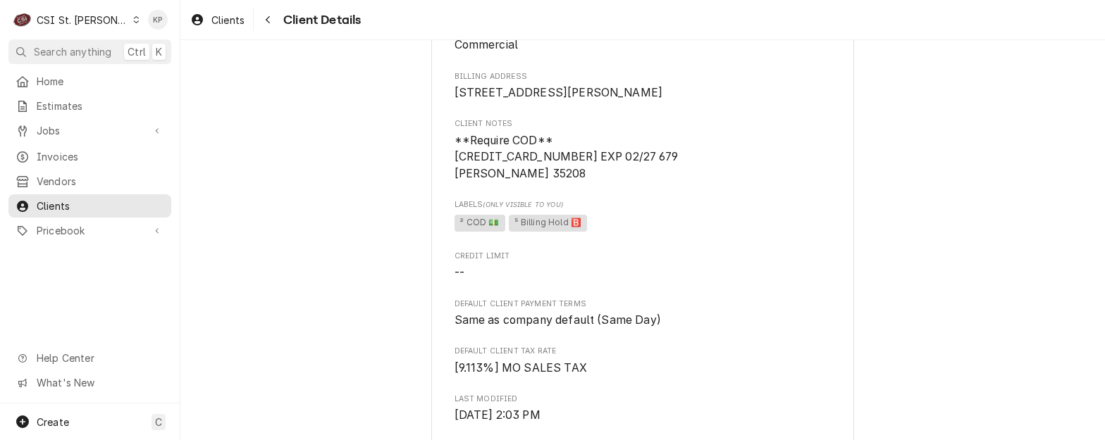
scroll to position [141, 0]
drag, startPoint x: 536, startPoint y: 191, endPoint x: 451, endPoint y: 193, distance: 85.3
click at [454, 182] on span "**Require COD** 4715150040408081 EXP 02/27 679 SCOTT BONNER 35208" at bounding box center [565, 158] width 223 height 47
copy span "SCOTT BONNER"
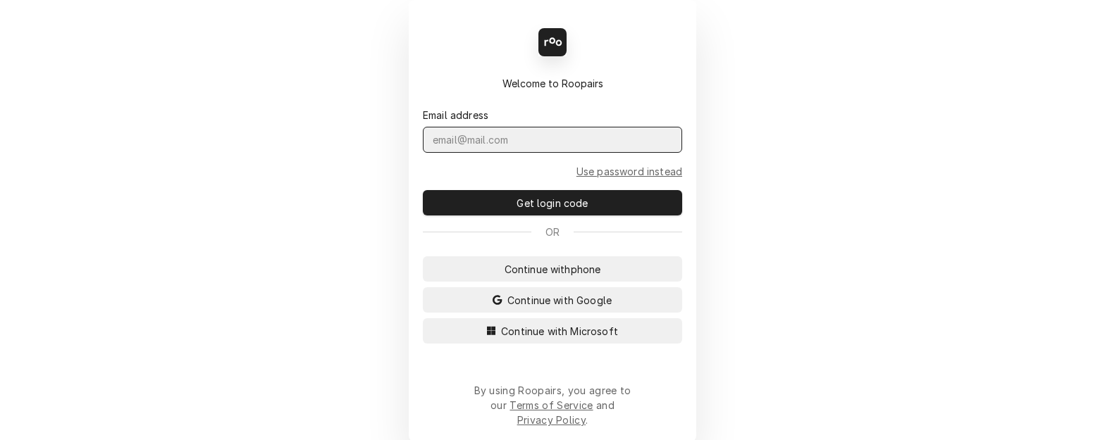
click at [527, 153] on input "Dynamic Content Wrapper" at bounding box center [552, 140] width 259 height 26
type input "KYM.PARSON@CSI1.COM"
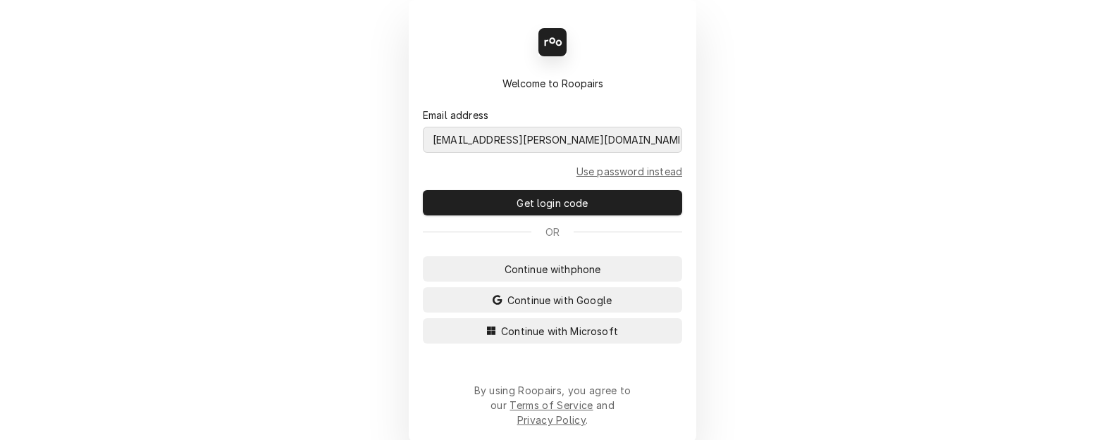
click at [423, 318] on button "Continue with Microsoft" at bounding box center [552, 330] width 259 height 25
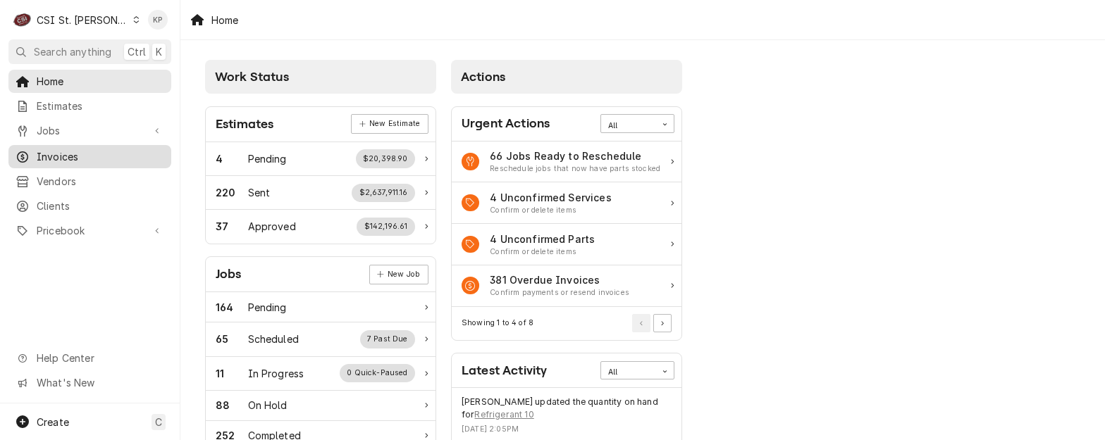
click at [52, 150] on span "Invoices" at bounding box center [101, 156] width 128 height 15
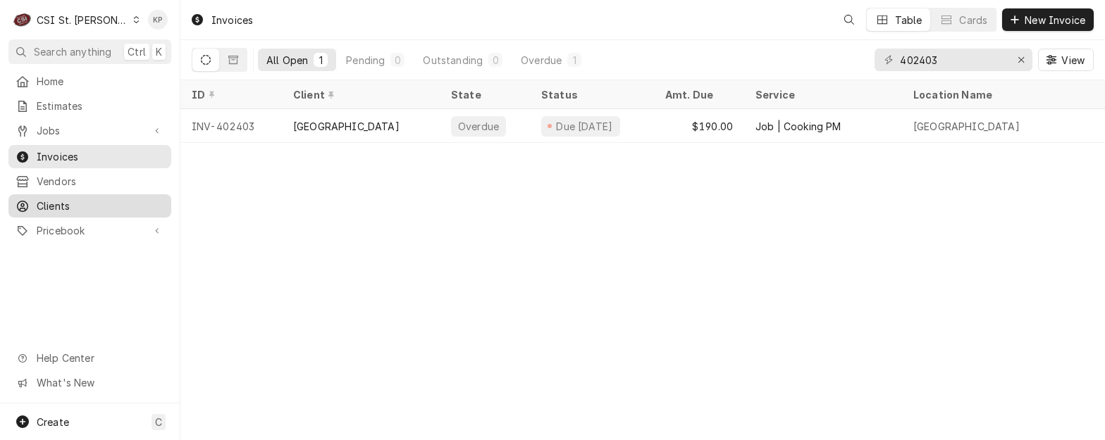
click at [56, 201] on span "Clients" at bounding box center [101, 206] width 128 height 15
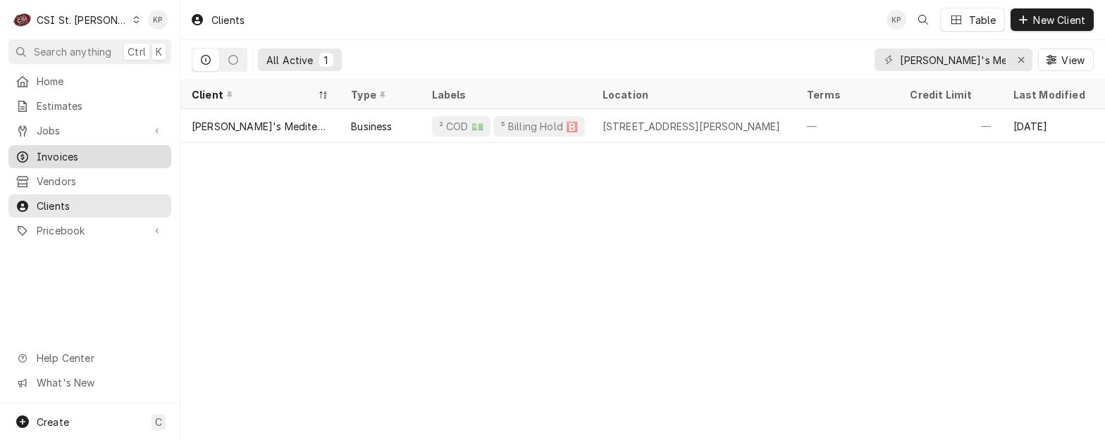
click at [70, 152] on span "Invoices" at bounding box center [101, 156] width 128 height 15
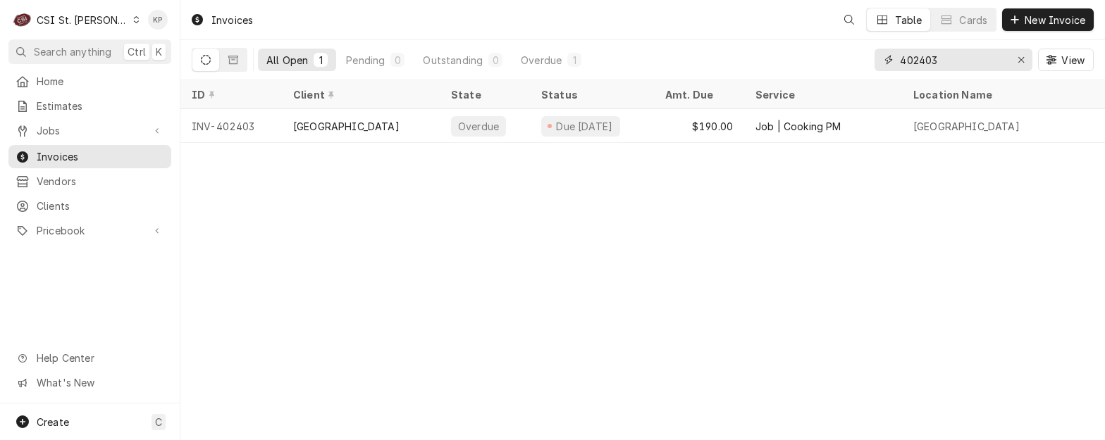
click at [1015, 58] on div "Erase input" at bounding box center [1021, 60] width 14 height 14
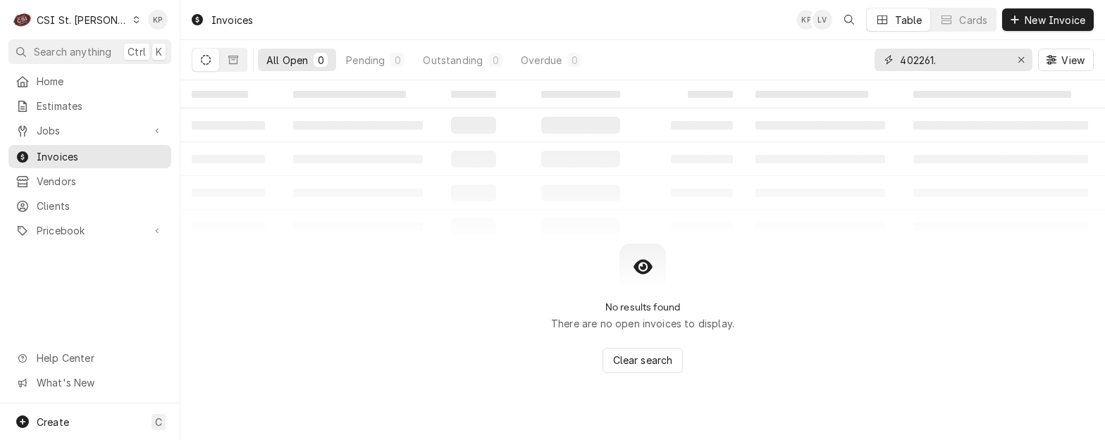
type input "402261"
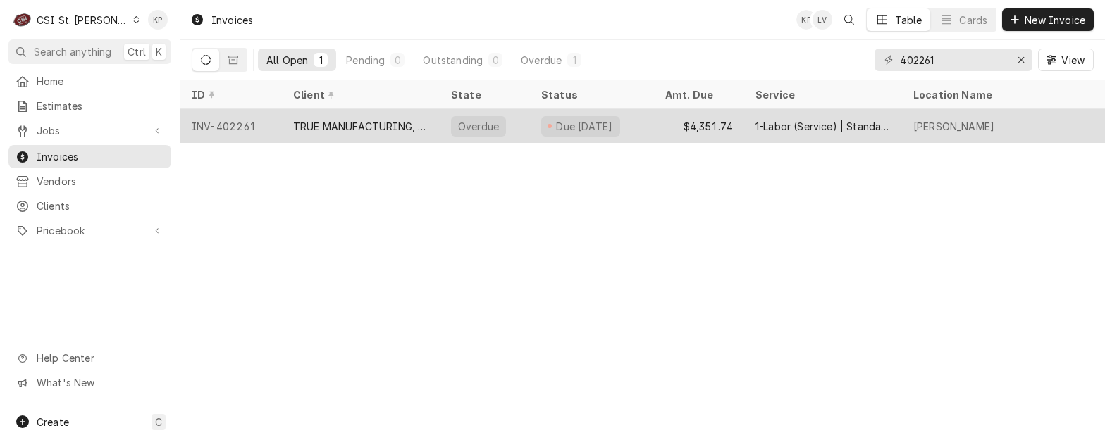
click at [243, 125] on div "INV-402261" at bounding box center [230, 126] width 101 height 34
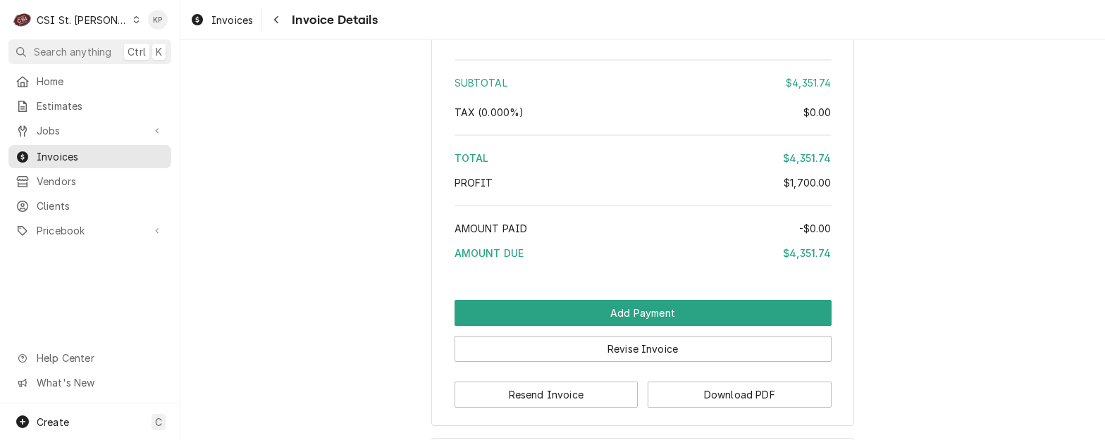
scroll to position [3478, 0]
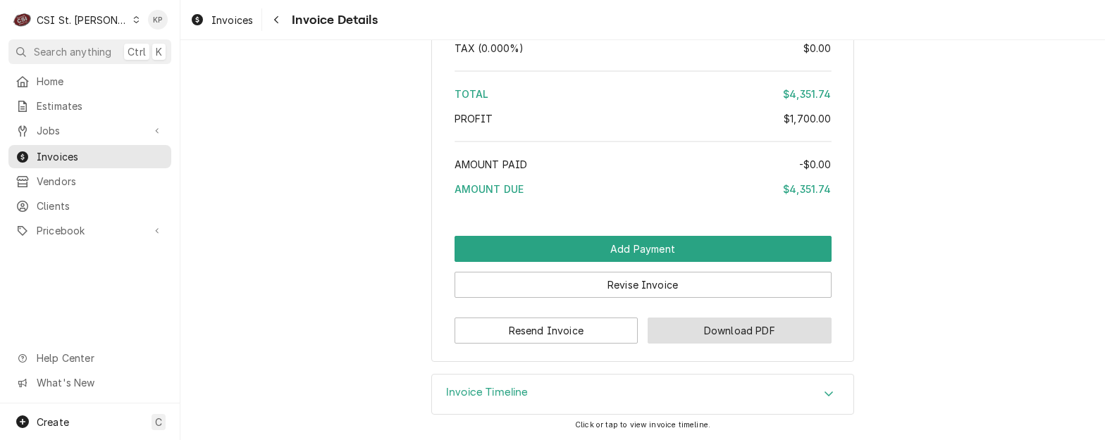
click at [704, 323] on button "Download PDF" at bounding box center [740, 331] width 184 height 26
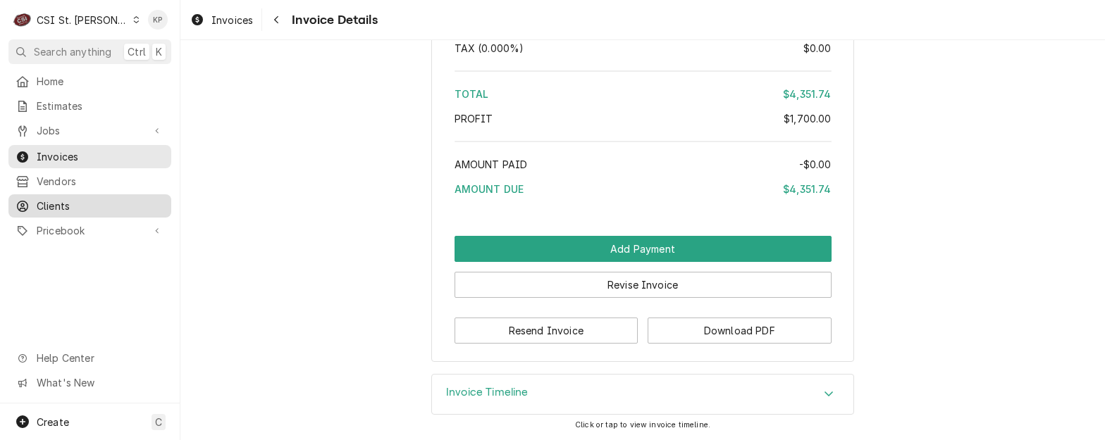
click at [70, 199] on span "Clients" at bounding box center [101, 206] width 128 height 15
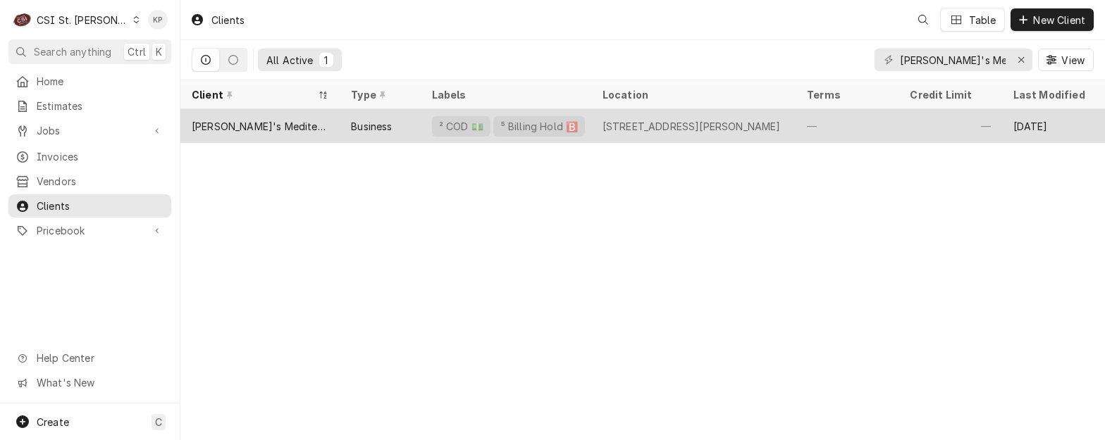
click at [233, 127] on div "[PERSON_NAME]'s Mediterranean Cafe" at bounding box center [260, 126] width 137 height 15
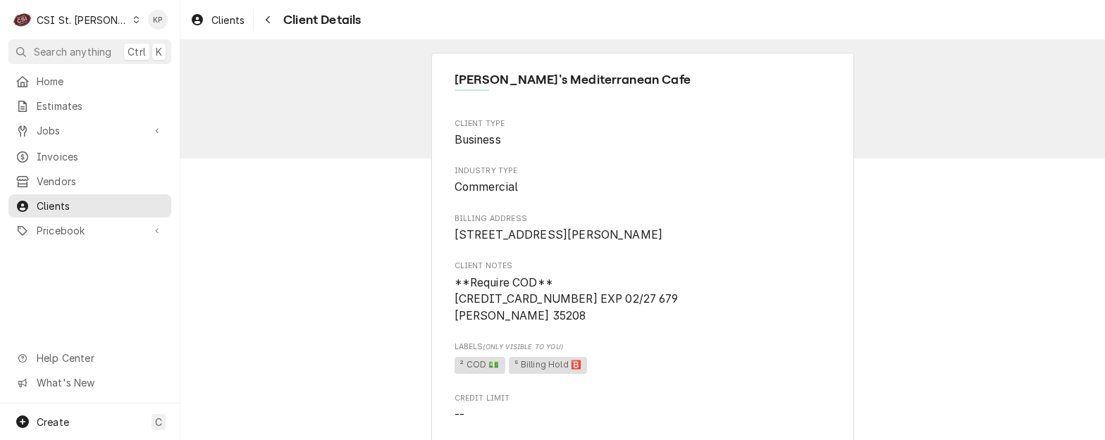
click at [574, 323] on span "**Require COD** 4715150040408081 EXP 02/27 679 SCOTT BONNER 35208" at bounding box center [565, 299] width 223 height 47
drag, startPoint x: 574, startPoint y: 334, endPoint x: 552, endPoint y: 336, distance: 21.2
click at [552, 323] on span "**Require COD** 4715150040408081 EXP 02/27 679 SCOTT BONNER 35208" at bounding box center [565, 299] width 223 height 47
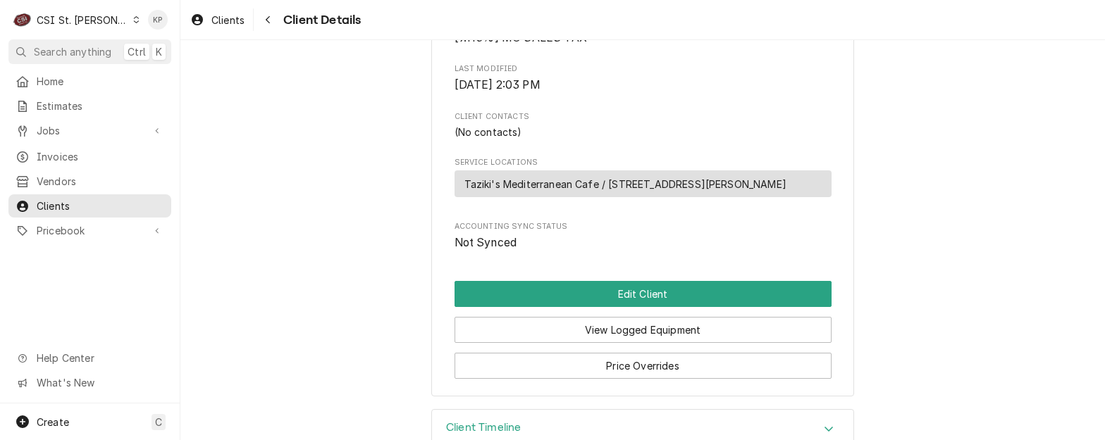
scroll to position [525, 0]
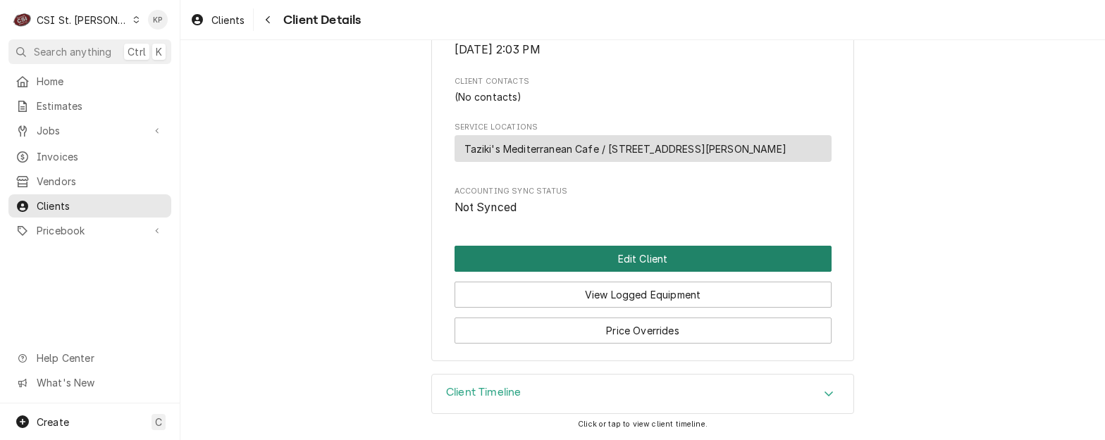
click at [564, 257] on button "Edit Client" at bounding box center [642, 259] width 377 height 26
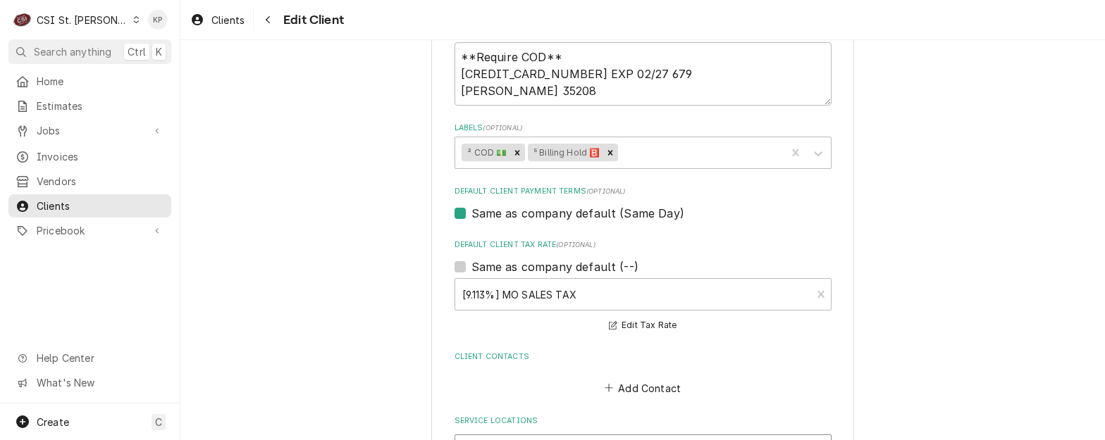
scroll to position [634, 0]
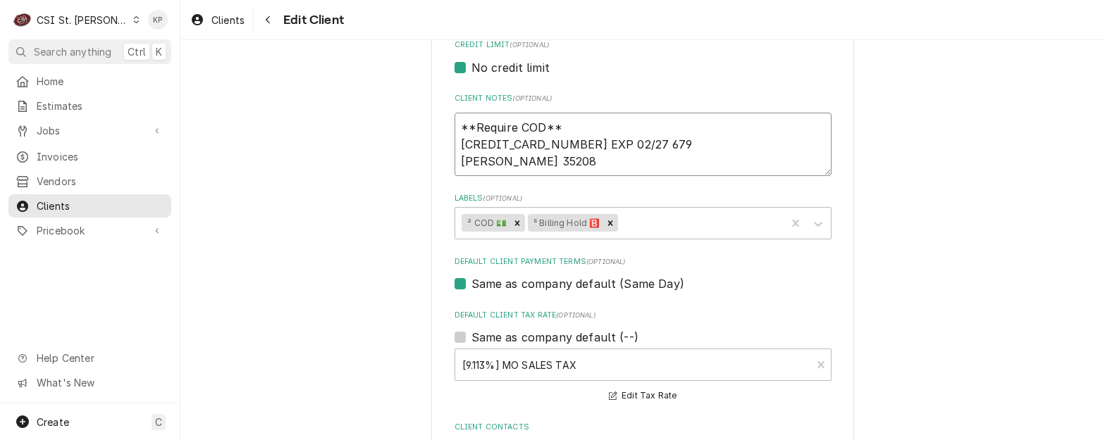
click at [566, 161] on textarea "**Require COD** [CREDIT_CARD_NUMBER] EXP 02/27 679 [PERSON_NAME] 35208" at bounding box center [642, 144] width 377 height 63
drag, startPoint x: 564, startPoint y: 159, endPoint x: 590, endPoint y: 160, distance: 25.4
click at [590, 160] on textarea "**Require COD** 4715150040408081 EXP 02/27 679 SCOTT BONNER 35208" at bounding box center [642, 144] width 377 height 63
type textarea "x"
type textarea "**Require COD** 4715150040408081 EXP 02/27 679 SCOTT BONNER 352"
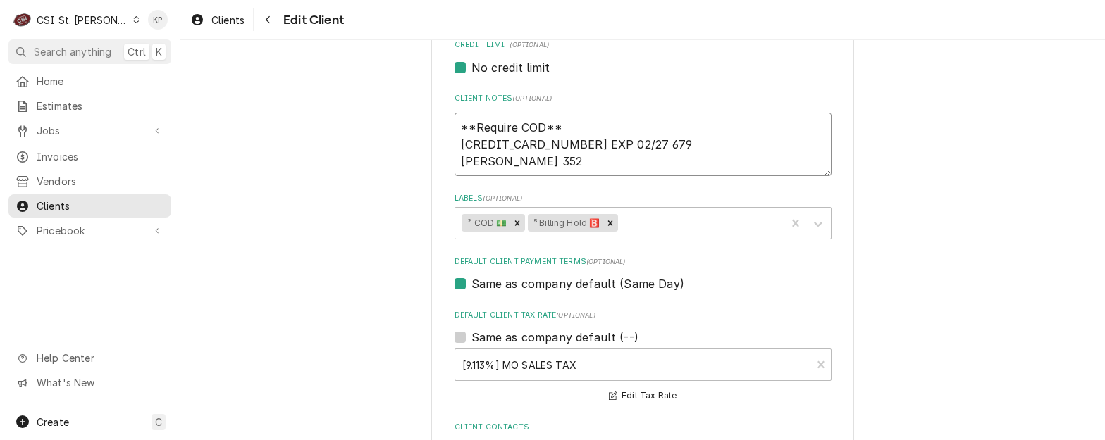
type textarea "x"
type textarea "**Require COD** 4715150040408081 EXP 02/27 679 SCOTT BONNER 3524"
type textarea "x"
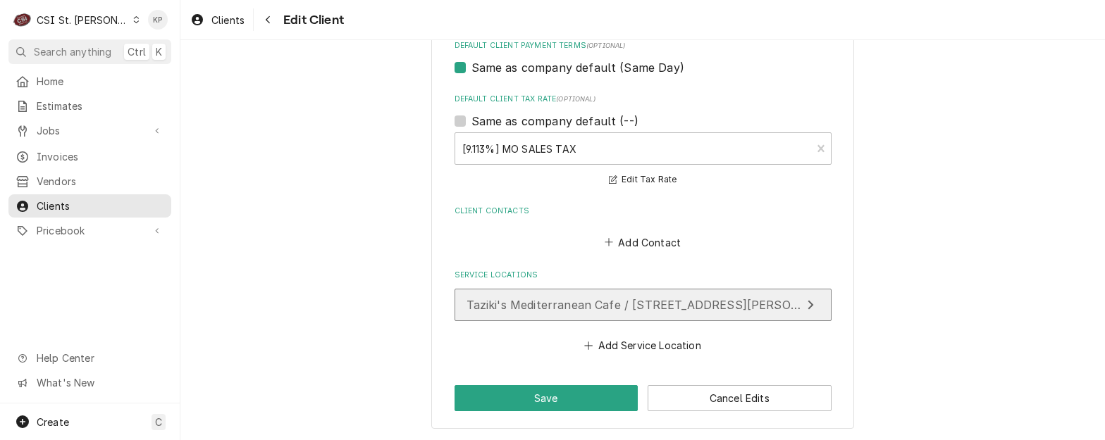
scroll to position [852, 0]
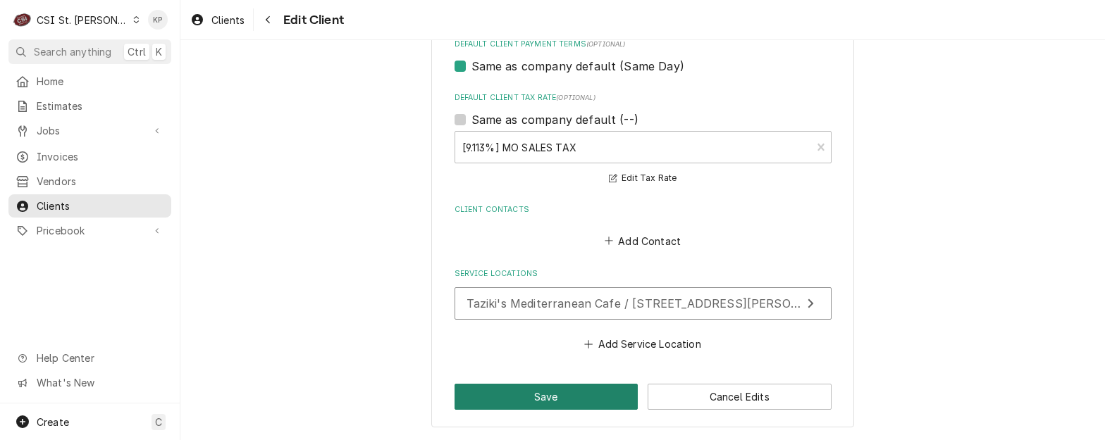
type textarea "**Require COD** 4715150040408081 EXP 02/27 679 SCOTT BONNER 35243"
click at [562, 392] on button "Save" at bounding box center [546, 397] width 184 height 26
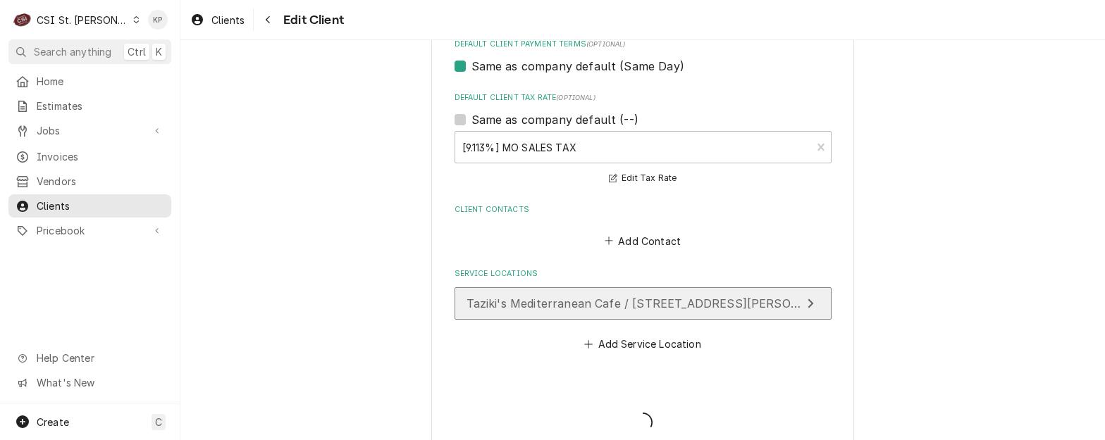
type textarea "x"
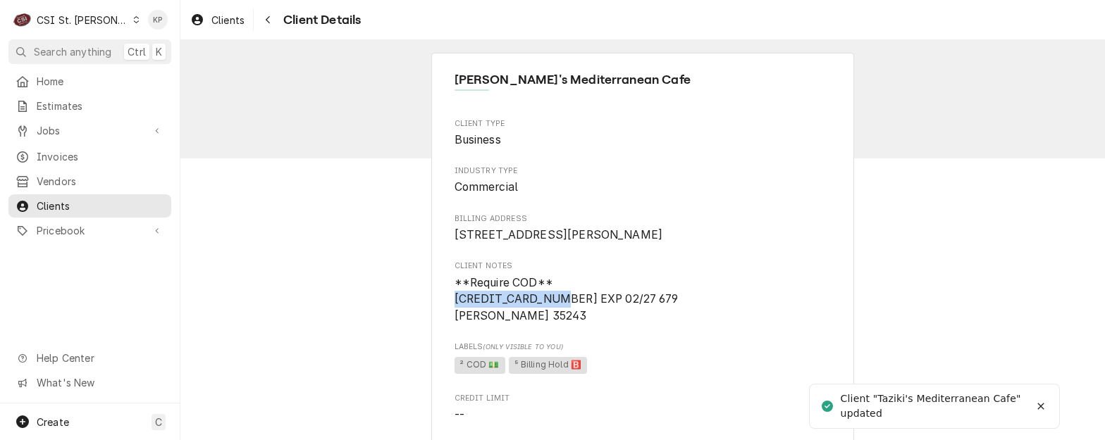
drag, startPoint x: 552, startPoint y: 318, endPoint x: 451, endPoint y: 318, distance: 101.5
click at [454, 318] on span "**Require COD** [CREDIT_CARD_NUMBER] EXP 02/27 679 [PERSON_NAME] 35243" at bounding box center [565, 299] width 223 height 47
copy span "[CREDIT_CARD_NUMBER]"
click at [708, 325] on span "**Require COD** [CREDIT_CARD_NUMBER] EXP 02/27 679 [PERSON_NAME] 35243" at bounding box center [642, 300] width 377 height 50
